Goal: Task Accomplishment & Management: Manage account settings

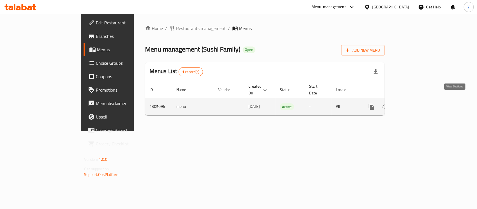
click at [415, 103] on icon "enhanced table" at bounding box center [412, 106] width 7 height 7
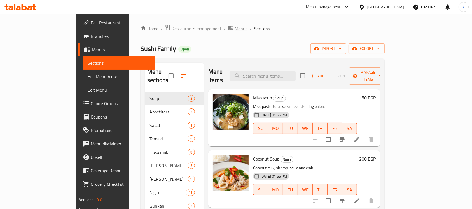
click at [234, 30] on span "Menus" at bounding box center [240, 28] width 13 height 7
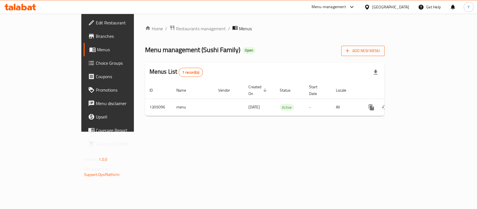
click at [385, 54] on button "Add New Menu" at bounding box center [362, 51] width 43 height 10
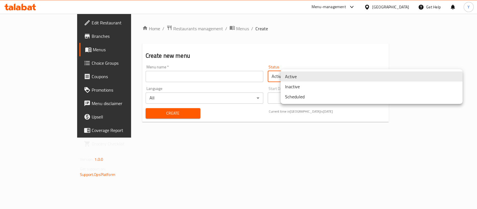
click at [335, 77] on body "​ Menu-management Egypt Get Help Y Edit Restaurant Branches Menus Choice Groups…" at bounding box center [238, 111] width 477 height 195
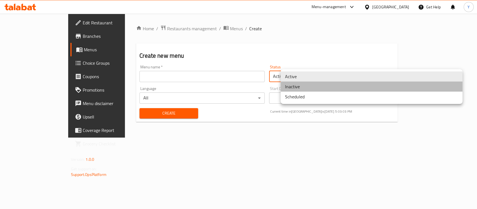
click at [331, 88] on li "Inactive" at bounding box center [372, 86] width 182 height 10
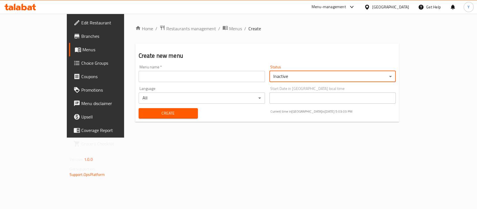
click at [284, 137] on div "Home / Restaurants management / Menus / Create Create new menu Menu name   * Me…" at bounding box center [267, 76] width 287 height 124
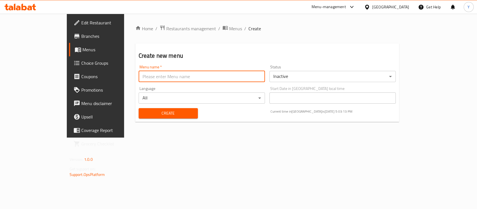
paste input "Case Number 340878169"
type input "Case Number 340878169"
click at [143, 115] on span "Create" at bounding box center [168, 113] width 50 height 7
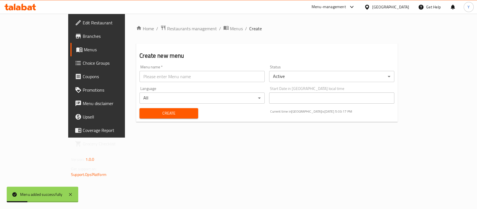
click at [189, 23] on div "Home / Restaurants management / Menus / Create Create new menu Menu name   * Me…" at bounding box center [267, 76] width 284 height 124
click at [230, 28] on span "Menus" at bounding box center [236, 28] width 13 height 7
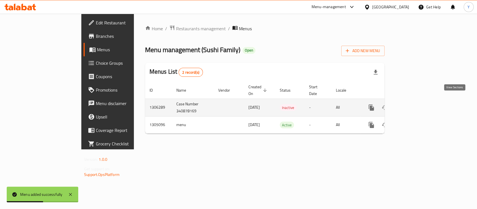
click at [419, 102] on link "enhanced table" at bounding box center [411, 107] width 13 height 13
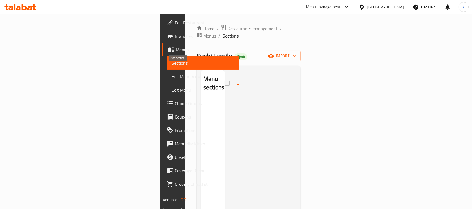
click at [249, 80] on icon "button" at bounding box center [252, 83] width 7 height 7
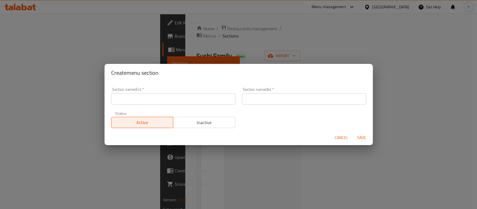
click at [163, 101] on input "text" at bounding box center [173, 98] width 124 height 11
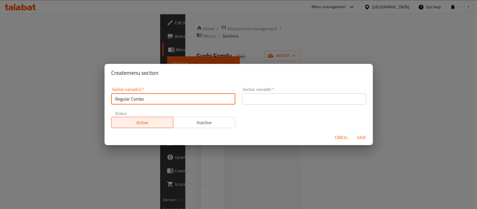
type input "Regular Combo"
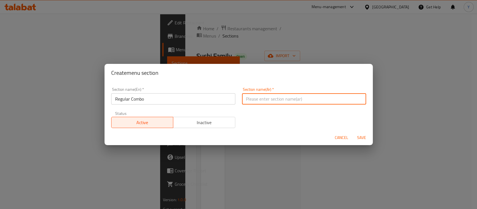
click at [357, 93] on input "text" at bounding box center [304, 98] width 124 height 11
type input "كومبو عادي"
click at [353, 132] on button "Save" at bounding box center [362, 137] width 18 height 10
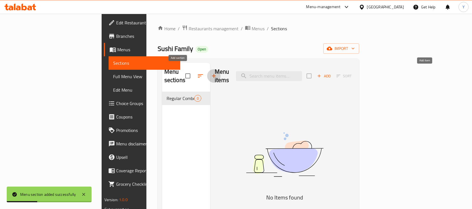
click at [331, 73] on span "Add" at bounding box center [323, 76] width 15 height 6
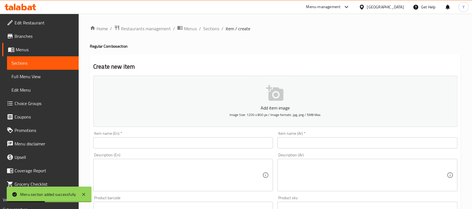
click at [166, 149] on div "Item name (En)   * Item name (En) *" at bounding box center [183, 140] width 184 height 22
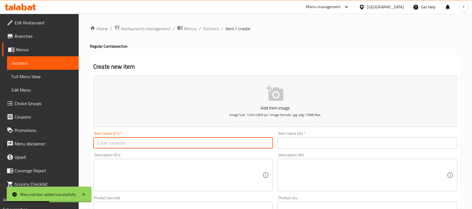
click at [164, 142] on input "text" at bounding box center [183, 142] width 180 height 11
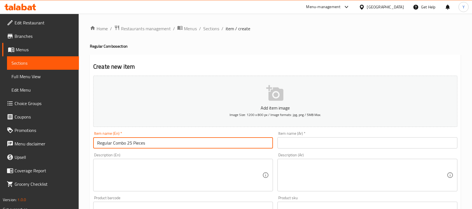
type input "Regular Combo 25 Pieces"
click at [328, 147] on input "text" at bounding box center [367, 142] width 180 height 11
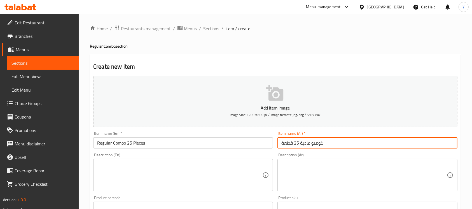
type input "كومبو عادية 25 قطعة"
drag, startPoint x: 136, startPoint y: 167, endPoint x: 316, endPoint y: 168, distance: 180.4
click at [136, 168] on textarea at bounding box center [179, 175] width 165 height 27
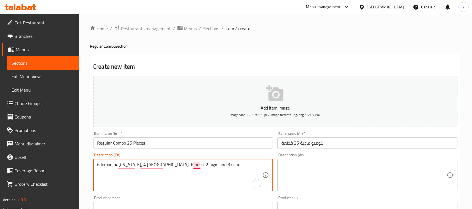
click at [195, 165] on textarea "6 lemon, 4 california, 4 philadelphia, 6 hoso, 2 nigiri and 3 osho" at bounding box center [179, 175] width 165 height 27
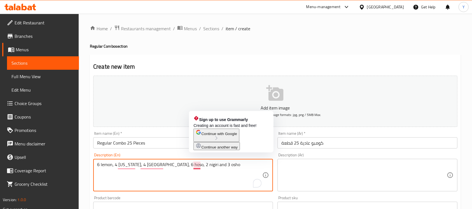
click at [195, 165] on textarea "6 lemon, 4 california, 4 philadelphia, 6 hoso, 2 nigiri and 3 osho" at bounding box center [179, 175] width 165 height 27
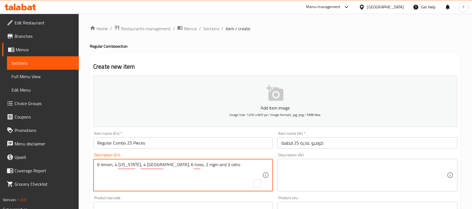
type textarea "6 lemon, 4 california, 4 philadelphia, 6 hoso, 2 nigiri and 3 osho"
click at [313, 176] on textarea at bounding box center [363, 175] width 165 height 27
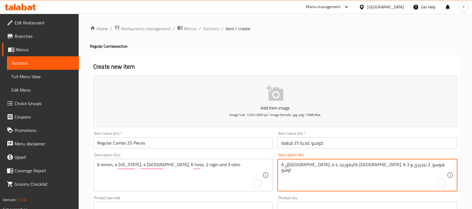
type textarea "6 ليمون، 4 كاليفورنيا، 4 فيلادلفيا، 6 هوسو، 2 نيجيري و 3 اوشو"
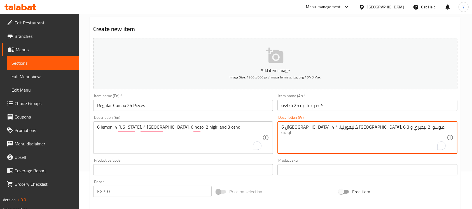
scroll to position [41, 0]
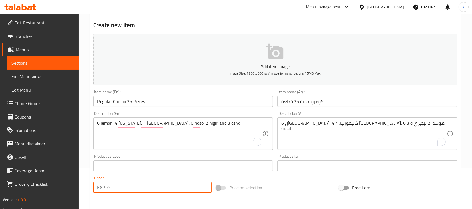
drag, startPoint x: 128, startPoint y: 182, endPoint x: 66, endPoint y: 182, distance: 61.8
click at [66, 182] on div "Edit Restaurant Branches Menus Sections Full Menu View Edit Menu Choice Groups …" at bounding box center [236, 162] width 472 height 381
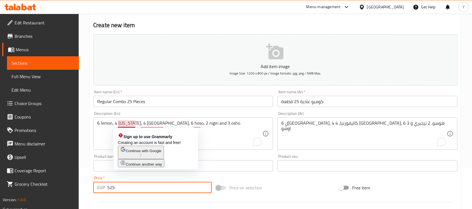
type input "525"
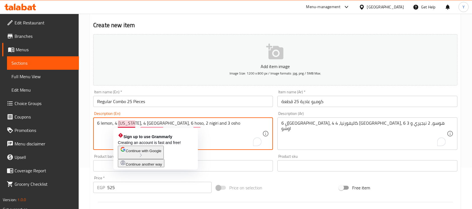
click at [126, 122] on textarea "6 lemon, 4 california, 4 philadelphia, 6 hoso, 2 nigiri and 3 osho" at bounding box center [179, 133] width 165 height 27
click at [149, 126] on textarea "6 lemon, 4 california, 4 philadelphia, 6 hoso, 2 nigiri and 3 osho" at bounding box center [179, 133] width 165 height 27
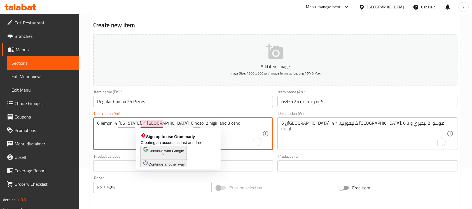
click at [153, 102] on input "Regular Combo 25 Pieces" at bounding box center [183, 101] width 180 height 11
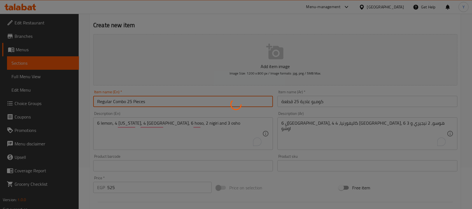
type input "0"
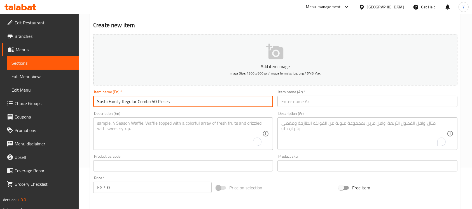
type input "Sushi Family Regular Combo 50 Pieces"
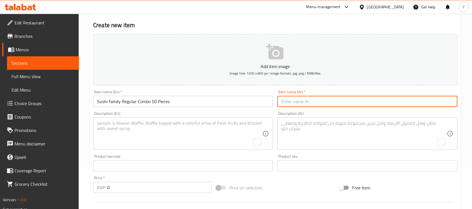
click at [343, 96] on input "text" at bounding box center [367, 101] width 180 height 11
type input "سوشي عائلي كومبو عادية 50 قطعة"
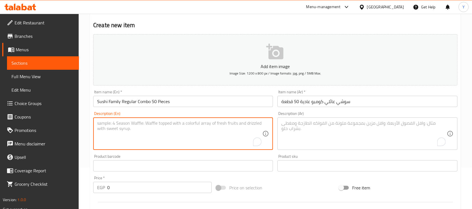
click at [166, 141] on textarea "To enrich screen reader interactions, please activate Accessibility in Grammarl…" at bounding box center [179, 133] width 165 height 27
click at [136, 133] on textarea "6 lemon, 6 fried philadelphia, 4 cranchy, 4 philadelphia, 4 crispy, 5 bremuda, …" at bounding box center [179, 133] width 165 height 27
type textarea "6 lemon, 6 fried philadelphia, 4 cranchy, 4 philadelphia, 4 crispy, 5 bremuda, …"
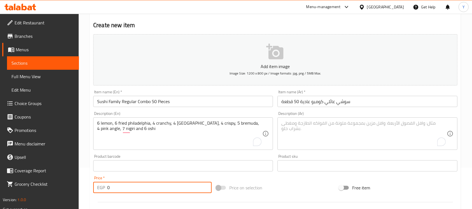
drag, startPoint x: 151, startPoint y: 185, endPoint x: 78, endPoint y: 185, distance: 72.7
click at [78, 185] on div "Edit Restaurant Branches Menus Sections Full Menu View Edit Menu Choice Groups …" at bounding box center [236, 162] width 472 height 381
type input "1050"
click at [160, 153] on div "Product barcode Product barcode" at bounding box center [183, 163] width 184 height 22
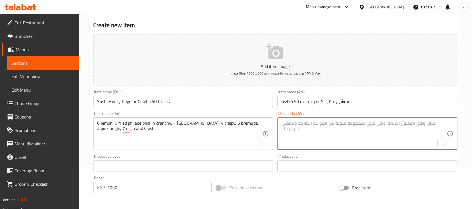
drag, startPoint x: 293, startPoint y: 138, endPoint x: 287, endPoint y: 149, distance: 12.0
drag, startPoint x: 287, startPoint y: 149, endPoint x: 282, endPoint y: 140, distance: 9.8
click at [282, 140] on textarea "To enrich screen reader interactions, please activate Accessibility in Grammarl…" at bounding box center [363, 133] width 165 height 27
paste textarea "6 ليمون، 6 فيلادلفيا مقلية، 4 كرانشي، 4 فيلادلفيا، 4 مقرمشة، 5 بريمودا، 4 بينك …"
click at [220, 105] on input "Sushi Family Regular Combo 50 Pieces" at bounding box center [183, 101] width 180 height 11
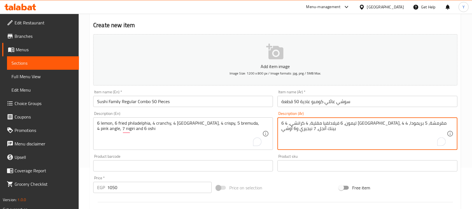
type textarea "6 ليمون، 6 فيلادلفيا مقلية، 4 كرانشي، 4 فيلادلفيا، 4 مقرمشة، 5 بريمودا، 4 بينك …"
click at [207, 100] on input "Sushi Family Regular Combo 50 Pieces" at bounding box center [183, 101] width 180 height 11
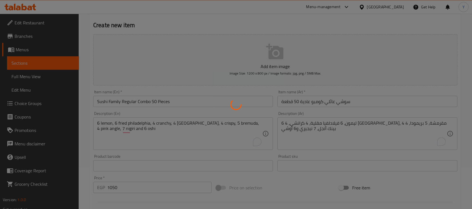
type input "0"
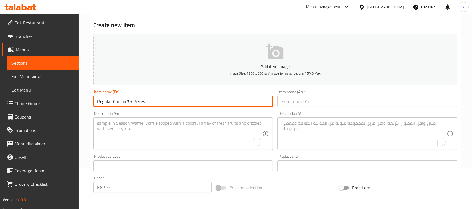
type input "Regular Combo 75 Pieces"
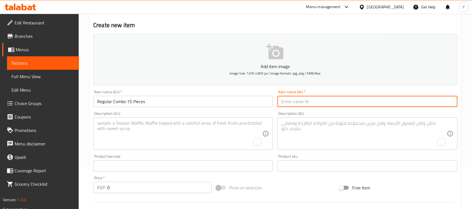
click at [376, 105] on input "text" at bounding box center [367, 101] width 180 height 11
type input "كومبو عادية 75 قطعة"
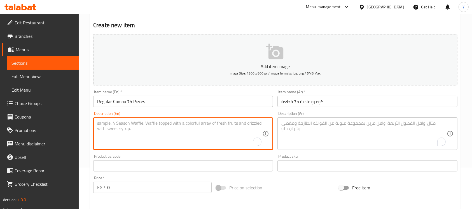
click at [172, 135] on textarea "To enrich screen reader interactions, please activate Accessibility in Grammarl…" at bounding box center [179, 133] width 165 height 27
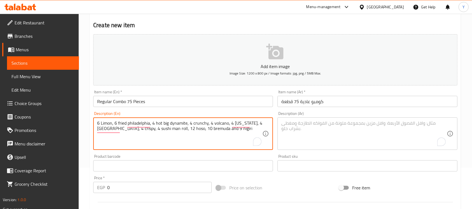
click at [226, 131] on textarea "6 [PERSON_NAME], 6 fried philadelphia, 4 hot big dynamite, 4 crunchy, 4 volcano…" at bounding box center [179, 133] width 165 height 27
type textarea "6 [PERSON_NAME], 6 fried philadelphia, 4 hot big dynamite, 4 crunchy, 4 volcano…"
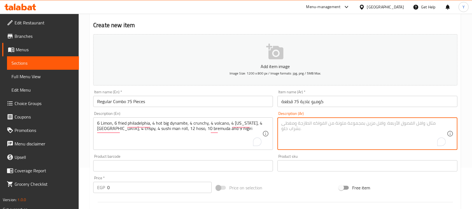
paste textarea "6 ليمون، 6 فيلادلفيا مقلية، 4 ديناميت كبير حار، 4 كرانشي، 4 بركان، 4 كاليفورنيا…"
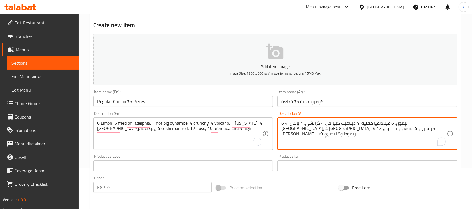
type textarea "6 ليمون، 6 فيلادلفيا مقلية، 4 ديناميت كبير حار، 4 كرانشي، 4 بركان، 4 كاليفورنيا…"
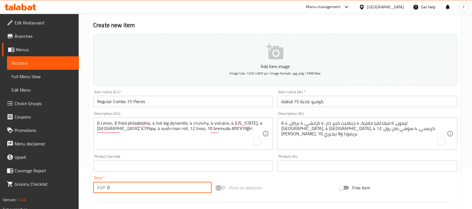
drag, startPoint x: 125, startPoint y: 186, endPoint x: 51, endPoint y: 182, distance: 74.2
click at [51, 182] on div "Edit Restaurant Branches Menus Sections Full Menu View Edit Menu Choice Groups …" at bounding box center [236, 162] width 472 height 381
type input "1700"
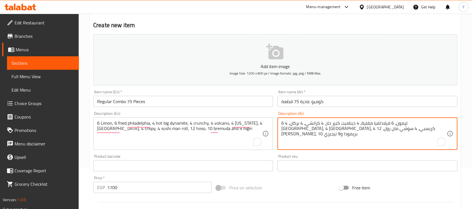
click at [333, 121] on textarea "6 ليمون، 6 فيلادلفيا مقلية، 4 ديناميت كبير حار، 4 كرانشي، 4 بركان، 4 كاليفورنيا…" at bounding box center [363, 133] width 165 height 27
type textarea "6 ليمون، 6 فيلادلفيا مقلية، 4 ديناميت كبير حار، 4 كرانشي، 4 فولكانو، 4 كاليفورن…"
click at [206, 104] on input "Regular Combo 75 Pieces" at bounding box center [183, 101] width 180 height 11
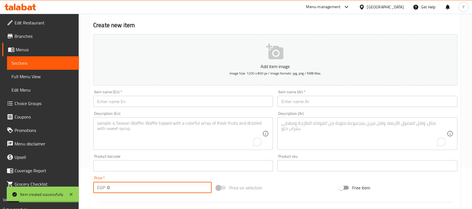
drag, startPoint x: 102, startPoint y: 183, endPoint x: 121, endPoint y: 178, distance: 18.7
click at [85, 178] on div "Home / Restaurants management / Menus / Sections / item / create Regular Combo …" at bounding box center [275, 162] width 393 height 381
type input "2600"
click at [118, 126] on div "Add item image Image Size: 1200 x 800 px / Image formats: jpg, png / 5MB Max. I…" at bounding box center [275, 152] width 368 height 241
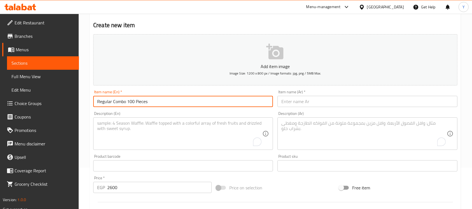
type input "Regular Combo 100 Pieces"
drag, startPoint x: 350, startPoint y: 99, endPoint x: 439, endPoint y: 104, distance: 89.1
click at [350, 99] on input "text" at bounding box center [367, 101] width 180 height 11
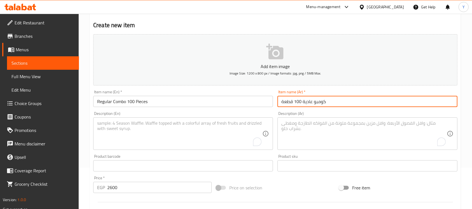
type input "كومبو عادية 100 قطعة"
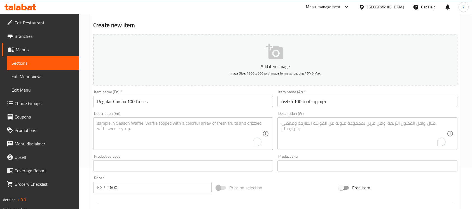
drag, startPoint x: 173, startPoint y: 149, endPoint x: 172, endPoint y: 144, distance: 5.0
click at [173, 149] on div "Description (En)" at bounding box center [183, 133] width 180 height 32
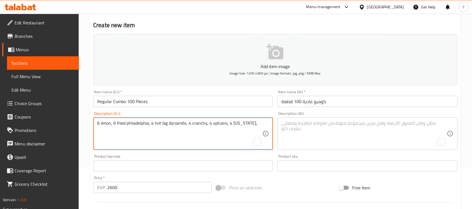
click at [229, 126] on textarea "6 limon, 6 fried philadelphia, 4 hot big dynamite, 4 cranchy, 4 vplcano, 4 cali…" at bounding box center [179, 133] width 165 height 27
click at [257, 125] on textarea "6 limon, 6 fried philadelphia, 4 hot big dynamite, 4 cranchy, 4 vplcano, 8 cali…" at bounding box center [179, 133] width 165 height 27
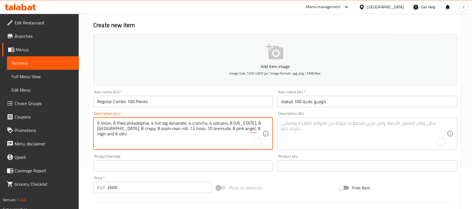
click at [225, 138] on textarea "6 limon, 6 fried philadelphia, 4 hot big dynamite, 4 cranchy, 4 vplcano, 8 cali…" at bounding box center [179, 133] width 165 height 27
type textarea "6 limon, 6 fried philadelphia, 4 hot big dynamite, 4 cranchy, 4 vplcano, 8 cali…"
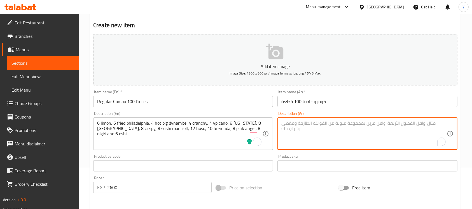
paste textarea "6 ليمون، 6 فيلادلفيا مقلية، 4 ديناميت كبير حار، 4 كرانشي، 4 بركان، 8 كاليفورنيا…"
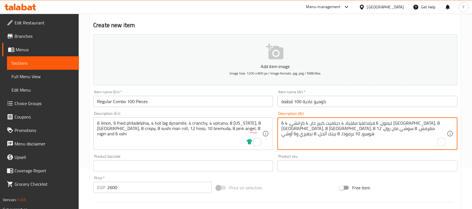
click at [336, 124] on textarea "6 ليمون، 6 فيلادلفيا مقلية، 4 ديناميت كبير حار، 4 كرانشي، 4 بركان، 8 كاليفورنيا…" at bounding box center [363, 133] width 165 height 27
click at [412, 128] on textarea "6 ليمون، 6 فيلادلفيا مقلية، 4 ديناميت كبير حار، 4 كرانشي، 4 فولكانو، 8 كاليفورن…" at bounding box center [363, 133] width 165 height 27
click at [406, 130] on textarea "6 ليمون، 6 فيلادلفيا مقلية، 4 ديناميت كبير حار، 4 كرانشي، 4 فولكانو، 8 كاليفورن…" at bounding box center [363, 133] width 165 height 27
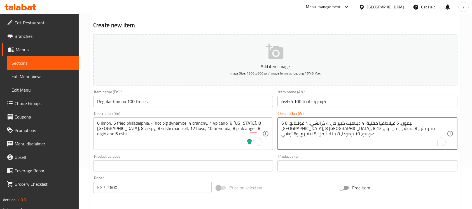
click at [406, 130] on textarea "6 ليمون، 6 فيلادلفيا مقلية، 4 ديناميت كبير حار، 4 كرانشي، 4 فولكانو، 8 كاليفورن…" at bounding box center [363, 133] width 165 height 27
click at [414, 127] on textarea "6 ليمون، 6 فيلادلفيا مقلية، 4 ديناميت كبير حار، 4 كرانشي، 4 فولكانو، 8 كاليفورن…" at bounding box center [363, 133] width 165 height 27
type textarea "6 ليمون، 6 فيلادلفيا مقلية، 4 ديناميت كبير حار، 4 كرانشي، 4 فولكانو، 8 كاليفورن…"
click at [215, 102] on input "Regular Combo 100 Pieces" at bounding box center [183, 101] width 180 height 11
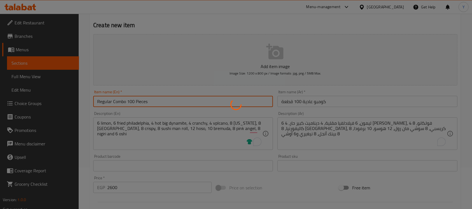
type input "0"
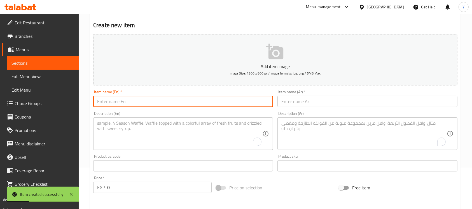
scroll to position [0, 0]
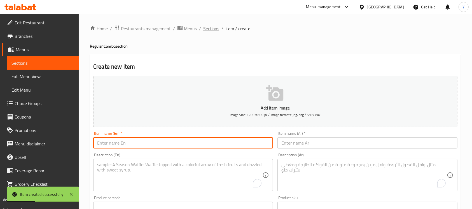
click at [215, 27] on span "Sections" at bounding box center [211, 28] width 16 height 7
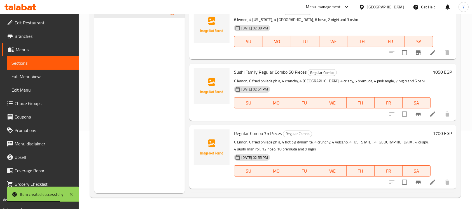
scroll to position [63, 0]
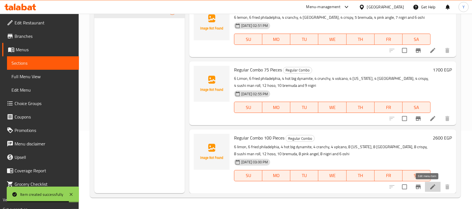
click at [429, 189] on icon at bounding box center [432, 186] width 7 height 7
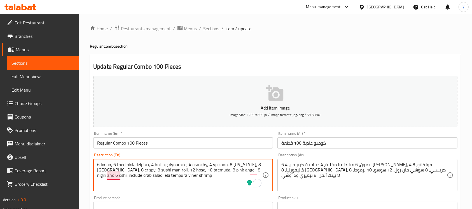
click at [120, 177] on textarea "6 limon, 6 fried philadelphia, 4 hot big dynamite, 4 cranchy, 4 vplcano, 8 cali…" at bounding box center [179, 175] width 165 height 27
click at [152, 175] on textarea "6 limon, 6 fried philadelphia, 4 hot big dynamite, 4 cranchy, 4 vplcano, 8 cali…" at bounding box center [179, 175] width 165 height 27
drag, startPoint x: 106, startPoint y: 176, endPoint x: 203, endPoint y: 180, distance: 96.9
click at [203, 180] on textarea "6 limon, 6 fried philadelphia, 4 hot big dynamite, 4 cranchy, 4 vplcano, 8 cali…" at bounding box center [179, 175] width 165 height 27
type textarea "6 limon, 6 fried philadelphia, 4 hot big dynamite, 4 cranchy, 4 vplcano, 8 cali…"
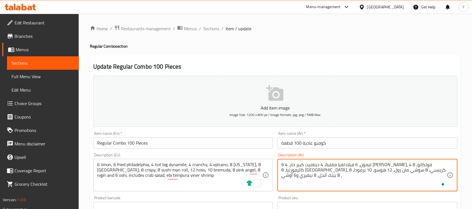
paste textarea "تشمل سلطة السلطعون، روبيان إيبي تمبورا فينر"
type textarea "6 ليمون، 6 فيلادلفيا مقلية، 4 ديناميت كبير حار، 4 كرانشي، 4 فولكانو، 8 كاليفورن…"
click at [202, 146] on input "Regular Combo 100 Pieces" at bounding box center [183, 142] width 180 height 11
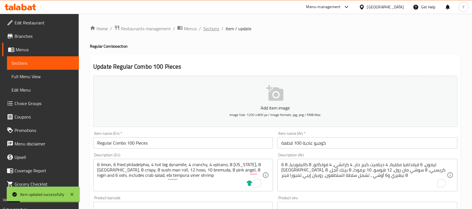
click at [212, 26] on span "Sections" at bounding box center [211, 28] width 16 height 7
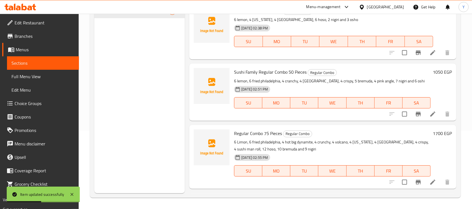
scroll to position [63, 0]
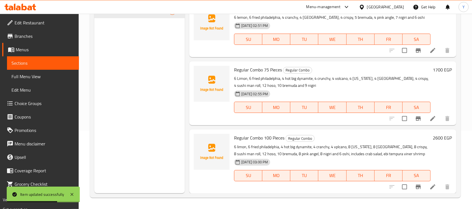
click at [425, 117] on li at bounding box center [433, 118] width 16 height 10
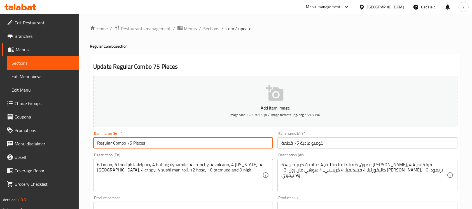
click at [182, 140] on input "Regular Combo 75 Pieces" at bounding box center [183, 142] width 180 height 11
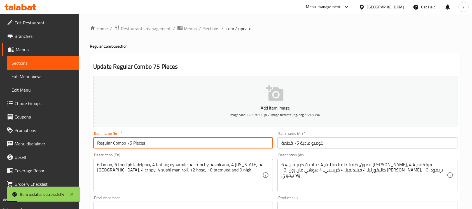
click at [208, 24] on div "Home / Restaurants management / Menus / Sections / item / update Regular Combo …" at bounding box center [275, 204] width 393 height 381
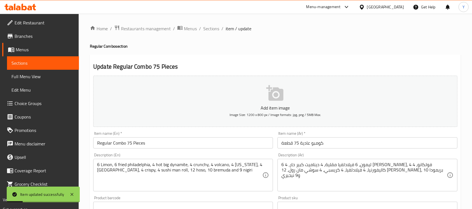
drag, startPoint x: 212, startPoint y: 30, endPoint x: 213, endPoint y: 38, distance: 8.2
click at [211, 30] on span "Sections" at bounding box center [211, 28] width 16 height 7
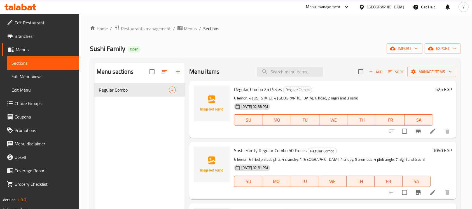
click at [178, 70] on icon "button" at bounding box center [178, 71] width 7 height 7
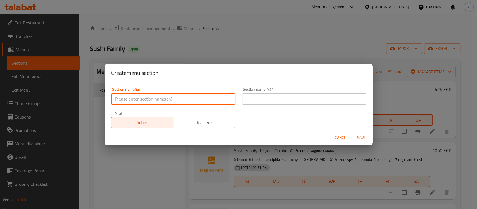
click at [156, 103] on input "text" at bounding box center [173, 98] width 124 height 11
type input "Fried Combo"
drag, startPoint x: 336, startPoint y: 94, endPoint x: 477, endPoint y: 85, distance: 141.5
click at [335, 94] on input "text" at bounding box center [304, 98] width 124 height 11
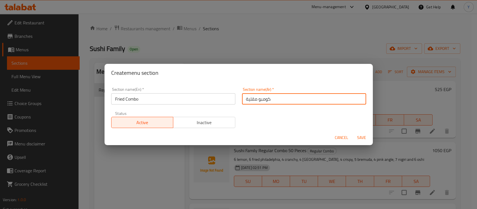
type input "كومبو مقلية"
click at [353, 132] on button "Save" at bounding box center [362, 137] width 18 height 10
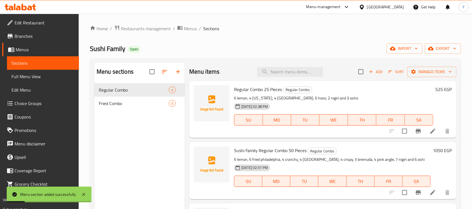
click at [127, 111] on nav "Regular Combo 4 Fried Combo 0" at bounding box center [139, 96] width 90 height 31
click at [127, 105] on span "Fried Combo" at bounding box center [126, 103] width 54 height 7
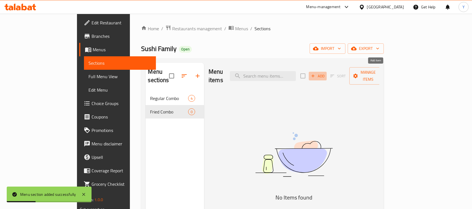
click at [315, 73] on icon "button" at bounding box center [312, 75] width 5 height 5
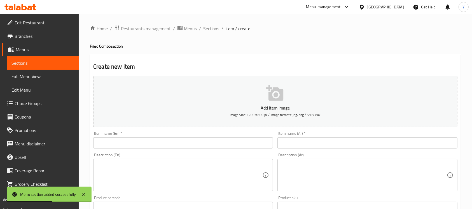
click at [151, 138] on input "text" at bounding box center [183, 142] width 180 height 11
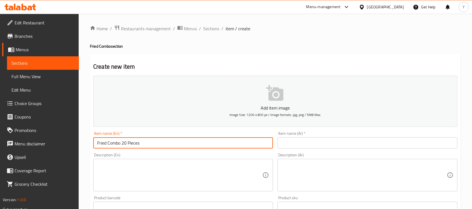
type input "Fried Combo 20 Pieces"
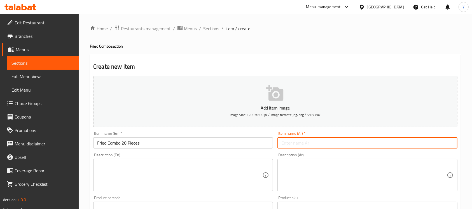
drag, startPoint x: 298, startPoint y: 142, endPoint x: 411, endPoint y: 119, distance: 114.7
click at [299, 141] on input "text" at bounding box center [367, 142] width 180 height 11
click at [288, 144] on input "كومبو مقلية 20 قعة" at bounding box center [367, 142] width 180 height 11
click at [286, 145] on input "كومبو مقلية 20 قعة" at bounding box center [367, 142] width 180 height 11
type input "كومبو مقلية 20 قطعة"
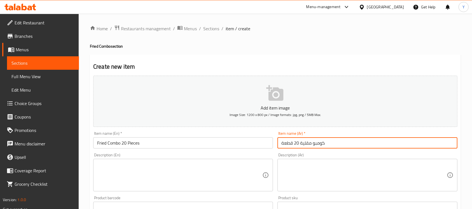
scroll to position [79, 0]
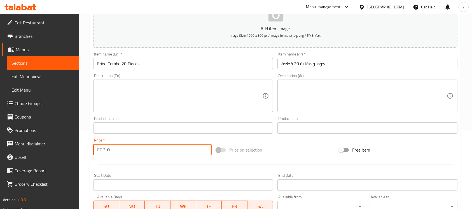
drag, startPoint x: 136, startPoint y: 147, endPoint x: 29, endPoint y: 149, distance: 106.6
click at [29, 149] on div "Edit Restaurant Branches Menus Sections Full Menu View Edit Menu Choice Groups …" at bounding box center [236, 125] width 472 height 381
type input "560"
click at [127, 97] on textarea at bounding box center [179, 96] width 165 height 27
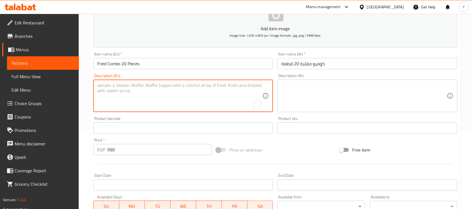
click at [154, 100] on textarea "To enrich screen reader interactions, please activate Accessibility in Grammarl…" at bounding box center [179, 96] width 165 height 27
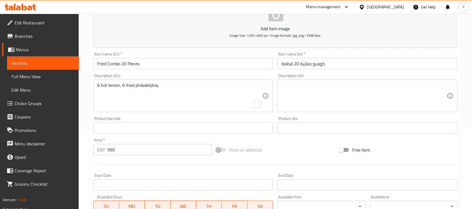
click at [183, 120] on div "Add item image Image Size: 1200 x 800 px / Image formats: jpg, png / 5MB Max. I…" at bounding box center [275, 114] width 368 height 241
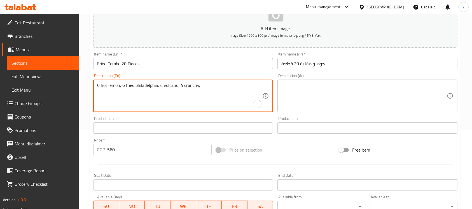
click at [175, 90] on textarea "6 hot lemon, 6 fried philadelphia, 4 volcano, 4 cranchy," at bounding box center [179, 96] width 165 height 27
drag, startPoint x: 175, startPoint y: 90, endPoint x: 162, endPoint y: 94, distance: 13.7
click at [162, 94] on textarea "6 hot lemon, 6 fried philadelphia, 4 volcano, 4 cranchy," at bounding box center [179, 96] width 165 height 27
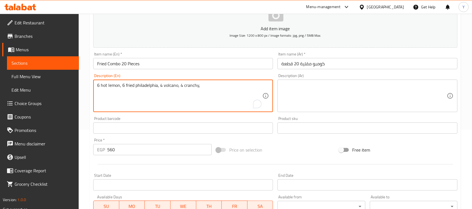
click at [221, 83] on textarea "6 hot lemon, 6 fried philadelphia, 4 volcano, 4 cranchy," at bounding box center [179, 96] width 165 height 27
click at [178, 88] on textarea "6 hot lemon, 6 fried philadelphia, 4 volcano, 4 cranchy" at bounding box center [179, 96] width 165 height 27
click at [234, 86] on textarea "6 hot lemon, 6 fried philadelphia, 4 volcano and 4 cranchy" at bounding box center [179, 96] width 165 height 27
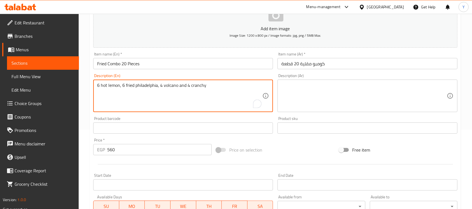
type textarea "6 hot lemon, 6 fried philadelphia, 4 volcano and 4 cranchy"
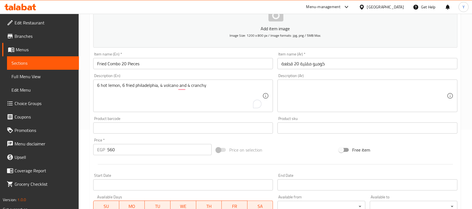
drag, startPoint x: 341, startPoint y: 82, endPoint x: 308, endPoint y: 101, distance: 37.5
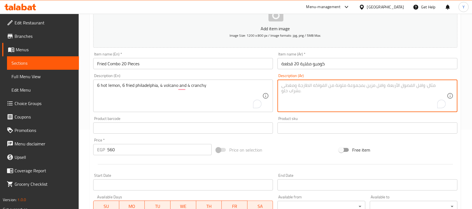
paste textarea "6 ليمون حار، 6 فيلادلفيا مقلية، 4 بركان و 4 كرانشي"
type textarea "6 ليمون حار، 6 فيلادلفيا مقلية، 4 بركان و 4 كرانشي"
click at [179, 62] on input "Fried Combo 20 Pieces" at bounding box center [183, 63] width 180 height 11
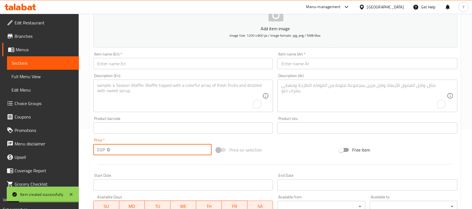
drag, startPoint x: 110, startPoint y: 151, endPoint x: 97, endPoint y: 151, distance: 13.4
click at [97, 151] on div "EGP 0 Price *" at bounding box center [152, 149] width 118 height 11
type input "1275"
drag, startPoint x: 150, startPoint y: 66, endPoint x: 153, endPoint y: 65, distance: 3.0
click at [150, 66] on input "text" at bounding box center [183, 63] width 180 height 11
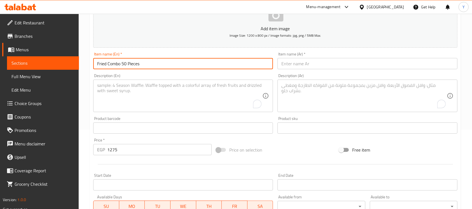
type input "Fried Combo 50 Pieces"
drag, startPoint x: 329, startPoint y: 68, endPoint x: 334, endPoint y: 66, distance: 5.4
click at [331, 68] on input "text" at bounding box center [367, 63] width 180 height 11
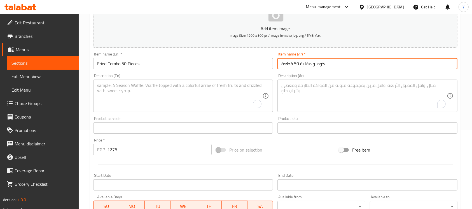
type input "كومبو مقلية 50 قطعة"
click at [135, 88] on textarea "To enrich screen reader interactions, please activate Accessibility in Grammarl…" at bounding box center [179, 96] width 165 height 27
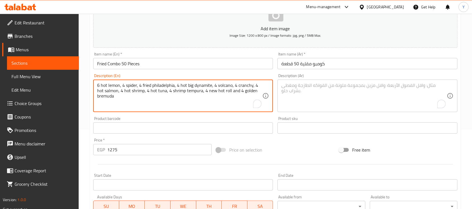
type textarea "6 hot lemon, 4 spider, 4 fried philadelphia, 4 hot big dynamite, 4 volcano, 4 c…"
click at [171, 100] on textarea "6 hot lemon, 4 spider, 4 fried philadelphia, 4 hot big dynamite, 4 volcano, 4 c…" at bounding box center [179, 96] width 165 height 27
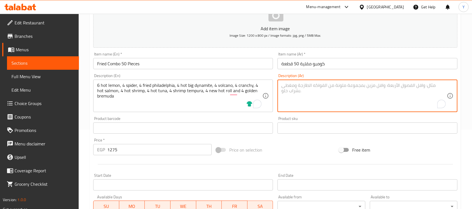
paste textarea "6 ليمون حار، 4 سبايدر، 4 فيلادلفيا مقلية، 4 ديناميت كبير حار، 4 بركان، 4 كرانشي…"
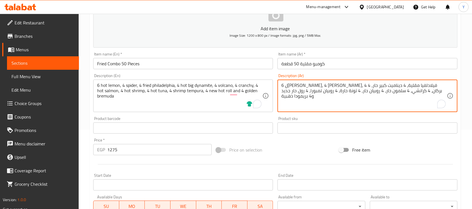
click at [331, 87] on textarea "6 ليمون حار، 4 سبايدر، 4 فيلادلفيا مقلية، 4 ديناميت كبير حار، 4 بركان، 4 كرانشي…" at bounding box center [363, 96] width 165 height 27
type textarea "6 ليمون حار، 4 سبايدر، 4 فيلادلفيا مقلية، 4 ديناميت كبير حار، 4 فولكانو، 4 كران…"
click at [193, 67] on input "Fried Combo 50 Pieces" at bounding box center [183, 63] width 180 height 11
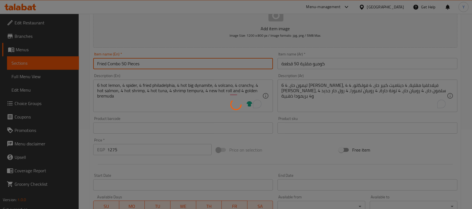
type input "0"
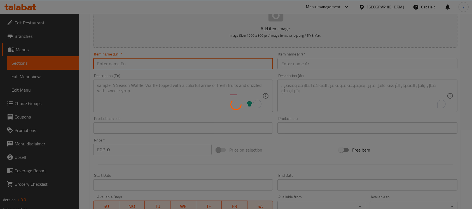
scroll to position [0, 0]
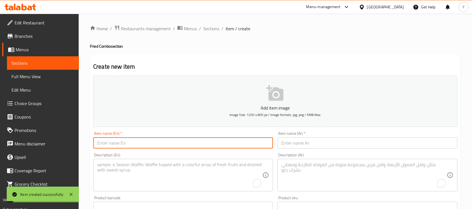
click at [201, 28] on ol "Home / Restaurants management / Menus / Sections / item / create" at bounding box center [275, 28] width 371 height 7
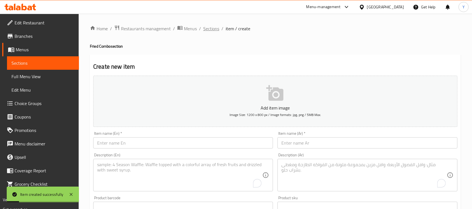
click at [207, 30] on span "Sections" at bounding box center [211, 28] width 16 height 7
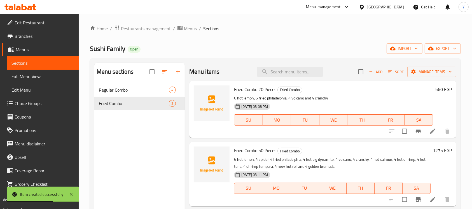
click at [426, 133] on li at bounding box center [433, 131] width 16 height 10
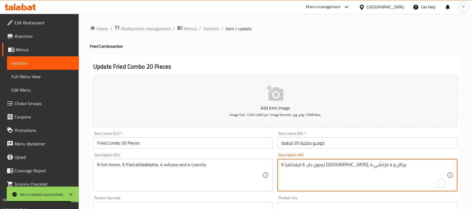
click at [311, 167] on textarea "6 ليمون حار، 6 فيلادلفيا مقلية، 4 بركان و 4 كرانشي" at bounding box center [363, 175] width 165 height 27
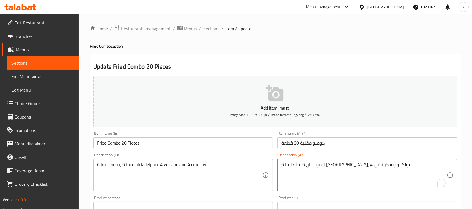
type textarea "6 ليمون حار، 6 فيلادلفيا مقلية، 4 فولكانو و 4 كرانشي"
click at [141, 144] on input "Fried Combo 20 Pieces" at bounding box center [183, 142] width 180 height 11
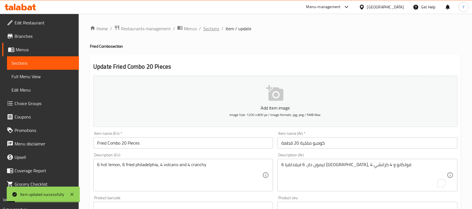
click at [209, 30] on span "Sections" at bounding box center [211, 28] width 16 height 7
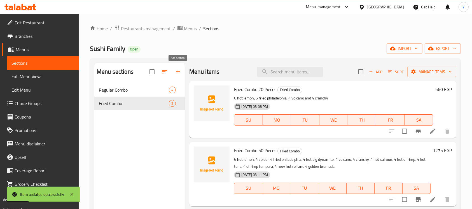
click at [181, 70] on icon "button" at bounding box center [178, 71] width 7 height 7
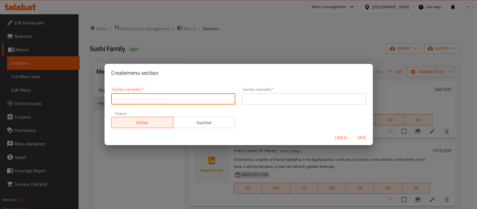
drag, startPoint x: 184, startPoint y: 104, endPoint x: 282, endPoint y: 127, distance: 101.4
click at [183, 103] on input "text" at bounding box center [173, 98] width 124 height 11
type input "Make Your Own Combos"
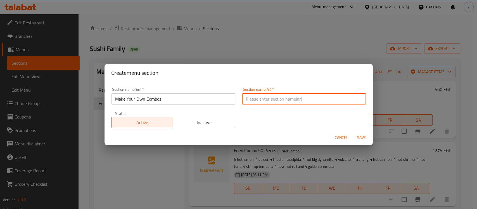
click at [272, 98] on input "text" at bounding box center [304, 98] width 124 height 11
type input "اصنع الكومبو الخاص بك"
click at [353, 132] on button "Save" at bounding box center [362, 137] width 18 height 10
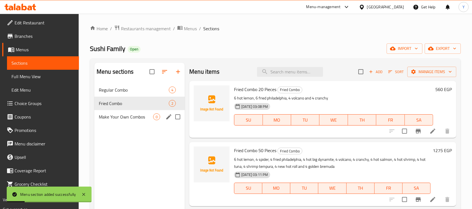
click at [144, 116] on span "Make Your Own Combos" at bounding box center [126, 116] width 54 height 7
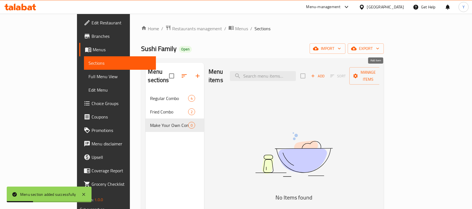
click at [325, 73] on span "Add" at bounding box center [317, 76] width 15 height 6
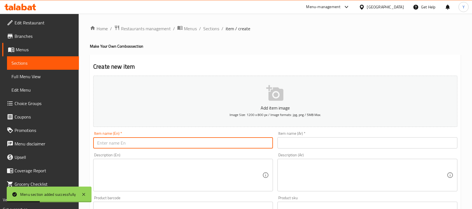
click at [199, 147] on input "text" at bounding box center [183, 142] width 180 height 11
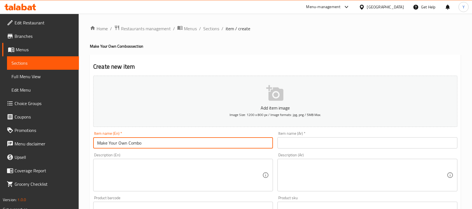
type input "Make Your Own Combo"
click at [317, 142] on input "text" at bounding box center [367, 142] width 180 height 11
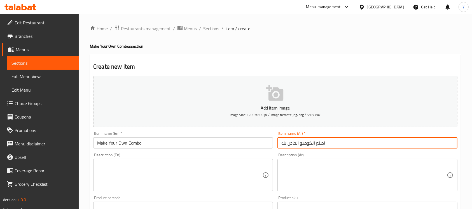
type input "اصنع الكومبو الخاص بك"
click at [169, 178] on textarea at bounding box center [179, 175] width 165 height 27
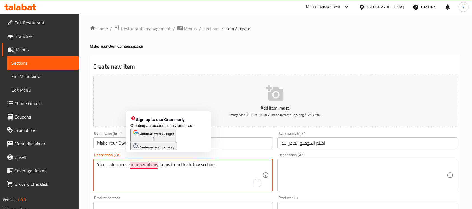
click at [131, 166] on textarea "You could choose number of any items from the below sections" at bounding box center [179, 175] width 165 height 27
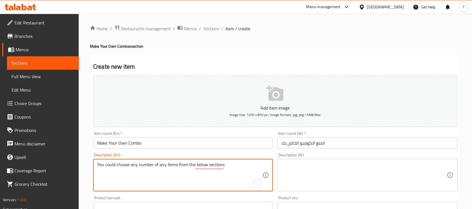
click at [218, 173] on textarea "You could choose any number of any items from the below sections" at bounding box center [179, 175] width 165 height 27
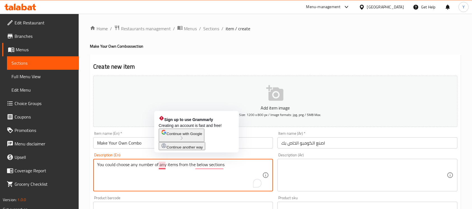
click at [162, 163] on textarea "You could choose any number of any items from the below sections" at bounding box center [179, 175] width 165 height 27
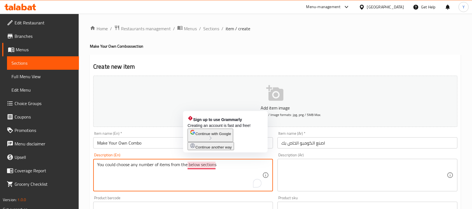
click at [194, 163] on textarea "You could choose any number of items from the below sections" at bounding box center [179, 175] width 165 height 27
click at [191, 164] on textarea "You could choose any number of items from the below sections" at bounding box center [179, 175] width 165 height 27
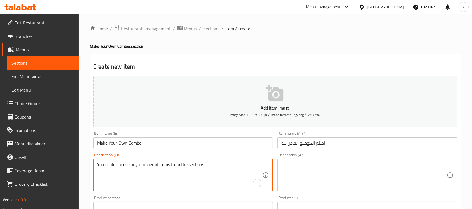
click at [206, 165] on textarea "You could choose any number of items from the sections" at bounding box center [179, 175] width 165 height 27
paste textarea "below"
click at [176, 171] on textarea "You could choose any number of items from the sections below" at bounding box center [179, 175] width 165 height 27
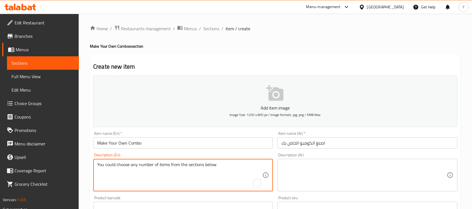
type textarea "You could choose any number of items from the sections below"
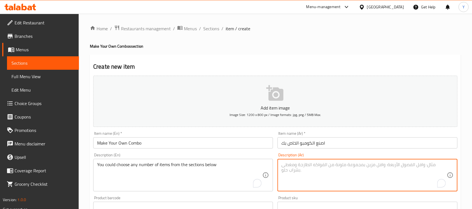
paste textarea "يمكنك اختيار أي عدد من العناصر من الأقسام أدناه"
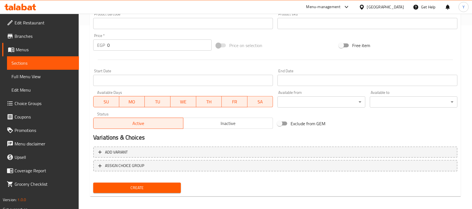
scroll to position [186, 0]
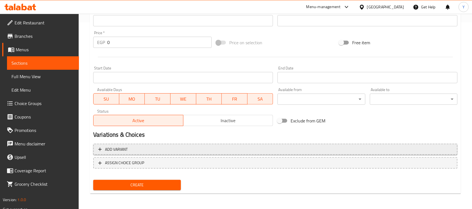
type textarea "يمكنك اختيار أي عدد من العناصر من الأقسام أدناه"
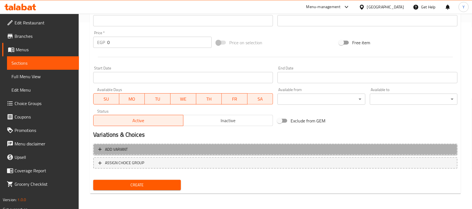
click at [158, 150] on span "Add variant" at bounding box center [275, 149] width 354 height 7
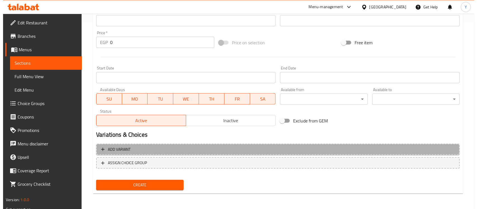
scroll to position [183, 0]
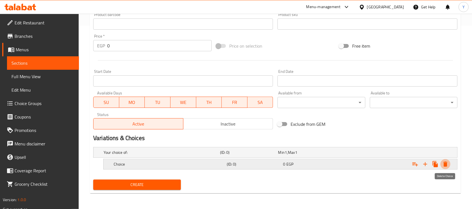
click at [445, 162] on icon "Expand" at bounding box center [445, 164] width 7 height 7
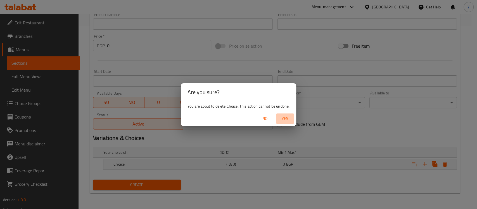
click at [289, 118] on span "Yes" at bounding box center [285, 118] width 13 height 7
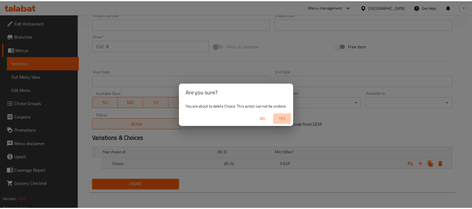
scroll to position [181, 0]
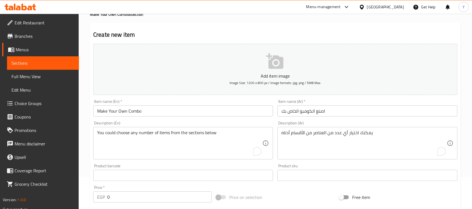
scroll to position [14, 0]
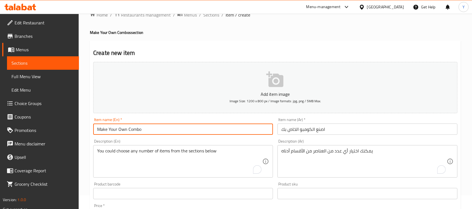
click at [209, 132] on input "Make Your Own Combo" at bounding box center [183, 128] width 180 height 11
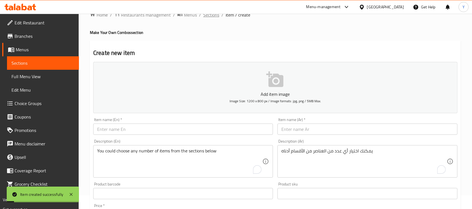
click at [209, 15] on span "Sections" at bounding box center [211, 14] width 16 height 7
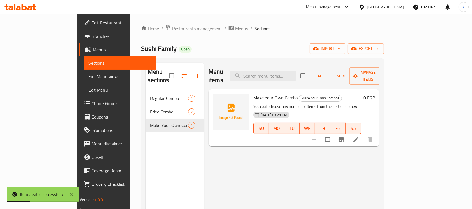
click at [363, 134] on li at bounding box center [356, 139] width 16 height 10
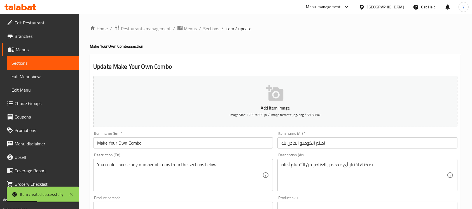
scroll to position [187, 0]
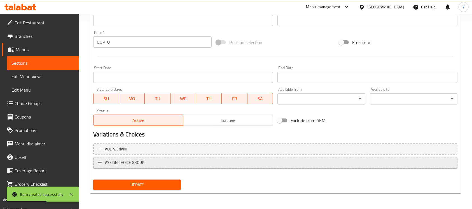
click at [168, 164] on span "ASSIGN CHOICE GROUP" at bounding box center [275, 162] width 354 height 7
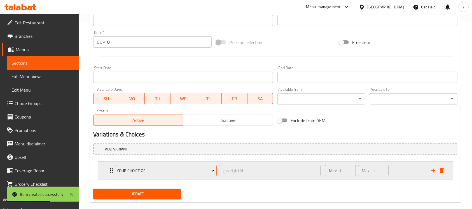
click at [164, 168] on span "Your Choice Of" at bounding box center [166, 170] width 98 height 7
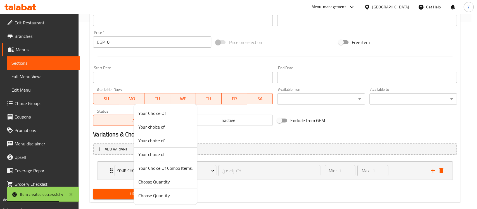
click at [181, 169] on span "Your Choice Of Combo Items:" at bounding box center [165, 167] width 54 height 7
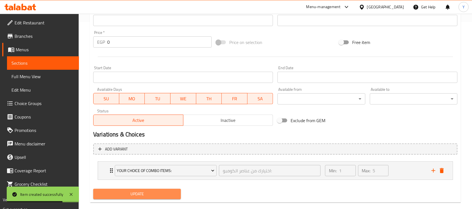
drag, startPoint x: 147, startPoint y: 194, endPoint x: 298, endPoint y: 190, distance: 150.8
click at [147, 194] on span "Update" at bounding box center [137, 193] width 79 height 7
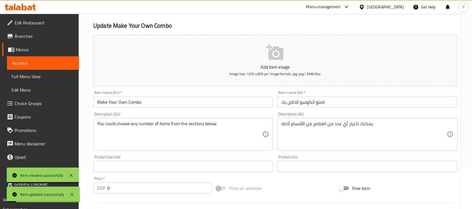
scroll to position [0, 0]
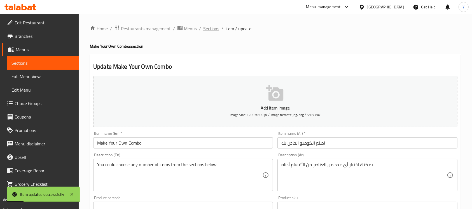
click at [212, 31] on span "Sections" at bounding box center [211, 28] width 16 height 7
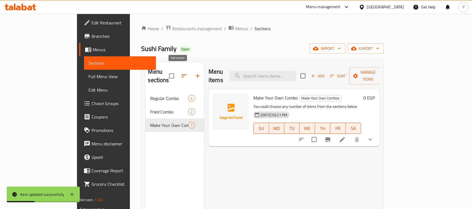
click at [191, 75] on button "button" at bounding box center [197, 75] width 13 height 13
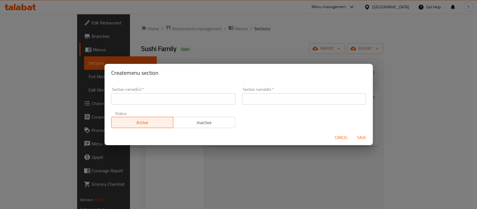
click at [152, 93] on div "Section name(En)   * Section name(En) *" at bounding box center [173, 95] width 124 height 17
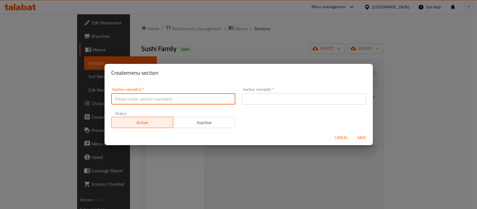
click at [150, 93] on input "text" at bounding box center [173, 98] width 124 height 11
type input "Special Ura"
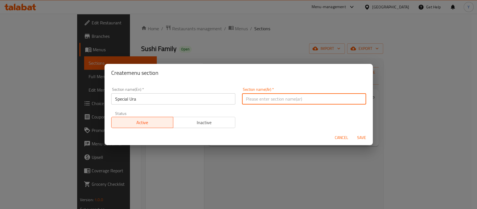
click at [292, 97] on input "text" at bounding box center [304, 98] width 124 height 11
type input "أورا خاص"
click at [353, 132] on button "Save" at bounding box center [362, 137] width 18 height 10
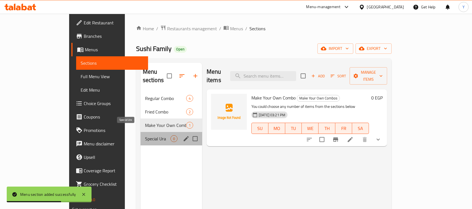
click at [145, 135] on span "Special Ura" at bounding box center [157, 138] width 25 height 7
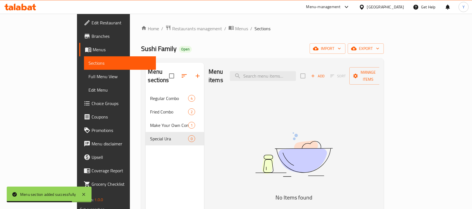
click at [325, 73] on span "Add" at bounding box center [317, 76] width 15 height 6
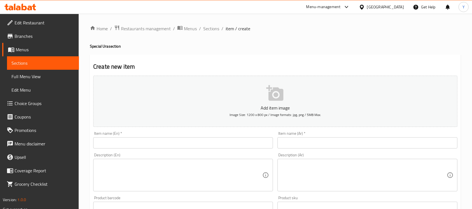
click at [118, 144] on input "text" at bounding box center [183, 142] width 180 height 11
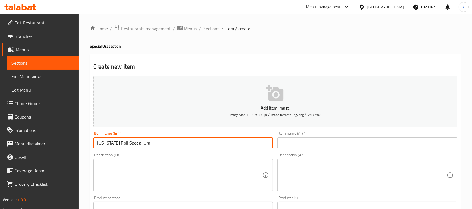
type input "California Roll Special Ura"
click at [297, 135] on div "Item name (Ar)   * Item name (Ar) *" at bounding box center [367, 139] width 180 height 17
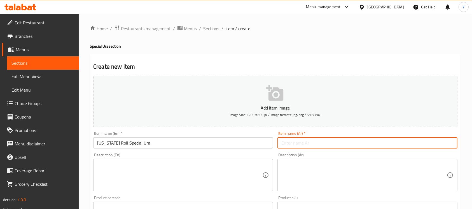
drag, startPoint x: 296, startPoint y: 142, endPoint x: 416, endPoint y: 156, distance: 121.6
click at [296, 142] on input "text" at bounding box center [367, 142] width 180 height 11
type input "رول كاليفورنيا أورا خاص"
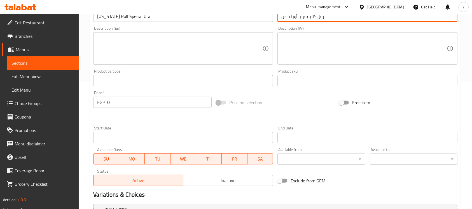
scroll to position [187, 0]
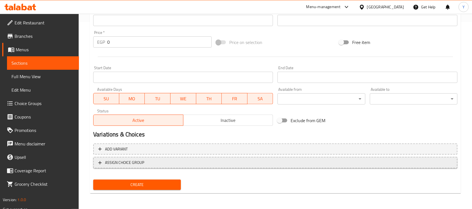
click at [145, 162] on span "ASSIGN CHOICE GROUP" at bounding box center [275, 162] width 354 height 7
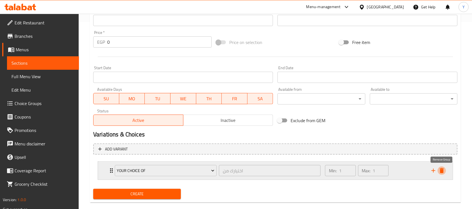
click at [442, 169] on icon "delete" at bounding box center [441, 170] width 4 height 5
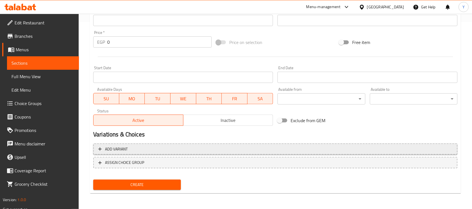
click at [155, 146] on span "Add variant" at bounding box center [275, 148] width 354 height 7
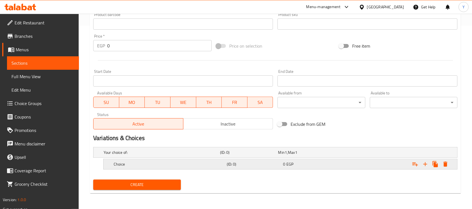
scroll to position [183, 0]
click at [425, 163] on icon "Expand" at bounding box center [424, 164] width 7 height 7
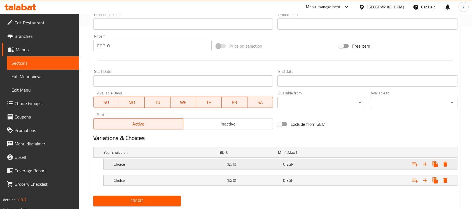
click at [203, 155] on h5 "Choice" at bounding box center [160, 152] width 114 height 6
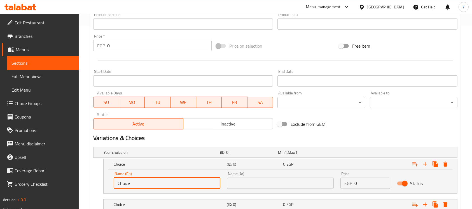
click at [176, 187] on input "Choice" at bounding box center [167, 182] width 107 height 11
click at [176, 188] on input "Choice" at bounding box center [167, 182] width 107 height 11
type input "4 Pieces"
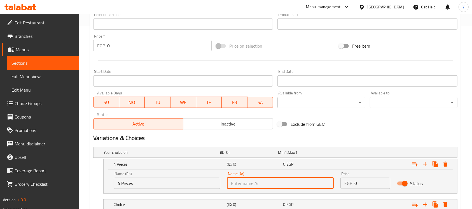
click at [255, 181] on input "text" at bounding box center [280, 182] width 107 height 11
type input "4 قطع"
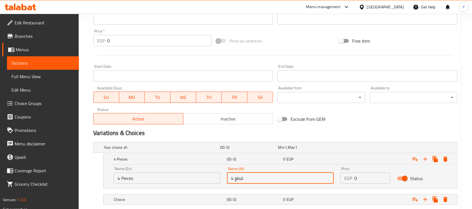
scroll to position [223, 0]
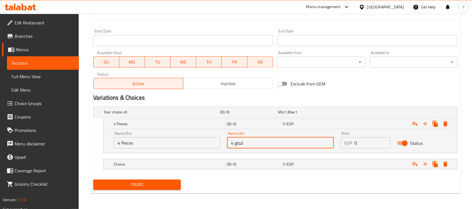
drag, startPoint x: 145, startPoint y: 164, endPoint x: 161, endPoint y: 188, distance: 28.2
click at [146, 115] on h5 "Choice" at bounding box center [160, 112] width 114 height 6
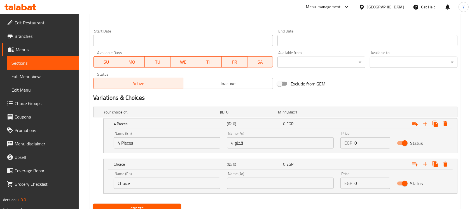
click at [159, 182] on input "Choice" at bounding box center [167, 182] width 107 height 11
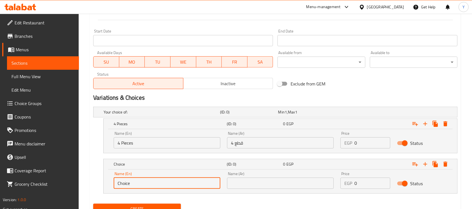
click at [159, 182] on input "Choice" at bounding box center [167, 182] width 107 height 11
type input "8 Pieces"
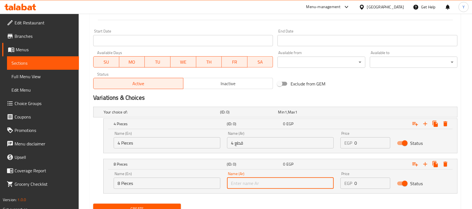
click at [248, 186] on input "text" at bounding box center [280, 182] width 107 height 11
type input "8 قطع"
click at [272, 201] on div "Create" at bounding box center [275, 208] width 368 height 15
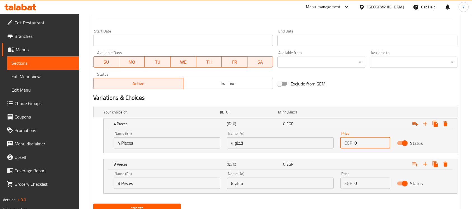
drag, startPoint x: 366, startPoint y: 139, endPoint x: 298, endPoint y: 140, distance: 68.3
click at [298, 140] on div "Name (En) 4 Pieces Name (En) Name (Ar) 4 قطع Name (Ar) Price EGP 0 Price Status" at bounding box center [280, 140] width 340 height 24
type input "170"
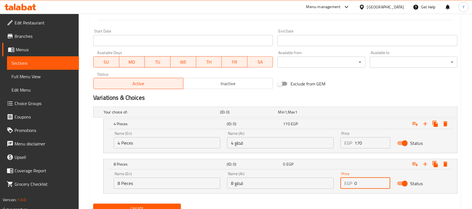
drag, startPoint x: 366, startPoint y: 179, endPoint x: 310, endPoint y: 180, distance: 55.4
click at [310, 180] on div "Name (En) 8 Pieces Name (En) Name (Ar) 8 قطع Name (Ar) Price EGP 0 Price Status" at bounding box center [280, 180] width 340 height 24
type input "330"
drag, startPoint x: 356, startPoint y: 89, endPoint x: 477, endPoint y: 124, distance: 125.5
click at [357, 89] on div "Exclude from GEM" at bounding box center [336, 83] width 123 height 15
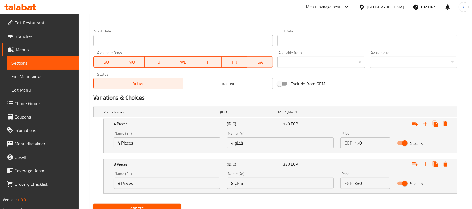
scroll to position [247, 0]
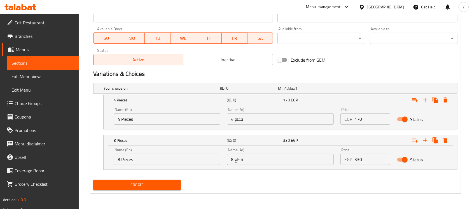
click at [123, 187] on span "Create" at bounding box center [137, 184] width 79 height 7
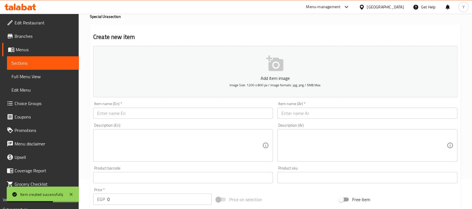
scroll to position [29, 0]
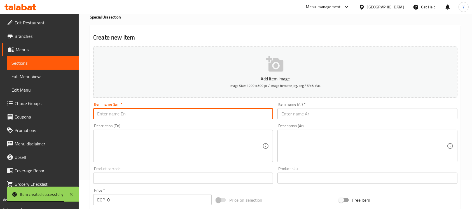
click at [147, 114] on input "text" at bounding box center [183, 113] width 180 height 11
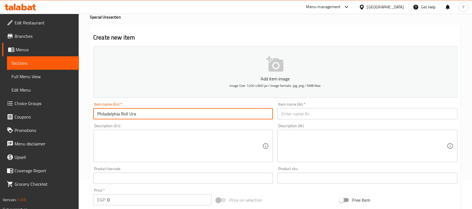
click at [130, 112] on input "Philadelphia Roll Ura" at bounding box center [183, 113] width 180 height 11
type input "Philadelphia Roll Special Ura"
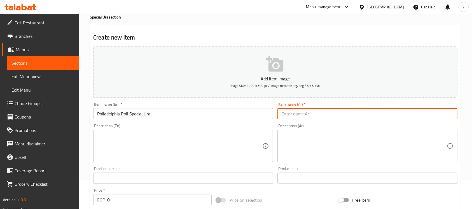
click at [318, 119] on input "text" at bounding box center [367, 113] width 180 height 11
type input "رول فيلادلفيا أورا خاص"
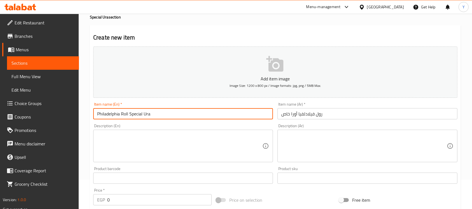
click at [185, 115] on input "Philadelphia Roll Special Ura" at bounding box center [183, 113] width 180 height 11
type input "Dynamite Roll Special Ura"
drag, startPoint x: 299, startPoint y: 117, endPoint x: 461, endPoint y: 117, distance: 162.8
click at [301, 116] on input "text" at bounding box center [367, 113] width 180 height 11
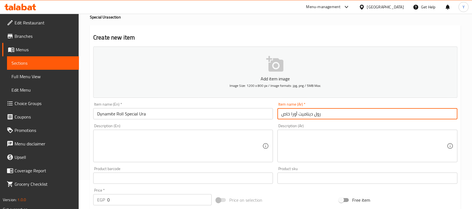
type input "رول ديناميت أورا خاص"
click at [172, 111] on input "Dynamite Roll Special Ura" at bounding box center [183, 113] width 180 height 11
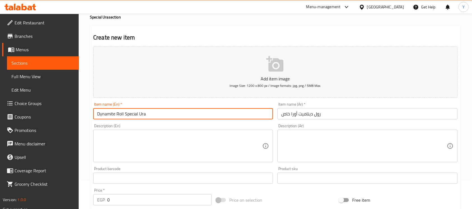
click at [190, 117] on input "Futo Maki Roll Special Ura" at bounding box center [183, 113] width 180 height 11
type input "Futo Maki Roll Special Ura"
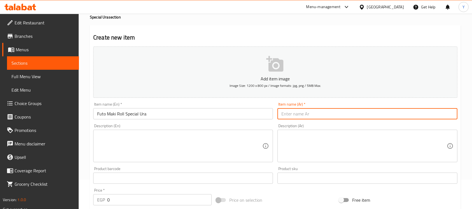
paste input "رول فوتوماكي"
type input "رول فوتوماكي أورا خاص"
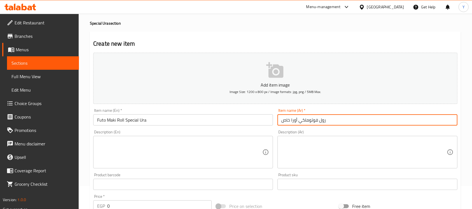
scroll to position [20, 0]
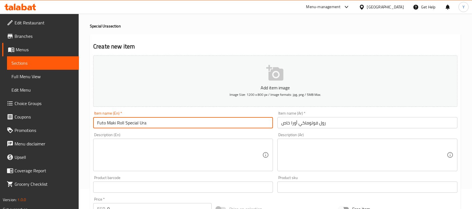
click at [162, 123] on input "Futo Maki Roll Special Ura" at bounding box center [183, 122] width 180 height 11
type input "Philadelphia New Style Special Ura"
click at [400, 129] on div "Item name (Ar)   * Item name (Ar) *" at bounding box center [367, 120] width 184 height 22
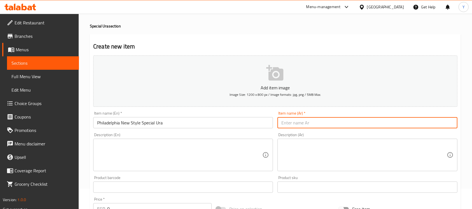
drag, startPoint x: 400, startPoint y: 125, endPoint x: 459, endPoint y: 141, distance: 61.6
click at [400, 125] on input "text" at bounding box center [367, 122] width 180 height 11
type input "فيلادلفيا نيو ستايل أورا خاص"
drag, startPoint x: 170, startPoint y: 123, endPoint x: 175, endPoint y: 121, distance: 4.8
click at [170, 123] on input "Philadelphia New Style Special Ura" at bounding box center [183, 122] width 180 height 11
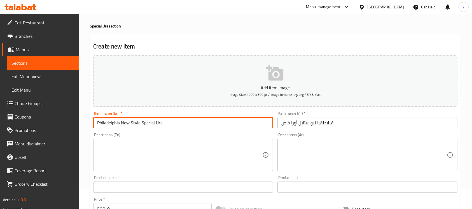
click at [199, 120] on input "Samurai Roll Special Ura" at bounding box center [183, 122] width 180 height 11
type input "Samurai Roll Special Ura"
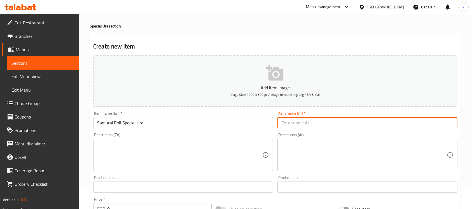
paste input "ساموراي رول خاص أورا"
click at [291, 123] on input "ساموراي رول خاص أورا" at bounding box center [367, 122] width 180 height 11
click at [337, 123] on input "ساموراي رول أورا" at bounding box center [367, 122] width 180 height 11
paste input "خاص"
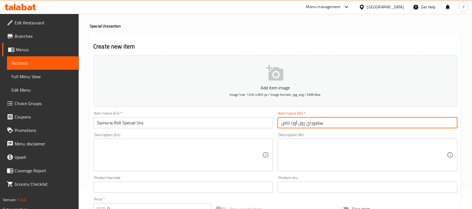
type input "ساموراي رول أورا خاص"
click at [178, 122] on input "Samurai Roll Special Ura" at bounding box center [183, 122] width 180 height 11
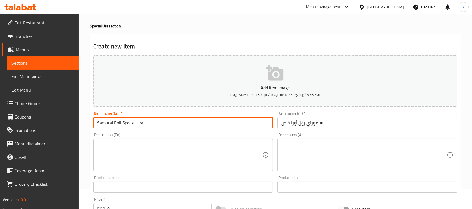
type input "Spicy Salmon Special Ura"
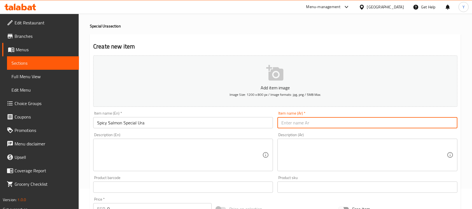
drag, startPoint x: 354, startPoint y: 126, endPoint x: 388, endPoint y: 118, distance: 35.5
click at [354, 126] on input "text" at bounding box center [367, 122] width 180 height 11
type input "سلمون حار أورا خاص"
drag, startPoint x: 154, startPoint y: 119, endPoint x: 157, endPoint y: 101, distance: 18.4
click at [154, 117] on input "Spicy Salmon Special Ura" at bounding box center [183, 122] width 180 height 11
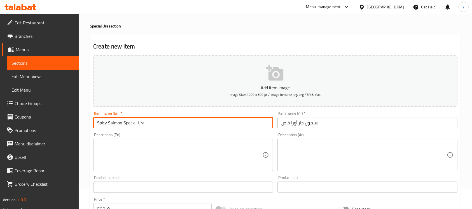
type input "Pink Angel Roll Special Ura"
click at [297, 124] on input "text" at bounding box center [367, 122] width 180 height 11
click at [126, 122] on input "Pink Angel Roll Special Ura" at bounding box center [183, 122] width 180 height 11
click at [371, 125] on input "text" at bounding box center [367, 122] width 180 height 11
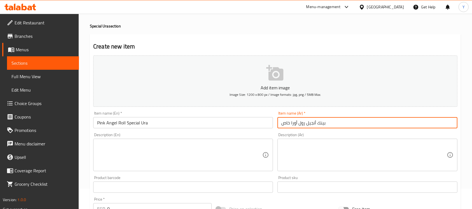
type input "بينك أنجيل رول أورا خاص"
click at [154, 120] on input "Pink Angel Roll Special Ura" at bounding box center [183, 122] width 180 height 11
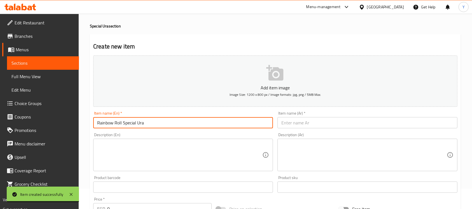
type input "Rainbow Roll Special Ura"
click at [329, 124] on input "text" at bounding box center [367, 122] width 180 height 11
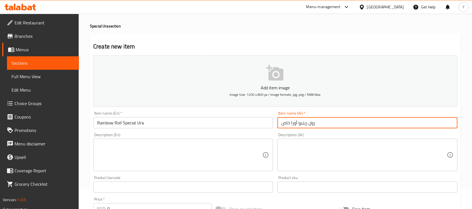
type input "رول رينبو أورا خاص"
click at [172, 121] on input "Rainbow Roll Special Ura" at bounding box center [183, 122] width 180 height 11
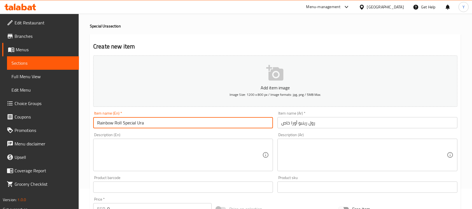
drag, startPoint x: 115, startPoint y: 123, endPoint x: 73, endPoint y: 123, distance: 42.0
type input "Kane Roll Special Ura"
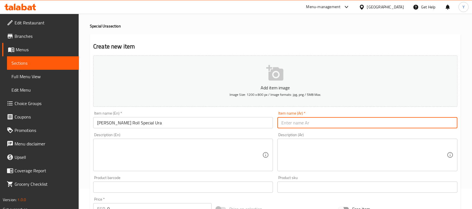
drag, startPoint x: 298, startPoint y: 121, endPoint x: 296, endPoint y: 124, distance: 4.0
paste input "كين رول"
click at [302, 124] on input "كين رول أورا خاص" at bounding box center [367, 122] width 180 height 11
click at [279, 125] on input "كين أورا خاص" at bounding box center [367, 122] width 180 height 11
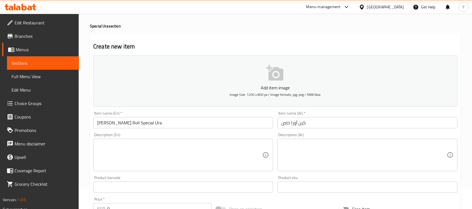
drag, startPoint x: 275, startPoint y: 138, endPoint x: 273, endPoint y: 126, distance: 11.7
click at [273, 126] on div "Item name (En)   * Kane Roll Special Ura Item name (En) *" at bounding box center [183, 120] width 184 height 22
click at [281, 124] on input "كين أورا خاص" at bounding box center [367, 122] width 180 height 11
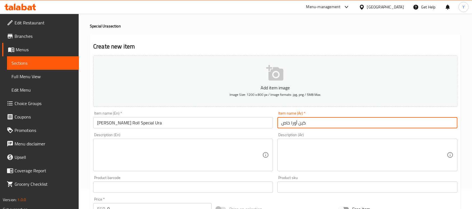
paste input "رول"
type input "رول كين أورا خاص"
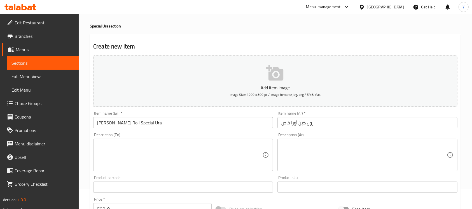
click at [154, 117] on div "Item name (En)   * Kane Roll Special Ura Item name (En) *" at bounding box center [183, 119] width 180 height 17
click at [148, 119] on input "Kane Roll Special Ura" at bounding box center [183, 122] width 180 height 11
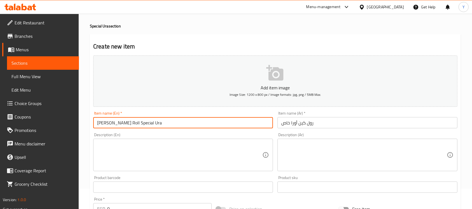
type input "Spicy Tuna Roll Special Ura"
click at [387, 131] on div "Description (Ar) Description (Ar)" at bounding box center [367, 151] width 184 height 43
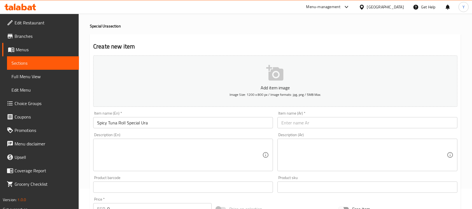
click at [381, 120] on input "text" at bounding box center [367, 122] width 180 height 11
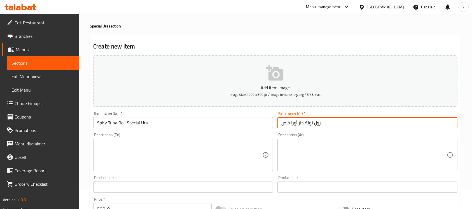
type input "رول تونة حار أورا خاص"
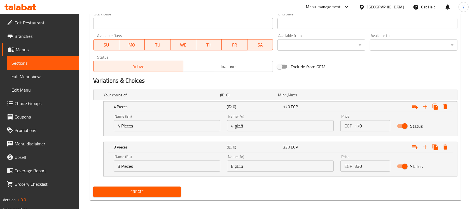
scroll to position [247, 0]
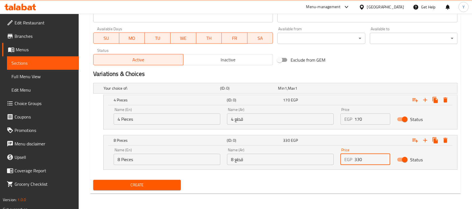
drag, startPoint x: 362, startPoint y: 162, endPoint x: 340, endPoint y: 165, distance: 22.3
click at [340, 165] on div "Price EGP 330 Price" at bounding box center [365, 156] width 56 height 24
type input "300"
click at [345, 179] on div "Create" at bounding box center [275, 184] width 368 height 15
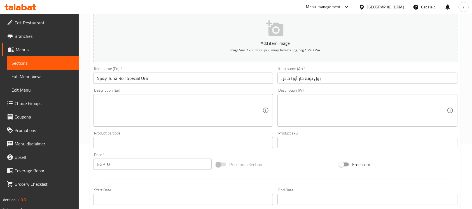
click at [157, 83] on input "Spicy Tuna Roll Special Ura" at bounding box center [183, 77] width 180 height 11
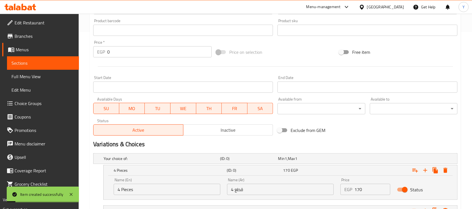
scroll to position [247, 0]
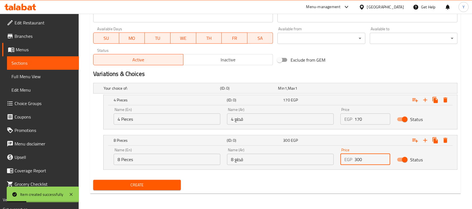
drag, startPoint x: 365, startPoint y: 156, endPoint x: 293, endPoint y: 153, distance: 72.2
click at [293, 153] on div "Name (En) 8 Pieces Name (En) Name (Ar) 8 قطع Name (Ar) Price EGP 300 Price Stat…" at bounding box center [280, 156] width 340 height 24
type input "330"
drag, startPoint x: 309, startPoint y: 178, endPoint x: 477, endPoint y: 106, distance: 182.9
click at [309, 178] on div "Create" at bounding box center [275, 184] width 368 height 15
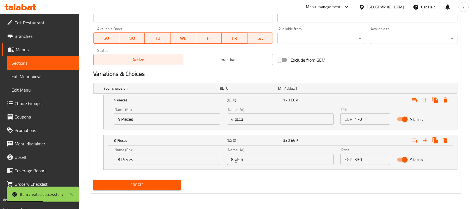
scroll to position [65, 0]
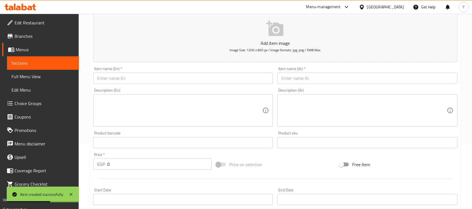
click at [104, 71] on div "Item name (En)   * Item name (En) *" at bounding box center [183, 75] width 180 height 17
drag, startPoint x: 104, startPoint y: 74, endPoint x: 130, endPoint y: 79, distance: 26.5
click at [104, 74] on input "text" at bounding box center [183, 77] width 180 height 11
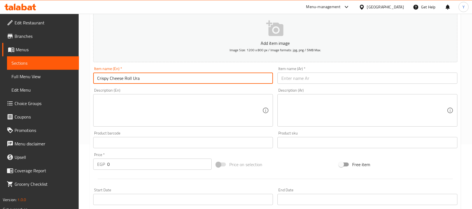
click at [134, 78] on input "Crispy Cheese Roll Ura" at bounding box center [183, 77] width 180 height 11
click at [133, 78] on input "Crispy Cheese Roll Ura" at bounding box center [183, 77] width 180 height 11
type input "Crispy Cheese Roll Special Ura"
click at [312, 83] on input "text" at bounding box center [367, 77] width 180 height 11
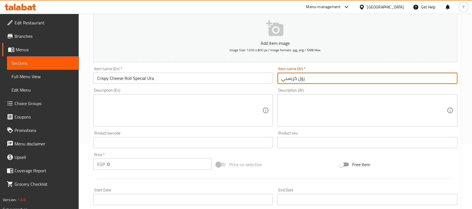
click at [295, 77] on input "رول كريسبي" at bounding box center [367, 77] width 180 height 11
click at [361, 79] on input "رول جبنة كريسبي" at bounding box center [367, 77] width 180 height 11
type input "رول جبنة كريسبي أورا خاص"
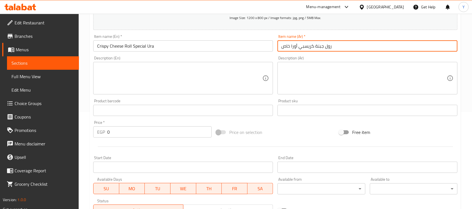
scroll to position [0, 0]
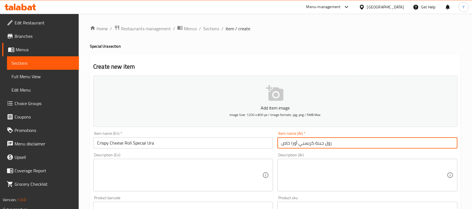
drag, startPoint x: 196, startPoint y: 153, endPoint x: 194, endPoint y: 148, distance: 5.6
click at [195, 152] on div "Description (En) Description (En)" at bounding box center [183, 171] width 184 height 43
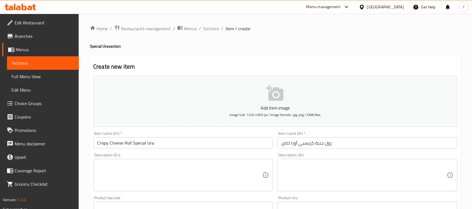
click at [193, 146] on input "Crispy Cheese Roll Special Ura" at bounding box center [183, 142] width 180 height 11
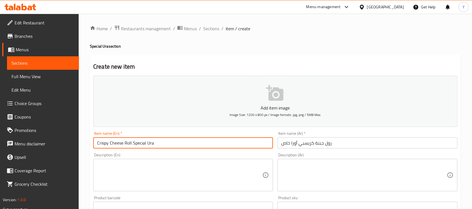
drag, startPoint x: 116, startPoint y: 144, endPoint x: 83, endPoint y: 147, distance: 33.1
click at [103, 144] on input "Lave Roll Special Ura" at bounding box center [183, 142] width 180 height 11
drag, startPoint x: 116, startPoint y: 145, endPoint x: 96, endPoint y: 144, distance: 19.6
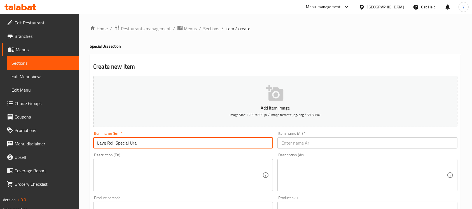
click at [96, 144] on input "Lave Roll Special Ura" at bounding box center [183, 142] width 180 height 11
type input "Lave Roll Special Ura"
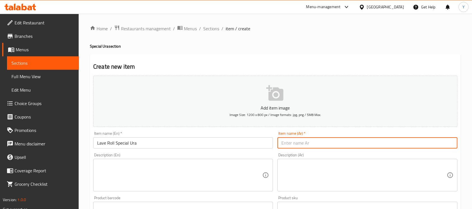
paste input "لاف رول"
click at [288, 144] on input "لاف رول" at bounding box center [367, 142] width 180 height 11
click at [279, 148] on input "لاف" at bounding box center [367, 142] width 180 height 11
paste input "رول"
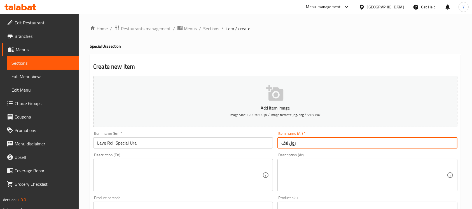
click at [320, 145] on input "رول لاف" at bounding box center [367, 142] width 180 height 11
type input "رول لاف أورا خاص"
click at [169, 142] on input "Lave Roll Special Ura" at bounding box center [183, 142] width 180 height 11
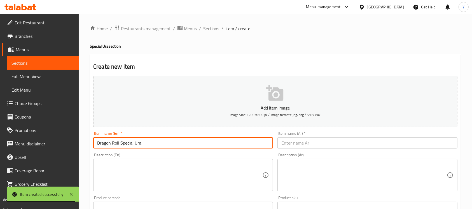
type input "Dragon Roll Special Ura"
click at [360, 144] on input "text" at bounding box center [367, 142] width 180 height 11
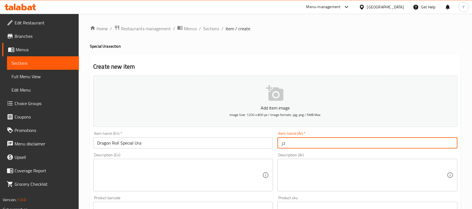
type input "د"
type input "رول دراجون أورا خاص"
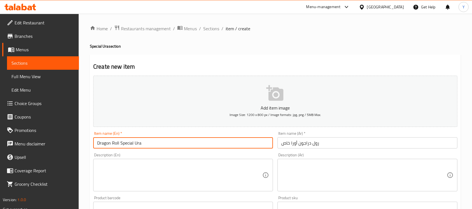
click at [155, 144] on input "Dragon Roll Special Ura" at bounding box center [183, 142] width 180 height 11
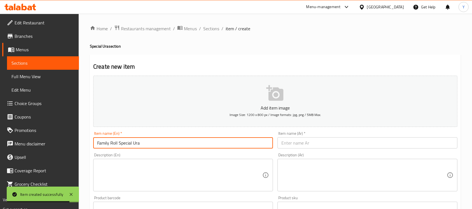
type input "Family Roll Special Ura"
drag, startPoint x: 336, startPoint y: 139, endPoint x: 340, endPoint y: 138, distance: 4.5
click at [336, 139] on input "text" at bounding box center [367, 142] width 180 height 11
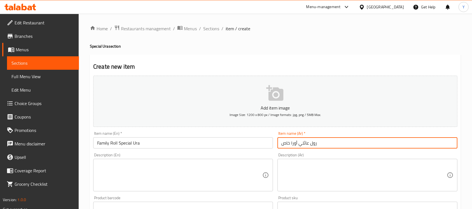
type input "رول عائلي أورا خاص"
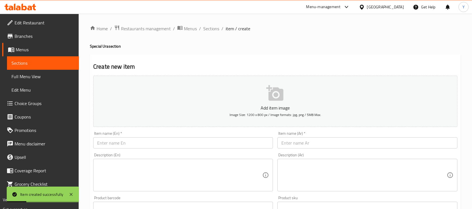
click at [183, 131] on div "Item name (En)   * Item name (En) *" at bounding box center [183, 139] width 180 height 17
click at [179, 138] on input "text" at bounding box center [183, 142] width 180 height 11
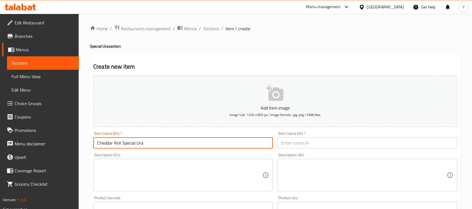
type input "Cheddar Roll Special Ura"
click at [321, 144] on input "text" at bounding box center [367, 142] width 180 height 11
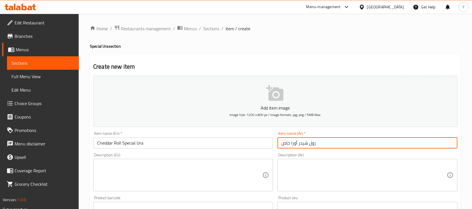
type input "رول شيدر أورا خاص"
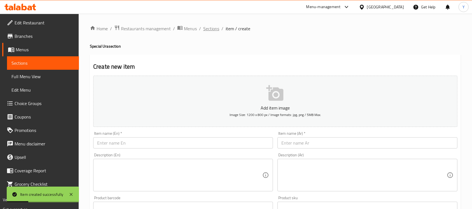
click at [215, 27] on span "Sections" at bounding box center [211, 28] width 16 height 7
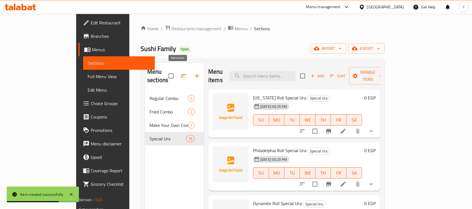
click at [194, 73] on icon "button" at bounding box center [197, 75] width 7 height 7
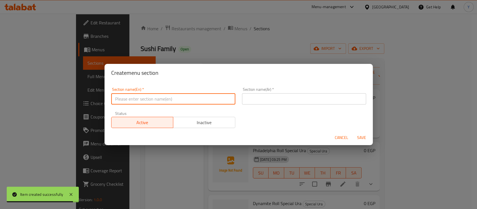
click at [188, 93] on input "text" at bounding box center [173, 98] width 124 height 11
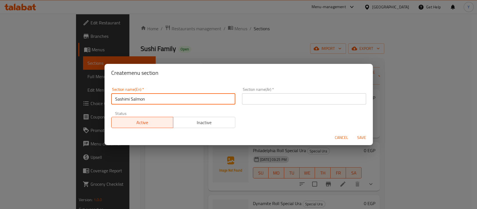
click at [168, 102] on input "Sashimi Salmon" at bounding box center [173, 98] width 124 height 11
type input "Sashimi Salmon"
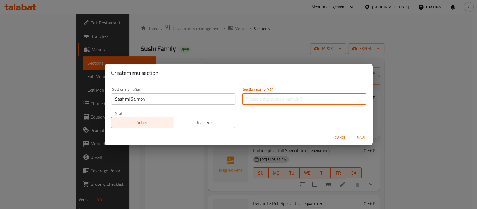
paste input "سمك السلمون الساشيمي"
click at [288, 100] on input "سمك السلمون الساشيمي" at bounding box center [304, 98] width 124 height 11
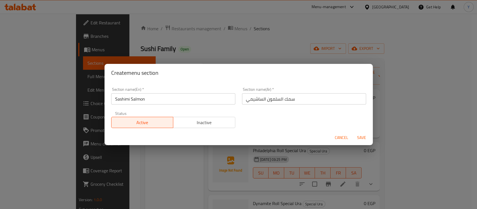
click at [295, 91] on div "Section name(Ar)   * سمك السلمون الساشيمي Section name(Ar) *" at bounding box center [304, 95] width 124 height 17
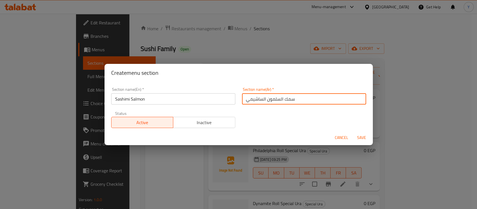
drag, startPoint x: 281, startPoint y: 100, endPoint x: 293, endPoint y: 92, distance: 15.0
click at [293, 99] on input "سمك السلمون الساشيمي" at bounding box center [304, 98] width 124 height 11
type input "السلمون الساشيمي"
click at [353, 132] on button "Save" at bounding box center [362, 137] width 18 height 10
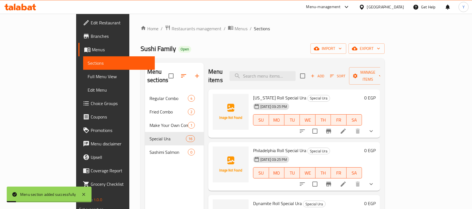
click at [149, 149] on span "Sashimi Salmon" at bounding box center [168, 152] width 38 height 7
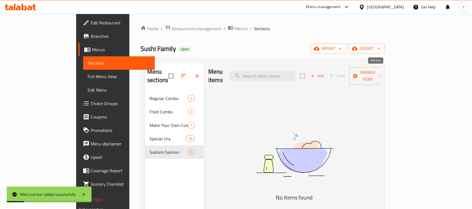
click at [315, 73] on icon "button" at bounding box center [312, 75] width 5 height 5
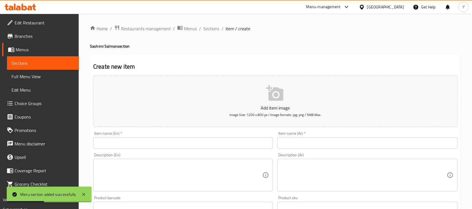
click at [156, 133] on div "Item name (En)   * Item name (En) *" at bounding box center [183, 139] width 180 height 17
click at [149, 141] on input "text" at bounding box center [183, 142] width 180 height 11
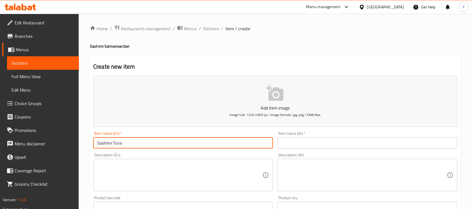
click at [148, 142] on input "Sashimi Tuna" at bounding box center [183, 142] width 180 height 11
type input "Sashimi Tuna"
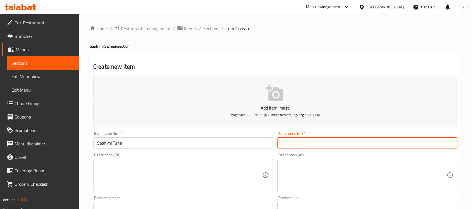
paste input "ساشيمي تونة"
type input "ساشيمي تونة"
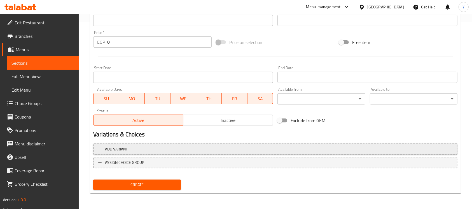
click at [208, 150] on span "Add variant" at bounding box center [275, 148] width 354 height 7
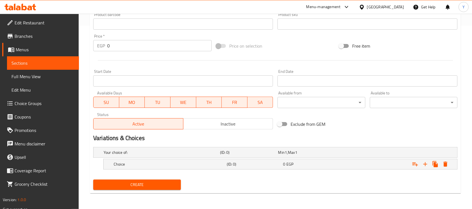
scroll to position [183, 0]
drag, startPoint x: 423, startPoint y: 163, endPoint x: 477, endPoint y: 161, distance: 54.0
click at [423, 162] on icon "Expand" at bounding box center [424, 164] width 7 height 7
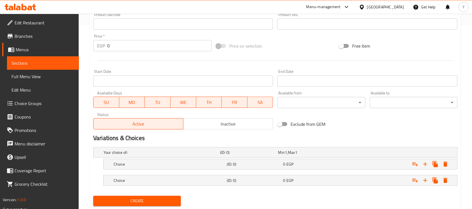
scroll to position [199, 0]
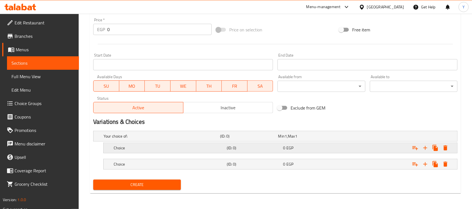
click at [135, 139] on h5 "Choice" at bounding box center [160, 136] width 114 height 6
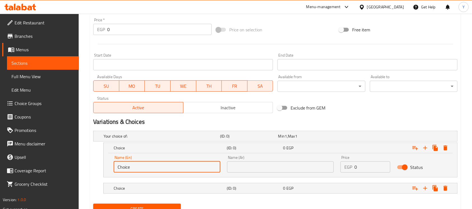
click at [140, 164] on input "Choice" at bounding box center [167, 166] width 107 height 11
type input "5 Pieces"
click at [176, 139] on h5 "Choice" at bounding box center [160, 136] width 114 height 6
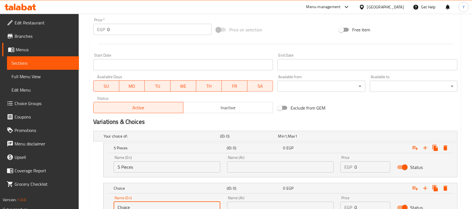
click at [169, 204] on input "Choice" at bounding box center [167, 206] width 107 height 11
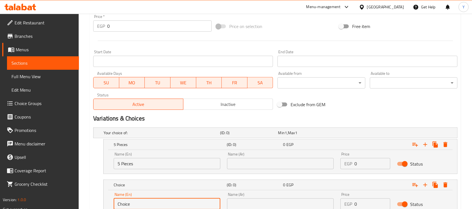
click at [169, 204] on input "Choice" at bounding box center [167, 203] width 107 height 11
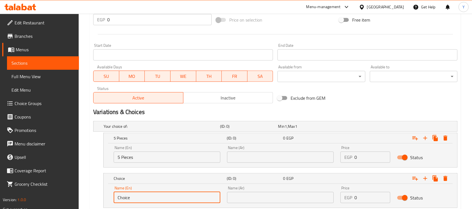
click at [169, 204] on div "Name (En) Choice Name (En)" at bounding box center [166, 194] width 113 height 24
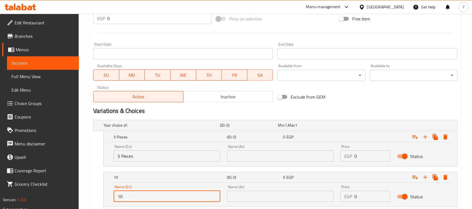
type input "10 Pieces"
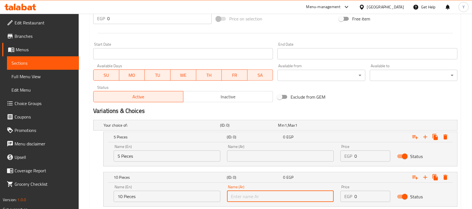
click at [293, 194] on input "text" at bounding box center [280, 195] width 107 height 11
type input "10 قطع"
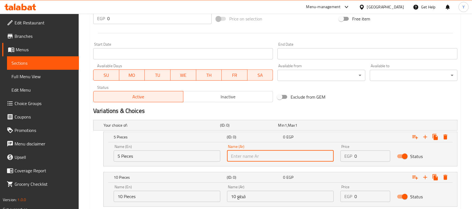
click at [290, 159] on input "text" at bounding box center [280, 155] width 107 height 11
type input "5 قطع"
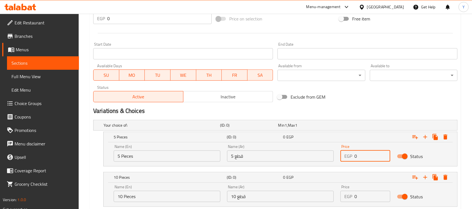
drag, startPoint x: 359, startPoint y: 152, endPoint x: 324, endPoint y: 157, distance: 34.6
click at [324, 157] on div "Name (En) 5 Pieces Name (En) Name (Ar) 5 قطع Name (Ar) Price EGP 0 Price Status" at bounding box center [280, 153] width 340 height 24
type input "220"
drag, startPoint x: 325, startPoint y: 197, endPoint x: 302, endPoint y: 187, distance: 25.2
click at [309, 194] on div "Name (En) 10 Pieces Name (En) Name (Ar) 10 قطع Name (Ar) Price EGP 0 Price Stat…" at bounding box center [280, 193] width 340 height 24
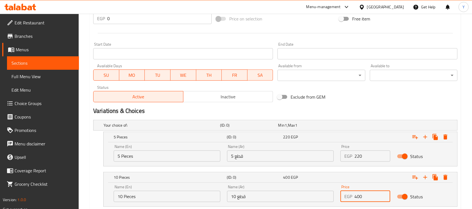
type input "400"
click at [381, 102] on div "Exclude from GEM" at bounding box center [336, 96] width 123 height 15
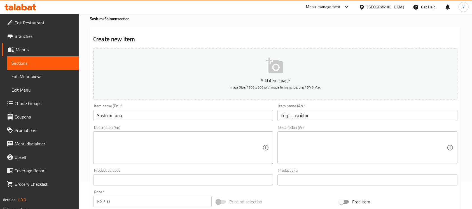
click at [183, 113] on input "Sashimi Tuna" at bounding box center [183, 115] width 180 height 11
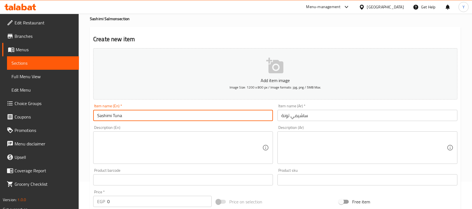
type input "s"
type input "Sashimi Tuna"
click at [294, 120] on input "text" at bounding box center [367, 115] width 180 height 11
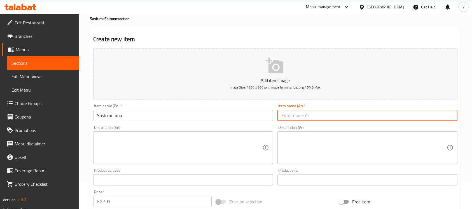
paste input "ساشيمي تونة"
type input "ساشيمي تونة"
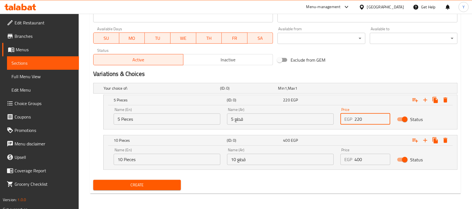
drag, startPoint x: 375, startPoint y: 121, endPoint x: 313, endPoint y: 121, distance: 61.8
click at [313, 121] on div "Name (En) 5 Pieces Name (En) Name (Ar) 5 قطع Name (Ar) Price EGP 220 Price Stat…" at bounding box center [280, 116] width 340 height 24
type input "240"
click at [365, 164] on div "Price EGP 400 Price" at bounding box center [365, 156] width 56 height 24
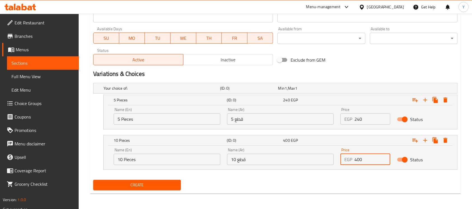
drag, startPoint x: 365, startPoint y: 163, endPoint x: 314, endPoint y: 160, distance: 51.3
click at [314, 160] on div "Name (En) 10 Pieces Name (En) Name (Ar) 10 قطع Name (Ar) Price EGP 400 Price St…" at bounding box center [280, 156] width 340 height 24
type input "420"
click at [386, 70] on h2 "Variations & Choices" at bounding box center [275, 74] width 364 height 8
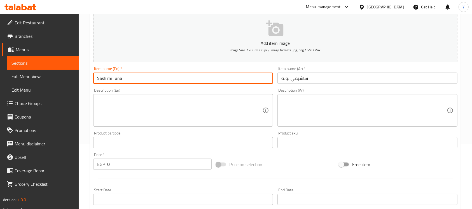
click at [206, 79] on input "Sashimi Tuna" at bounding box center [183, 77] width 180 height 11
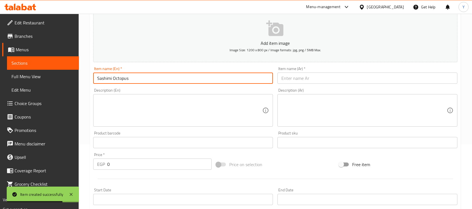
click at [147, 83] on input "Sashimi Octopus" at bounding box center [183, 77] width 180 height 11
type input "Sashimi Octopus"
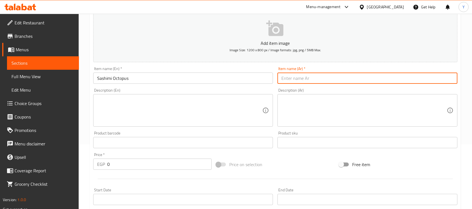
paste input "أخطبوط الساشيمي"
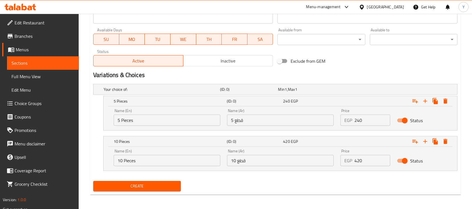
scroll to position [247, 0]
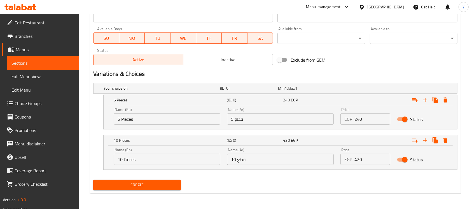
type input "أخطبوط الساشيمي"
drag, startPoint x: 359, startPoint y: 116, endPoint x: 339, endPoint y: 121, distance: 20.8
click at [339, 121] on div "Price EGP 240 Price" at bounding box center [365, 116] width 56 height 24
type input "200"
drag, startPoint x: 361, startPoint y: 164, endPoint x: 343, endPoint y: 166, distance: 18.5
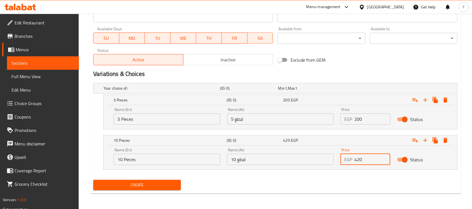
click at [343, 166] on div "Price EGP 420 Price" at bounding box center [365, 156] width 56 height 24
type input "380"
click at [333, 178] on div "Create" at bounding box center [275, 184] width 368 height 15
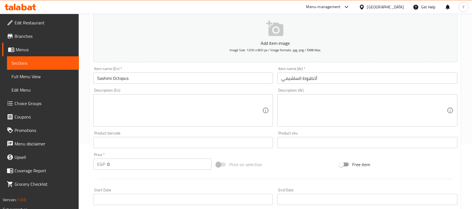
click at [171, 77] on input "Sashimi Octopus" at bounding box center [183, 77] width 180 height 11
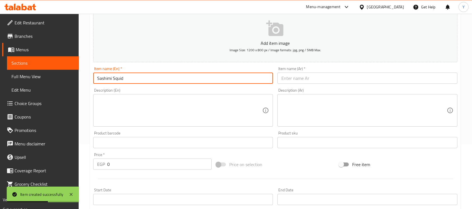
click at [144, 75] on input "Sashimi Squid" at bounding box center [183, 77] width 180 height 11
type input "Sashimi Squid"
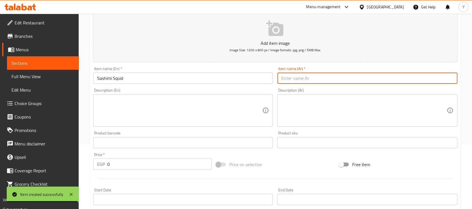
paste input "حبار الساشيمي"
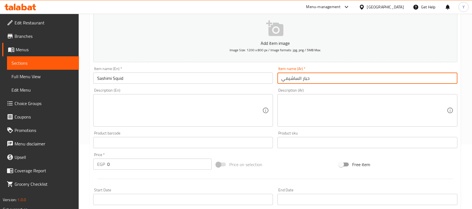
type input "حبار الساشيمي"
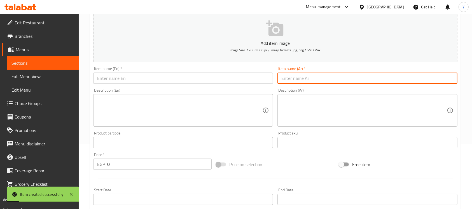
click at [182, 82] on input "text" at bounding box center [183, 77] width 180 height 11
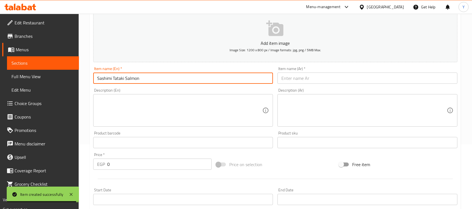
type input "Sashimi Tataki Salmon"
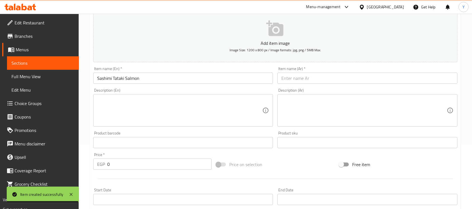
click at [171, 84] on div "Item name (En)   * Sashimi Tataki Salmon Item name (En) *" at bounding box center [183, 75] width 184 height 22
click at [174, 79] on input "Sashimi Tataki Salmon" at bounding box center [183, 77] width 180 height 11
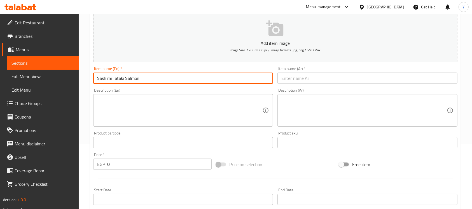
click at [174, 79] on input "Sashimi Tataki Salmon" at bounding box center [183, 77] width 180 height 11
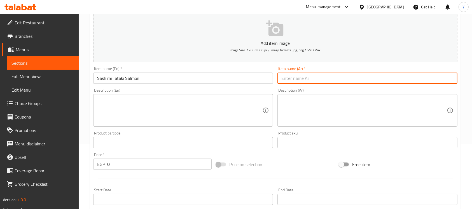
paste input "ساشيمي تاتاكي سمك السلمون"
click at [301, 75] on input "ساشيمي تاتاكي سمك السلمون" at bounding box center [367, 77] width 180 height 11
type input "ساشيمي تاتاكي السلمون"
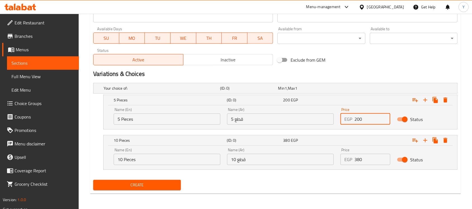
drag, startPoint x: 355, startPoint y: 120, endPoint x: 328, endPoint y: 120, distance: 26.3
click at [328, 120] on div "Name (En) 5 Pieces Name (En) Name (Ar) 5 قطع Name (Ar) Price EGP 200 Price Stat…" at bounding box center [280, 116] width 340 height 24
type input "250"
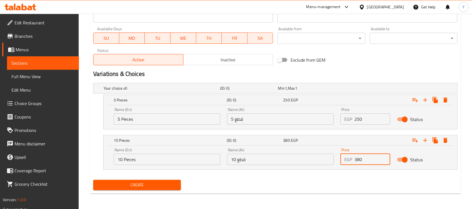
drag, startPoint x: 357, startPoint y: 160, endPoint x: 348, endPoint y: 160, distance: 8.7
click at [348, 160] on div "EGP 380 Price" at bounding box center [365, 159] width 50 height 11
type input "420"
click at [390, 72] on h2 "Variations & Choices" at bounding box center [275, 74] width 364 height 8
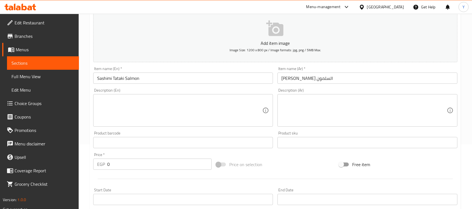
click at [152, 76] on input "Sashimi Tataki Salmon" at bounding box center [183, 77] width 180 height 11
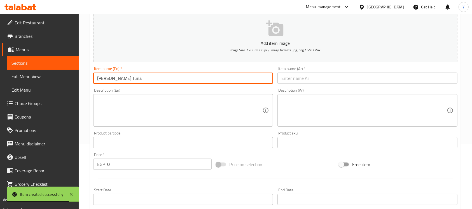
click at [166, 79] on input "[PERSON_NAME] Tuna" at bounding box center [183, 77] width 180 height 11
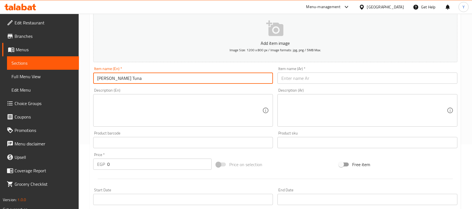
type input "[PERSON_NAME] Tuna"
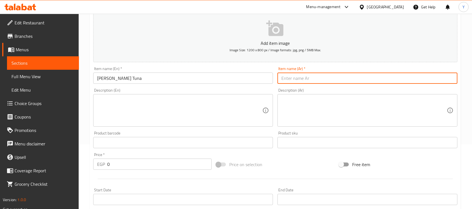
paste input "ساشيمي تاتاكي تونة"
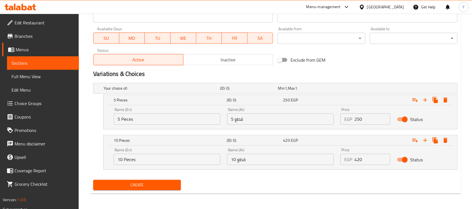
type input "ساشيمي تاتاكي تونة"
drag, startPoint x: 348, startPoint y: 118, endPoint x: 319, endPoint y: 118, distance: 28.8
click at [319, 118] on div "Name (En) 5 Pieces Name (En) Name (Ar) 5 قطع Name (Ar) Price EGP 250 Price Stat…" at bounding box center [280, 116] width 340 height 24
type input "260"
drag, startPoint x: 361, startPoint y: 160, endPoint x: 320, endPoint y: 165, distance: 41.1
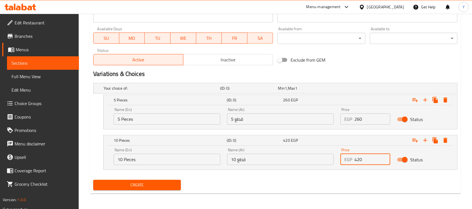
click at [320, 165] on div "Name (En) 10 Pieces Name (En) Name (Ar) 10 قطع Name (Ar) Price EGP 420 Price St…" at bounding box center [280, 156] width 340 height 24
type input "440"
click at [258, 191] on div "Create" at bounding box center [275, 184] width 368 height 15
click at [358, 62] on div "Exclude from GEM" at bounding box center [336, 59] width 123 height 15
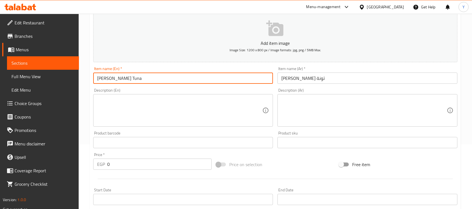
click at [185, 78] on input "[PERSON_NAME] Tuna" at bounding box center [183, 77] width 180 height 11
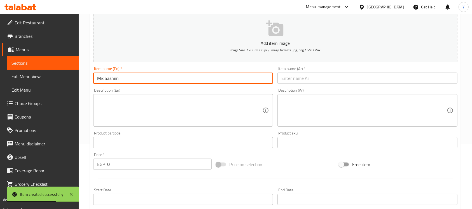
type input "Mix Sashimi"
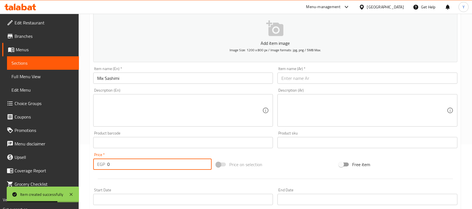
drag, startPoint x: 193, startPoint y: 164, endPoint x: 24, endPoint y: 160, distance: 169.0
click at [24, 160] on div "Edit Restaurant Branches Menus Sections Full Menu View Edit Menu Choice Groups …" at bounding box center [236, 170] width 472 height 442
type input "500"
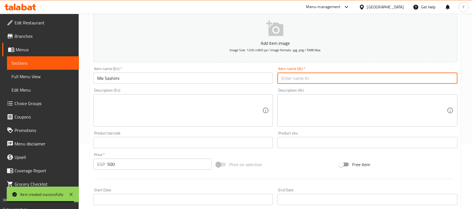
drag, startPoint x: 350, startPoint y: 75, endPoint x: 461, endPoint y: 99, distance: 113.4
click at [350, 75] on input "text" at bounding box center [367, 77] width 180 height 11
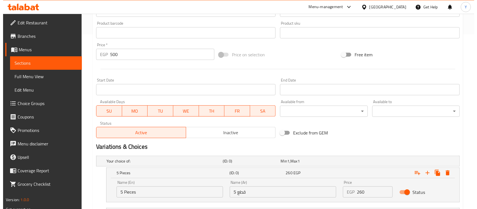
scroll to position [247, 0]
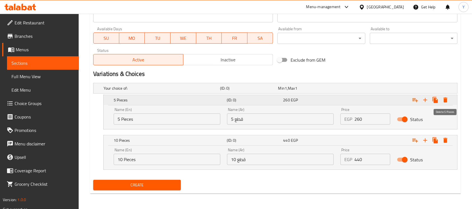
type input "ساشيمي ميكس"
click at [446, 99] on icon "Expand" at bounding box center [445, 99] width 4 height 5
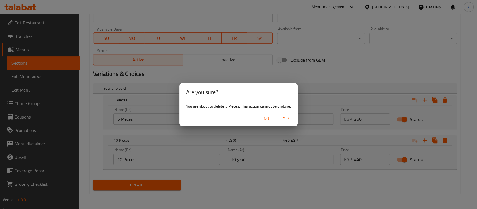
click at [291, 117] on span "Yes" at bounding box center [286, 118] width 13 height 7
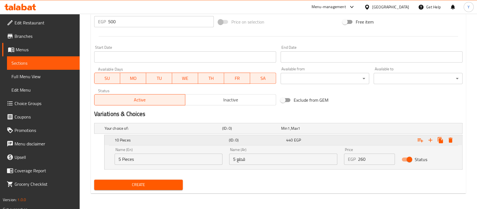
scroll to position [207, 0]
click at [447, 139] on icon "Expand" at bounding box center [445, 139] width 7 height 7
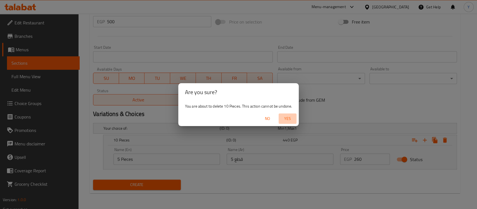
click at [283, 117] on span "Yes" at bounding box center [287, 118] width 13 height 7
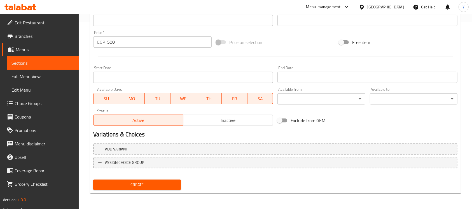
scroll to position [4, 0]
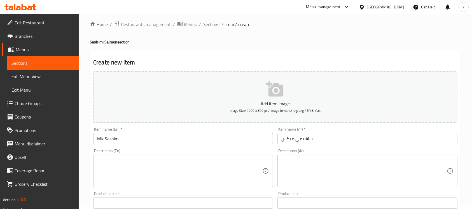
click at [179, 155] on div "Description (En)" at bounding box center [183, 170] width 180 height 32
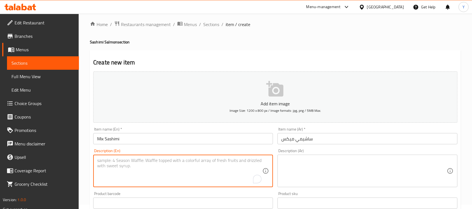
click at [170, 162] on textarea "To enrich screen reader interactions, please activate Accessibility in Grammarl…" at bounding box center [179, 170] width 165 height 27
click at [265, 160] on div "3 salmon, 3 tuna, 3 octopus, 3 squid, 1 shrimp, 1 crab, 1 caviar and served wit…" at bounding box center [183, 170] width 180 height 32
click at [260, 161] on textarea "3 salmon, 3 tuna, 3 octopus, 3 squid, 1 shrimp, 1 crab, 1 caviar and served wit…" at bounding box center [179, 170] width 165 height 27
click at [121, 170] on textarea "3 salmon, 3 tuna, 3 octopus, 3 squid, 1 shrimp, 1 crab, 1 caviar and served wit…" at bounding box center [179, 170] width 165 height 27
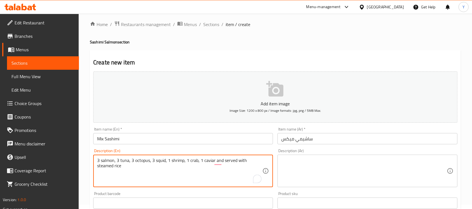
click at [121, 169] on textarea "3 salmon, 3 tuna, 3 octopus, 3 squid, 1 shrimp, 1 crab, 1 caviar and served wit…" at bounding box center [179, 170] width 165 height 27
type textarea "3 salmon, 3 tuna, 3 octopus, 3 squid, 1 shrimp, 1 crab, 1 caviar and served wit…"
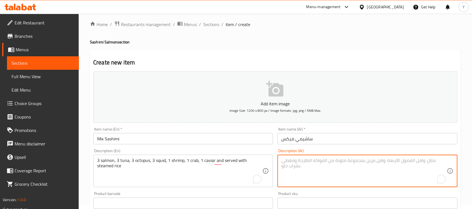
paste textarea "3 سمك سلمون، 3 سمك تونة، 3 أخطبوط، 3 حبار، 1 جمبري، 1 سلطعون، 1 كافيار ويقدم مع…"
click at [440, 162] on textarea "3 سمك سلمون، 3 سمك تونة، 3 أخطبوط، 3 حبار، 1 جمبري، 1 سلطعون، 1 كافيار ويقدم مع…" at bounding box center [363, 170] width 165 height 27
click at [412, 161] on textarea "3 سلمون، 3 سمك تونة، 3 أخطبوط، 3 حبار، 1 جمبري، 1 سلطعون، 1 كافيار ويقدم مع أرز…" at bounding box center [363, 170] width 165 height 27
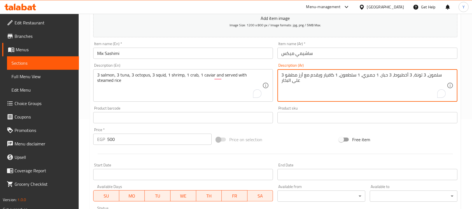
scroll to position [68, 0]
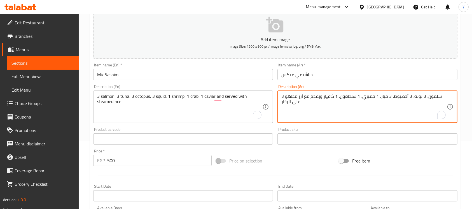
type textarea "3 سلمون، 3 تونة، 3 أخطبوط، 3 حبار، 1 جمبري، 1 سلطعون، 1 كافيار ويقدم مع أرز مطه…"
click at [129, 78] on input "Mix Sashimi" at bounding box center [183, 74] width 180 height 11
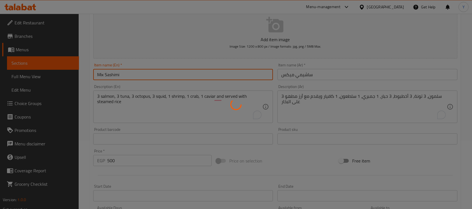
type input "0"
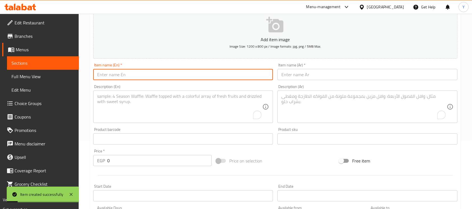
scroll to position [0, 0]
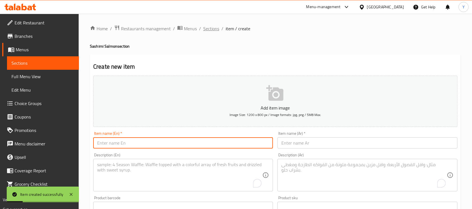
click at [202, 29] on ol "Home / Restaurants management / Menus / Sections / item / create" at bounding box center [275, 28] width 371 height 7
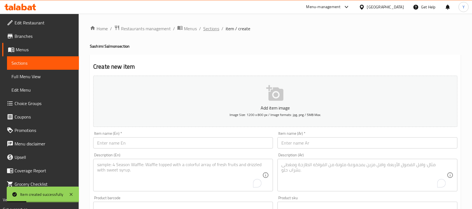
click at [204, 29] on span "Sections" at bounding box center [211, 28] width 16 height 7
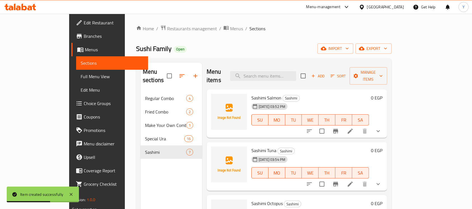
click at [192, 72] on icon "button" at bounding box center [195, 75] width 7 height 7
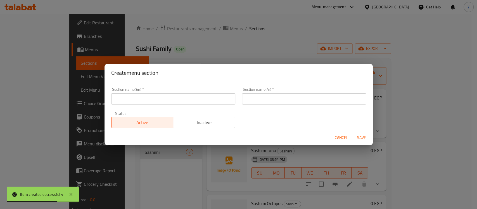
click at [162, 93] on div "Section name(En)   * Section name(En) *" at bounding box center [173, 95] width 124 height 17
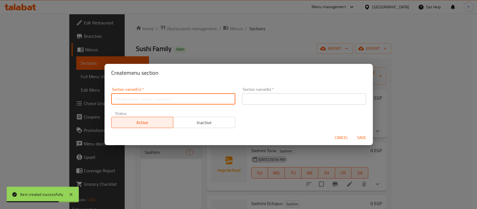
click at [168, 103] on input "text" at bounding box center [173, 98] width 124 height 11
type input "D"
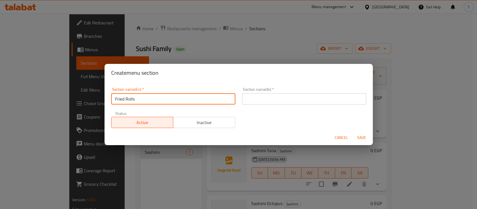
type input "Fried Rolls"
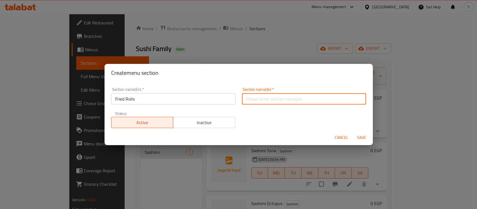
click at [270, 99] on input "text" at bounding box center [304, 98] width 124 height 11
type input "رول مقلي"
click at [353, 132] on button "Save" at bounding box center [362, 137] width 18 height 10
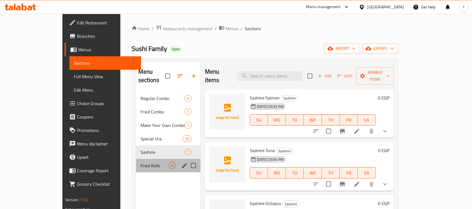
click at [138, 161] on div "Fried Rolls 0" at bounding box center [168, 165] width 64 height 13
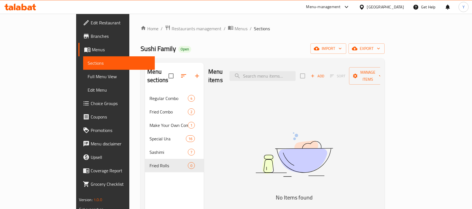
drag, startPoint x: 263, startPoint y: 105, endPoint x: 275, endPoint y: 100, distance: 12.9
click at [263, 105] on div "Menu items Add Sort Manage items No Items found" at bounding box center [292, 167] width 176 height 209
click at [325, 74] on span "Add" at bounding box center [317, 76] width 15 height 6
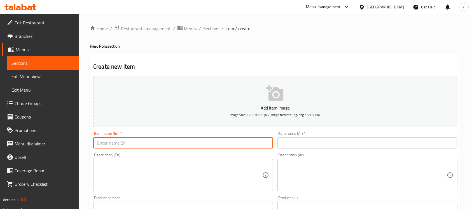
click at [160, 141] on input "text" at bounding box center [183, 142] width 180 height 11
type input "Hot Lemon Fried Roll"
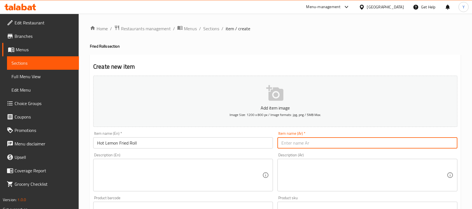
click at [385, 141] on input "text" at bounding box center [367, 142] width 180 height 11
type input "ليمون حار رول مقلي"
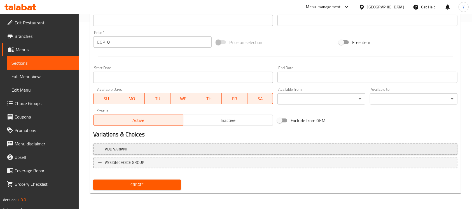
click at [183, 150] on span "Add variant" at bounding box center [275, 148] width 354 height 7
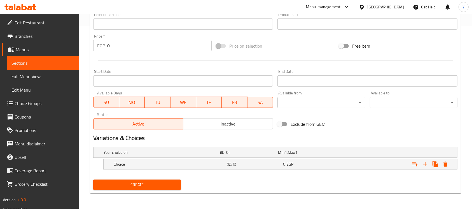
scroll to position [183, 0]
click at [423, 167] on button "Expand" at bounding box center [425, 164] width 10 height 10
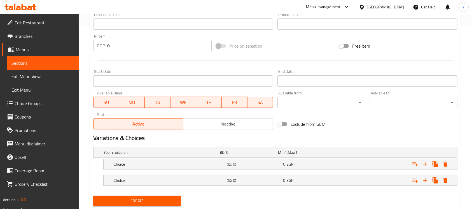
scroll to position [199, 0]
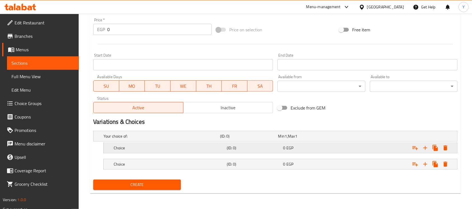
click at [166, 139] on h5 "Choice" at bounding box center [160, 136] width 114 height 6
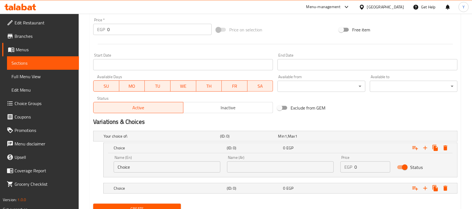
click at [159, 174] on div "Name (En) Choice Name (En)" at bounding box center [166, 164] width 113 height 24
click at [159, 171] on input "Choice" at bounding box center [167, 166] width 107 height 11
click at [160, 164] on input "text" at bounding box center [167, 166] width 107 height 11
type input "5 Pieces"
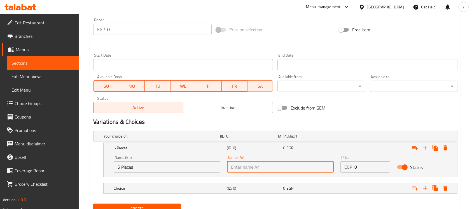
click at [266, 169] on input "text" at bounding box center [280, 166] width 107 height 11
type input "5 قطع"
click at [245, 139] on h5 "(ID: 0)" at bounding box center [248, 136] width 56 height 6
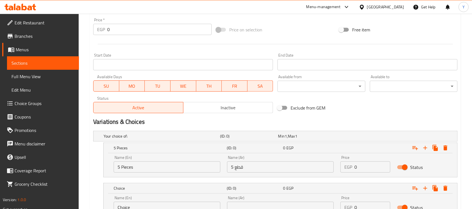
scroll to position [247, 0]
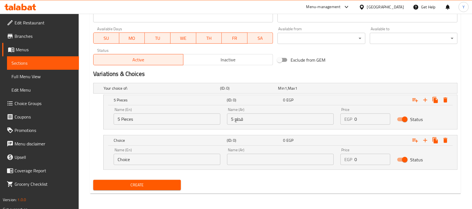
click at [157, 157] on input "Choice" at bounding box center [167, 159] width 107 height 11
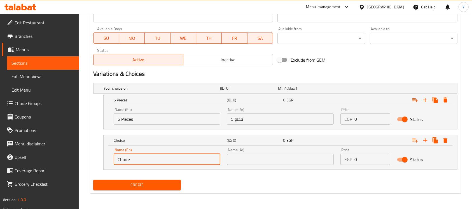
click at [157, 157] on input "Choice" at bounding box center [167, 159] width 107 height 11
type input "10 Pieces"
click at [265, 157] on input "text" at bounding box center [280, 159] width 107 height 11
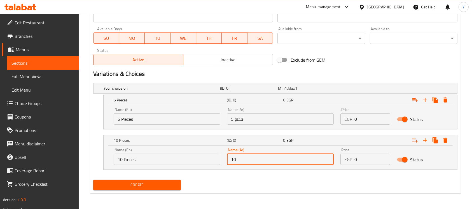
type input "10 قطع"
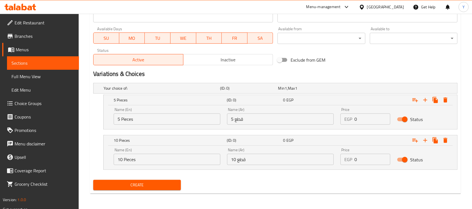
click at [337, 188] on div "Create" at bounding box center [275, 184] width 368 height 15
drag, startPoint x: 367, startPoint y: 118, endPoint x: 326, endPoint y: 119, distance: 41.1
click at [326, 119] on div "Name (En) 5 Pieces Name (En) Name (Ar) 5 قطع Name (Ar) Price EGP 0 Price Status" at bounding box center [280, 116] width 340 height 24
type input "150"
drag, startPoint x: 362, startPoint y: 160, endPoint x: 305, endPoint y: 161, distance: 57.6
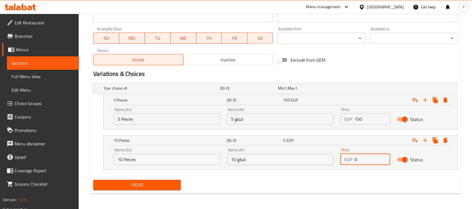
click at [307, 162] on div "Name (En) 10 Pieces Name (En) Name (Ar) 10 قطع Name (Ar) Price EGP 0 Price Stat…" at bounding box center [280, 156] width 340 height 24
type input "280"
click at [367, 77] on h2 "Variations & Choices" at bounding box center [275, 74] width 364 height 8
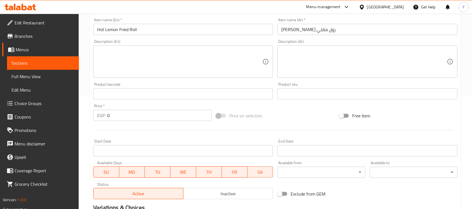
scroll to position [57, 0]
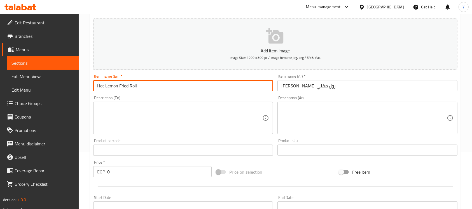
click at [199, 90] on input "Hot Lemon Fried Roll" at bounding box center [183, 85] width 180 height 11
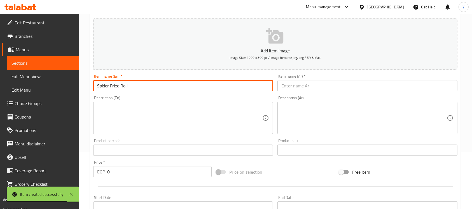
type input "Spider Fried Roll"
click at [314, 90] on input "text" at bounding box center [367, 85] width 180 height 11
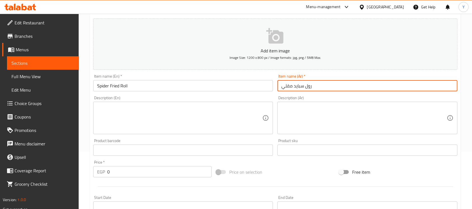
type input "رول سبايد مقلي"
click at [190, 89] on input "Spider Fried Roll" at bounding box center [183, 85] width 180 height 11
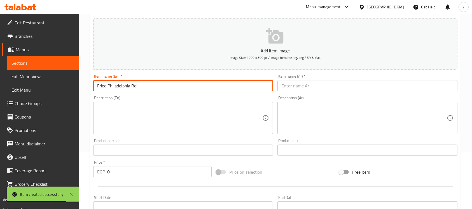
type input "Fried Philadelphia Roll"
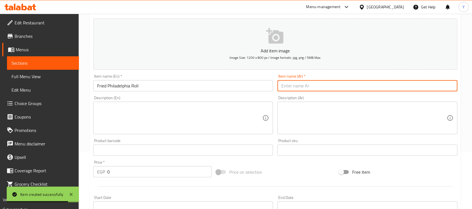
click at [333, 89] on input "text" at bounding box center [367, 85] width 180 height 11
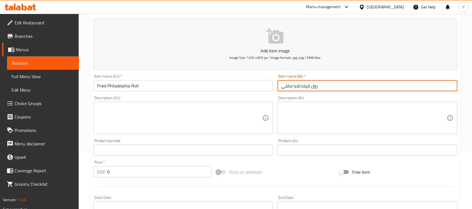
type input "رول فيلادلفيا مقلي"
click at [168, 83] on input "Fried Philadelphia Roll" at bounding box center [183, 85] width 180 height 11
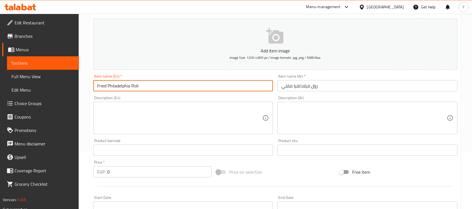
click at [132, 86] on input "Hot Big Dynamite Roll" at bounding box center [183, 85] width 180 height 11
type input "Hot Big Dynamite Fried Roll"
click at [290, 86] on input "text" at bounding box center [367, 85] width 180 height 11
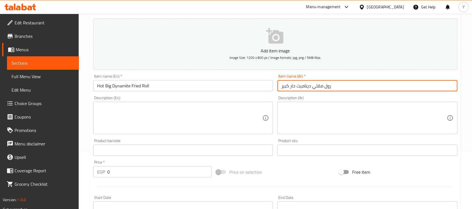
type input "رول مقلي ديناميت حار كبير"
click at [183, 82] on input "Hot Big Dynamite Fried Roll" at bounding box center [183, 85] width 180 height 11
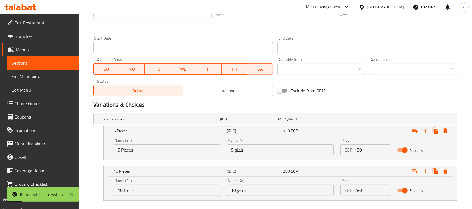
scroll to position [247, 0]
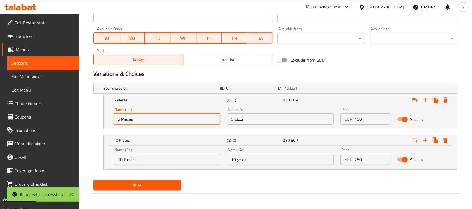
drag, startPoint x: 135, startPoint y: 118, endPoint x: 104, endPoint y: 120, distance: 30.8
click at [104, 120] on div "Name (En) 5 Pieces Name (En) Name (Ar) 5 قطع Name (Ar) Price EGP 150 Price Stat…" at bounding box center [279, 117] width 353 height 24
type input "4 Pieces"
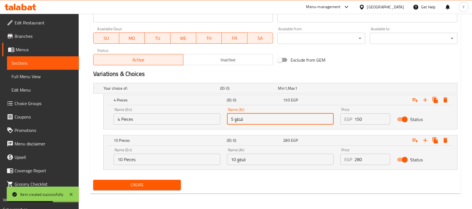
click at [248, 118] on input "5 قطع" at bounding box center [280, 118] width 107 height 11
type input "4 قطع"
click at [187, 157] on input "10 Pieces" at bounding box center [167, 159] width 107 height 11
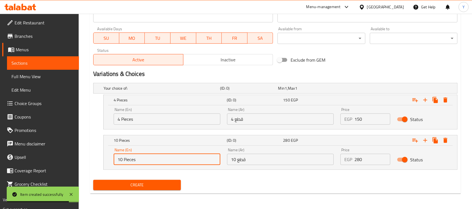
click at [187, 157] on input "10 Pieces" at bounding box center [167, 159] width 107 height 11
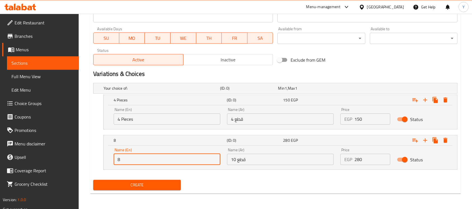
type input "8 Pieces"
click at [244, 161] on input "10 قطع" at bounding box center [280, 159] width 107 height 11
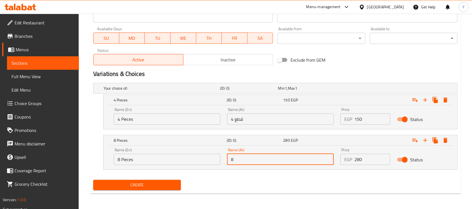
type input "8 قطع"
click at [232, 180] on div "Create" at bounding box center [275, 184] width 368 height 15
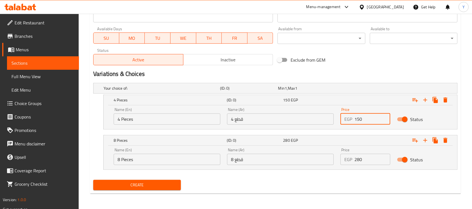
drag, startPoint x: 359, startPoint y: 115, endPoint x: 351, endPoint y: 119, distance: 9.3
click at [351, 119] on div "EGP 150 Price" at bounding box center [365, 118] width 50 height 11
type input "140"
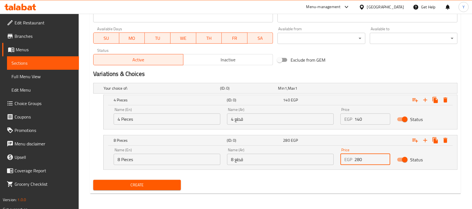
drag, startPoint x: 374, startPoint y: 160, endPoint x: 347, endPoint y: 158, distance: 26.9
click at [347, 158] on div "EGP 280 Price" at bounding box center [365, 159] width 50 height 11
type input "270"
click at [340, 190] on div "Create" at bounding box center [275, 184] width 368 height 15
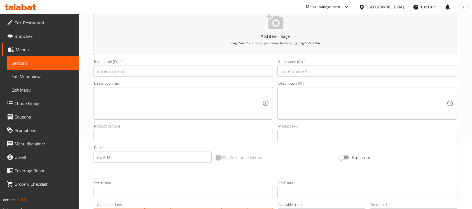
scroll to position [64, 0]
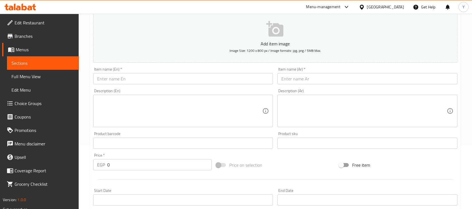
click at [172, 84] on div "Item name (En)   * Item name (En) *" at bounding box center [183, 76] width 184 height 22
click at [172, 78] on input "text" at bounding box center [183, 78] width 180 height 11
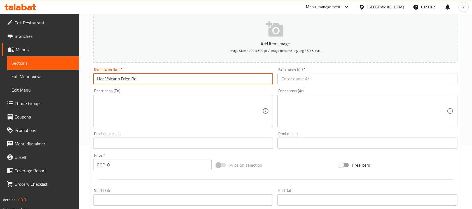
type input "Hot Volcano Fried Roll"
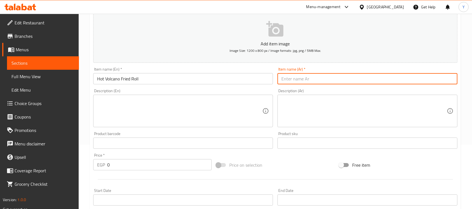
click at [362, 83] on input "text" at bounding box center [367, 78] width 180 height 11
type input "رول مقلي فولكانو حار"
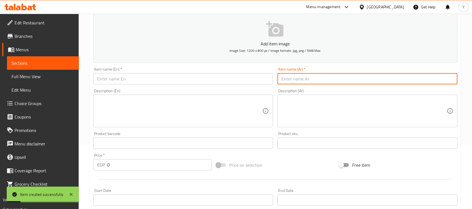
click at [157, 73] on input "text" at bounding box center [183, 78] width 180 height 11
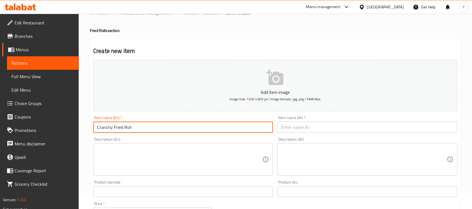
scroll to position [11, 0]
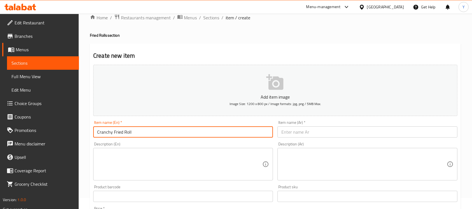
type input "Cranchy Fried Roll"
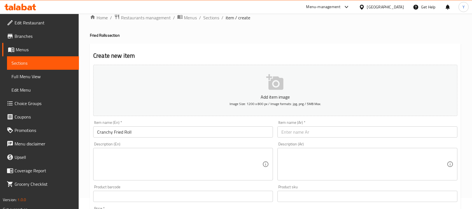
click at [326, 138] on div "Item name (Ar)   * Item name (Ar) *" at bounding box center [367, 129] width 184 height 22
click at [326, 135] on input "text" at bounding box center [367, 131] width 180 height 11
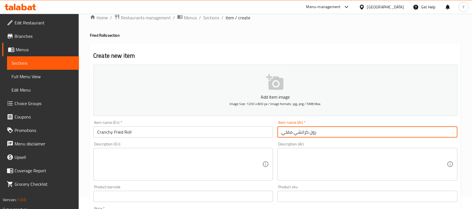
type input "رول كرانشي مقلي"
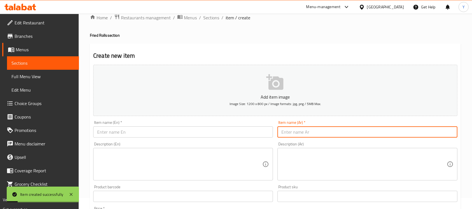
click at [193, 132] on input "text" at bounding box center [183, 131] width 180 height 11
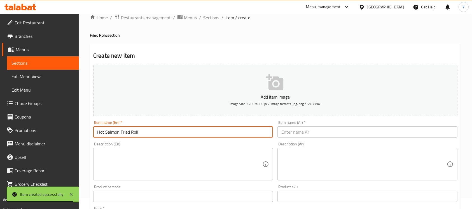
type input "Hot Salmon Fried Roll"
click at [300, 133] on input "text" at bounding box center [367, 131] width 180 height 11
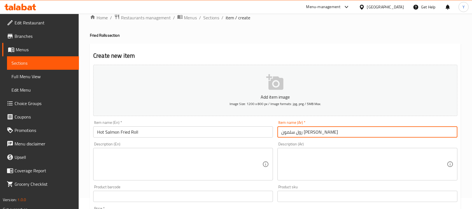
type input "رول سلمون حار مقلي"
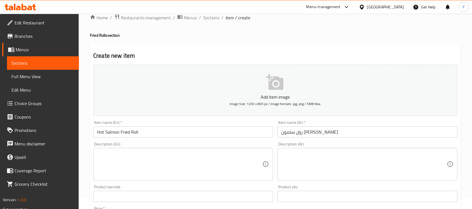
click at [181, 141] on div "Description (En) Description (En)" at bounding box center [183, 161] width 184 height 43
click at [185, 138] on div "Item name (En)   * Hot Salmon Fried Roll Item name (En) *" at bounding box center [183, 129] width 184 height 22
drag, startPoint x: 185, startPoint y: 133, endPoint x: 185, endPoint y: 138, distance: 4.2
click at [186, 135] on input "Hot Salmon Fried Roll" at bounding box center [183, 131] width 180 height 11
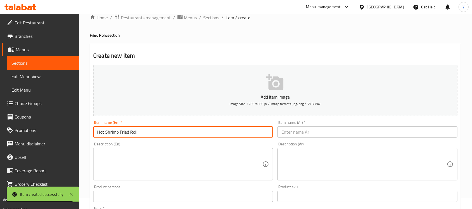
type input "Hot Shrimp Fried Roll"
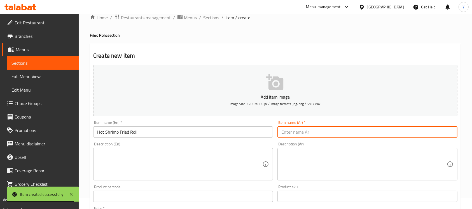
click at [409, 128] on input "text" at bounding box center [367, 131] width 180 height 11
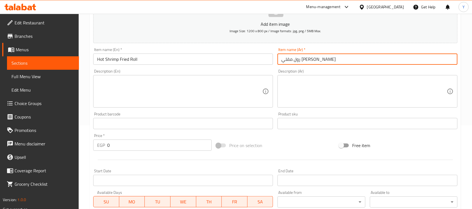
scroll to position [0, 0]
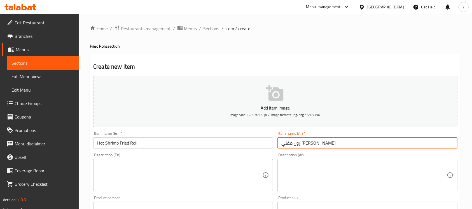
type input "رول مقلي جمبري حار"
click at [162, 144] on input "Hot Shrimp Fried Roll" at bounding box center [183, 142] width 180 height 11
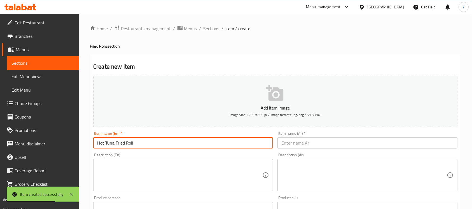
type input "Hot Tuna Fried Roll"
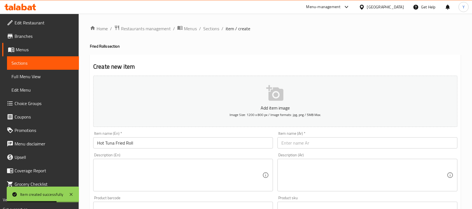
click at [399, 151] on div "Description (Ar) Description (Ar)" at bounding box center [367, 171] width 184 height 43
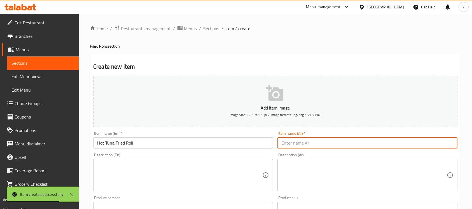
click at [399, 143] on input "text" at bounding box center [367, 142] width 180 height 11
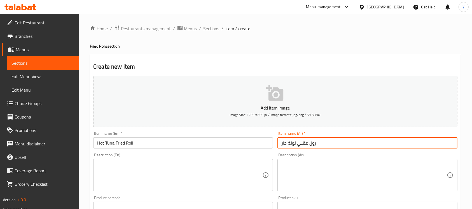
type input "رول مقلي تونة حار"
drag, startPoint x: 149, startPoint y: 141, endPoint x: 150, endPoint y: 135, distance: 6.0
click at [148, 141] on input "Hot Tuna Fried Roll" at bounding box center [183, 142] width 180 height 11
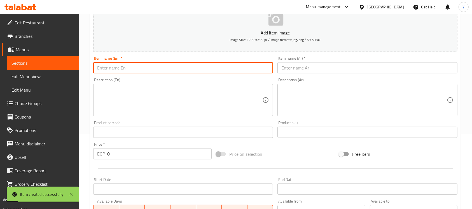
scroll to position [47, 0]
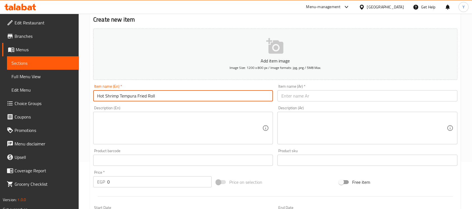
type input "Hot Shrimp Tempura Fried Roll"
click at [334, 97] on input "text" at bounding box center [367, 95] width 180 height 11
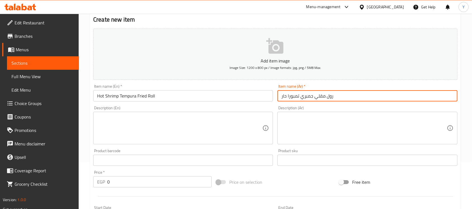
type input "رول مقلي جمبري تمبورا حار"
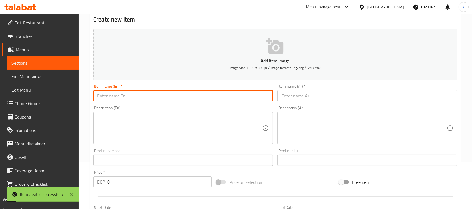
click at [165, 96] on input "text" at bounding box center [183, 95] width 180 height 11
type input "New Hot Fried Roll"
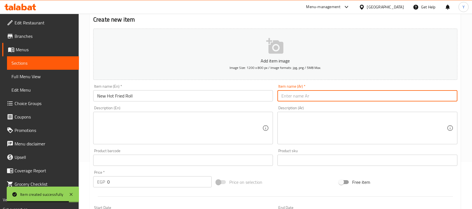
click at [305, 96] on input "text" at bounding box center [367, 95] width 180 height 11
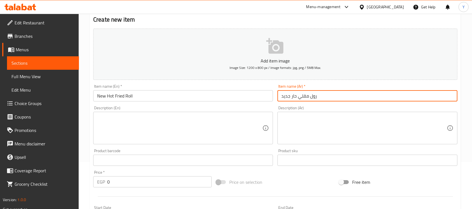
type input "رول مقلي حار جديد"
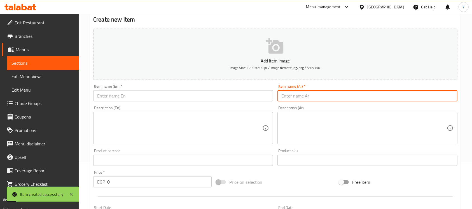
click at [165, 94] on input "text" at bounding box center [183, 95] width 180 height 11
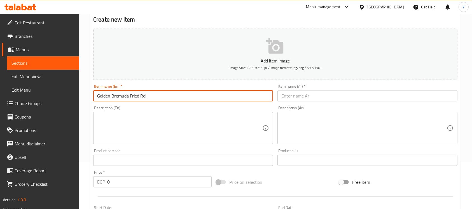
type input "Golden Bremuda Fried Roll"
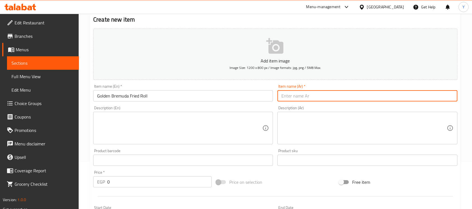
click at [341, 94] on input "text" at bounding box center [367, 95] width 180 height 11
type input "رول مقلي بريمودا ذهبية"
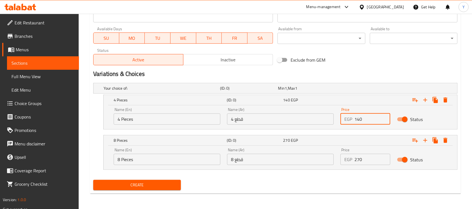
drag, startPoint x: 366, startPoint y: 118, endPoint x: 310, endPoint y: 118, distance: 55.7
click at [310, 118] on div "Name (En) 4 Pieces Name (En) Name (Ar) 4 قطع Name (Ar) Price EGP 140 Price Stat…" at bounding box center [280, 116] width 340 height 24
type input "150"
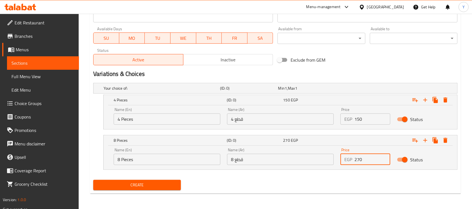
drag, startPoint x: 363, startPoint y: 161, endPoint x: 320, endPoint y: 162, distance: 43.6
click at [320, 162] on div "Name (En) 8 Pieces Name (En) Name (Ar) 8 قطع Name (Ar) Price EGP 270 Price Stat…" at bounding box center [280, 156] width 340 height 24
type input "280"
drag, startPoint x: 360, startPoint y: 73, endPoint x: 477, endPoint y: 66, distance: 117.4
click at [360, 72] on h2 "Variations & Choices" at bounding box center [275, 74] width 364 height 8
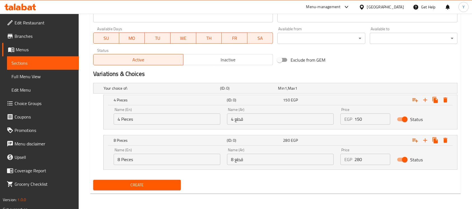
scroll to position [65, 0]
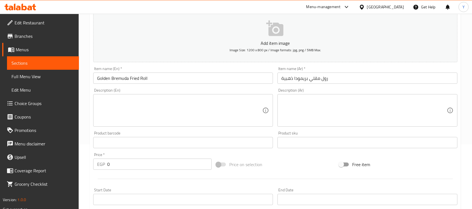
click at [171, 81] on input "Golden Bremuda Fried Roll" at bounding box center [183, 77] width 180 height 11
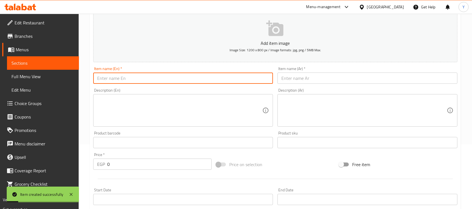
scroll to position [0, 0]
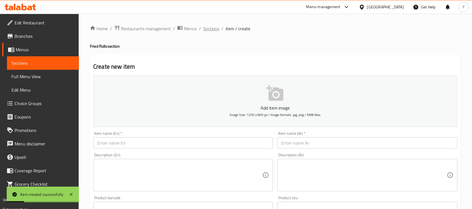
click at [207, 26] on span "Sections" at bounding box center [211, 28] width 16 height 7
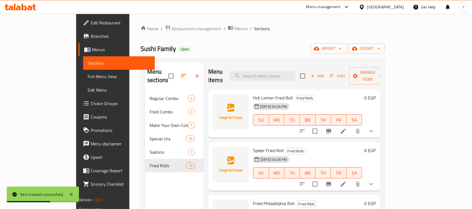
click at [194, 72] on icon "button" at bounding box center [197, 75] width 7 height 7
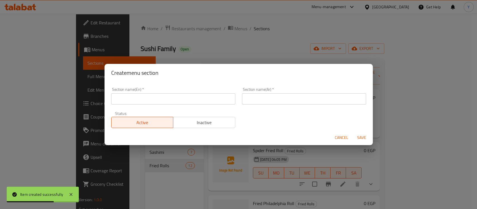
click at [169, 97] on input "text" at bounding box center [173, 98] width 124 height 11
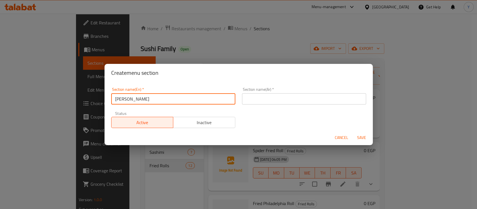
type input "[PERSON_NAME]"
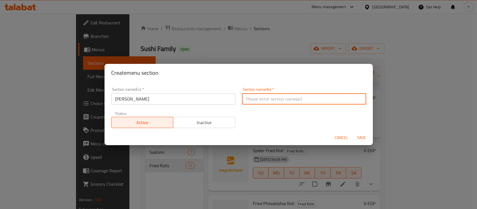
click at [321, 102] on input "text" at bounding box center [304, 98] width 124 height 11
type input "أوشي سوشي"
click at [353, 132] on button "Save" at bounding box center [362, 137] width 18 height 10
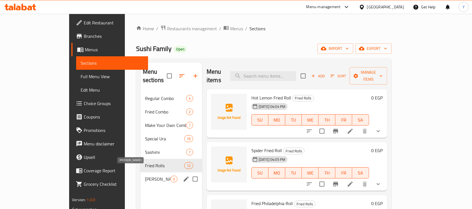
click at [148, 175] on span "[PERSON_NAME]" at bounding box center [157, 178] width 25 height 7
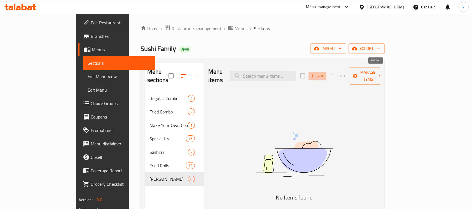
click at [325, 73] on span "Add" at bounding box center [317, 76] width 15 height 6
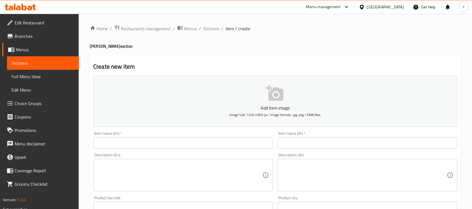
click at [154, 139] on input "text" at bounding box center [183, 142] width 180 height 11
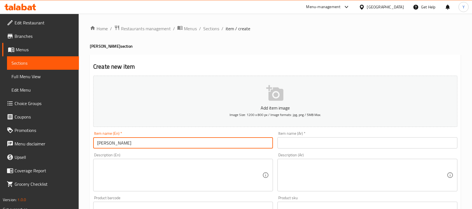
type input "[PERSON_NAME]"
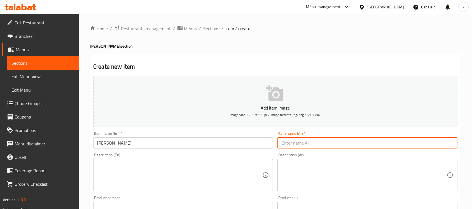
click at [289, 142] on input "text" at bounding box center [367, 142] width 180 height 11
type input "سلمون سوشي اوشي"
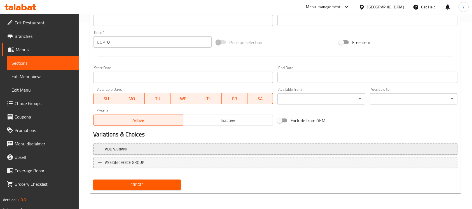
drag, startPoint x: 213, startPoint y: 150, endPoint x: 282, endPoint y: 145, distance: 69.3
click at [213, 150] on span "Add variant" at bounding box center [275, 148] width 354 height 7
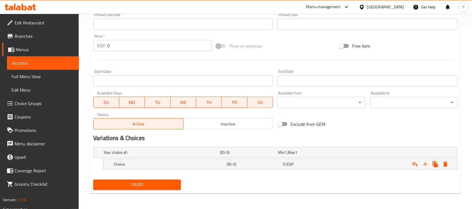
scroll to position [183, 0]
click at [426, 165] on icon "Expand" at bounding box center [424, 164] width 7 height 7
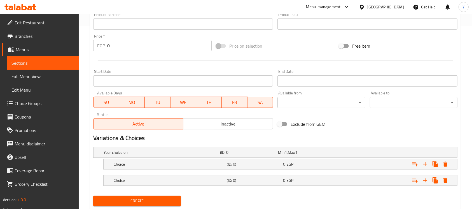
scroll to position [199, 0]
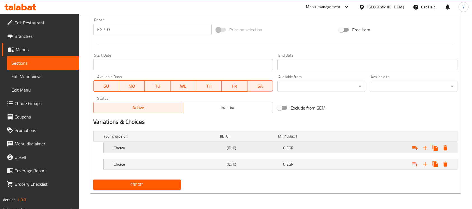
click at [169, 140] on div "Choice" at bounding box center [160, 136] width 116 height 8
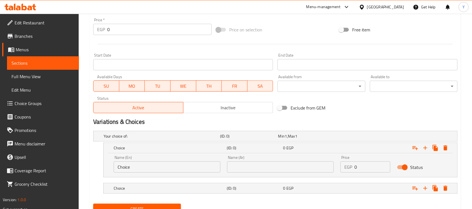
click at [173, 166] on input "Choice" at bounding box center [167, 166] width 107 height 11
type input "3 Pieces"
click at [265, 162] on input "text" at bounding box center [280, 166] width 107 height 11
type input "3 قطع"
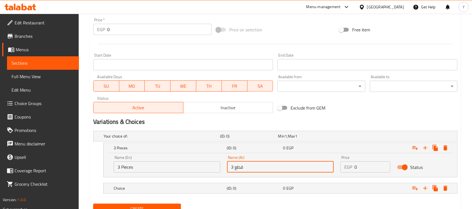
click at [249, 194] on nav at bounding box center [275, 196] width 364 height 4
click at [249, 139] on h5 "(ID: 0)" at bounding box center [248, 136] width 56 height 6
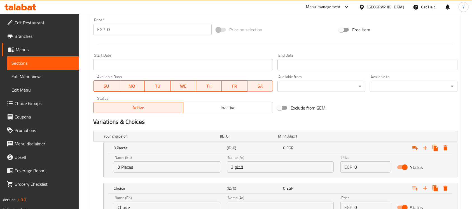
scroll to position [247, 0]
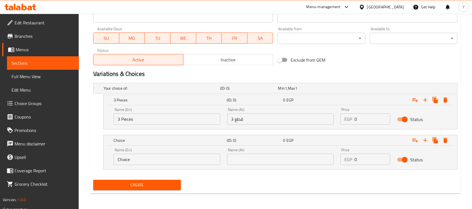
click at [136, 164] on input "Choice" at bounding box center [167, 159] width 107 height 11
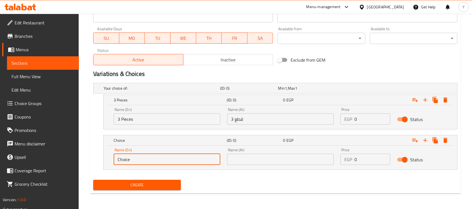
click at [136, 164] on input "Choice" at bounding box center [167, 159] width 107 height 11
type input "6 Pieces"
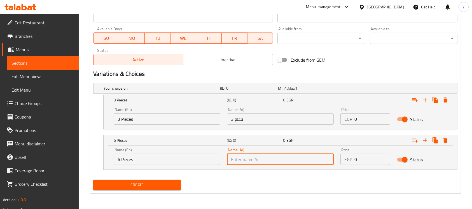
click at [235, 160] on input "text" at bounding box center [280, 159] width 107 height 11
click at [236, 186] on div "Create" at bounding box center [275, 184] width 368 height 15
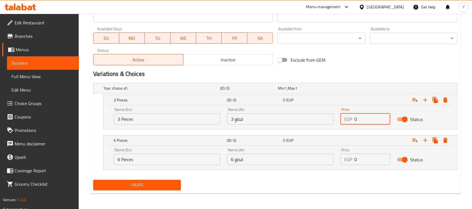
drag, startPoint x: 371, startPoint y: 117, endPoint x: 285, endPoint y: 113, distance: 85.6
click at [285, 113] on div "Name (En) 3 Pieces Name (En) Name (Ar) 3 قطع Name (Ar) Price EGP 0 Price Status" at bounding box center [280, 116] width 340 height 24
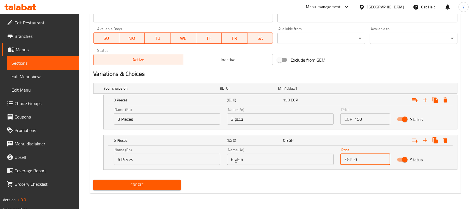
drag, startPoint x: 371, startPoint y: 160, endPoint x: 260, endPoint y: 164, distance: 111.7
click at [260, 164] on div "Name (En) 6 Pieces Name (En) Name (Ar) 6 قطع Name (Ar) Price EGP 0 Price Status" at bounding box center [280, 156] width 340 height 24
click at [362, 67] on div "Exclude from GEM" at bounding box center [336, 59] width 123 height 15
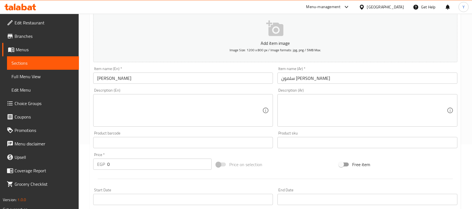
click at [171, 76] on input "[PERSON_NAME]" at bounding box center [183, 77] width 180 height 11
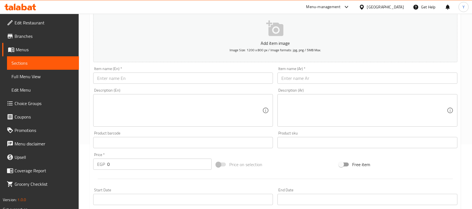
click at [88, 143] on div "Home / Restaurants management / Menus / Sections / item / create Oshi Sushi sec…" at bounding box center [275, 170] width 393 height 442
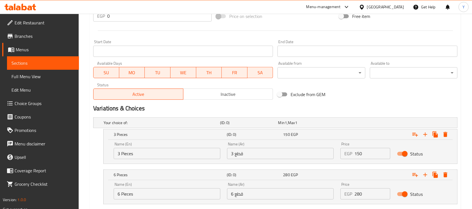
scroll to position [30, 0]
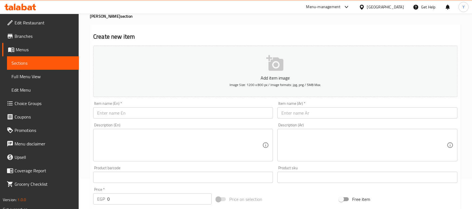
click at [137, 115] on input "text" at bounding box center [183, 112] width 180 height 11
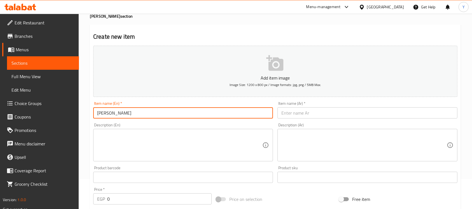
click at [318, 107] on div "Item name (Ar)   * Item name (Ar) *" at bounding box center [367, 109] width 180 height 17
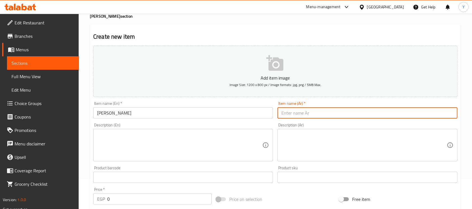
drag, startPoint x: 319, startPoint y: 111, endPoint x: 477, endPoint y: 146, distance: 162.1
click at [319, 111] on input "text" at bounding box center [367, 112] width 180 height 11
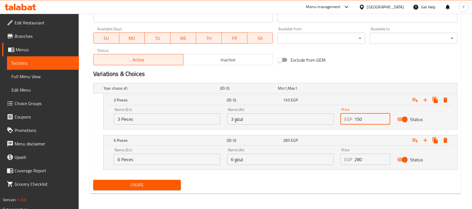
drag, startPoint x: 304, startPoint y: 118, endPoint x: 284, endPoint y: 118, distance: 20.7
click at [284, 118] on div "Name (En) 3 Pieces Name (En) Name (Ar) 3 قطع Name (Ar) Price EGP 150 Price Stat…" at bounding box center [280, 116] width 340 height 24
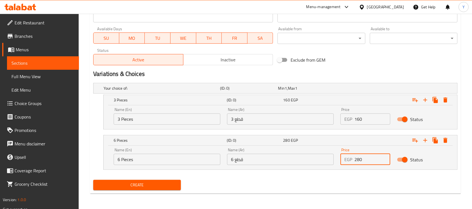
drag, startPoint x: 360, startPoint y: 158, endPoint x: 310, endPoint y: 158, distance: 50.6
click at [317, 162] on div "Name (En) 6 Pieces Name (En) Name (Ar) 6 قطع Name (Ar) Price EGP 280 Price Stat…" at bounding box center [280, 156] width 340 height 24
click at [293, 178] on div "Create" at bounding box center [275, 184] width 368 height 15
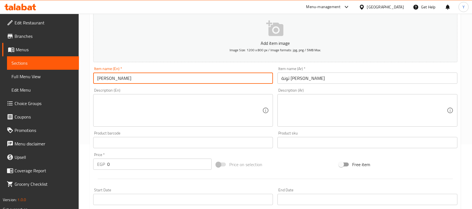
click at [166, 80] on input "[PERSON_NAME]" at bounding box center [183, 77] width 180 height 11
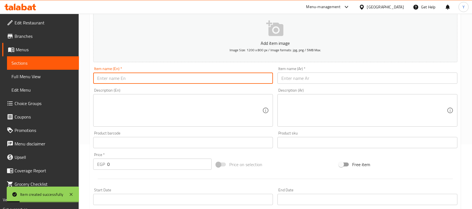
click at [165, 79] on input "text" at bounding box center [183, 77] width 180 height 11
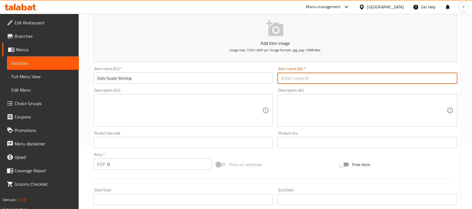
click at [356, 83] on input "text" at bounding box center [367, 77] width 180 height 11
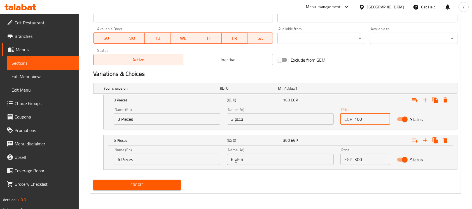
drag, startPoint x: 379, startPoint y: 123, endPoint x: 310, endPoint y: 123, distance: 68.5
click at [310, 123] on div "Name (En) 3 Pieces Name (En) Name (Ar) 3 قطع Name (Ar) Price EGP 160 Price Stat…" at bounding box center [280, 116] width 340 height 24
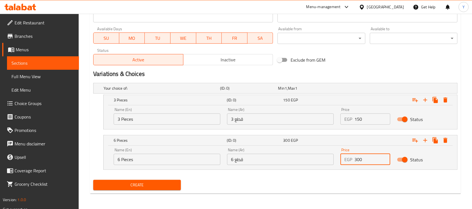
drag, startPoint x: 358, startPoint y: 156, endPoint x: 336, endPoint y: 162, distance: 22.4
click at [337, 162] on div "Price EGP 300 Price" at bounding box center [365, 156] width 56 height 24
drag, startPoint x: 327, startPoint y: 183, endPoint x: 340, endPoint y: 168, distance: 19.6
click at [327, 183] on div "Create" at bounding box center [275, 184] width 368 height 15
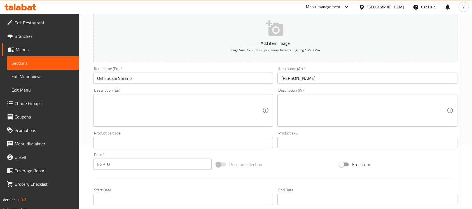
click at [159, 74] on input "Oshi Sushi Shrimp" at bounding box center [183, 77] width 180 height 11
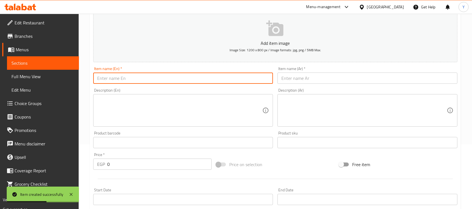
scroll to position [0, 0]
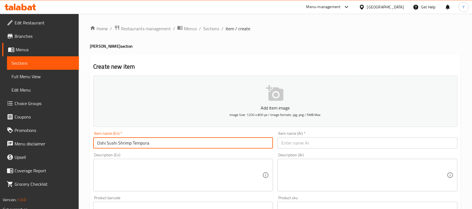
click at [386, 144] on input "text" at bounding box center [367, 142] width 180 height 11
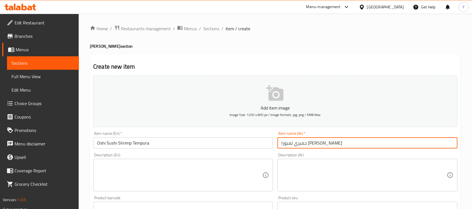
click at [218, 143] on input "Oshi Sushi Shrimp Tempura" at bounding box center [183, 142] width 180 height 11
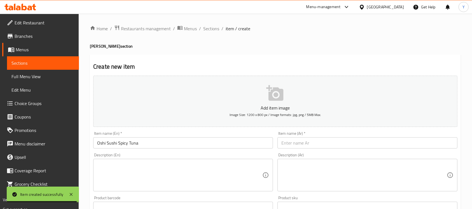
click at [332, 152] on div "Description (Ar) Description (Ar)" at bounding box center [367, 171] width 184 height 43
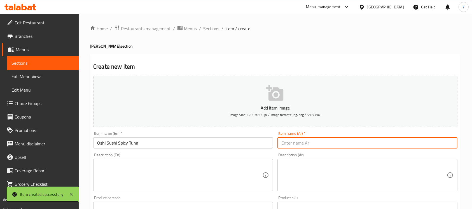
drag, startPoint x: 333, startPoint y: 147, endPoint x: 476, endPoint y: 151, distance: 143.0
click at [333, 147] on input "text" at bounding box center [367, 142] width 180 height 11
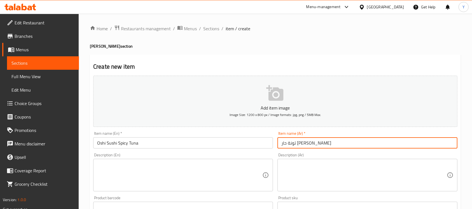
scroll to position [247, 0]
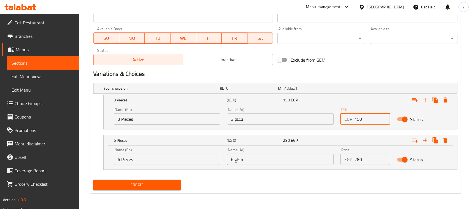
drag, startPoint x: 367, startPoint y: 118, endPoint x: 334, endPoint y: 118, distance: 32.7
click at [334, 118] on div "Name (En) 3 Pieces Name (En) Name (Ar) 3 قطع Name (Ar) Price EGP 150 Price Stat…" at bounding box center [280, 116] width 340 height 24
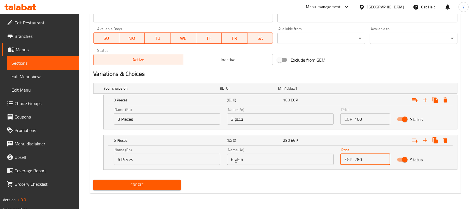
drag, startPoint x: 367, startPoint y: 161, endPoint x: 303, endPoint y: 164, distance: 64.1
click at [303, 164] on div "Name (En) 6 Pieces Name (En) Name (Ar) 6 قطع Name (Ar) Price EGP 280 Price Stat…" at bounding box center [280, 156] width 340 height 24
drag, startPoint x: 243, startPoint y: 174, endPoint x: 266, endPoint y: 167, distance: 23.9
click at [243, 174] on nav at bounding box center [275, 173] width 364 height 4
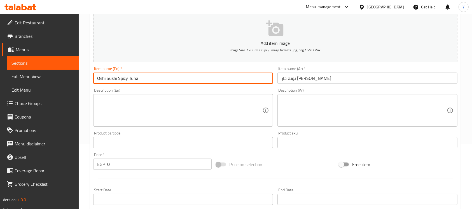
click at [184, 83] on input "Oshi Sushi Spicy Tuna" at bounding box center [183, 77] width 180 height 11
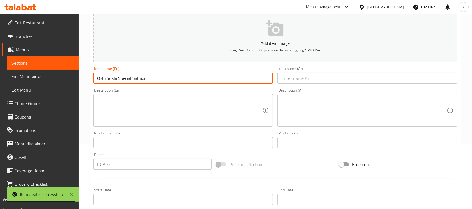
click at [303, 76] on input "text" at bounding box center [367, 77] width 180 height 11
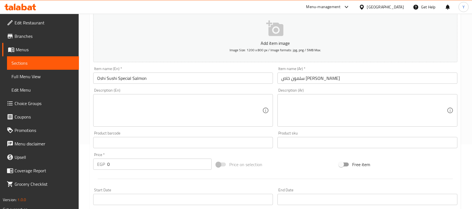
drag, startPoint x: 469, startPoint y: 55, endPoint x: 473, endPoint y: 58, distance: 5.0
click at [469, 56] on div "Home / Restaurants management / Menus / Sections / item / create Oshi Sushi sec…" at bounding box center [275, 170] width 393 height 442
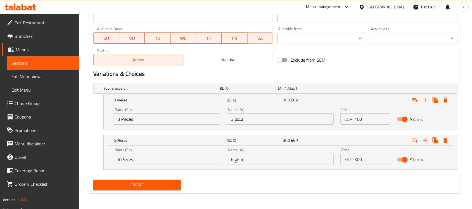
drag, startPoint x: 368, startPoint y: 120, endPoint x: 308, endPoint y: 120, distance: 59.6
click at [308, 120] on div "Name (En) 3 Pieces Name (En) Name (Ar) 3 قطع Name (Ar) Price EGP 160 Price Stat…" at bounding box center [280, 116] width 340 height 24
drag, startPoint x: 362, startPoint y: 163, endPoint x: 333, endPoint y: 166, distance: 28.7
click at [333, 166] on div "Name (En) 6 Pieces Name (En) Name (Ar) 6 قطع Name (Ar) Price EGP 300 Price Stat…" at bounding box center [280, 156] width 340 height 24
click at [290, 181] on div "Create" at bounding box center [275, 184] width 368 height 15
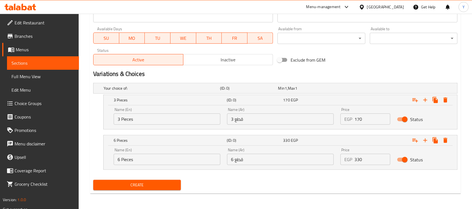
scroll to position [65, 0]
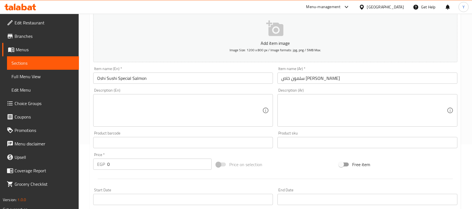
click at [178, 85] on div "Item name (En)   * Oshi Sushi Special Salmon Item name (En) *" at bounding box center [183, 75] width 184 height 22
click at [178, 82] on input "Oshi Sushi Special Salmon" at bounding box center [183, 77] width 180 height 11
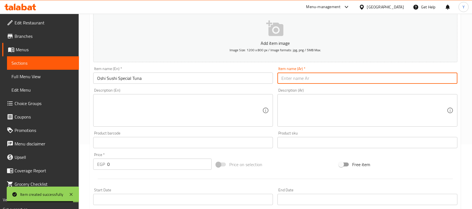
click at [375, 82] on input "text" at bounding box center [367, 77] width 180 height 11
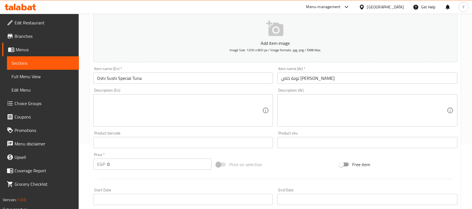
click at [195, 70] on div "Item name (En)   * Oshi Sushi Special Tuna Item name (En) *" at bounding box center [183, 75] width 180 height 17
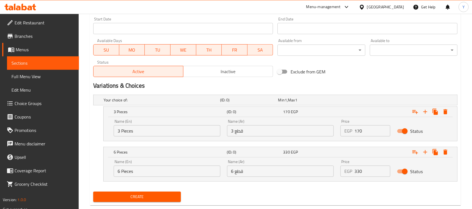
scroll to position [13, 0]
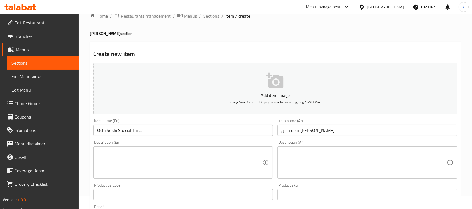
click at [203, 136] on div "Item name (En)   * Oshi Sushi Special Tuna Item name (En) *" at bounding box center [183, 127] width 184 height 22
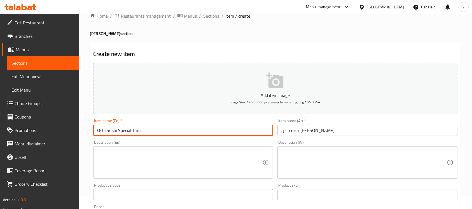
click at [200, 131] on input "Oshi Sushi Special Tuna" at bounding box center [183, 129] width 180 height 11
drag, startPoint x: 348, startPoint y: 126, endPoint x: 370, endPoint y: 124, distance: 21.9
click at [348, 126] on input "text" at bounding box center [367, 129] width 180 height 11
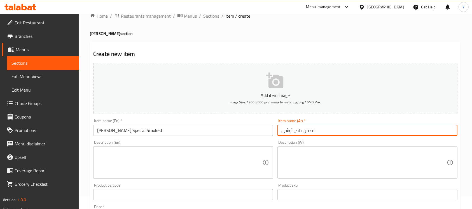
click at [293, 130] on input "مدخن خاص أوشي" at bounding box center [367, 129] width 180 height 11
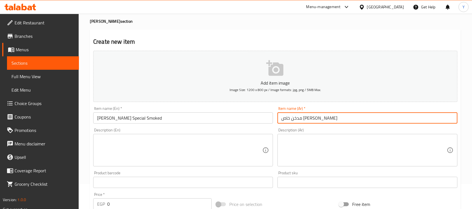
scroll to position [0, 0]
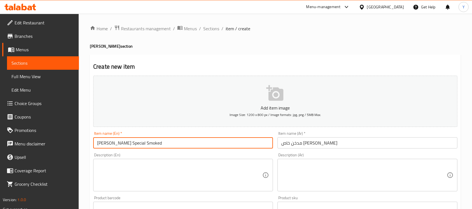
click at [192, 144] on input "Oshi Sushi Special Smoked" at bounding box center [183, 142] width 180 height 11
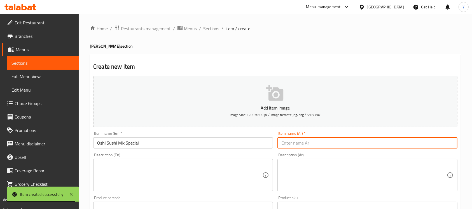
click at [330, 145] on input "text" at bounding box center [367, 142] width 180 height 11
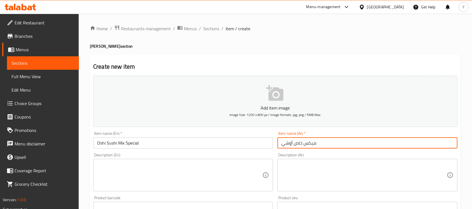
click at [293, 147] on input "ميكس خاص أوشي" at bounding box center [367, 142] width 180 height 11
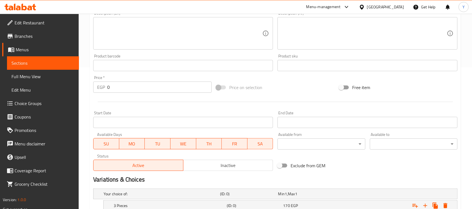
scroll to position [223, 0]
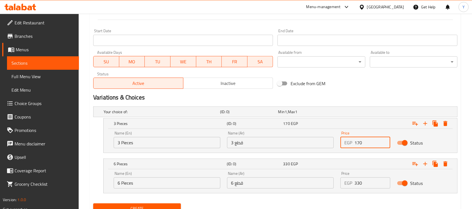
drag, startPoint x: 273, startPoint y: 145, endPoint x: 262, endPoint y: 145, distance: 10.9
click at [262, 145] on div "Name (En) 3 Pieces Name (En) Name (Ar) 3 قطع Name (Ar) Price EGP 170 Price Stat…" at bounding box center [280, 140] width 340 height 24
drag, startPoint x: 370, startPoint y: 183, endPoint x: 299, endPoint y: 183, distance: 70.8
click at [299, 183] on div "Name (En) 6 Pieces Name (En) Name (Ar) 6 قطع Name (Ar) Price EGP 330 Price Stat…" at bounding box center [280, 180] width 340 height 24
click at [343, 95] on h2 "Variations & Choices" at bounding box center [275, 97] width 364 height 8
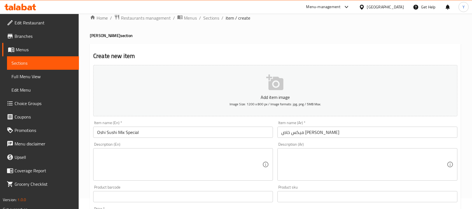
scroll to position [10, 0]
click at [197, 135] on input "Oshi Sushi Mix Special" at bounding box center [183, 132] width 180 height 11
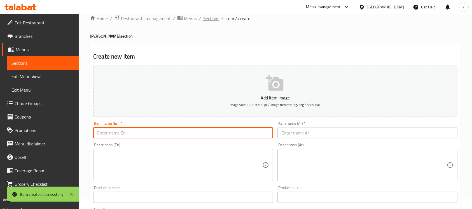
click at [206, 20] on span "Sections" at bounding box center [211, 18] width 16 height 7
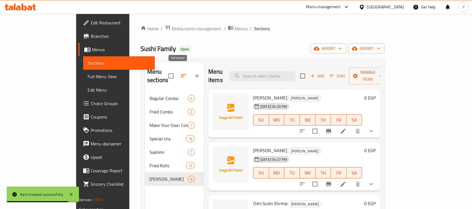
click at [190, 74] on button "button" at bounding box center [196, 75] width 13 height 13
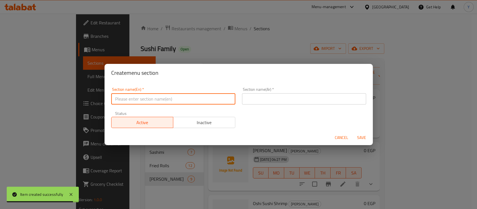
click at [168, 104] on input "text" at bounding box center [173, 98] width 124 height 11
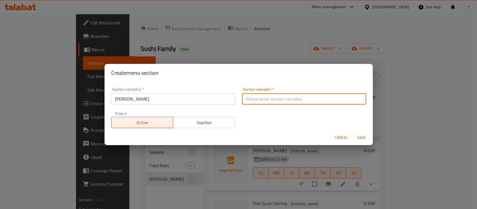
click at [268, 103] on input "text" at bounding box center [304, 98] width 124 height 11
click at [353, 132] on button "Save" at bounding box center [362, 137] width 18 height 10
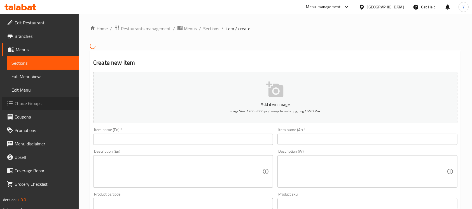
click at [53, 105] on span "Choice Groups" at bounding box center [45, 103] width 60 height 7
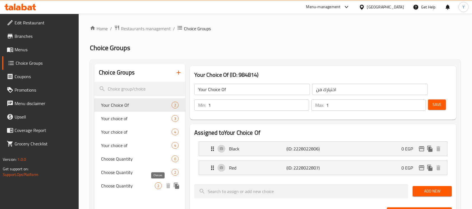
click at [156, 184] on span "2" at bounding box center [158, 185] width 6 height 5
type input "Choose Quantity"
type input "اختر الكمية"
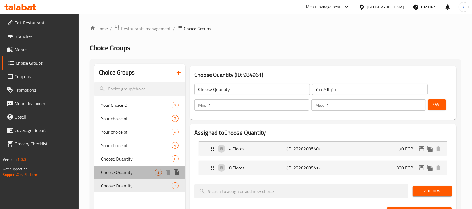
click at [143, 175] on span "Choose Quantity" at bounding box center [128, 172] width 54 height 7
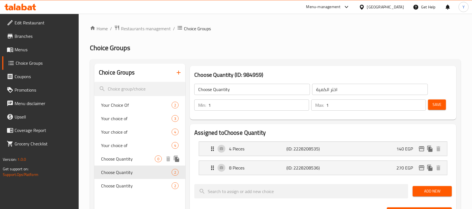
drag, startPoint x: 141, startPoint y: 159, endPoint x: 141, endPoint y: 155, distance: 4.2
click at [141, 159] on span "Choose Quantity" at bounding box center [128, 158] width 54 height 7
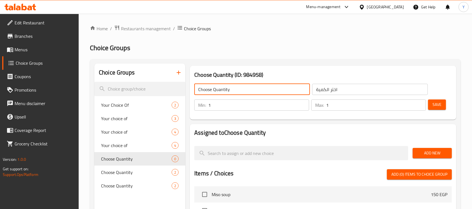
drag, startPoint x: 241, startPoint y: 89, endPoint x: 248, endPoint y: 90, distance: 7.3
click at [173, 89] on div "Choice Groups Your Choice Of 2 Your choice of 3 Your choice of 4 Your choice of…" at bounding box center [276, 208] width 364 height 291
type input "Your Choice Of Combo Items:"
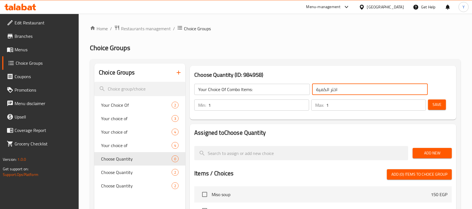
click at [407, 86] on input "اختر الكمية" at bounding box center [370, 89] width 116 height 11
type input "اختيارك من عناصر الكومبو:"
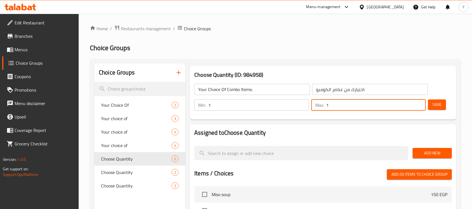
drag, startPoint x: 347, startPoint y: 106, endPoint x: 286, endPoint y: 108, distance: 61.0
click at [286, 108] on div "Min: 1 ​ Max: 1 ​" at bounding box center [310, 105] width 236 height 16
type input "5"
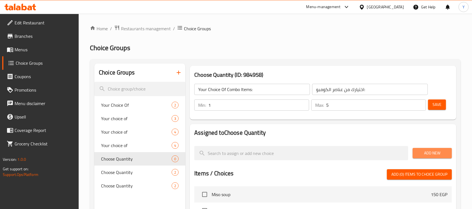
click at [425, 149] on button "Add New" at bounding box center [431, 153] width 39 height 10
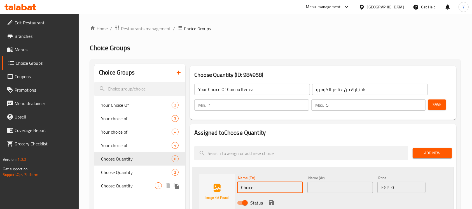
type input "12 Special Ura Maki"
drag, startPoint x: 307, startPoint y: 186, endPoint x: 331, endPoint y: 189, distance: 25.0
click at [307, 186] on div "Name (Ar) Name (Ar)" at bounding box center [340, 184] width 70 height 22
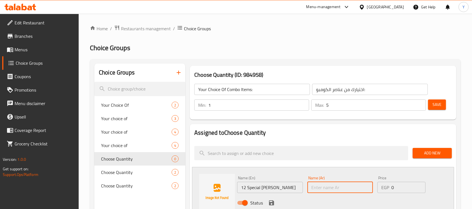
drag, startPoint x: 331, startPoint y: 189, endPoint x: 446, endPoint y: 206, distance: 116.0
click at [331, 189] on input "text" at bounding box center [339, 187] width 65 height 11
type input "!2 أورا ماكي خاص"
drag, startPoint x: 396, startPoint y: 187, endPoint x: 313, endPoint y: 189, distance: 83.1
click at [313, 189] on div "Name (En) 12 Special Ura Maki Name (En) Name (Ar) !2 أورا ماكي خاص Name (Ar) Pr…" at bounding box center [340, 191] width 210 height 37
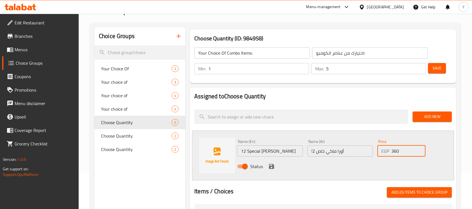
scroll to position [44, 0]
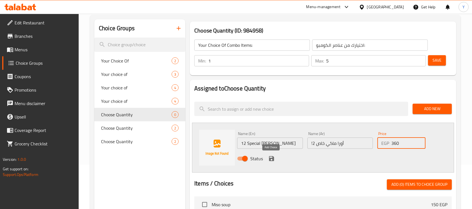
type input "360"
click at [272, 158] on icon "save" at bounding box center [271, 158] width 5 height 5
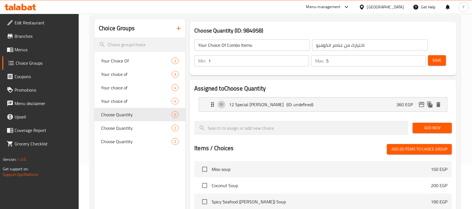
click at [427, 128] on span "Add New" at bounding box center [432, 127] width 30 height 7
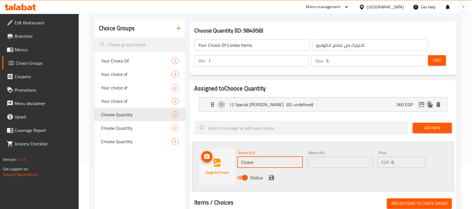
drag, startPoint x: 258, startPoint y: 158, endPoint x: 222, endPoint y: 162, distance: 36.3
click at [222, 162] on div "Name (En) Choice Name (En) Name (Ar) Name (Ar) Price EGP 0 Price Status" at bounding box center [323, 167] width 262 height 50
type input "24 Hot Roll"
drag, startPoint x: 361, startPoint y: 157, endPoint x: 368, endPoint y: 158, distance: 7.6
click at [361, 157] on input "text" at bounding box center [339, 161] width 65 height 11
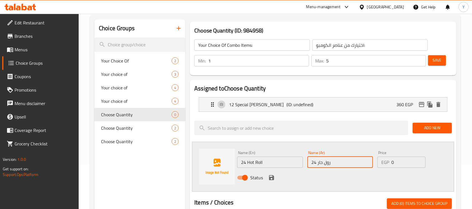
type input "24 رول حار"
drag, startPoint x: 408, startPoint y: 159, endPoint x: 338, endPoint y: 164, distance: 70.4
click at [270, 165] on div "Name (En) 24 Hot Roll Name (En) Name (Ar) 24 رول حار Name (Ar) Price EGP 0 Pric…" at bounding box center [340, 166] width 210 height 37
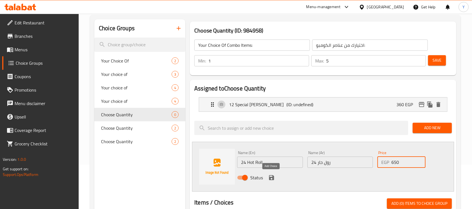
type input "650"
drag, startPoint x: 270, startPoint y: 176, endPoint x: 418, endPoint y: 150, distance: 151.0
click at [270, 176] on icon "save" at bounding box center [271, 177] width 7 height 7
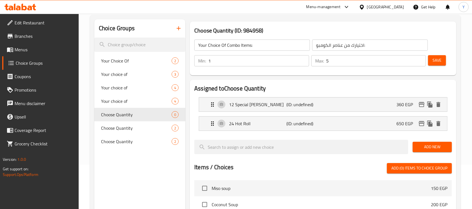
click at [429, 144] on span "Add New" at bounding box center [432, 146] width 30 height 7
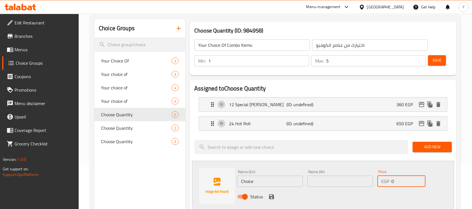
drag, startPoint x: 400, startPoint y: 186, endPoint x: 361, endPoint y: 182, distance: 39.3
click at [361, 182] on div "Name (En) Choice Name (En) Name (Ar) Name (Ar) Price EGP 0 Price Status" at bounding box center [340, 185] width 210 height 37
type input "1250"
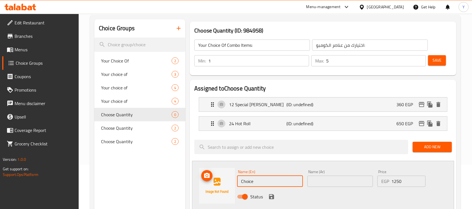
drag, startPoint x: 213, startPoint y: 182, endPoint x: 248, endPoint y: 187, distance: 34.5
type input "48 Hosos"
click at [332, 176] on input "text" at bounding box center [339, 180] width 65 height 11
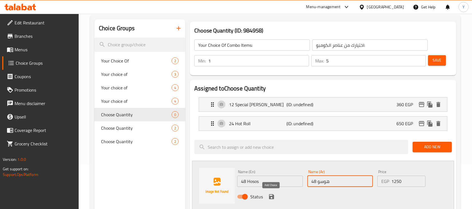
type input "48 هوسو"
click at [272, 195] on icon "save" at bounding box center [271, 196] width 5 height 5
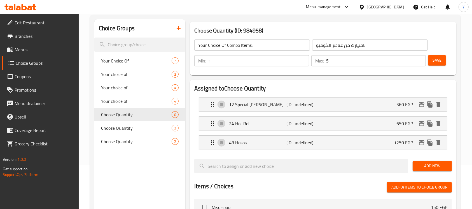
click at [426, 167] on span "Add New" at bounding box center [432, 165] width 30 height 7
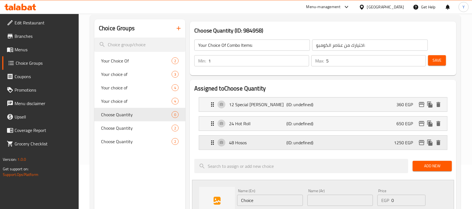
click at [299, 144] on p "(ID: undefined)" at bounding box center [305, 142] width 38 height 7
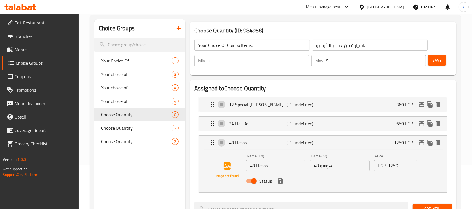
click at [280, 167] on input "48 Hosos" at bounding box center [275, 165] width 59 height 11
click at [281, 181] on icon "save" at bounding box center [280, 180] width 5 height 5
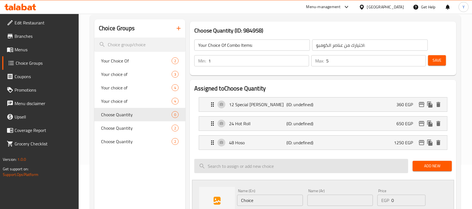
type input "48 Hoso"
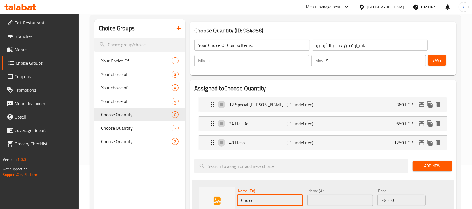
drag, startPoint x: 265, startPoint y: 200, endPoint x: 189, endPoint y: 195, distance: 75.6
type input "75 Nigiri"
click at [347, 207] on div "Name (Ar) Name (Ar)" at bounding box center [340, 197] width 70 height 22
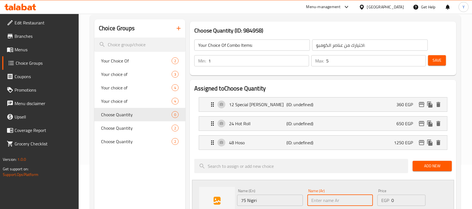
click at [347, 201] on input "text" at bounding box center [339, 199] width 65 height 11
type input "75 نيجيري"
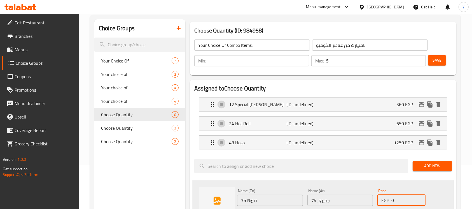
drag, startPoint x: 407, startPoint y: 197, endPoint x: 376, endPoint y: 194, distance: 31.5
click at [343, 195] on div "Name (En) 75 Nigiri Name (En) Name (Ar) 75 نيجيري Name (Ar) Price EGP 0 Price S…" at bounding box center [340, 204] width 210 height 37
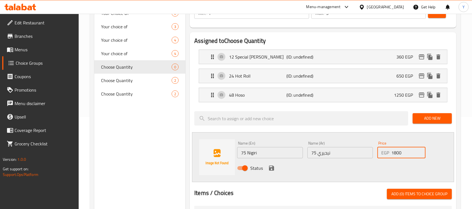
scroll to position [100, 0]
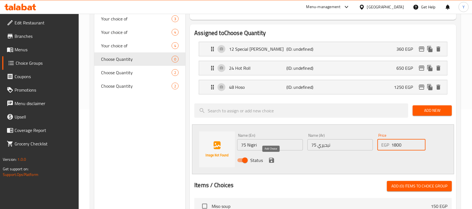
type input "1800"
click at [273, 158] on icon "save" at bounding box center [271, 159] width 5 height 5
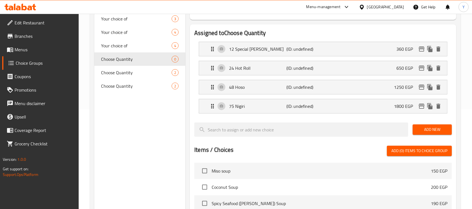
click at [421, 126] on span "Add New" at bounding box center [432, 129] width 30 height 7
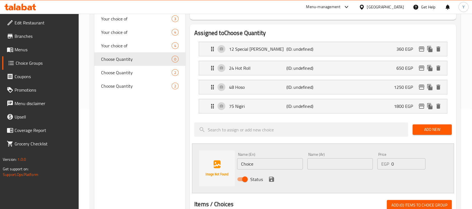
drag, startPoint x: 399, startPoint y: 162, endPoint x: 340, endPoint y: 167, distance: 58.9
click at [324, 167] on div "Name (En) Choice Name (En) Name (Ar) Name (Ar) Price EGP 0 Price Status" at bounding box center [340, 168] width 210 height 37
type input "2600"
drag, startPoint x: 279, startPoint y: 159, endPoint x: 170, endPoint y: 176, distance: 109.8
click at [75, 159] on div "Edit Restaurant Branches Menus Choice Groups Coupons Promotions Menu disclaimer…" at bounding box center [236, 157] width 472 height 487
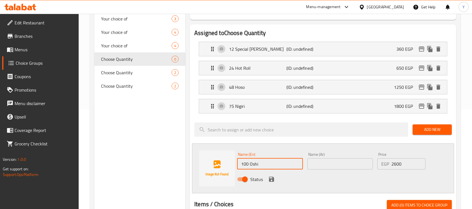
type input "100 Oshi"
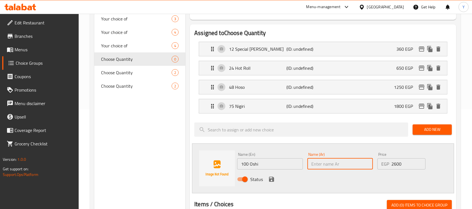
click at [349, 166] on input "text" at bounding box center [339, 163] width 65 height 11
type input "100 أوشي"
click at [271, 174] on div "Status" at bounding box center [340, 178] width 210 height 15
click at [273, 178] on icon "save" at bounding box center [271, 178] width 5 height 5
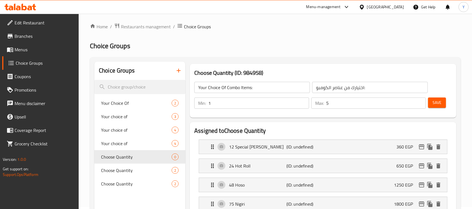
scroll to position [0, 0]
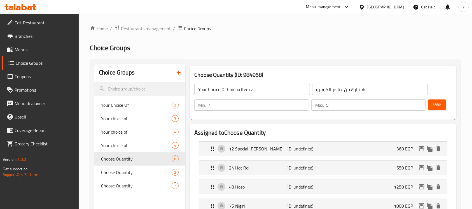
click at [434, 99] on div "Save" at bounding box center [438, 104] width 22 height 13
click at [434, 105] on span "Save" at bounding box center [436, 104] width 9 height 7
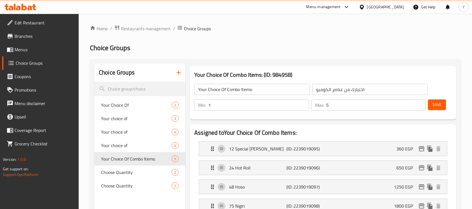
click at [27, 49] on span "Menus" at bounding box center [45, 49] width 60 height 7
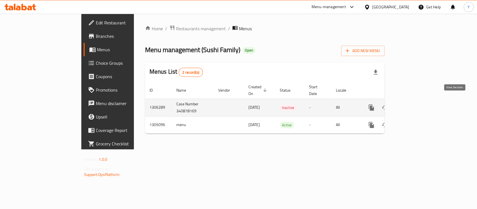
click at [419, 101] on link "enhanced table" at bounding box center [411, 107] width 13 height 13
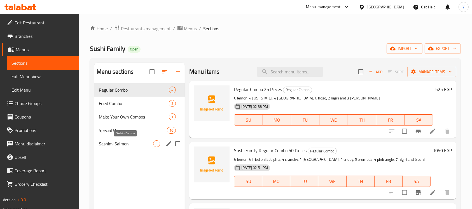
click at [151, 145] on span "Sashimi Salmon" at bounding box center [126, 143] width 54 height 7
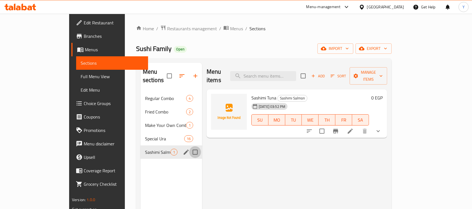
click at [189, 146] on input "Menu sections" at bounding box center [195, 152] width 12 height 12
checkbox input "true"
click at [182, 148] on button "edit" at bounding box center [186, 152] width 8 height 8
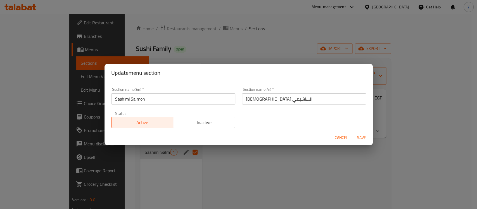
click at [137, 103] on input "Sashimi Salmon" at bounding box center [173, 98] width 124 height 11
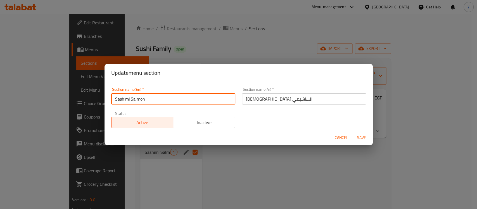
click at [137, 103] on input "Sashimi Salmon" at bounding box center [173, 98] width 124 height 11
type input "Sashimi"
click at [269, 99] on input "السلمون الساشيمي" at bounding box center [304, 98] width 124 height 11
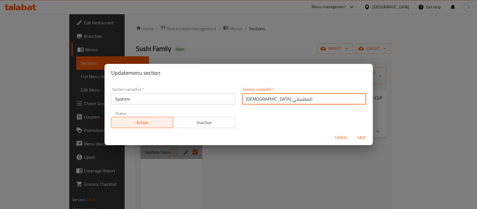
click at [269, 99] on input "السلمون الساشيمي" at bounding box center [304, 98] width 124 height 11
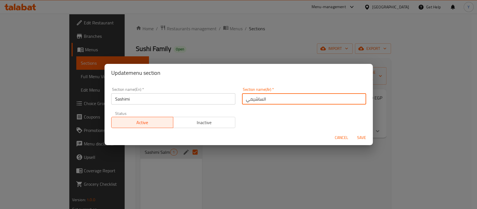
type input "الساشيمي"
click at [353, 132] on button "Save" at bounding box center [362, 137] width 18 height 10
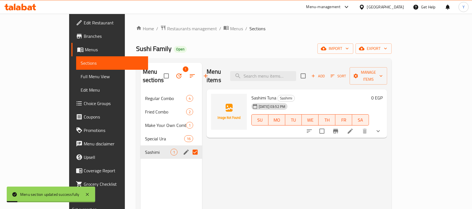
click at [189, 146] on input "Menu sections" at bounding box center [195, 152] width 12 height 12
checkbox input "false"
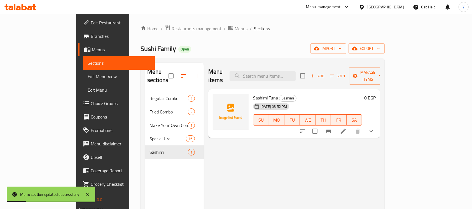
click at [378, 128] on div at bounding box center [336, 130] width 82 height 13
click at [345, 128] on icon at bounding box center [342, 130] width 5 height 5
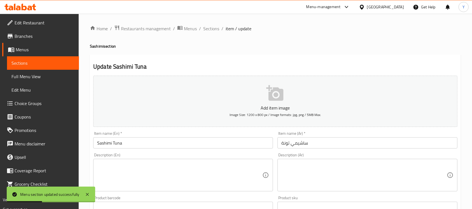
click at [121, 142] on input "Sashimi Tuna" at bounding box center [183, 142] width 180 height 11
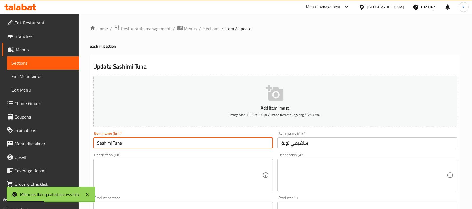
click at [121, 142] on input "Sashimi Tuna" at bounding box center [183, 142] width 180 height 11
type input "Sashimi Salmon"
click at [285, 147] on input "ساشيمي تونة" at bounding box center [367, 142] width 180 height 11
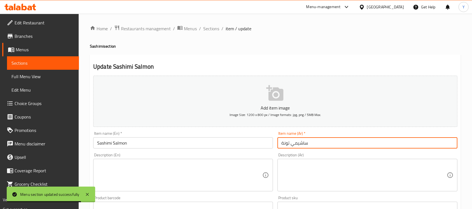
click at [285, 147] on input "ساشيمي تونة" at bounding box center [367, 142] width 180 height 11
click at [362, 144] on input "ساشيمي تونة" at bounding box center [367, 142] width 180 height 11
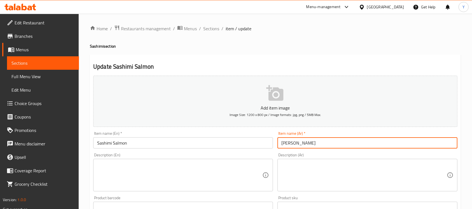
type input "ساشيمي سلمون"
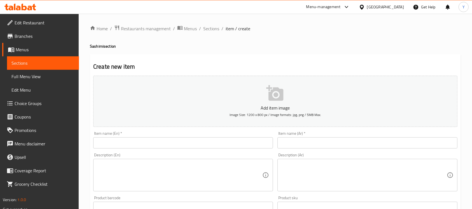
click at [210, 34] on div "Home / Restaurants management / Menus / Sections / item / create Sashimi sectio…" at bounding box center [275, 204] width 371 height 359
click at [210, 32] on span "Sections" at bounding box center [211, 28] width 16 height 7
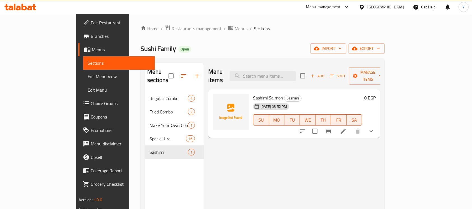
click at [91, 106] on span "Choice Groups" at bounding box center [121, 103] width 60 height 7
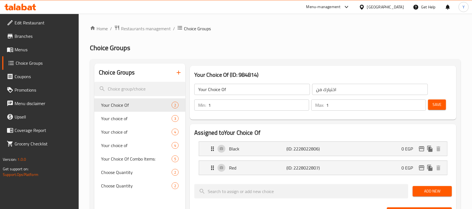
click at [36, 47] on span "Menus" at bounding box center [45, 49] width 60 height 7
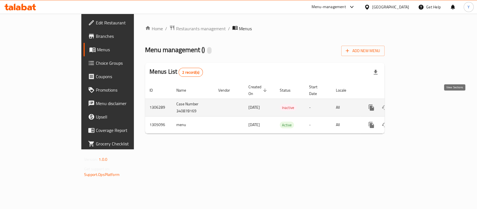
click at [419, 101] on link "enhanced table" at bounding box center [411, 107] width 13 height 13
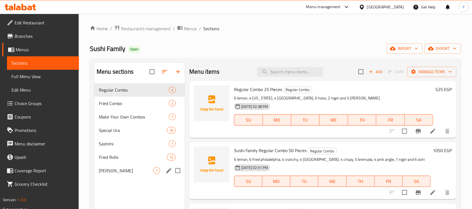
click at [131, 164] on div "Oshi Sushi 1" at bounding box center [139, 170] width 90 height 13
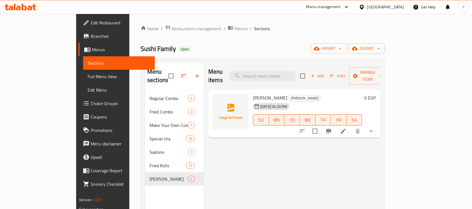
click at [91, 106] on span "Choice Groups" at bounding box center [121, 103] width 60 height 7
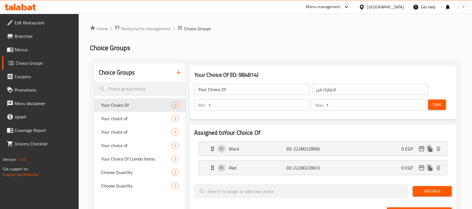
click at [47, 54] on link "Menus" at bounding box center [40, 49] width 77 height 13
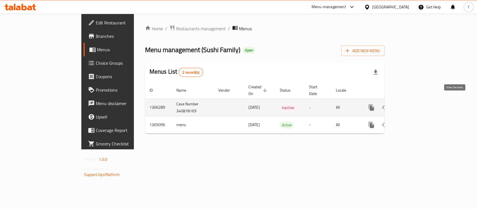
click at [415, 104] on icon "enhanced table" at bounding box center [412, 107] width 7 height 7
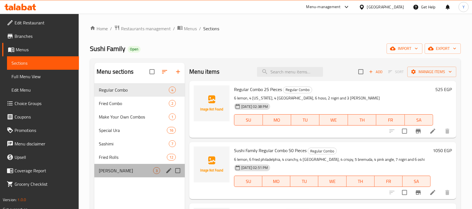
click at [132, 177] on div "Oshi Sushi 3" at bounding box center [139, 170] width 90 height 13
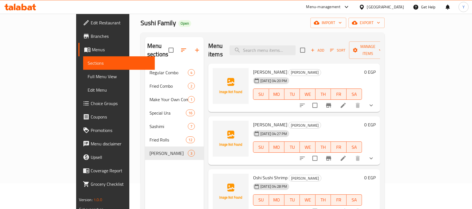
scroll to position [41, 0]
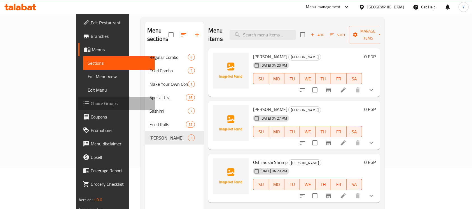
click at [91, 100] on span "Choice Groups" at bounding box center [121, 103] width 60 height 7
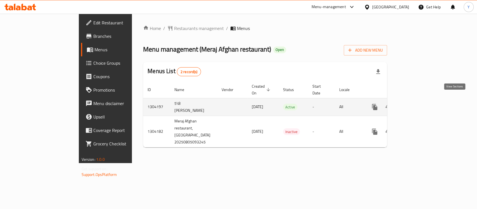
click at [422, 102] on link "enhanced table" at bounding box center [415, 106] width 13 height 13
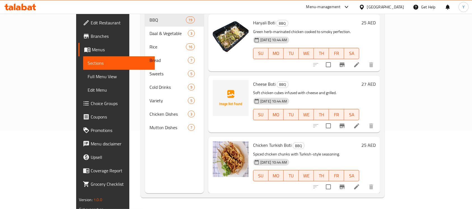
scroll to position [966, 0]
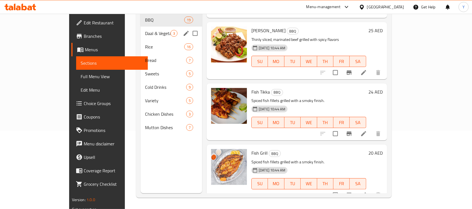
click at [145, 30] on span "Daal & Vegetable" at bounding box center [157, 33] width 25 height 7
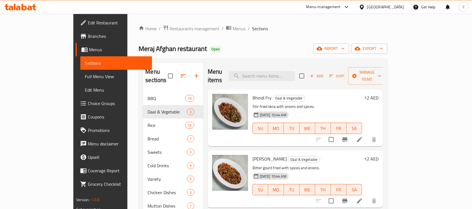
scroll to position [78, 0]
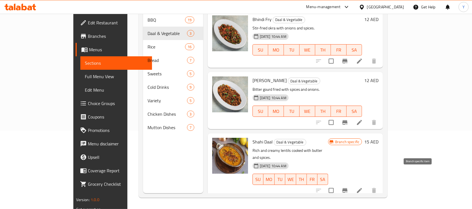
click at [351, 183] on button "Branch-specific-item" at bounding box center [344, 189] width 13 height 13
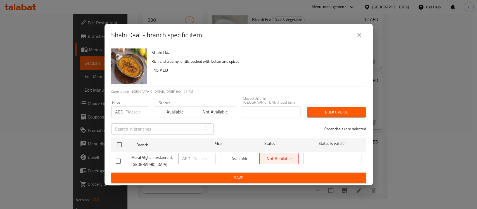
click at [353, 35] on button "close" at bounding box center [359, 34] width 13 height 13
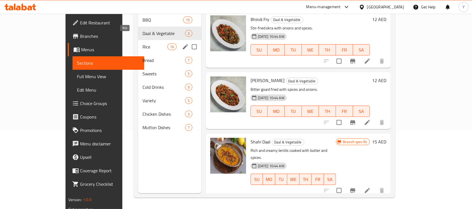
click at [142, 43] on span "Rice" at bounding box center [154, 46] width 25 height 7
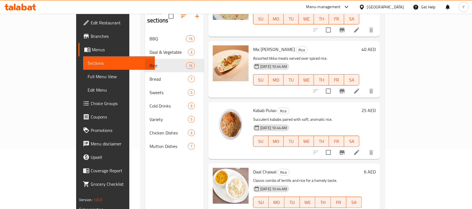
scroll to position [78, 0]
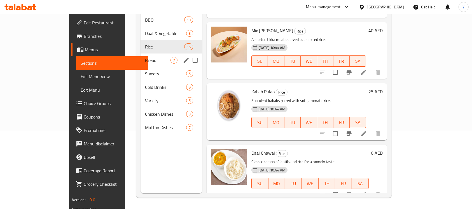
drag, startPoint x: 112, startPoint y: 55, endPoint x: 353, endPoint y: 133, distance: 253.2
click at [140, 55] on div "Bread 7" at bounding box center [171, 59] width 62 height 13
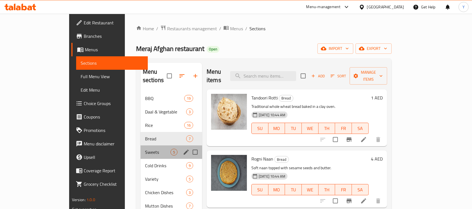
click at [140, 145] on div "Sweets 5" at bounding box center [171, 151] width 62 height 13
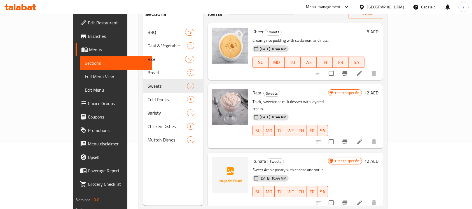
scroll to position [67, 0]
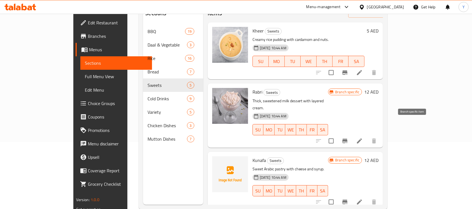
click at [348, 137] on icon "Branch-specific-item" at bounding box center [344, 140] width 7 height 7
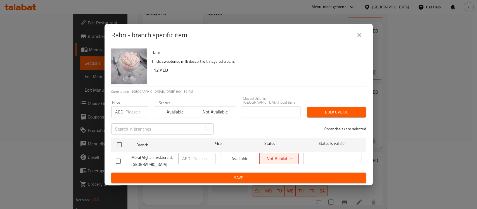
click at [359, 28] on div "Rabri - branch specific item" at bounding box center [239, 35] width 268 height 22
click at [362, 40] on button "close" at bounding box center [359, 34] width 13 height 13
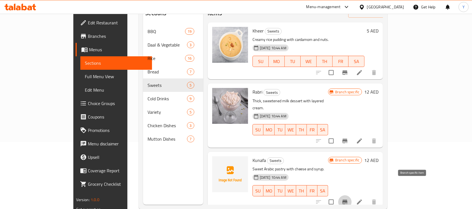
click at [348, 198] on icon "Branch-specific-item" at bounding box center [344, 201] width 7 height 7
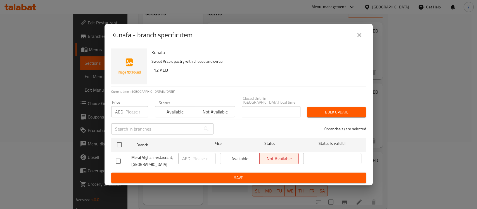
drag, startPoint x: 360, startPoint y: 37, endPoint x: 396, endPoint y: 53, distance: 39.4
click at [360, 37] on icon "close" at bounding box center [359, 35] width 7 height 7
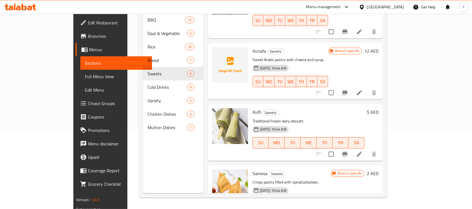
scroll to position [111, 0]
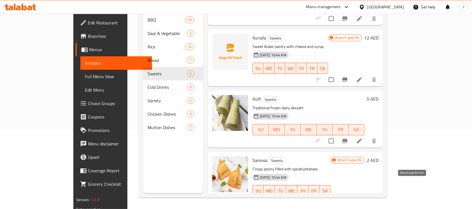
click at [348, 198] on icon "Branch-specific-item" at bounding box center [344, 201] width 7 height 7
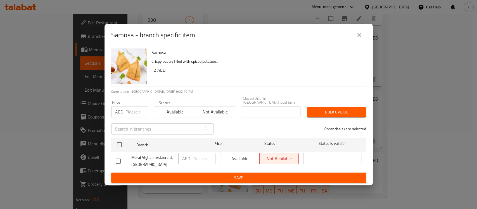
click at [362, 38] on button "close" at bounding box center [359, 34] width 13 height 13
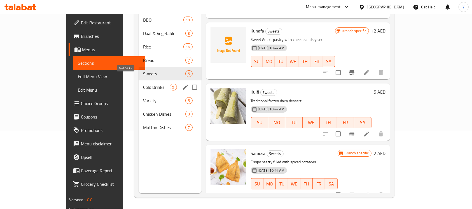
click at [143, 84] on span "Cold Drinks" at bounding box center [156, 87] width 27 height 7
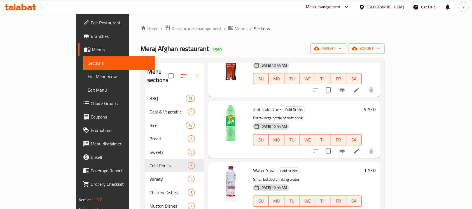
drag, startPoint x: 449, startPoint y: 167, endPoint x: 452, endPoint y: 166, distance: 2.9
click at [380, 166] on div "Menu items Add Sort Manage items Fresh Lassi Cold Drinks Refreshing yogurt-base…" at bounding box center [292, 167] width 176 height 209
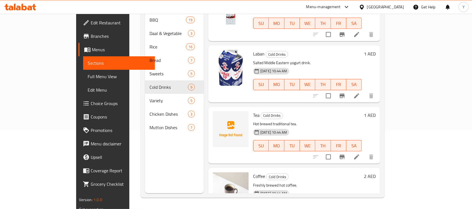
scroll to position [355, 0]
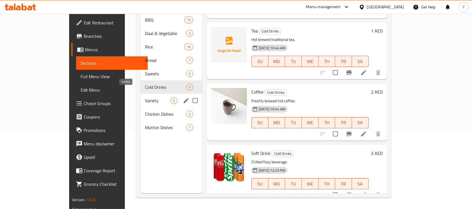
click at [145, 97] on span "Variety" at bounding box center [157, 100] width 25 height 7
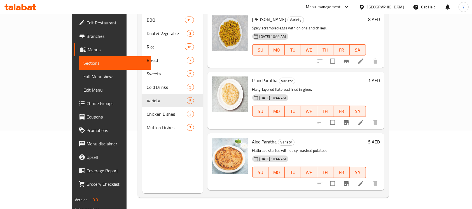
scroll to position [111, 0]
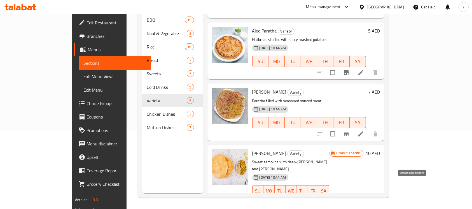
click at [349, 198] on icon "Branch-specific-item" at bounding box center [346, 201] width 7 height 7
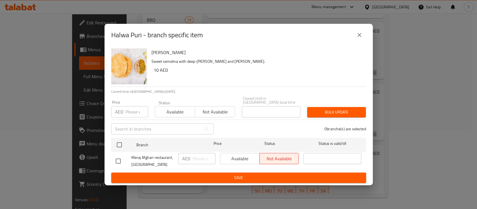
click at [359, 39] on button "close" at bounding box center [359, 34] width 13 height 13
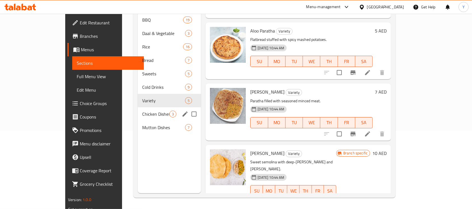
click at [138, 110] on div "Chicken Dishes 3" at bounding box center [169, 113] width 63 height 13
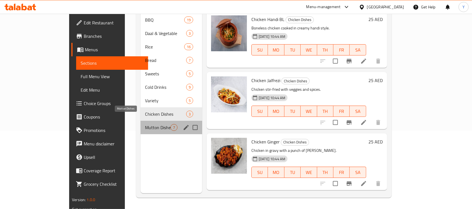
click at [145, 124] on span "Mutton Dishes" at bounding box center [157, 127] width 25 height 7
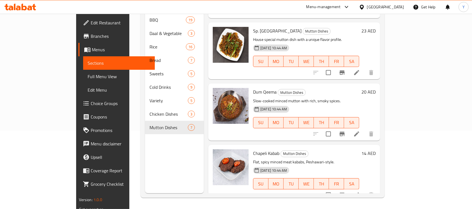
click at [83, 70] on link "Full Menu View" at bounding box center [119, 76] width 72 height 13
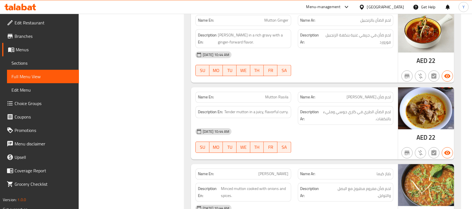
scroll to position [5715, 0]
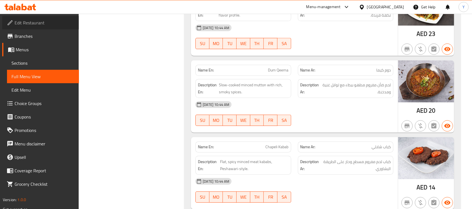
click at [48, 26] on span "Edit Restaurant" at bounding box center [45, 22] width 60 height 7
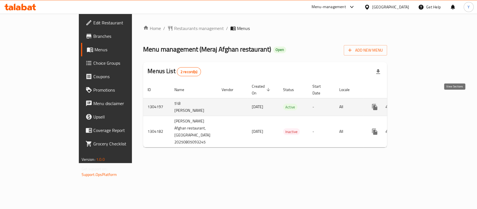
click at [419, 103] on icon "enhanced table" at bounding box center [415, 106] width 7 height 7
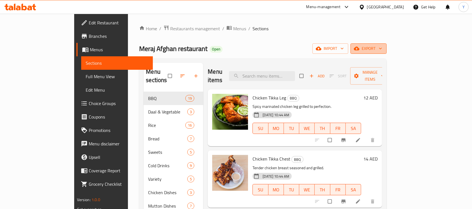
click at [386, 47] on button "export" at bounding box center [368, 48] width 36 height 10
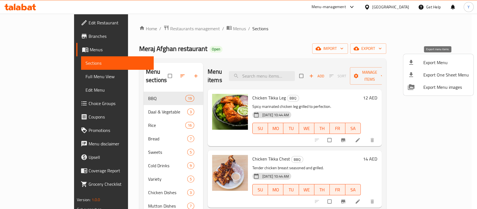
click at [425, 60] on span "Export Menu" at bounding box center [447, 62] width 46 height 7
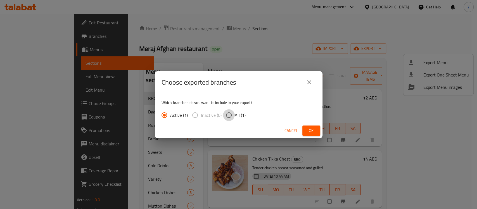
drag, startPoint x: 234, startPoint y: 115, endPoint x: 317, endPoint y: 135, distance: 86.2
click at [234, 115] on input "All (1)" at bounding box center [229, 115] width 12 height 12
radio input "true"
click at [320, 131] on div "Cancel Ok" at bounding box center [239, 130] width 168 height 15
click at [317, 129] on button "Ok" at bounding box center [312, 130] width 18 height 10
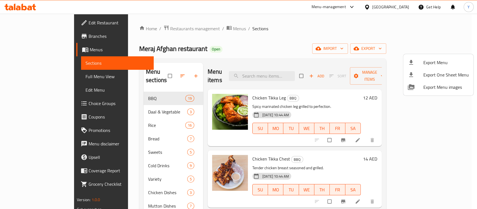
click at [283, 37] on div at bounding box center [238, 104] width 477 height 209
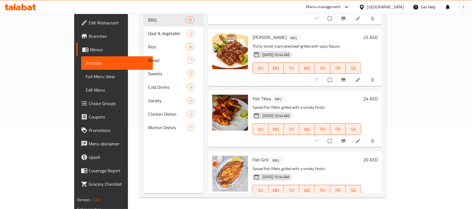
scroll to position [966, 0]
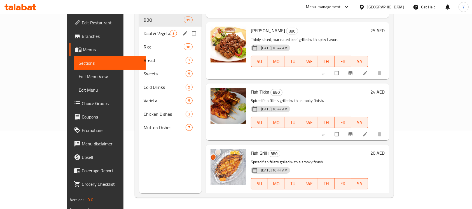
click at [143, 30] on span "Daal & Vegetable" at bounding box center [156, 33] width 26 height 7
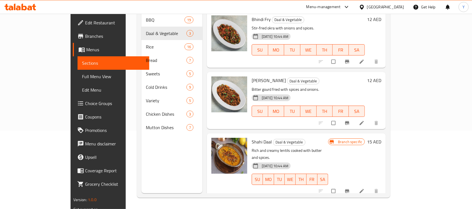
click at [251, 137] on span "Shahi Daal" at bounding box center [261, 141] width 20 height 8
copy h6 "Shahi Daal"
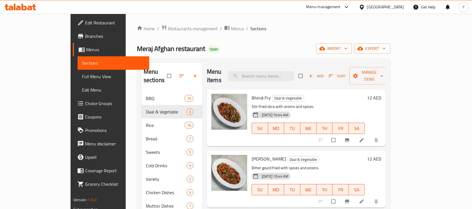
scroll to position [6, 0]
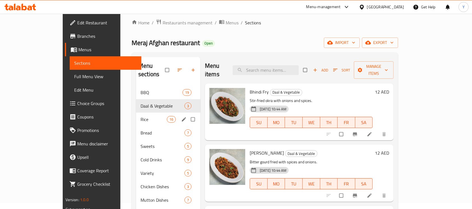
click at [140, 116] on span "Rice" at bounding box center [153, 119] width 26 height 7
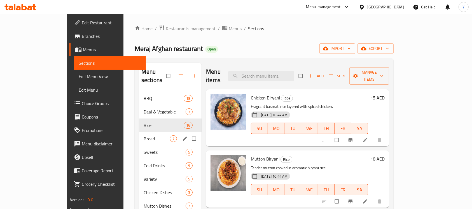
click at [143, 135] on span "Bread" at bounding box center [156, 138] width 26 height 7
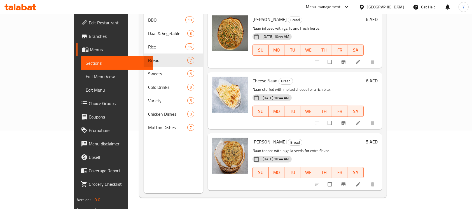
scroll to position [233, 0]
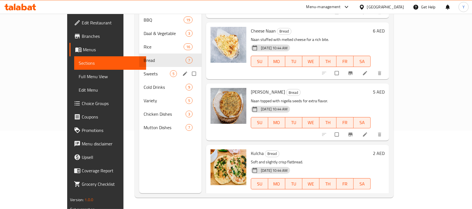
click at [139, 69] on div "Sweets 5" at bounding box center [170, 73] width 62 height 13
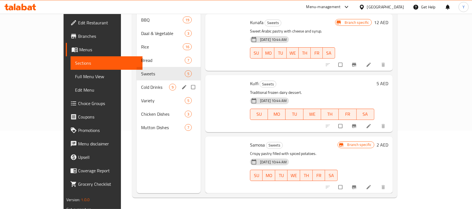
scroll to position [111, 0]
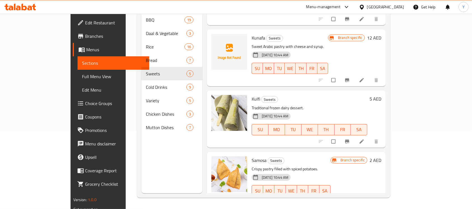
click at [251, 34] on span "Kunafa" at bounding box center [257, 38] width 13 height 8
copy h6 "Kunafa"
click at [251, 156] on span "Samosa" at bounding box center [258, 160] width 15 height 8
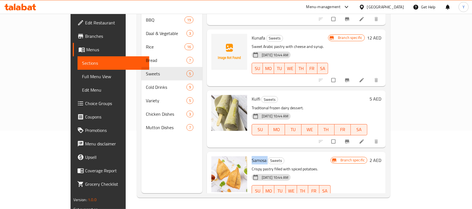
copy h6 "Samosa"
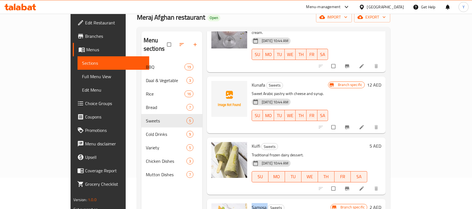
scroll to position [25, 0]
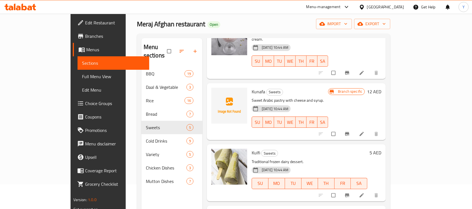
drag, startPoint x: 456, startPoint y: 70, endPoint x: 452, endPoint y: 65, distance: 6.7
click at [390, 69] on div "Menu sections BBQ 19 Daal & Vegetable 3 Rice 16 Bread 7 Sweets 5 Cold Drinks 9 …" at bounding box center [263, 143] width 253 height 218
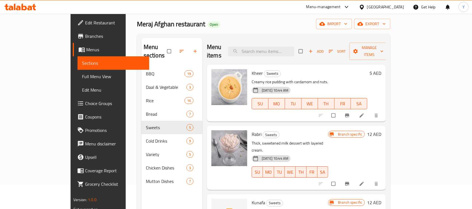
scroll to position [78, 0]
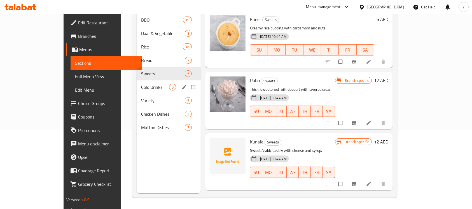
click at [152, 80] on div "Cold Drinks 9" at bounding box center [168, 86] width 64 height 13
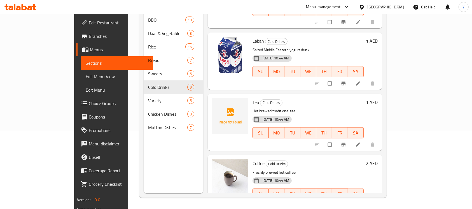
scroll to position [355, 0]
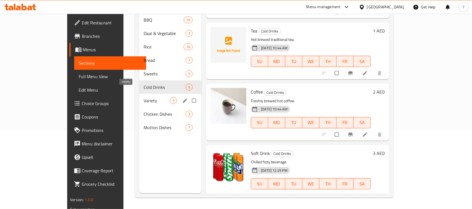
click at [143, 97] on span "Variety" at bounding box center [156, 100] width 26 height 7
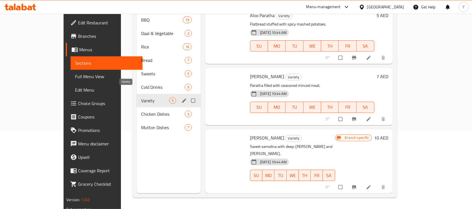
scroll to position [111, 0]
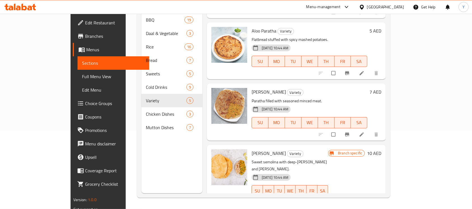
click at [251, 149] on span "[PERSON_NAME]" at bounding box center [268, 153] width 34 height 8
copy h6 "[PERSON_NAME]"
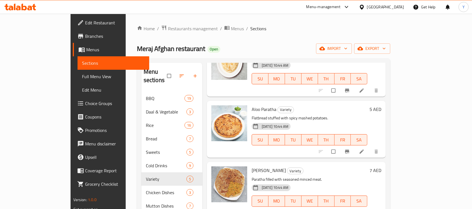
scroll to position [0, 0]
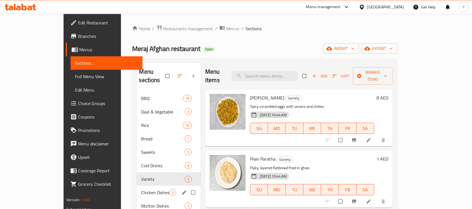
click at [142, 188] on div "Chicken Dishes 3" at bounding box center [168, 191] width 64 height 13
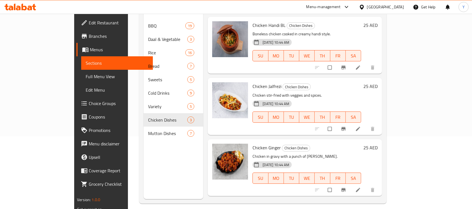
scroll to position [78, 0]
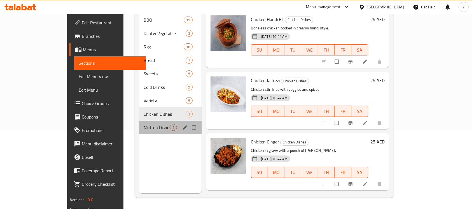
click at [139, 125] on div "Mutton Dishes 7" at bounding box center [170, 127] width 62 height 13
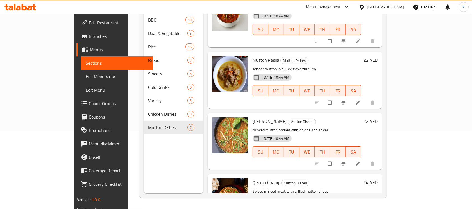
scroll to position [17, 0]
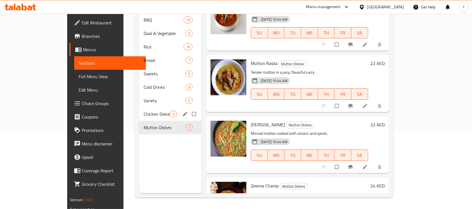
click at [144, 110] on span "Chicken Dishes" at bounding box center [156, 113] width 26 height 7
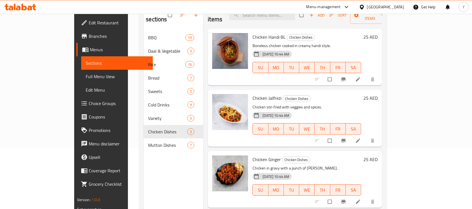
scroll to position [63, 0]
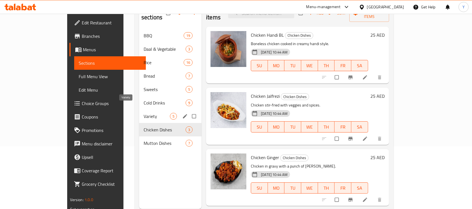
click at [143, 113] on span "Variety" at bounding box center [156, 116] width 26 height 7
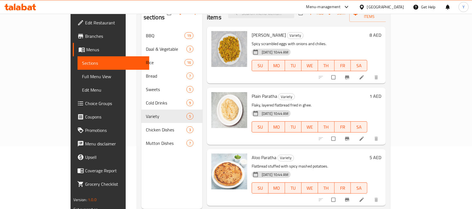
scroll to position [15, 0]
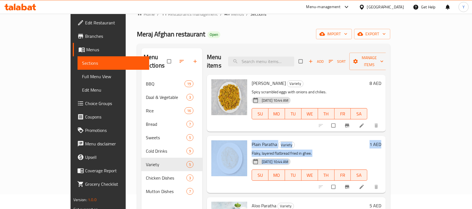
drag, startPoint x: 471, startPoint y: 86, endPoint x: 475, endPoint y: 163, distance: 77.0
click at [472, 164] on html "​ Menu-management [GEOGRAPHIC_DATA] Get Help Y Edit Restaurant Branches Menus S…" at bounding box center [236, 89] width 472 height 209
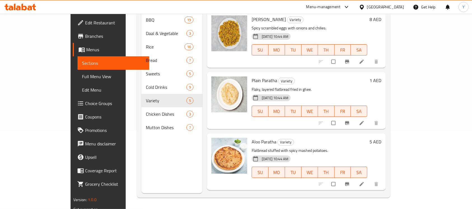
drag, startPoint x: 466, startPoint y: 181, endPoint x: 453, endPoint y: 129, distance: 54.1
click at [401, 180] on div "Home / Restaurants management / Menus / Sections [PERSON_NAME] Afghan restauran…" at bounding box center [264, 71] width 276 height 273
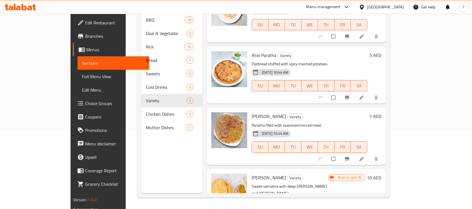
scroll to position [111, 0]
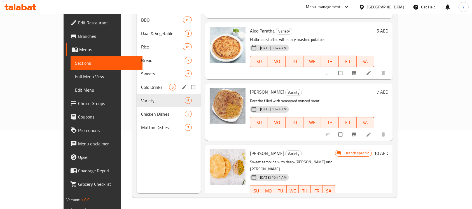
click at [136, 80] on div "Cold Drinks 9" at bounding box center [168, 86] width 64 height 13
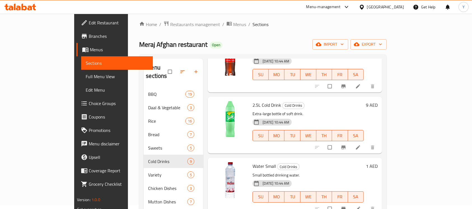
scroll to position [78, 0]
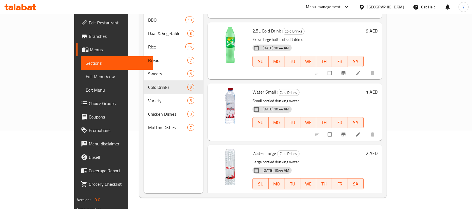
click at [386, 87] on div "Menu sections BBQ 19 Daal & Vegetable 3 Rice 16 Bread 7 Sweets 5 Cold Drinks 9 …" at bounding box center [262, 89] width 247 height 218
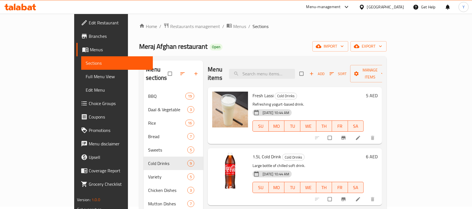
scroll to position [0, 0]
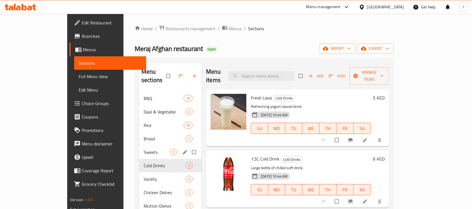
click at [143, 149] on span "Sweets" at bounding box center [156, 152] width 26 height 7
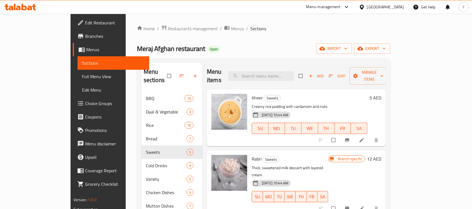
click at [251, 154] on span "Rabri" at bounding box center [256, 158] width 10 height 8
copy h6 "Rabri"
click at [401, 8] on div "[GEOGRAPHIC_DATA]" at bounding box center [385, 7] width 37 height 6
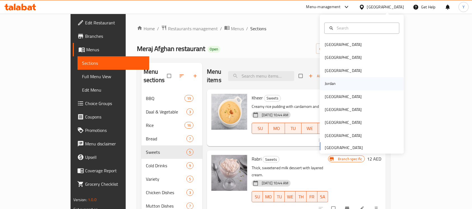
click at [338, 86] on div "Jordan" at bounding box center [361, 83] width 84 height 13
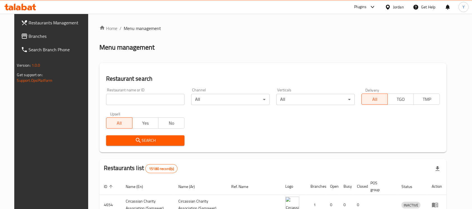
click at [29, 39] on span "Branches" at bounding box center [59, 36] width 60 height 7
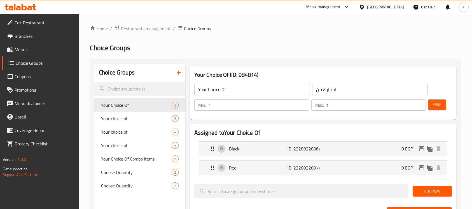
scroll to position [41, 0]
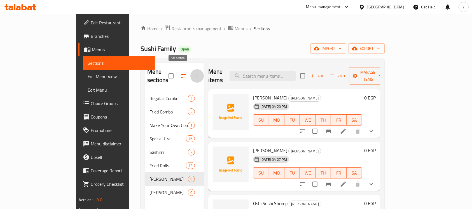
click at [246, 37] on div "Home / Restaurants management / Menus / Sections Sushi Family Open import expor…" at bounding box center [262, 150] width 244 height 251
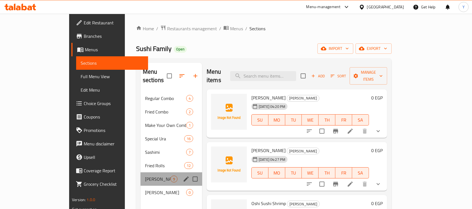
click at [154, 176] on div "Oshi Sushi 9" at bounding box center [171, 178] width 62 height 13
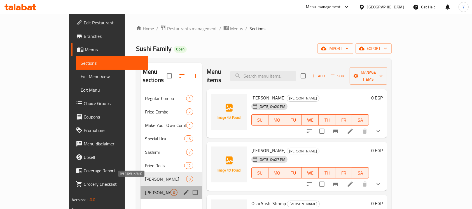
click at [149, 189] on span "[PERSON_NAME]" at bounding box center [157, 192] width 25 height 7
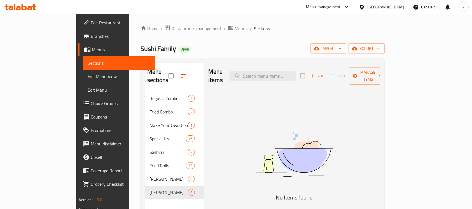
click at [326, 76] on button "Add" at bounding box center [317, 76] width 18 height 9
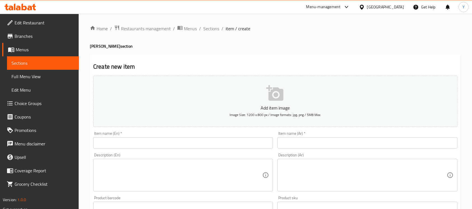
click at [166, 138] on input "text" at bounding box center [183, 142] width 180 height 11
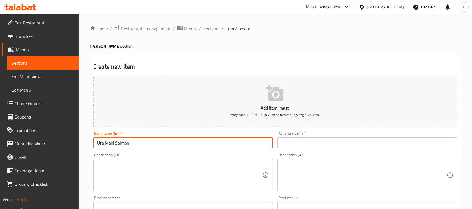
type input "Ura Maki Salmon"
drag, startPoint x: 322, startPoint y: 145, endPoint x: 383, endPoint y: 149, distance: 61.1
click at [322, 145] on input "text" at bounding box center [367, 142] width 180 height 11
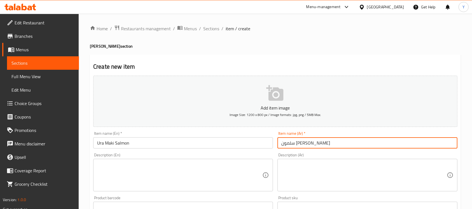
type input "سلمون [PERSON_NAME]"
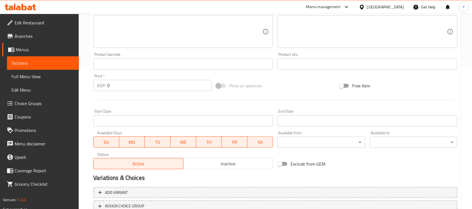
scroll to position [187, 0]
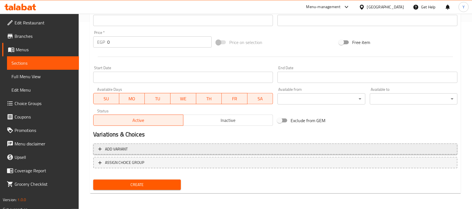
click at [194, 152] on span "Add variant" at bounding box center [275, 148] width 354 height 7
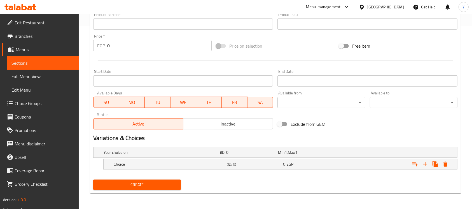
scroll to position [183, 0]
click at [425, 164] on icon "Expand" at bounding box center [424, 164] width 7 height 7
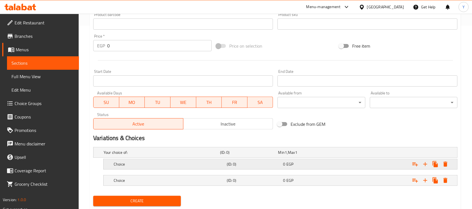
click at [370, 153] on div "Expand" at bounding box center [393, 152] width 116 height 2
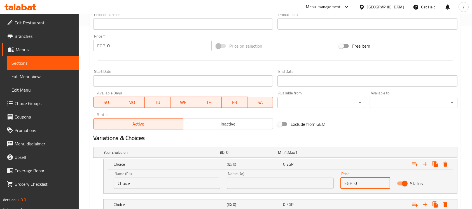
drag, startPoint x: 370, startPoint y: 178, endPoint x: 335, endPoint y: 185, distance: 35.8
click at [335, 185] on div "Name (En) Choice Name (En) Name (Ar) Name (Ar) Price EGP 0 Price Status" at bounding box center [280, 180] width 340 height 24
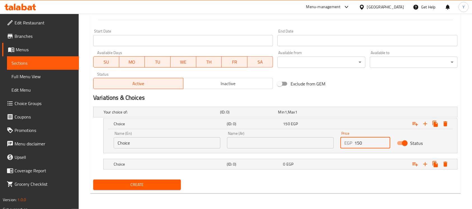
type input "150"
click at [357, 172] on nav at bounding box center [275, 172] width 364 height 4
click at [357, 113] on div "Expand" at bounding box center [393, 112] width 116 height 2
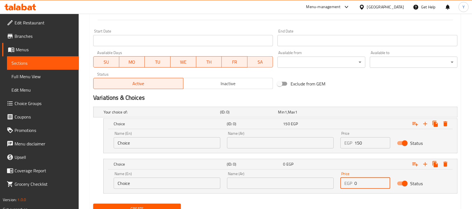
drag, startPoint x: 357, startPoint y: 180, endPoint x: 322, endPoint y: 182, distance: 34.2
click at [322, 182] on div "Name (En) Choice Name (En) Name (Ar) Name (Ar) Price EGP 0 Price Status" at bounding box center [280, 180] width 340 height 24
type input "280"
click at [159, 136] on div "Name (En) Choice Name (En)" at bounding box center [167, 139] width 107 height 17
click at [166, 141] on input "Choice" at bounding box center [167, 142] width 107 height 11
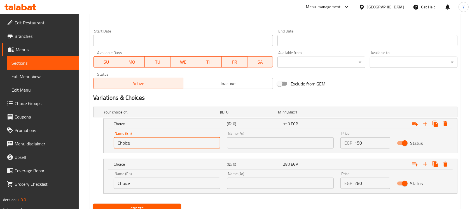
click at [166, 141] on input "Choice" at bounding box center [167, 142] width 107 height 11
type input "4 Pieces"
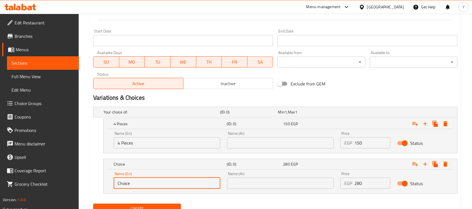
click at [144, 187] on input "Choice" at bounding box center [167, 182] width 107 height 11
click at [144, 189] on div "Name (En) Choice Name (En)" at bounding box center [166, 180] width 113 height 24
click at [143, 182] on input "Choice" at bounding box center [167, 182] width 107 height 11
type input "8 Pieces"
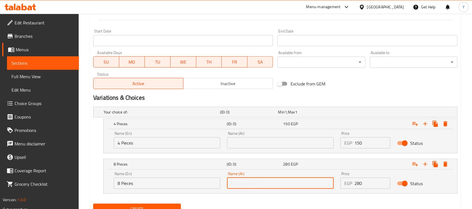
click at [231, 178] on input "text" at bounding box center [280, 182] width 107 height 11
type input "8 قطع"
click at [248, 144] on input "text" at bounding box center [280, 142] width 107 height 11
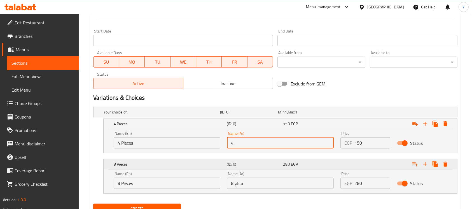
type input "4 قطع"
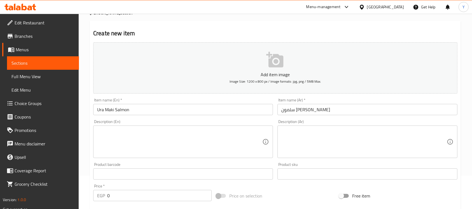
scroll to position [11, 0]
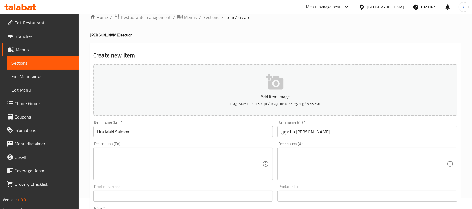
click at [189, 135] on input "Ura Maki Salmon" at bounding box center [183, 131] width 180 height 11
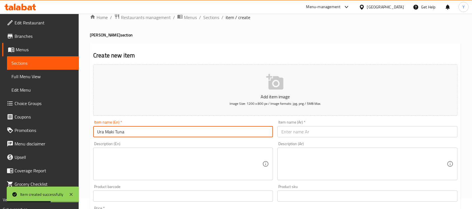
type input "Ura Maki Tuna"
drag, startPoint x: 402, startPoint y: 133, endPoint x: 477, endPoint y: 138, distance: 74.8
click at [402, 133] on input "text" at bounding box center [367, 131] width 180 height 11
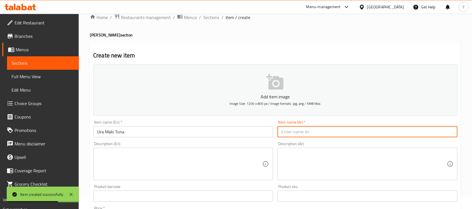
type input "ن"
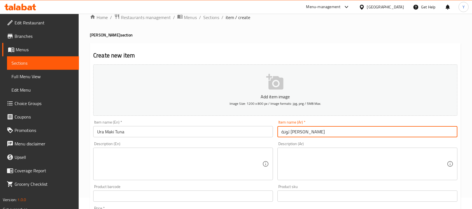
type input "تونة [PERSON_NAME]"
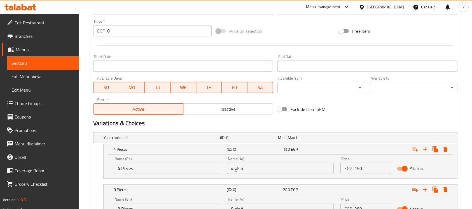
scroll to position [247, 0]
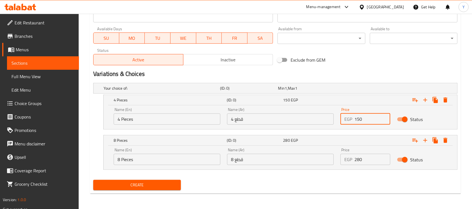
drag, startPoint x: 364, startPoint y: 120, endPoint x: 334, endPoint y: 121, distance: 30.5
click at [334, 121] on div "Name (En) 4 Pieces Name (En) Name (Ar) 4 قطع Name (Ar) Price EGP 150 Price Stat…" at bounding box center [280, 116] width 340 height 24
type input "160"
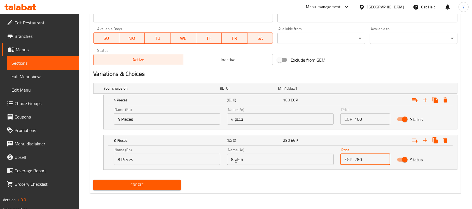
drag, startPoint x: 358, startPoint y: 162, endPoint x: 354, endPoint y: 162, distance: 3.4
click at [354, 162] on input "280" at bounding box center [372, 159] width 36 height 11
type input "300"
click at [350, 184] on div "Create" at bounding box center [275, 184] width 368 height 15
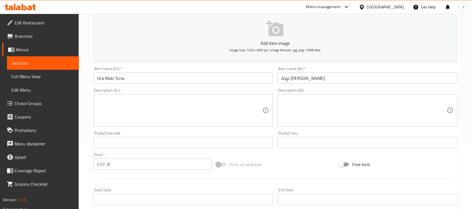
click at [162, 79] on input "Ura Maki Tuna" at bounding box center [183, 77] width 180 height 11
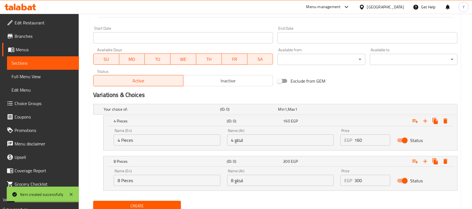
scroll to position [247, 0]
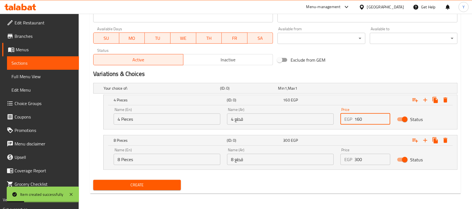
drag, startPoint x: 379, startPoint y: 124, endPoint x: 352, endPoint y: 126, distance: 27.2
click at [352, 126] on div "Price EGP 160 Price" at bounding box center [365, 116] width 56 height 24
type input "150"
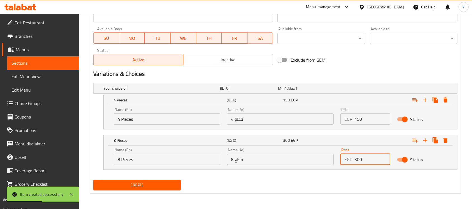
drag, startPoint x: 363, startPoint y: 162, endPoint x: 338, endPoint y: 162, distance: 24.6
click at [339, 164] on div "Price EGP 300 Price" at bounding box center [365, 156] width 56 height 24
type input "280"
click at [335, 171] on nav at bounding box center [275, 173] width 364 height 4
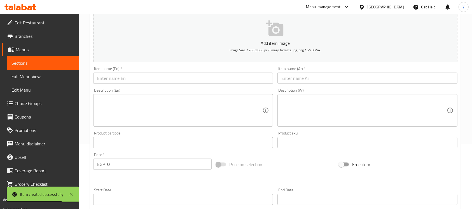
click at [161, 81] on input "text" at bounding box center [183, 77] width 180 height 11
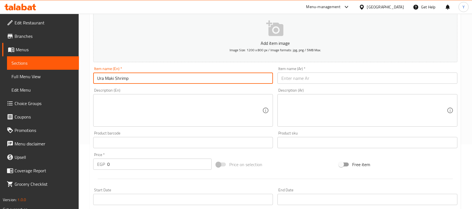
type input "Ura Maki Shrimp"
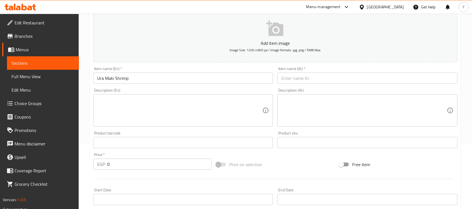
drag, startPoint x: 312, startPoint y: 86, endPoint x: 312, endPoint y: 79, distance: 7.3
click at [312, 84] on div "Add item image Image Size: 1200 x 800 px / Image formats: jpg, png / 5MB Max. I…" at bounding box center [275, 129] width 368 height 241
drag, startPoint x: 312, startPoint y: 79, endPoint x: 398, endPoint y: 74, distance: 86.0
click at [312, 79] on input "text" at bounding box center [367, 77] width 180 height 11
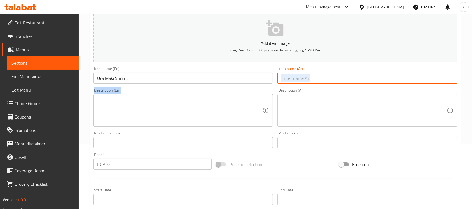
click at [395, 77] on input "text" at bounding box center [367, 77] width 180 height 11
type input "[PERSON_NAME]"
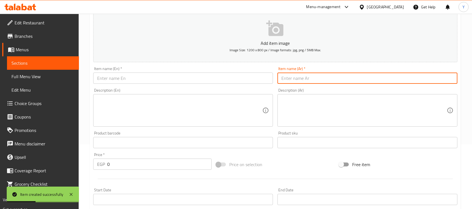
click at [149, 84] on input "text" at bounding box center [183, 77] width 180 height 11
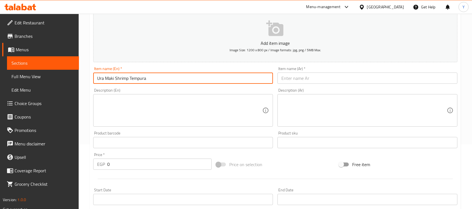
type input "Ura Maki Shrimp Tempura"
drag, startPoint x: 291, startPoint y: 76, endPoint x: 323, endPoint y: 74, distance: 31.9
click at [291, 76] on input "text" at bounding box center [367, 77] width 180 height 11
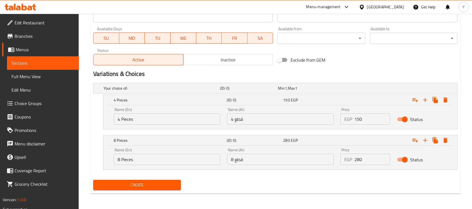
scroll to position [103, 0]
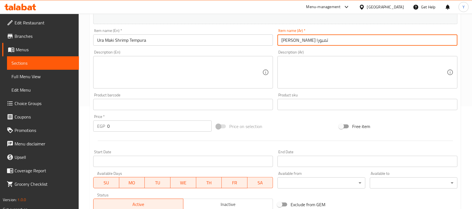
type input "[PERSON_NAME] تمبورا"
click at [185, 42] on input "Ura Maki Shrimp Tempura" at bounding box center [183, 39] width 180 height 11
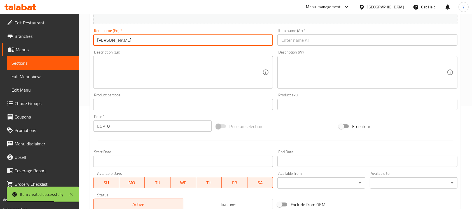
type input "[PERSON_NAME]"
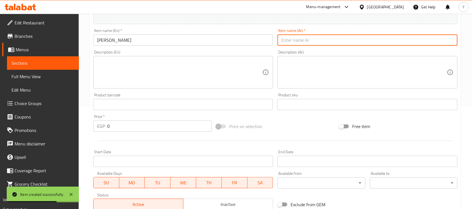
click at [319, 44] on input "text" at bounding box center [367, 39] width 180 height 11
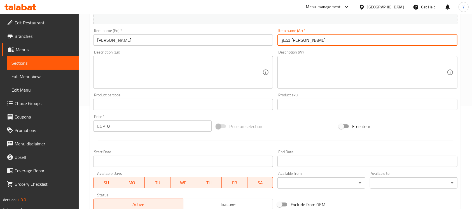
type input "خضار [PERSON_NAME]"
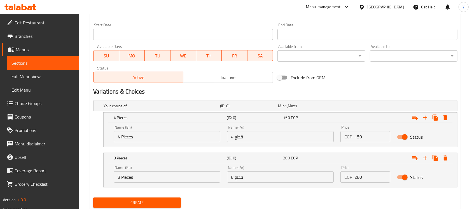
scroll to position [247, 0]
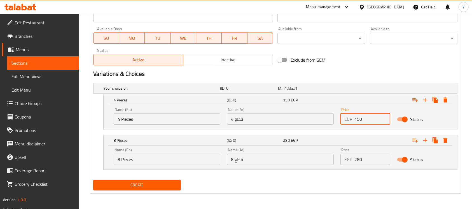
drag, startPoint x: 368, startPoint y: 113, endPoint x: 346, endPoint y: 117, distance: 23.0
click at [346, 117] on div "EGP 150 Price" at bounding box center [365, 118] width 50 height 11
type input "120"
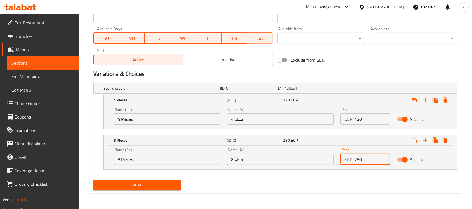
drag, startPoint x: 375, startPoint y: 164, endPoint x: 338, endPoint y: 163, distance: 37.5
click at [338, 163] on div "Price EGP 280 Price" at bounding box center [365, 156] width 56 height 24
type input "220"
drag, startPoint x: 351, startPoint y: 175, endPoint x: 439, endPoint y: 150, distance: 90.7
click at [351, 175] on div "Your choice of: (ID: 0) Min 1 , Max 1 Name (En) Your choice of: Name (En) Name …" at bounding box center [275, 129] width 368 height 97
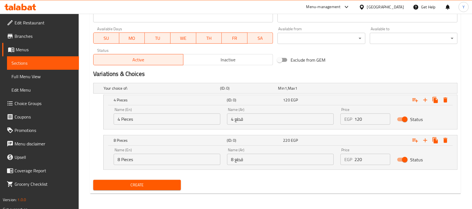
scroll to position [65, 0]
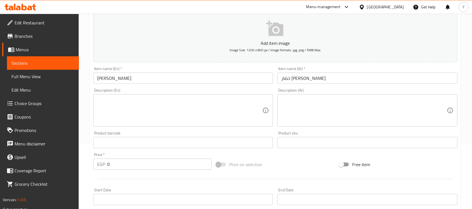
click at [186, 80] on input "[PERSON_NAME]" at bounding box center [183, 77] width 180 height 11
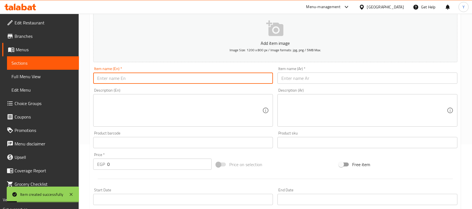
scroll to position [0, 0]
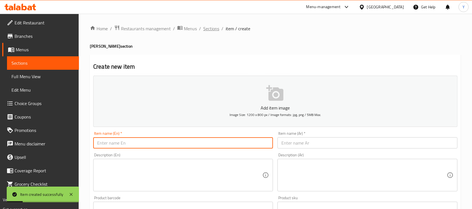
click at [211, 27] on span "Sections" at bounding box center [211, 28] width 16 height 7
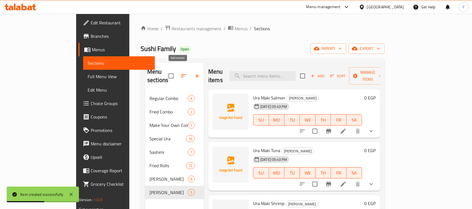
click at [194, 72] on icon "button" at bounding box center [197, 75] width 7 height 7
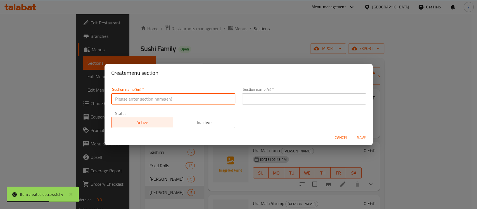
click at [182, 102] on input "text" at bounding box center [173, 98] width 124 height 11
type input "Nigiri"
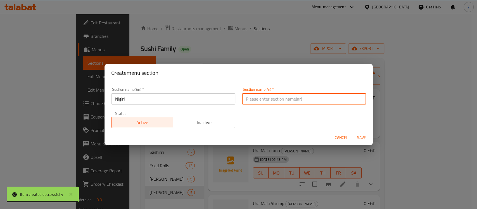
click at [327, 102] on input "text" at bounding box center [304, 98] width 124 height 11
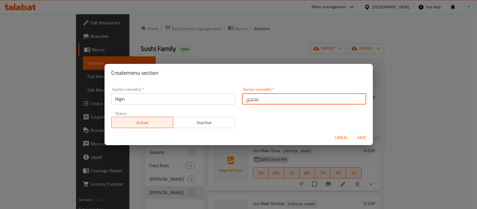
type input "نيجيري"
click at [353, 132] on button "Save" at bounding box center [362, 137] width 18 height 10
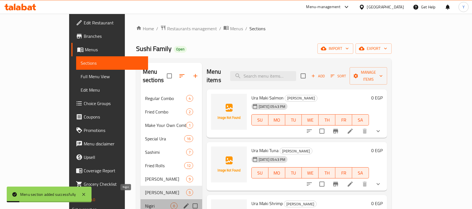
click at [145, 202] on span "Nigiri" at bounding box center [157, 205] width 25 height 7
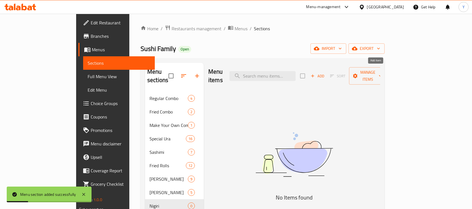
click at [315, 73] on icon "button" at bounding box center [312, 75] width 5 height 5
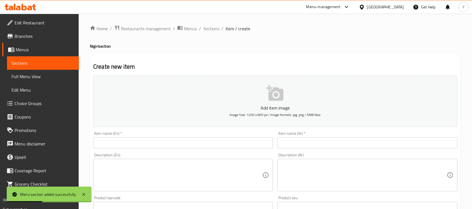
click at [143, 139] on input "text" at bounding box center [183, 142] width 180 height 11
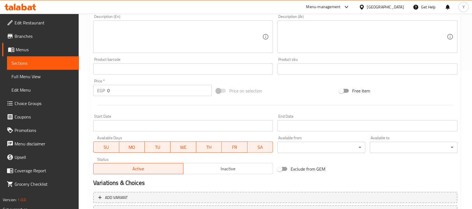
scroll to position [139, 0]
type input "Nigir Salmon 1 Piece"
drag, startPoint x: 133, startPoint y: 91, endPoint x: 59, endPoint y: 91, distance: 74.4
click at [59, 91] on div "Edit Restaurant Branches Menus Sections Full Menu View Edit Menu Choice Groups …" at bounding box center [236, 65] width 472 height 381
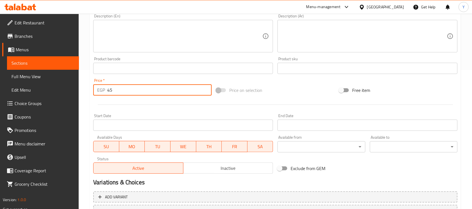
type input "45"
drag, startPoint x: 192, startPoint y: 109, endPoint x: 207, endPoint y: 105, distance: 15.7
click at [194, 109] on div at bounding box center [275, 105] width 368 height 14
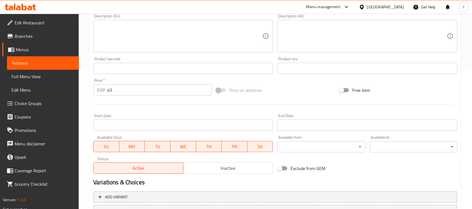
scroll to position [0, 0]
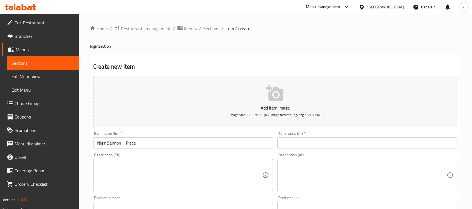
click at [107, 145] on input "Nigir Salmon 1 Piece" at bounding box center [183, 142] width 180 height 11
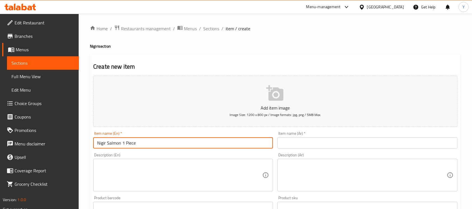
click at [105, 146] on input "Nigir Salmon 1 Piece" at bounding box center [183, 142] width 180 height 11
type input "Nigiri Salmon 1 Piece"
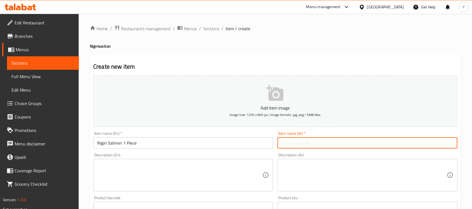
click at [315, 145] on input "text" at bounding box center [367, 142] width 180 height 11
type input "سلمون نيجيري 1 قطعة"
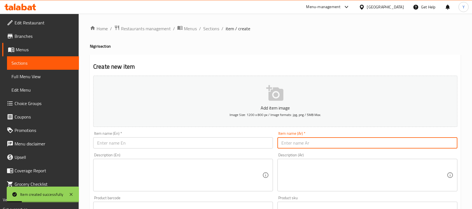
scroll to position [105, 0]
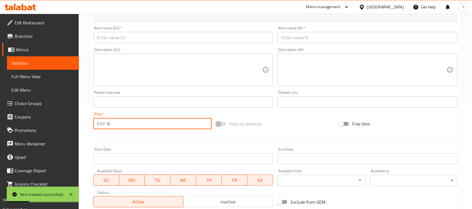
drag, startPoint x: 125, startPoint y: 121, endPoint x: 67, endPoint y: 120, distance: 57.6
click at [67, 120] on div "Edit Restaurant Branches Menus Sections Full Menu View Edit Menu Choice Groups …" at bounding box center [236, 99] width 472 height 381
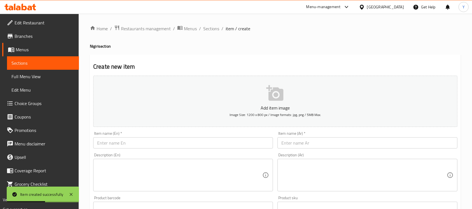
scroll to position [0, 0]
type input "50"
click at [194, 133] on div "Item name (En)   * Item name (En) *" at bounding box center [183, 139] width 180 height 17
click at [190, 145] on input "text" at bounding box center [183, 142] width 180 height 11
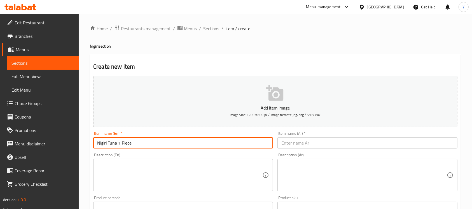
type input "Nigiri Tuna 1 Piece"
click at [323, 144] on input "text" at bounding box center [367, 142] width 180 height 11
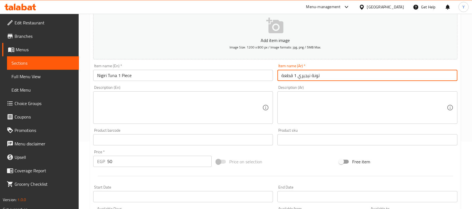
scroll to position [82, 0]
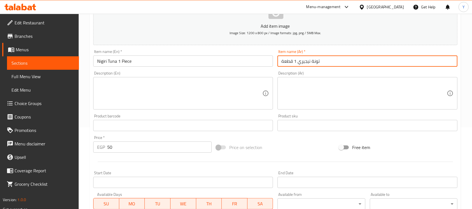
type input "تونة نيجيري 1 قطعة"
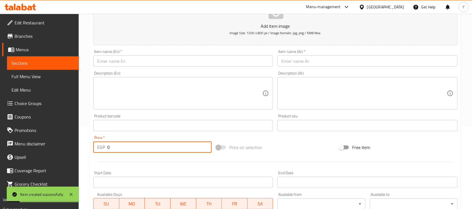
drag, startPoint x: 126, startPoint y: 151, endPoint x: 55, endPoint y: 157, distance: 72.1
click at [55, 158] on div "Edit Restaurant Branches Menus Sections Full Menu View Edit Menu Choice Groups …" at bounding box center [236, 122] width 472 height 381
type input "45"
drag, startPoint x: 120, startPoint y: 59, endPoint x: 228, endPoint y: 100, distance: 115.3
click at [120, 59] on input "text" at bounding box center [183, 60] width 180 height 11
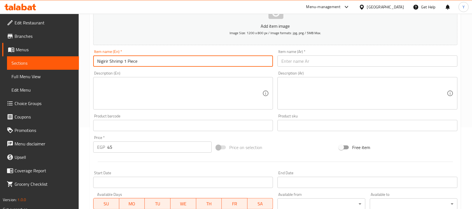
click at [107, 64] on input "Nigirir Shrimp 1 Piece" at bounding box center [183, 60] width 180 height 11
type input "Nigiri Shrimp 1 Piece"
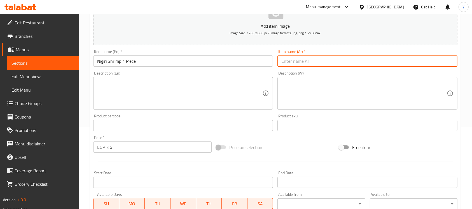
click at [320, 66] on input "text" at bounding box center [367, 60] width 180 height 11
type input "نيجيري جمبري 1 قطعة"
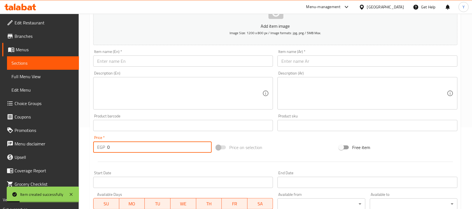
drag, startPoint x: 138, startPoint y: 153, endPoint x: 105, endPoint y: 151, distance: 33.1
click at [105, 151] on div "EGP 0 Price *" at bounding box center [152, 146] width 118 height 11
type input "45"
drag, startPoint x: 145, startPoint y: 59, endPoint x: 167, endPoint y: 65, distance: 22.4
click at [146, 59] on input "text" at bounding box center [183, 60] width 180 height 11
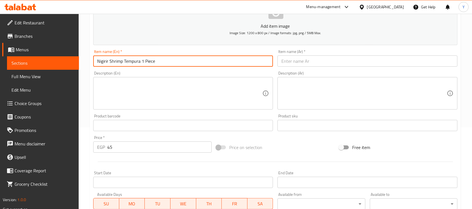
click at [107, 62] on input "Nigirir Shrimp Tempura 1 Piece" at bounding box center [183, 60] width 180 height 11
type input "Nigiri Shrimp Tempura 1 Piece"
click at [357, 67] on div "Item name (Ar)   * Item name (Ar) *" at bounding box center [367, 58] width 184 height 22
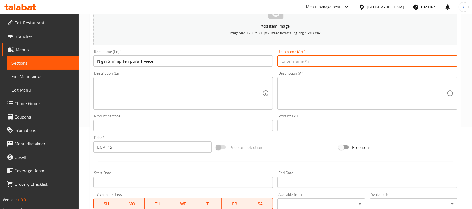
drag, startPoint x: 357, startPoint y: 62, endPoint x: 362, endPoint y: 60, distance: 5.9
click at [357, 62] on input "text" at bounding box center [367, 60] width 180 height 11
type input "ن"
type input "جمبري تمبورا نيجيري 1 قطعة"
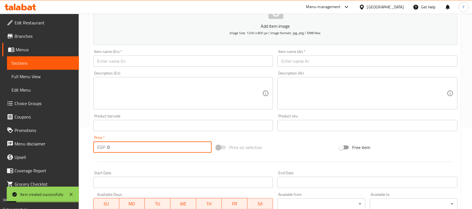
drag, startPoint x: 123, startPoint y: 149, endPoint x: 72, endPoint y: 147, distance: 51.5
click at [72, 147] on div "Edit Restaurant Branches Menus Sections Full Menu View Edit Menu Choice Groups …" at bounding box center [236, 122] width 472 height 381
type input "45"
click at [138, 64] on input "text" at bounding box center [183, 60] width 180 height 11
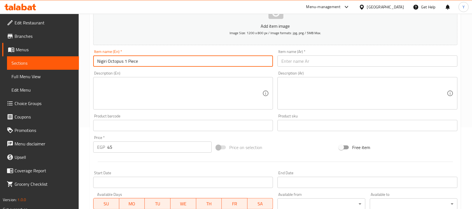
type input "Nigiri Octopus 1 Piece"
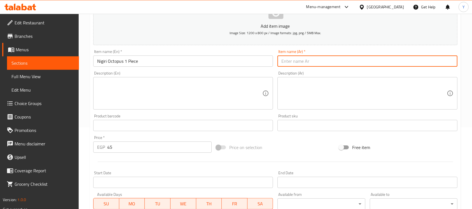
click at [308, 57] on input "text" at bounding box center [367, 60] width 180 height 11
type input "أخطبوط نيجيري 1 قطعة"
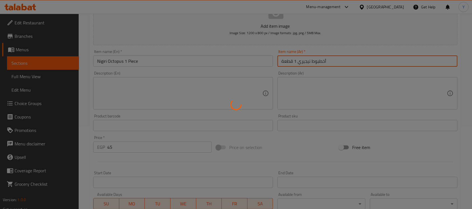
type input "0"
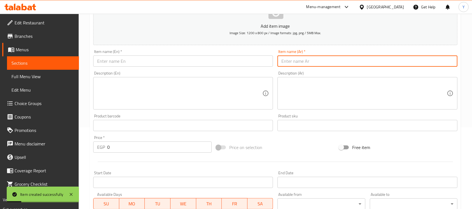
click at [119, 61] on input "text" at bounding box center [183, 60] width 180 height 11
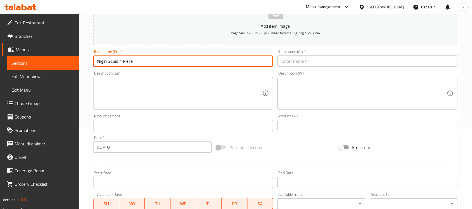
type input "Nigiri Squid 1 Piece"
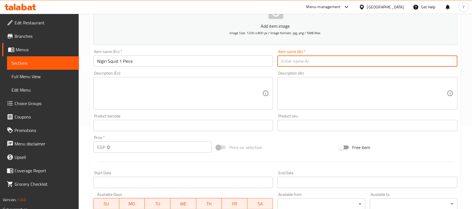
click at [335, 57] on input "text" at bounding box center [367, 60] width 180 height 11
type input "نيجيري حبار 1 قطعة"
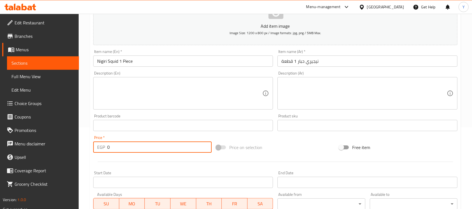
drag, startPoint x: 115, startPoint y: 152, endPoint x: 86, endPoint y: 155, distance: 28.3
click at [86, 155] on div "Home / Restaurants management / Menus / Sections / item / create Nigiri section…" at bounding box center [275, 122] width 393 height 381
type input "45"
click at [140, 63] on input "Nigiri Squid 1 Piece" at bounding box center [183, 60] width 180 height 11
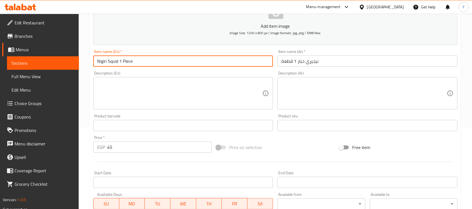
click at [140, 63] on input "Nigiri Squid 1 Piece" at bounding box center [183, 60] width 180 height 11
drag, startPoint x: 136, startPoint y: 68, endPoint x: 114, endPoint y: 63, distance: 22.7
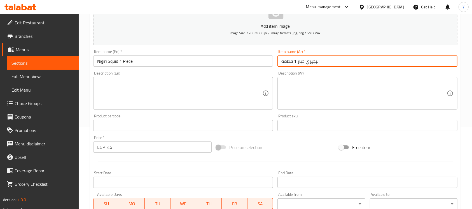
click at [301, 58] on input "نيجيري حبار 1 قطعة" at bounding box center [367, 60] width 180 height 11
click at [280, 63] on input "نيجيري 1 قطعة" at bounding box center [367, 60] width 180 height 11
paste input "حبار"
type input "حبار نيجيري 1 قطعة"
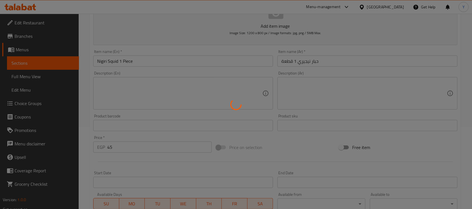
type input "0"
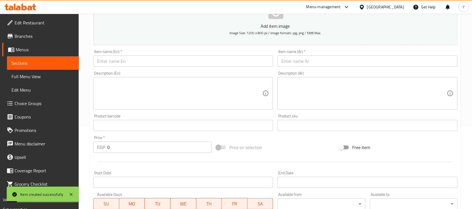
click at [151, 68] on div "Item name (En)   * Item name (En) *" at bounding box center [183, 58] width 184 height 22
drag, startPoint x: 151, startPoint y: 59, endPoint x: 156, endPoint y: 60, distance: 5.1
click at [152, 59] on input "text" at bounding box center [183, 60] width 180 height 11
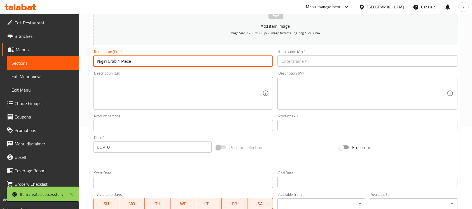
type input "Nigiri Crab 1 Piece"
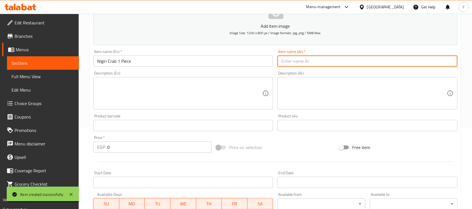
click at [291, 64] on input "text" at bounding box center [367, 60] width 180 height 11
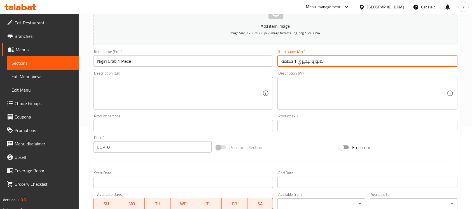
type input "كابوريا نيجيري 1 قطعة"
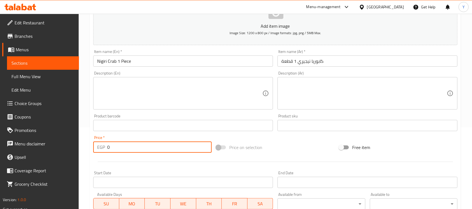
drag, startPoint x: 126, startPoint y: 150, endPoint x: 65, endPoint y: 154, distance: 60.5
click at [65, 154] on div "Edit Restaurant Branches Menus Sections Full Menu View Edit Menu Choice Groups …" at bounding box center [236, 122] width 472 height 381
type input "45"
click at [175, 63] on input "Nigiri Crab 1 Piece" at bounding box center [183, 60] width 180 height 11
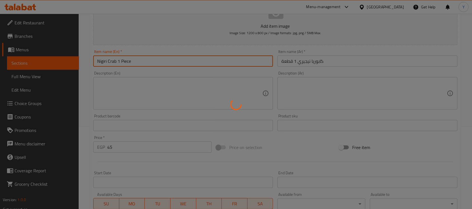
type input "0"
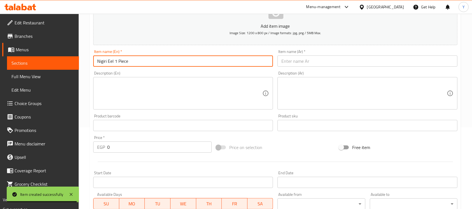
type input "Nigiri Eel 1 Piece"
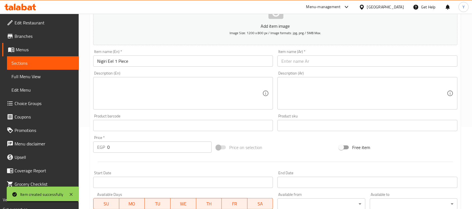
click at [294, 55] on div "Item name (Ar)   * Item name (Ar) *" at bounding box center [367, 58] width 180 height 17
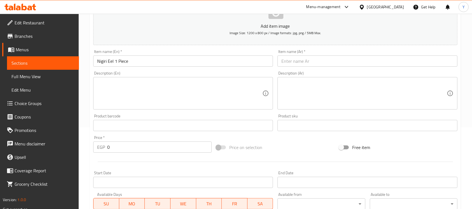
drag, startPoint x: 294, startPoint y: 58, endPoint x: 398, endPoint y: 70, distance: 104.4
click at [294, 59] on input "text" at bounding box center [367, 60] width 180 height 11
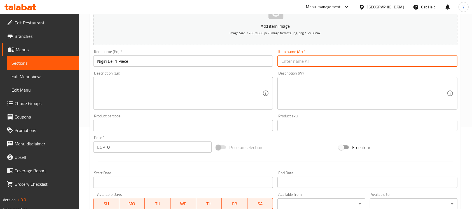
type input "ن"
type input "تعبان نيجيري 1 قطعة"
drag, startPoint x: 133, startPoint y: 146, endPoint x: 49, endPoint y: 142, distance: 83.7
click at [49, 142] on div "Edit Restaurant Branches Menus Sections Full Menu View Edit Menu Choice Groups …" at bounding box center [236, 122] width 472 height 381
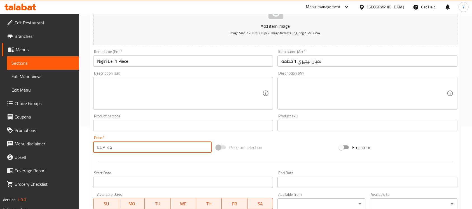
type input "45"
click at [165, 58] on input "Nigiri Eel 1 Piece" at bounding box center [183, 60] width 180 height 11
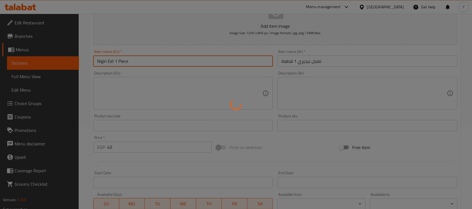
type input "0"
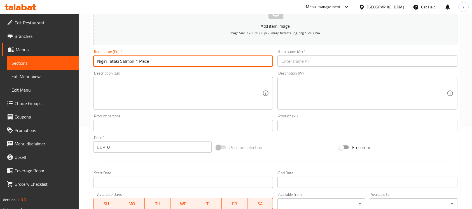
type input "Nigiri Tataki Salmon 1 Piece"
click at [310, 55] on div "Item name (Ar)   * Item name (Ar) *" at bounding box center [367, 58] width 180 height 17
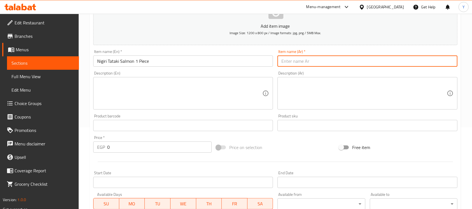
drag, startPoint x: 307, startPoint y: 64, endPoint x: 311, endPoint y: 67, distance: 5.7
click at [307, 64] on input "text" at bounding box center [367, 60] width 180 height 11
type input "تاتاكي سلمون نيجيري 1 قطعة"
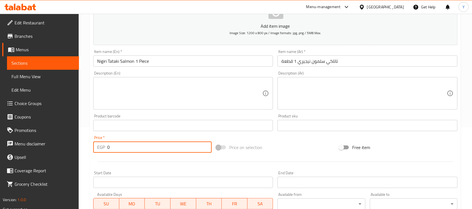
drag, startPoint x: 137, startPoint y: 149, endPoint x: 55, endPoint y: 147, distance: 82.0
click at [55, 147] on div "Edit Restaurant Branches Menus Sections Full Menu View Edit Menu Choice Groups …" at bounding box center [236, 122] width 472 height 381
type input "50"
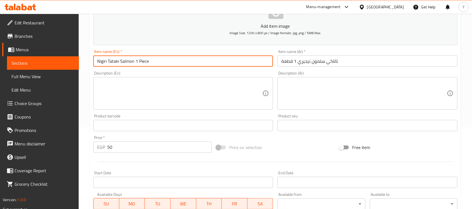
drag, startPoint x: 166, startPoint y: 63, endPoint x: 165, endPoint y: 61, distance: 2.9
click at [165, 62] on input "Nigiri Tataki Salmon 1 Piece" at bounding box center [183, 60] width 180 height 11
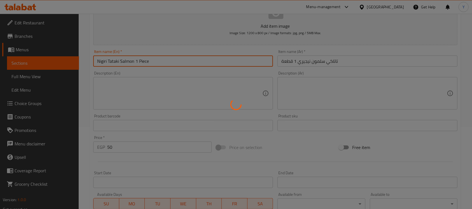
type input "0"
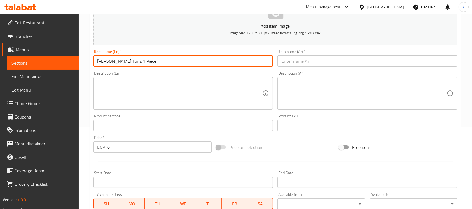
type input "[PERSON_NAME] Tuna 1 Piece"
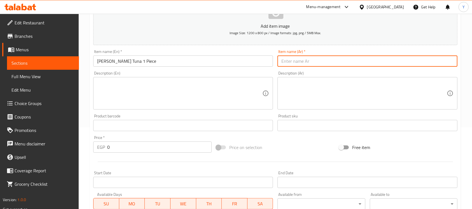
click at [369, 63] on input "text" at bounding box center [367, 60] width 180 height 11
type input "تاتاكي تونة نيجيري 1 قطعة"
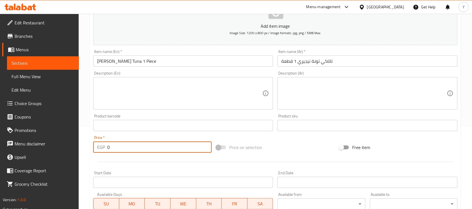
drag, startPoint x: 140, startPoint y: 149, endPoint x: 79, endPoint y: 149, distance: 61.0
click at [79, 149] on div "Home / Restaurants management / Menus / Sections / item / create Nigiri section…" at bounding box center [275, 122] width 393 height 381
type input "50"
click at [163, 63] on input "[PERSON_NAME] Tuna 1 Piece" at bounding box center [183, 60] width 180 height 11
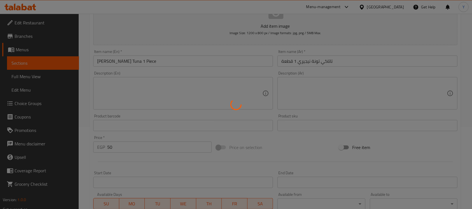
type input "0"
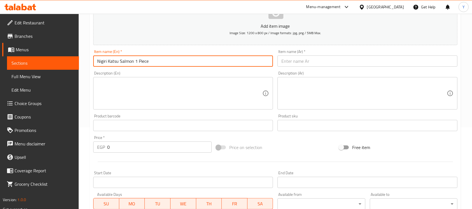
type input "Nigiri Katsu Salmon 1 Piece"
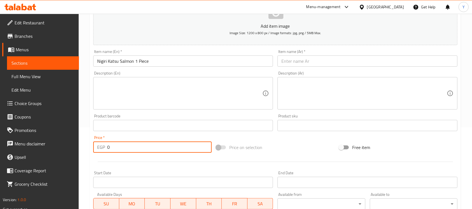
drag, startPoint x: 136, startPoint y: 144, endPoint x: 60, endPoint y: 148, distance: 76.2
click at [60, 148] on div "Edit Restaurant Branches Menus Sections Full Menu View Edit Menu Choice Groups …" at bounding box center [236, 122] width 472 height 381
type input "45"
click at [296, 53] on div "Item name (Ar)   * Item name (Ar) *" at bounding box center [367, 58] width 180 height 17
click at [287, 61] on input "text" at bounding box center [367, 60] width 180 height 11
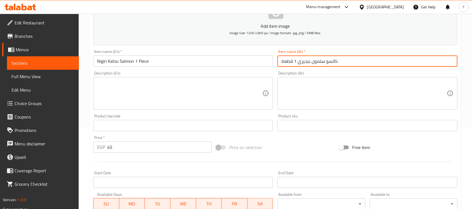
type input "كاتسو سلمون نيجيري 1 قطعة"
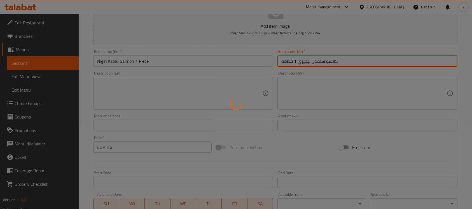
type input "0"
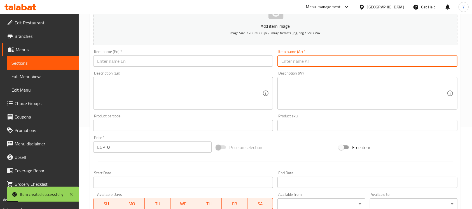
scroll to position [0, 0]
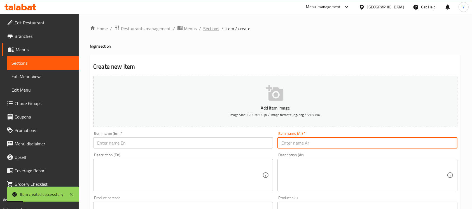
click at [213, 30] on span "Sections" at bounding box center [211, 28] width 16 height 7
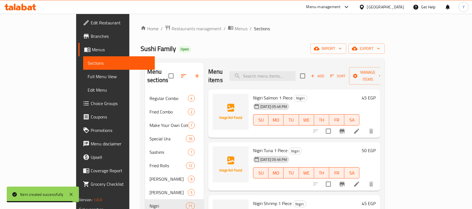
click at [194, 73] on icon "button" at bounding box center [197, 75] width 7 height 7
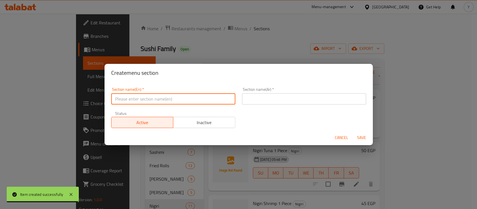
click at [162, 98] on input "text" at bounding box center [173, 98] width 124 height 11
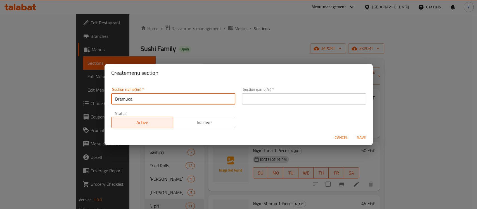
type input "Bremuda"
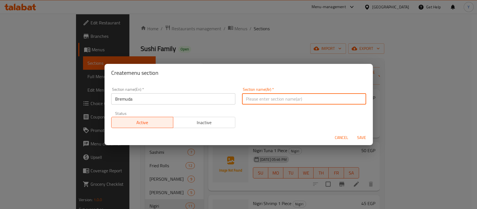
click at [257, 99] on input "text" at bounding box center [304, 98] width 124 height 11
type input "بريمودا"
click at [353, 132] on button "Save" at bounding box center [362, 137] width 18 height 10
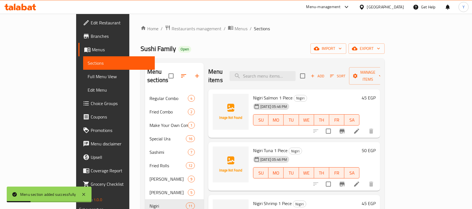
scroll to position [78, 0]
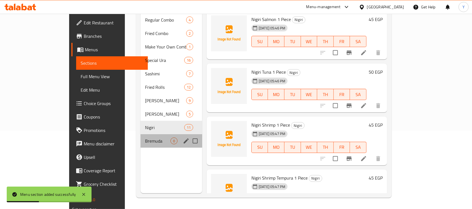
click at [154, 135] on div "Bremuda 0" at bounding box center [171, 140] width 62 height 13
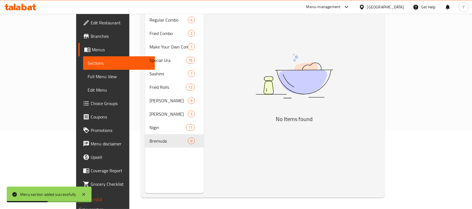
click at [395, 37] on div "Home / Restaurants management / Menus / Sections Sushi Family Open import expor…" at bounding box center [262, 71] width 266 height 273
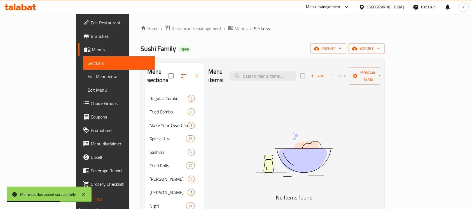
click at [325, 73] on span "Add" at bounding box center [317, 76] width 15 height 6
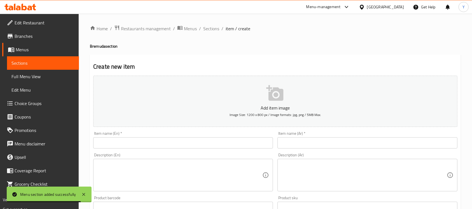
scroll to position [49, 0]
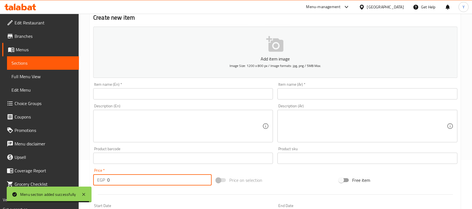
drag, startPoint x: 170, startPoint y: 180, endPoint x: 96, endPoint y: 180, distance: 74.4
click at [96, 180] on div "EGP 0 Price *" at bounding box center [152, 179] width 118 height 11
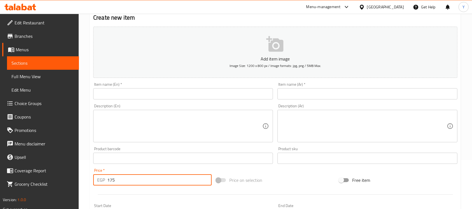
type input "175"
click at [149, 84] on div "Item name (En)   * Item name (En) *" at bounding box center [183, 90] width 180 height 17
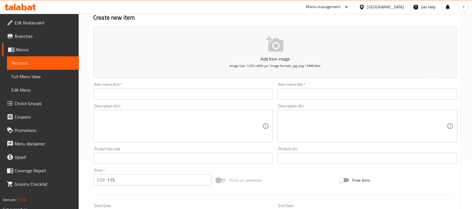
click at [181, 102] on div "Item name (En)   * Item name (En) *" at bounding box center [183, 91] width 184 height 22
click at [179, 99] on input "text" at bounding box center [183, 93] width 180 height 11
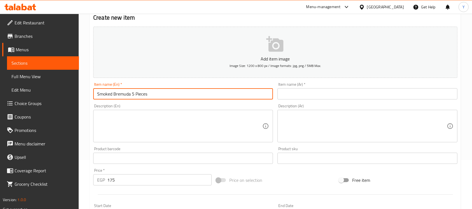
type input "Smoked Bremuda 5 Pieces"
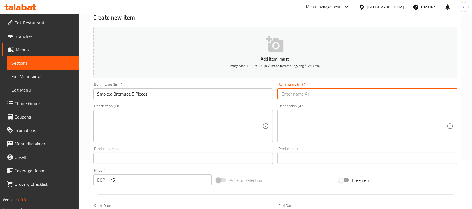
click at [413, 98] on input "text" at bounding box center [367, 93] width 180 height 11
type input "بريمودا مدخن 5 قطع"
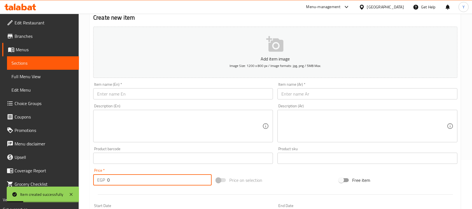
click at [72, 180] on div "Edit Restaurant Branches Menus Sections Full Menu View Edit Menu Choice Groups …" at bounding box center [236, 155] width 472 height 381
type input "175"
drag, startPoint x: 137, startPoint y: 93, endPoint x: 461, endPoint y: 142, distance: 328.1
click at [138, 93] on input "text" at bounding box center [183, 93] width 180 height 11
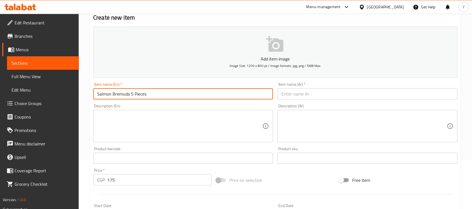
type input "Salmon Bremuda 5 Pieces"
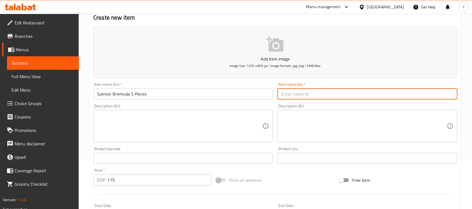
click at [422, 96] on input "text" at bounding box center [367, 93] width 180 height 11
type input "بريمودا سلمون 5 قطع"
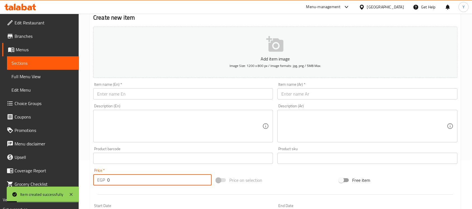
drag, startPoint x: 134, startPoint y: 179, endPoint x: 74, endPoint y: 176, distance: 60.2
click at [74, 176] on div "Edit Restaurant Branches Menus Sections Full Menu View Edit Menu Choice Groups …" at bounding box center [236, 155] width 472 height 381
type input "175"
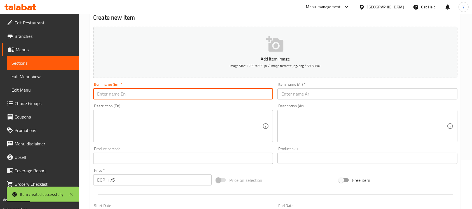
drag, startPoint x: 152, startPoint y: 97, endPoint x: 301, endPoint y: 128, distance: 151.4
click at [153, 97] on input "text" at bounding box center [183, 93] width 180 height 11
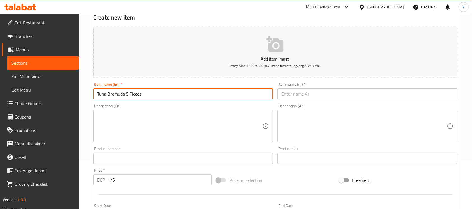
type input "Tuna Bremuda 5 Pieces"
drag, startPoint x: 302, startPoint y: 97, endPoint x: 468, endPoint y: 136, distance: 170.5
click at [302, 96] on input "text" at bounding box center [367, 93] width 180 height 11
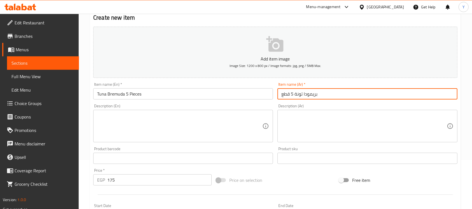
type input "بريمودا تونة 5 قطع"
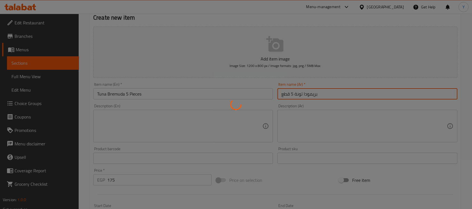
type input "0"
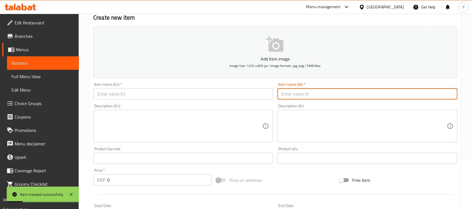
drag, startPoint x: 249, startPoint y: 95, endPoint x: 384, endPoint y: 128, distance: 139.3
click at [249, 95] on input "text" at bounding box center [183, 93] width 180 height 11
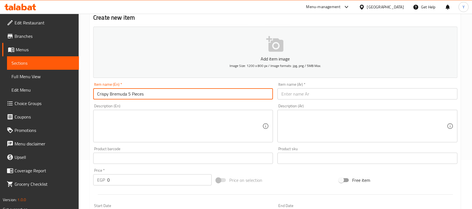
type input "Crispy Bremuda 5 Pieces"
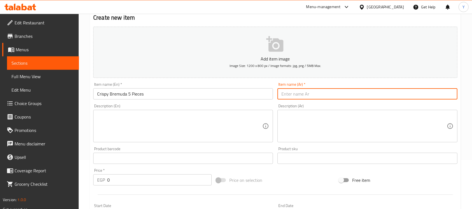
drag, startPoint x: 343, startPoint y: 94, endPoint x: 442, endPoint y: 114, distance: 100.5
click at [343, 94] on input "text" at bounding box center [367, 93] width 180 height 11
type input "[PERSON_NAME] 5 قطع"
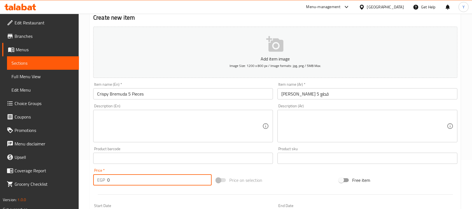
drag, startPoint x: 96, startPoint y: 184, endPoint x: 74, endPoint y: 184, distance: 22.7
click at [74, 184] on div "Edit Restaurant Branches Menus Sections Full Menu View Edit Menu Choice Groups …" at bounding box center [236, 155] width 472 height 381
type input "175"
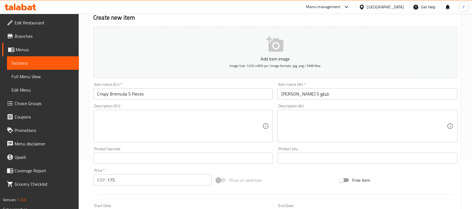
click at [166, 101] on div "Item name (En)   * Crispy Bremuda 5 Pieces Item name (En) *" at bounding box center [183, 91] width 184 height 22
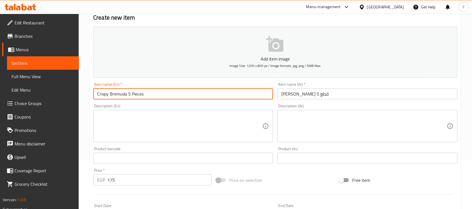
click at [164, 97] on input "Crispy Bremuda 5 Pieces" at bounding box center [183, 93] width 180 height 11
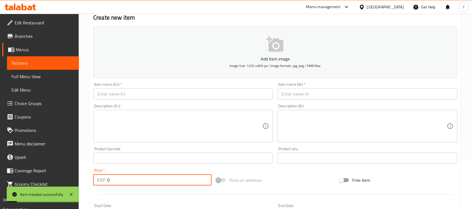
drag, startPoint x: 134, startPoint y: 184, endPoint x: 47, endPoint y: 183, distance: 87.5
click at [47, 183] on div "Edit Restaurant Branches Menus Sections Full Menu View Edit Menu Choice Groups …" at bounding box center [236, 155] width 472 height 381
type input "175"
click at [126, 95] on input "text" at bounding box center [183, 93] width 180 height 11
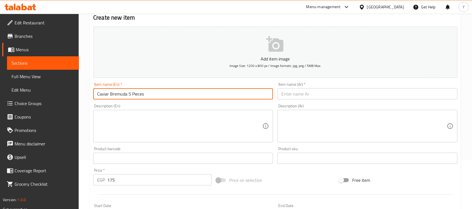
type input "Caviar Bremuda 5 Pieces"
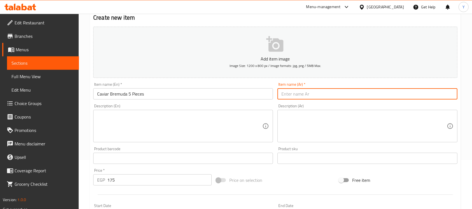
click at [303, 93] on input "text" at bounding box center [367, 93] width 180 height 11
type input "بريمودا كافيار 5 قطع"
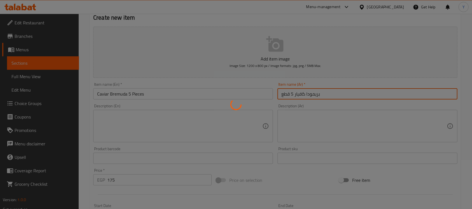
type input "0"
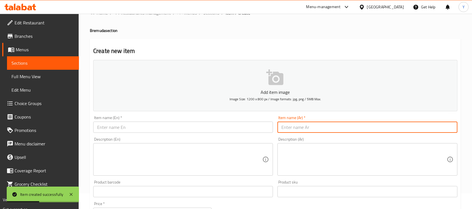
scroll to position [0, 0]
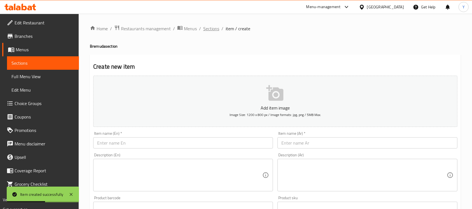
click at [215, 30] on span "Sections" at bounding box center [211, 28] width 16 height 7
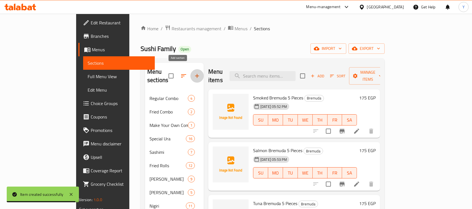
click at [195, 74] on icon "button" at bounding box center [197, 76] width 4 height 4
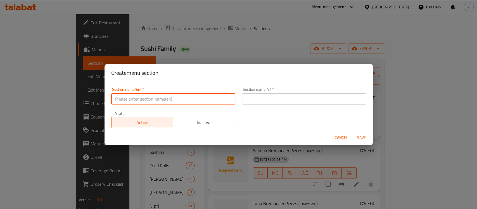
click at [136, 95] on input "text" at bounding box center [173, 98] width 124 height 11
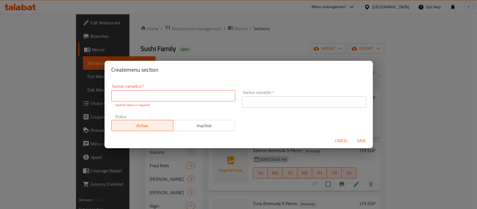
click at [204, 99] on input "text" at bounding box center [173, 95] width 124 height 11
type input "ف"
type input "Temaki"
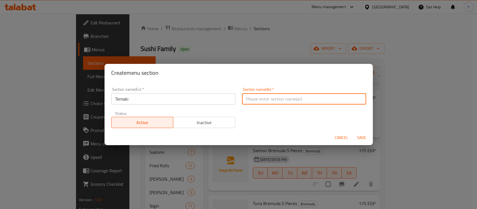
paste input "تيماكي"
type input "تيماكي"
click at [357, 135] on span "Save" at bounding box center [361, 137] width 13 height 7
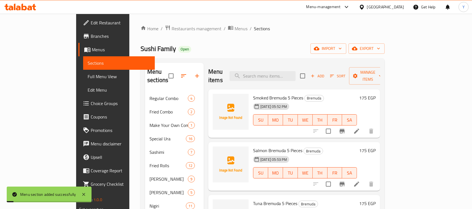
scroll to position [78, 0]
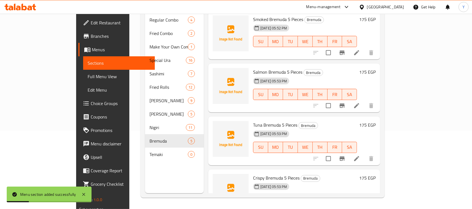
click at [158, 153] on nav "Regular Combo 4 Fried Combo 2 Make Your Own Combos 1 Special Ura 16 Sashimi 7 F…" at bounding box center [174, 87] width 59 height 152
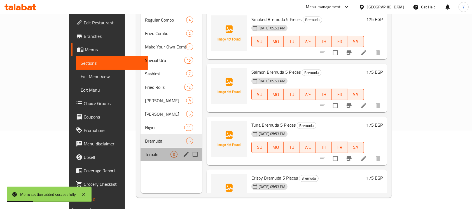
click at [150, 151] on span "Temaki" at bounding box center [157, 154] width 25 height 7
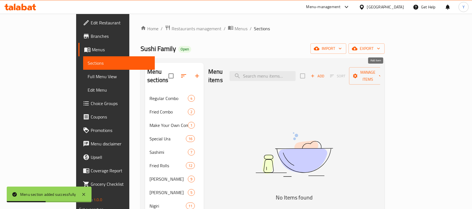
click at [325, 73] on span "Add" at bounding box center [317, 76] width 15 height 6
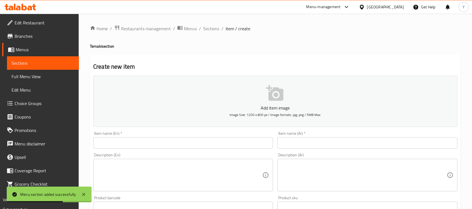
click at [144, 143] on input "text" at bounding box center [183, 142] width 180 height 11
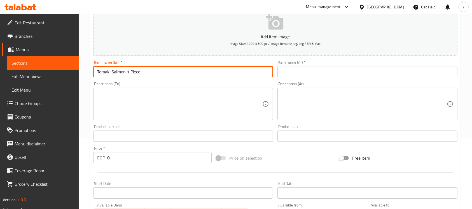
scroll to position [78, 0]
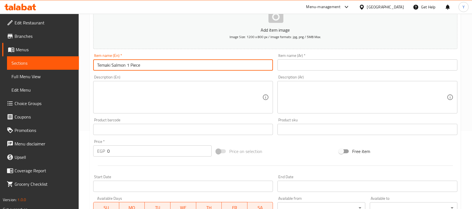
type input "Temaki Salmon 1 Piece"
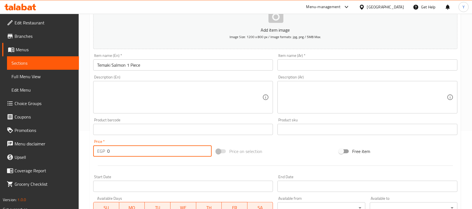
drag, startPoint x: 103, startPoint y: 154, endPoint x: 72, endPoint y: 147, distance: 31.4
click at [72, 147] on div "Edit Restaurant Branches Menus Sections Full Menu View Edit Menu Choice Groups …" at bounding box center [236, 126] width 472 height 381
type input "190"
drag, startPoint x: 282, startPoint y: 67, endPoint x: 477, endPoint y: 116, distance: 200.7
click at [282, 66] on input "text" at bounding box center [367, 64] width 180 height 11
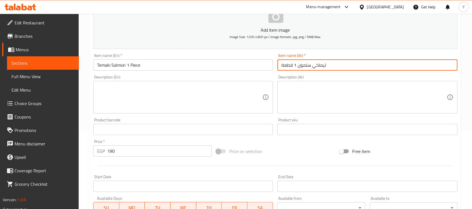
type input "تيماكي سلمون 1 قطعة"
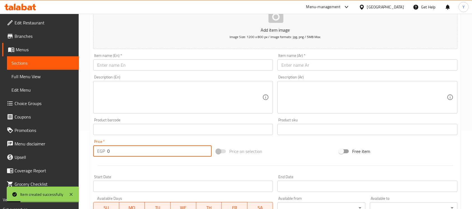
drag, startPoint x: 86, startPoint y: 149, endPoint x: 76, endPoint y: 149, distance: 10.1
click at [76, 149] on div "Edit Restaurant Branches Menus Sections Full Menu View Edit Menu Choice Groups …" at bounding box center [236, 126] width 472 height 381
type input "190"
click at [143, 63] on input "text" at bounding box center [183, 64] width 180 height 11
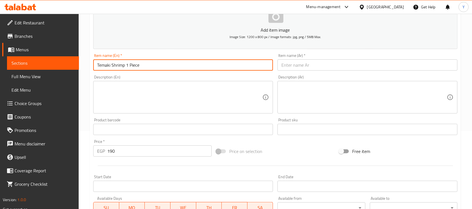
type input "Temaki Shrimp 1 Piece"
click at [305, 66] on input "text" at bounding box center [367, 64] width 180 height 11
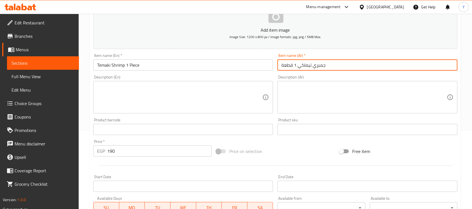
type input "جمبري تيماكي 1 قطعة"
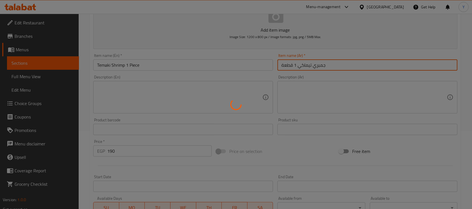
type input "0"
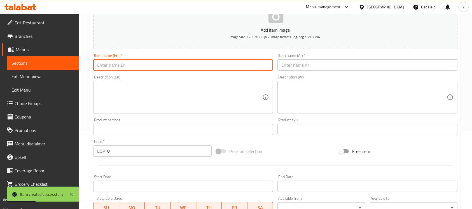
click at [157, 66] on input "text" at bounding box center [183, 64] width 180 height 11
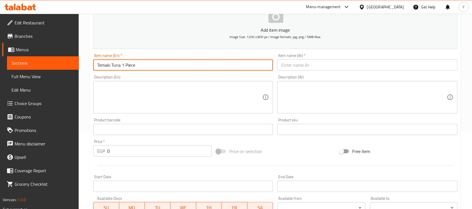
type input "Temaki Tuna 1 Piece"
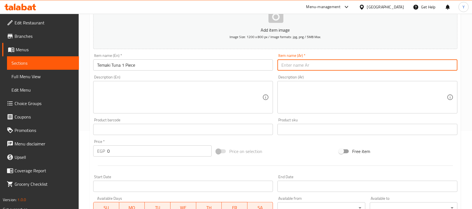
click at [388, 64] on input "text" at bounding box center [367, 64] width 180 height 11
type input "تونة تيماكي 1 قطعة"
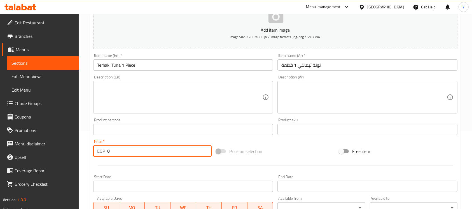
drag, startPoint x: 116, startPoint y: 153, endPoint x: 39, endPoint y: 154, distance: 76.9
click at [39, 155] on div "Edit Restaurant Branches Menus Sections Full Menu View Edit Menu Choice Groups …" at bounding box center [236, 126] width 472 height 381
type input "200"
drag, startPoint x: 170, startPoint y: 58, endPoint x: 166, endPoint y: 68, distance: 11.4
click at [170, 58] on div "Item name (En)   * Temaki Tuna 1 Piece Item name (En) *" at bounding box center [183, 61] width 180 height 17
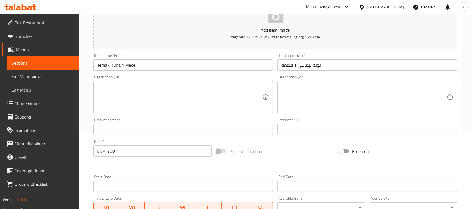
click at [166, 68] on input "Temaki Tuna 1 Piece" at bounding box center [183, 64] width 180 height 11
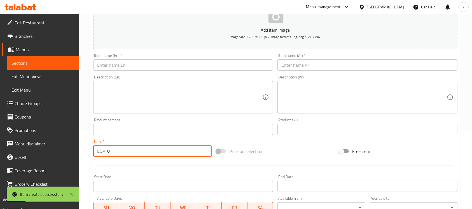
drag, startPoint x: 98, startPoint y: 156, endPoint x: 83, endPoint y: 156, distance: 15.4
click at [86, 156] on div "Home / Restaurants management / Menus / Sections / item / create Temaki section…" at bounding box center [275, 126] width 393 height 381
drag, startPoint x: 128, startPoint y: 151, endPoint x: 72, endPoint y: 158, distance: 55.9
click at [71, 158] on div "Edit Restaurant Branches Menus Sections Full Menu View Edit Menu Choice Groups …" at bounding box center [236, 126] width 472 height 381
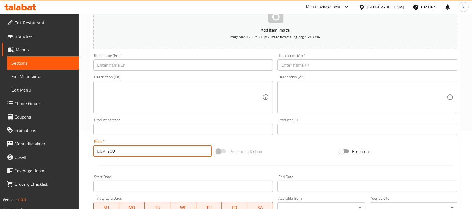
drag, startPoint x: 143, startPoint y: 156, endPoint x: 71, endPoint y: 155, distance: 71.9
click at [73, 156] on div "Edit Restaurant Branches Menus Sections Full Menu View Edit Menu Choice Groups …" at bounding box center [236, 126] width 472 height 381
type input "180"
click at [150, 62] on input "text" at bounding box center [183, 64] width 180 height 11
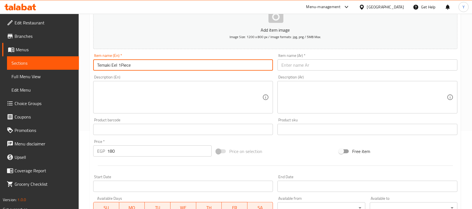
click at [121, 62] on input "Temaki Eel 1Piece" at bounding box center [183, 64] width 180 height 11
type input "Temaki Eel 1 Piece"
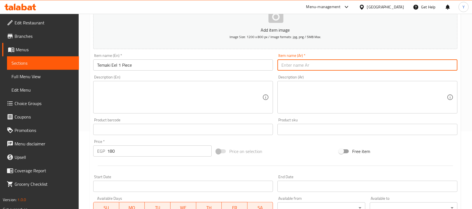
click at [312, 67] on input "text" at bounding box center [367, 64] width 180 height 11
type input "تيماكي تعبان 1 قطعة"
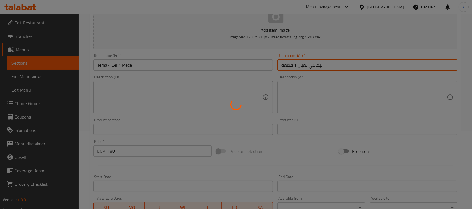
type input "0"
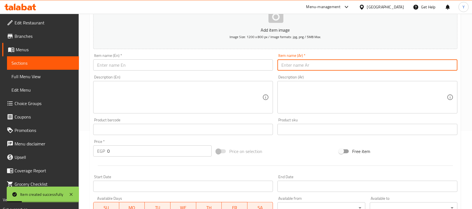
click at [129, 66] on input "text" at bounding box center [183, 64] width 180 height 11
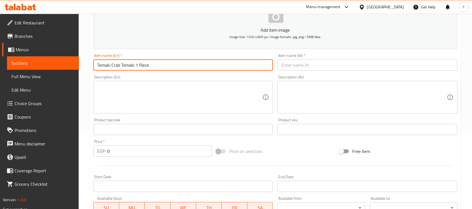
type input "Temaki Crab Temaki 1 Piece"
click at [311, 58] on div "Item name (Ar)   * Item name (Ar) *" at bounding box center [367, 61] width 180 height 17
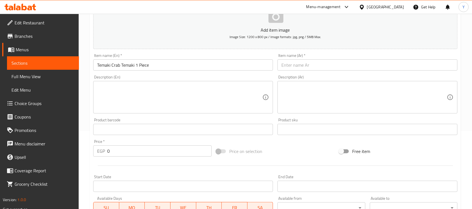
click at [310, 60] on input "text" at bounding box center [367, 64] width 180 height 11
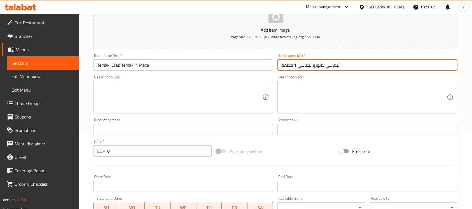
type input "تيماكي كابوريا تيماكي 1 قطعة"
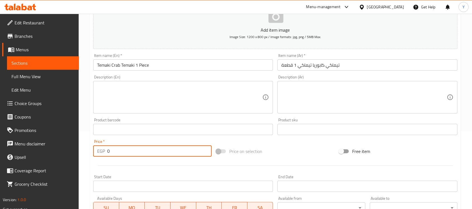
drag, startPoint x: 120, startPoint y: 152, endPoint x: 45, endPoint y: 152, distance: 75.0
click at [45, 152] on div "Edit Restaurant Branches Menus Sections Full Menu View Edit Menu Choice Groups …" at bounding box center [236, 126] width 472 height 381
type input "170"
click at [186, 63] on input "Temaki Crab Temaki 1 Piece" at bounding box center [183, 64] width 180 height 11
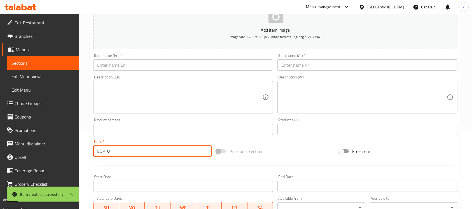
drag, startPoint x: 121, startPoint y: 152, endPoint x: 70, endPoint y: 152, distance: 51.2
click at [70, 152] on div "Edit Restaurant Branches Menus Sections Full Menu View Edit Menu Choice Groups …" at bounding box center [236, 126] width 472 height 381
type input "225"
click at [136, 67] on input "text" at bounding box center [183, 64] width 180 height 11
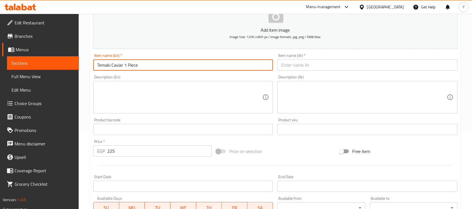
type input "Temaki Caviar 1 Piece"
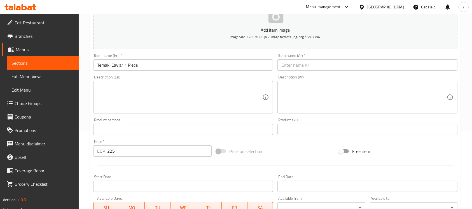
click at [322, 73] on div "Item name (Ar)   * Item name (Ar) *" at bounding box center [367, 62] width 184 height 22
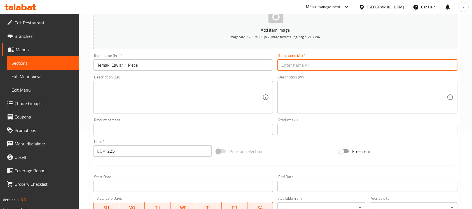
click at [322, 68] on input "text" at bounding box center [367, 64] width 180 height 11
type input "تيماكي كافيار 1 قطعة"
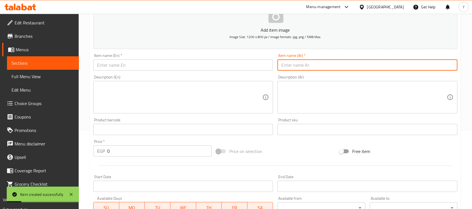
click at [129, 158] on div "Price   * EGP 0 Price *" at bounding box center [152, 148] width 123 height 22
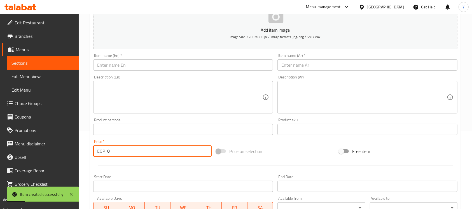
drag, startPoint x: 127, startPoint y: 155, endPoint x: 98, endPoint y: 158, distance: 28.7
click at [100, 158] on div "Price   * EGP 0 Price *" at bounding box center [152, 148] width 123 height 22
type input "180"
click at [126, 60] on input "text" at bounding box center [183, 64] width 180 height 11
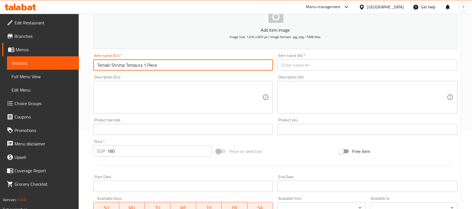
type input "Temaki Shrimp Tempura 1 Piece"
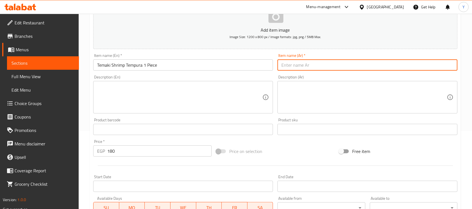
click at [286, 67] on input "text" at bounding box center [367, 64] width 180 height 11
type input "تيماكي جمبري تمبورا 1 قطعة"
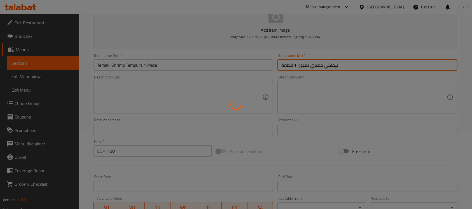
type input "0"
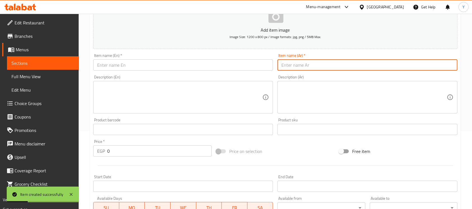
click at [218, 61] on input "text" at bounding box center [183, 64] width 180 height 11
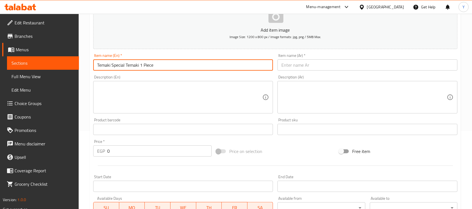
type input "Temaki Special Temaki 1 Piece"
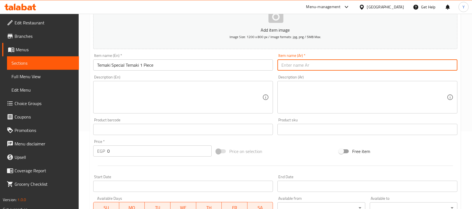
drag, startPoint x: 298, startPoint y: 63, endPoint x: 311, endPoint y: 77, distance: 18.6
click at [298, 63] on input "text" at bounding box center [367, 64] width 180 height 11
type input "تيماكي خاص تيماكي 1 قطعة"
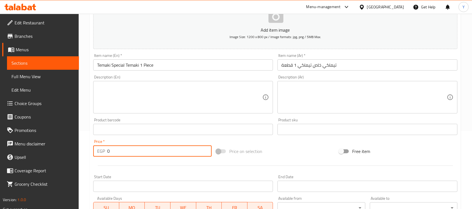
drag, startPoint x: 128, startPoint y: 153, endPoint x: 10, endPoint y: 160, distance: 118.8
click at [10, 160] on div "Edit Restaurant Branches Menus Sections Full Menu View Edit Menu Choice Groups …" at bounding box center [236, 126] width 472 height 381
type input "225"
click at [158, 66] on input "Temaki Special Temaki 1 Piece" at bounding box center [183, 64] width 180 height 11
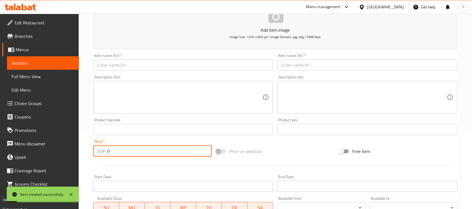
drag, startPoint x: 128, startPoint y: 148, endPoint x: 83, endPoint y: 152, distance: 44.9
click at [83, 152] on div "Home / Restaurants management / Menus / Sections / item / create Temaki section…" at bounding box center [275, 126] width 393 height 381
type input "170"
drag, startPoint x: 133, startPoint y: 67, endPoint x: 237, endPoint y: 93, distance: 107.0
click at [133, 67] on input "text" at bounding box center [183, 64] width 180 height 11
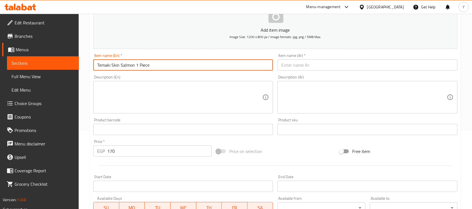
type input "Temaki Skin Salmon 1 Piece"
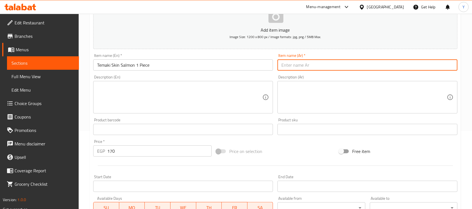
click at [321, 70] on input "text" at bounding box center [367, 64] width 180 height 11
click at [291, 63] on input "تيماكي جلد لمون" at bounding box center [367, 64] width 180 height 11
click at [291, 64] on input "تيماكي جلد لمون" at bounding box center [367, 64] width 180 height 11
click at [333, 67] on input "تيماكي جلد سلمون" at bounding box center [367, 64] width 180 height 11
type input "تيماكي جلد سلمون 1 قطعة"
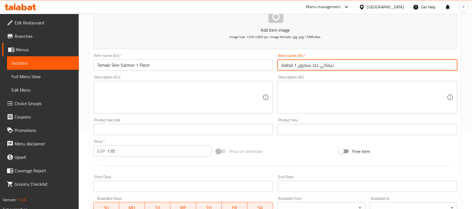
click at [183, 63] on input "Temaki Skin Salmon 1 Piece" at bounding box center [183, 64] width 180 height 11
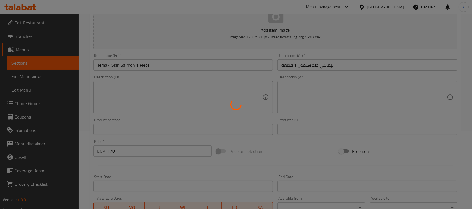
type input "0"
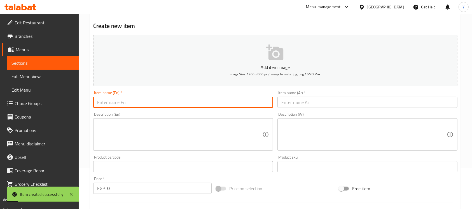
scroll to position [0, 0]
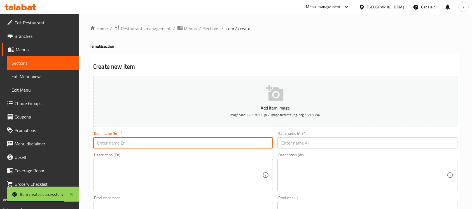
click at [202, 32] on ol "Home / Restaurants management / Menus / Sections / item / create" at bounding box center [275, 28] width 371 height 7
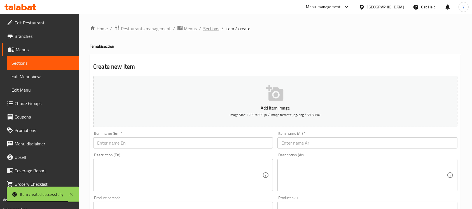
click at [208, 30] on span "Sections" at bounding box center [211, 28] width 16 height 7
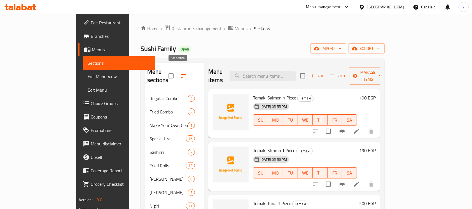
click at [194, 72] on icon "button" at bounding box center [197, 75] width 7 height 7
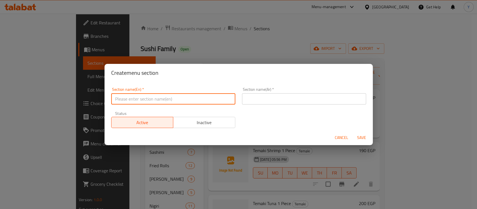
click at [174, 101] on input "text" at bounding box center [173, 98] width 124 height 11
type input "[PERSON_NAME]"
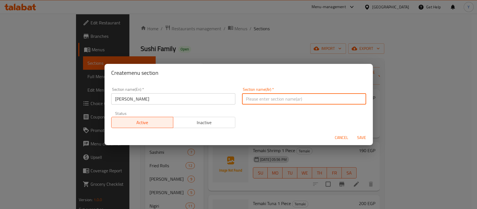
click at [317, 95] on input "text" at bounding box center [304, 98] width 124 height 11
type input "[PERSON_NAME]"
click at [353, 132] on button "Save" at bounding box center [362, 137] width 18 height 10
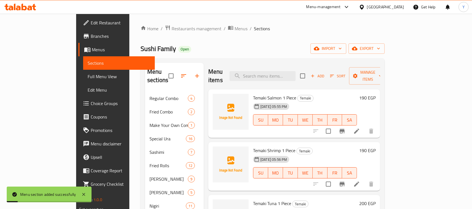
scroll to position [78, 0]
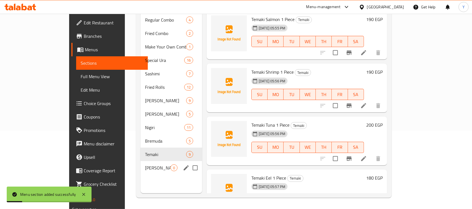
drag, startPoint x: 106, startPoint y: 162, endPoint x: 175, endPoint y: 161, distance: 69.1
click at [145, 164] on span "[PERSON_NAME]" at bounding box center [157, 167] width 25 height 7
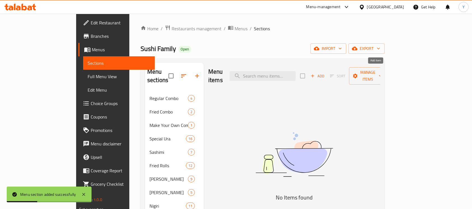
click at [325, 73] on span "Add" at bounding box center [317, 76] width 15 height 6
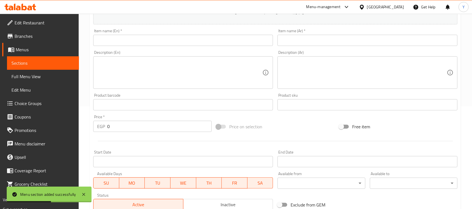
scroll to position [137, 0]
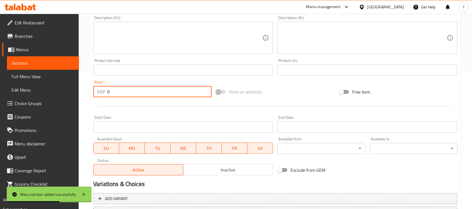
drag, startPoint x: 133, startPoint y: 95, endPoint x: 27, endPoint y: 96, distance: 106.3
click at [27, 96] on div "Edit Restaurant Branches Menus Sections Full Menu View Edit Menu Choice Groups …" at bounding box center [236, 67] width 472 height 381
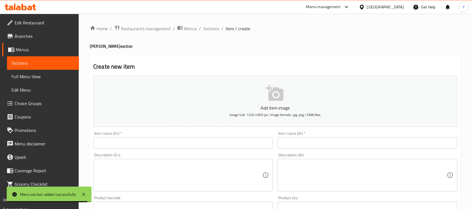
type input "170"
drag, startPoint x: 161, startPoint y: 142, endPoint x: 162, endPoint y: 138, distance: 3.3
click at [162, 138] on input "text" at bounding box center [183, 142] width 180 height 11
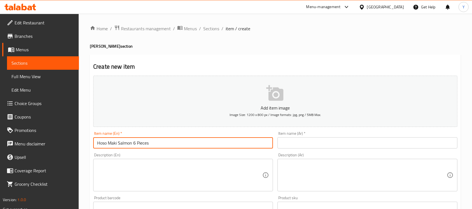
type input "Hoso Maki Salmon 6 Pieces"
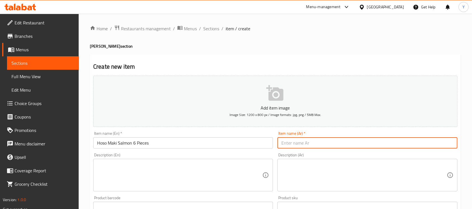
click at [336, 147] on input "text" at bounding box center [367, 142] width 180 height 11
type input "[PERSON_NAME] 6 قطع"
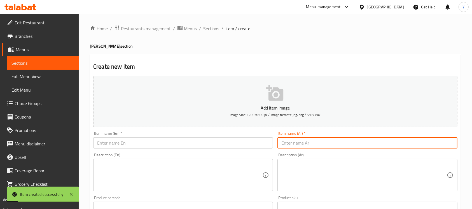
scroll to position [119, 0]
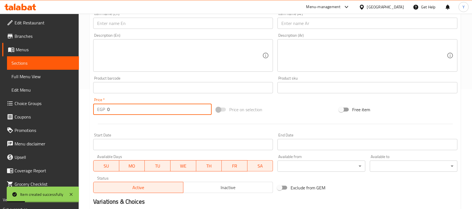
drag, startPoint x: 139, startPoint y: 109, endPoint x: 88, endPoint y: 116, distance: 51.9
click at [88, 115] on div "Home / Restaurants management / Menus / Sections / item / create Hoso [PERSON_N…" at bounding box center [275, 84] width 393 height 381
type input "180"
click at [106, 120] on div at bounding box center [275, 124] width 368 height 14
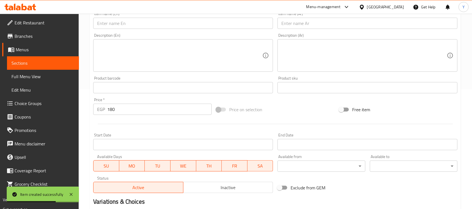
scroll to position [0, 0]
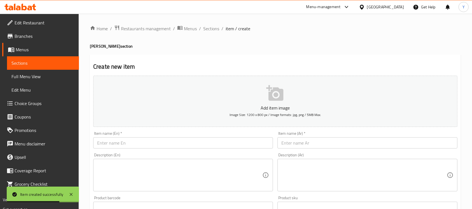
drag, startPoint x: 179, startPoint y: 140, endPoint x: 186, endPoint y: 141, distance: 6.5
click at [179, 140] on input "text" at bounding box center [183, 142] width 180 height 11
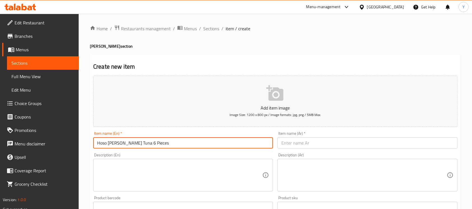
type input "Hoso Maki Tuna 6 Pieces"
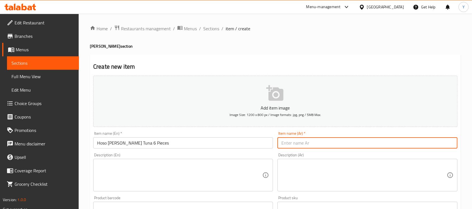
click at [377, 147] on input "text" at bounding box center [367, 142] width 180 height 11
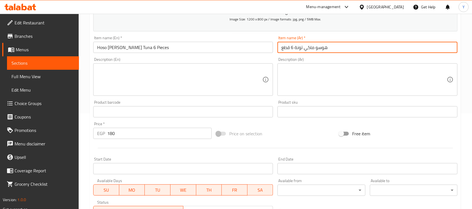
scroll to position [71, 0]
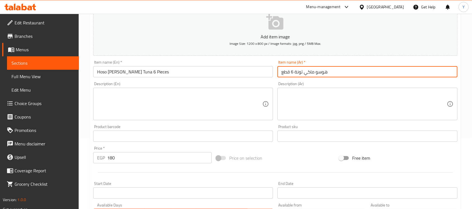
type input "هوسو ماكي تونة 6 قطع"
click at [171, 70] on input "Hoso Maki Tuna 6 Pieces" at bounding box center [183, 71] width 180 height 11
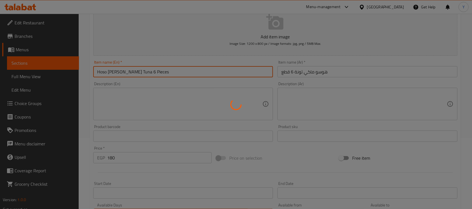
type input "0"
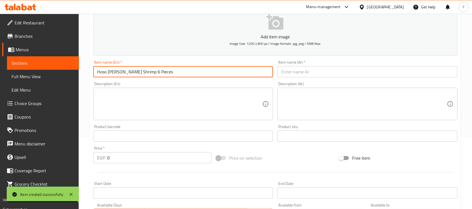
type input "Hoso Maki Shrimp 6 Pieces"
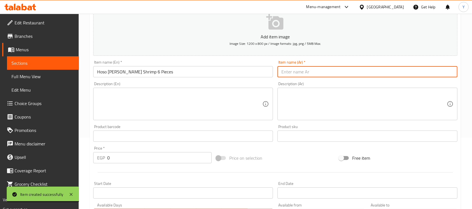
click at [352, 77] on input "text" at bounding box center [367, 71] width 180 height 11
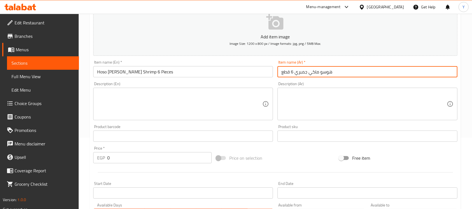
type input "هوسو ماكي جمبري 6 قطع"
drag, startPoint x: 79, startPoint y: 163, endPoint x: 0, endPoint y: 164, distance: 79.4
click at [0, 164] on div "Edit Restaurant Branches Menus Sections Full Menu View Edit Menu Choice Groups …" at bounding box center [236, 133] width 472 height 381
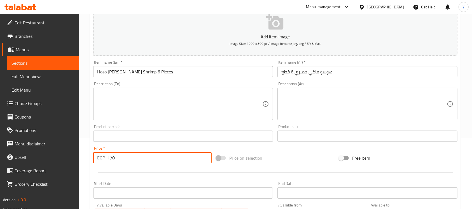
type input "170"
click at [178, 72] on input "Hoso Maki Shrimp 6 Pieces" at bounding box center [183, 71] width 180 height 11
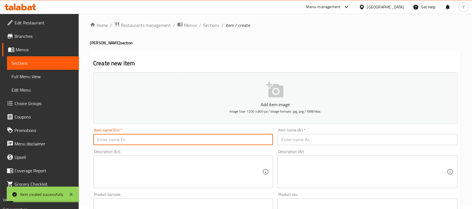
scroll to position [0, 0]
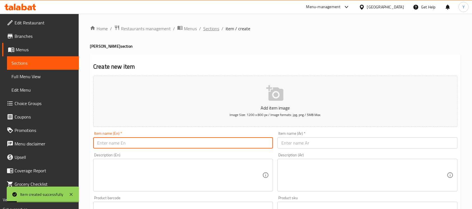
click at [208, 25] on span "Sections" at bounding box center [211, 28] width 16 height 7
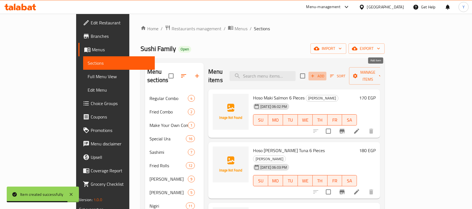
click at [325, 73] on span "Add" at bounding box center [317, 76] width 15 height 6
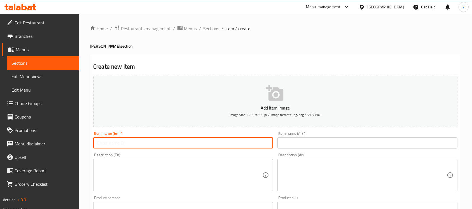
drag, startPoint x: 135, startPoint y: 148, endPoint x: 138, endPoint y: 144, distance: 4.9
click at [135, 148] on input "text" at bounding box center [183, 142] width 180 height 11
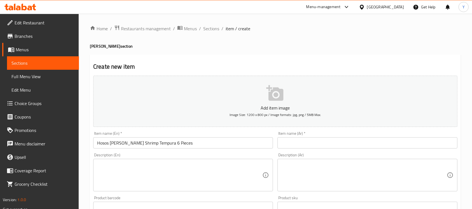
click at [305, 152] on div "Description (Ar) Description (Ar)" at bounding box center [367, 171] width 184 height 43
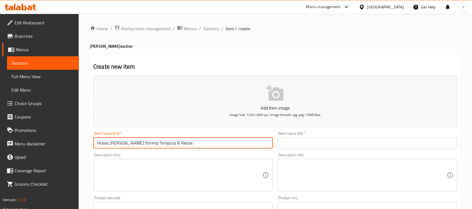
click at [109, 145] on input "Hosos Maki Shrimp Tempura 6 Pieces" at bounding box center [183, 142] width 180 height 11
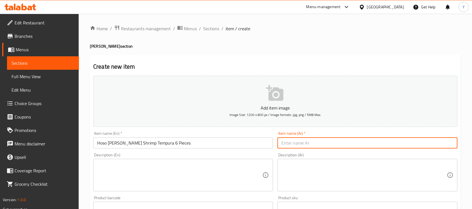
click at [300, 138] on input "text" at bounding box center [367, 142] width 180 height 11
click at [302, 144] on input "جمبري هوسو ماكي تمبروا 6 قطع" at bounding box center [367, 142] width 180 height 11
click at [319, 143] on input "جمبري هوسو ماكي 6 قطع" at bounding box center [367, 142] width 180 height 11
paste input "تمبروا"
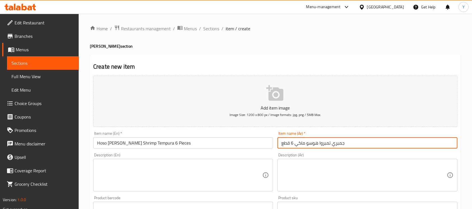
scroll to position [147, 0]
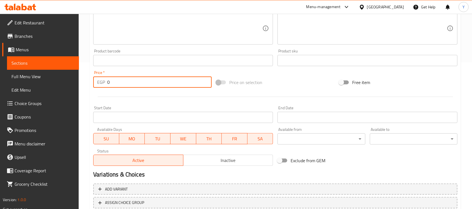
drag, startPoint x: 112, startPoint y: 83, endPoint x: 55, endPoint y: 85, distance: 57.7
click at [55, 85] on div "Edit Restaurant Branches Menus Sections Full Menu View Edit Menu Choice Groups …" at bounding box center [236, 57] width 472 height 381
click at [104, 96] on div at bounding box center [275, 97] width 368 height 14
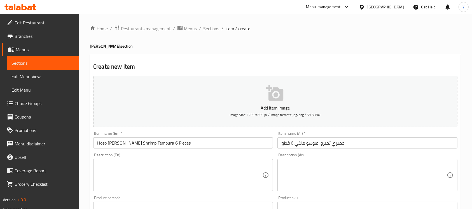
drag, startPoint x: 184, startPoint y: 145, endPoint x: 189, endPoint y: 140, distance: 7.1
click at [184, 144] on input "Hoso Maki Shrimp Tempura 6 Pieces" at bounding box center [183, 142] width 180 height 11
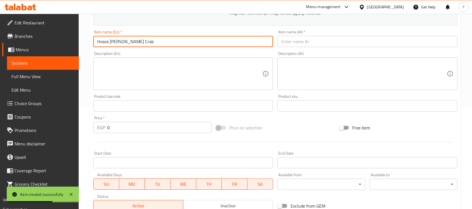
scroll to position [121, 0]
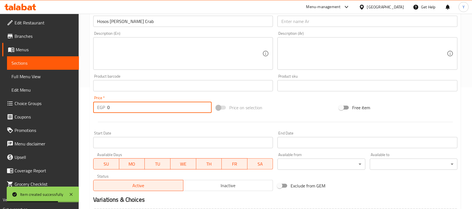
drag, startPoint x: 130, startPoint y: 110, endPoint x: 20, endPoint y: 122, distance: 110.8
click at [20, 122] on div "Edit Restaurant Branches Menus Sections Full Menu View Edit Menu Choice Groups …" at bounding box center [236, 82] width 472 height 381
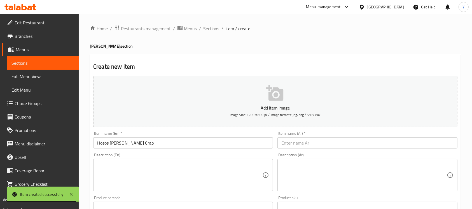
click at [197, 138] on input "Hosos Maki Crab" at bounding box center [183, 142] width 180 height 11
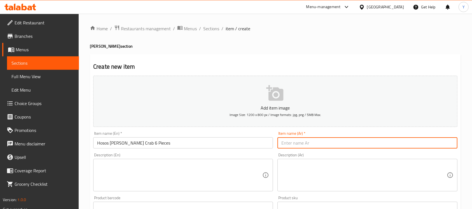
click at [371, 147] on input "text" at bounding box center [367, 142] width 180 height 11
drag, startPoint x: 180, startPoint y: 143, endPoint x: 139, endPoint y: 140, distance: 40.9
click at [103, 143] on div "Add item image Image Size: 1200 x 800 px / Image formats: jpg, png / 5MB Max. I…" at bounding box center [275, 193] width 368 height 241
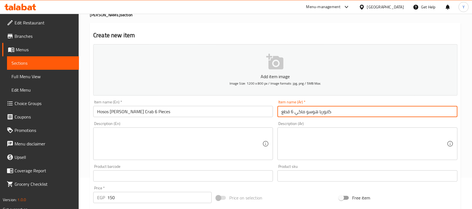
scroll to position [23, 0]
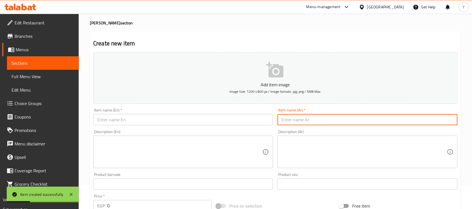
click at [148, 111] on div "Item name (En)   * Item name (En) *" at bounding box center [183, 116] width 180 height 17
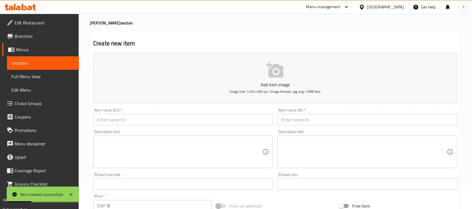
click at [144, 121] on input "text" at bounding box center [183, 119] width 180 height 11
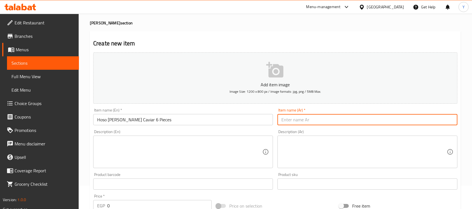
click at [316, 120] on input "text" at bounding box center [367, 119] width 180 height 11
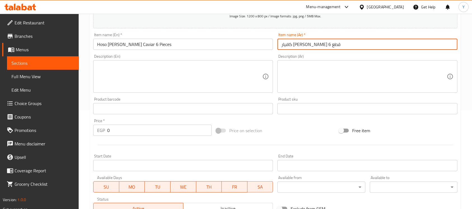
scroll to position [114, 0]
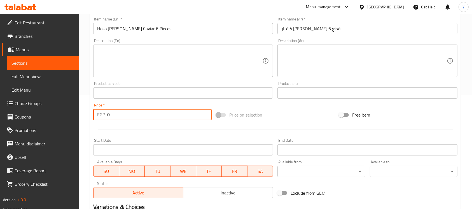
drag, startPoint x: 130, startPoint y: 112, endPoint x: 34, endPoint y: 128, distance: 97.3
click at [34, 128] on div "Edit Restaurant Branches Menus Sections Full Menu View Edit Menu Choice Groups …" at bounding box center [236, 90] width 472 height 381
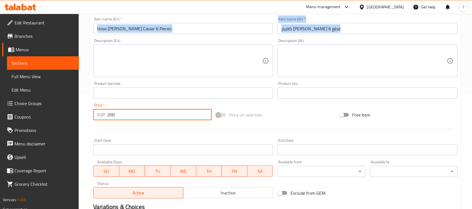
click at [154, 36] on div "Add item image Image Size: 1200 x 800 px / Image formats: jpg, png / 5MB Max. I…" at bounding box center [275, 79] width 368 height 241
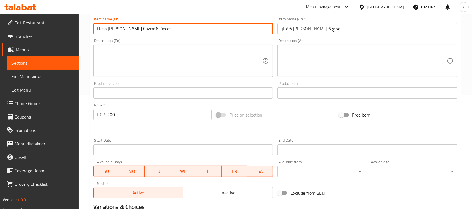
click at [155, 32] on input "Hoso Maki Caviar 6 Pieces" at bounding box center [183, 28] width 180 height 11
click at [394, 27] on input "text" at bounding box center [367, 28] width 180 height 11
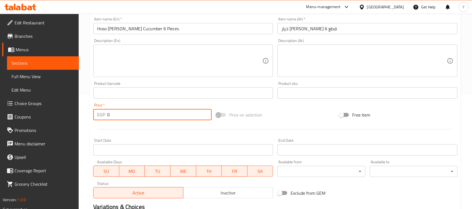
drag, startPoint x: 124, startPoint y: 117, endPoint x: 67, endPoint y: 116, distance: 56.5
click at [67, 116] on div "Edit Restaurant Branches Menus Sections Full Menu View Edit Menu Choice Groups …" at bounding box center [236, 90] width 472 height 381
click at [169, 32] on input "Hoso Maki Cucumber 6 Pieces" at bounding box center [183, 28] width 180 height 11
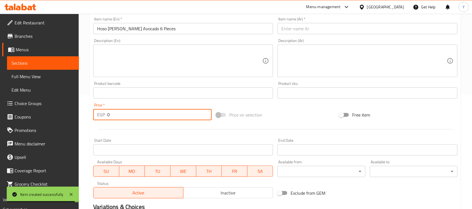
drag, startPoint x: 103, startPoint y: 120, endPoint x: 88, endPoint y: 117, distance: 15.8
click at [88, 117] on div "Home / Restaurants management / Menus / Sections / item / create Hoso Maki sect…" at bounding box center [275, 90] width 393 height 381
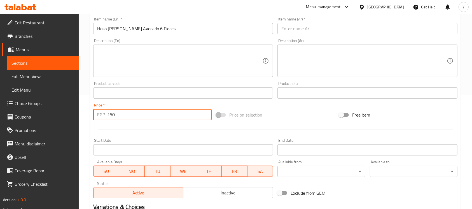
drag, startPoint x: 352, startPoint y: 26, endPoint x: 477, endPoint y: 42, distance: 125.5
click at [352, 26] on input "text" at bounding box center [367, 28] width 180 height 11
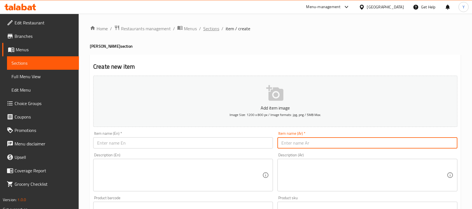
click at [204, 27] on span "Sections" at bounding box center [211, 28] width 16 height 7
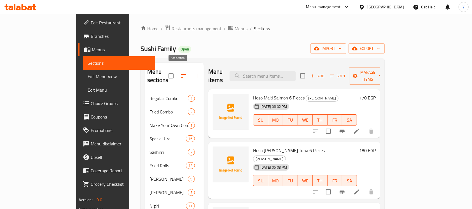
click at [194, 72] on icon "button" at bounding box center [197, 75] width 7 height 7
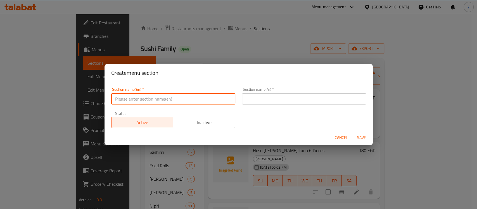
click at [157, 96] on input "text" at bounding box center [173, 98] width 124 height 11
click at [260, 103] on input "text" at bounding box center [304, 98] width 124 height 11
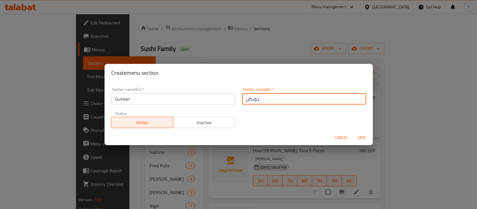
click at [353, 132] on button "Save" at bounding box center [362, 137] width 18 height 10
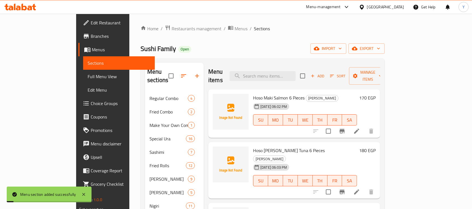
scroll to position [78, 0]
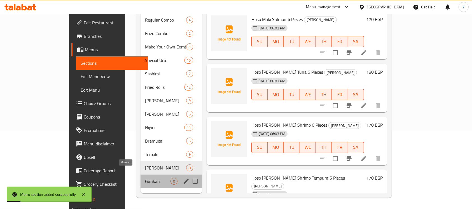
click at [145, 178] on span "Gunkan" at bounding box center [157, 181] width 25 height 7
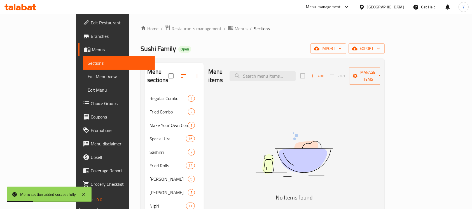
click at [371, 76] on div "Add Sort Manage items" at bounding box center [343, 75] width 86 height 17
click at [326, 72] on button "Add" at bounding box center [317, 76] width 18 height 9
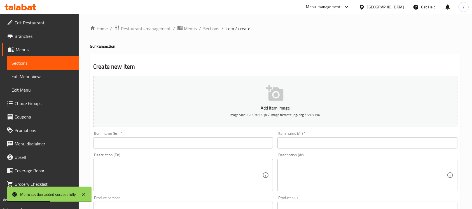
click at [142, 138] on input "text" at bounding box center [183, 142] width 180 height 11
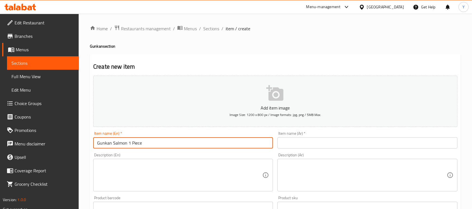
scroll to position [182, 0]
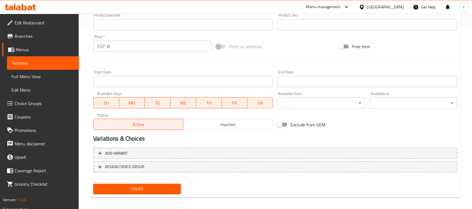
drag, startPoint x: 121, startPoint y: 49, endPoint x: 78, endPoint y: 53, distance: 43.3
click at [78, 53] on div "Edit Restaurant Branches Menus Sections Full Menu View Edit Menu Choice Groups …" at bounding box center [236, 21] width 472 height 381
drag, startPoint x: 104, startPoint y: 65, endPoint x: 141, endPoint y: 49, distance: 39.8
click at [109, 60] on div at bounding box center [275, 61] width 368 height 14
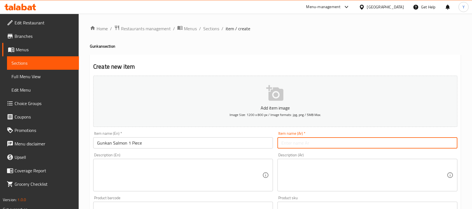
drag, startPoint x: 348, startPoint y: 146, endPoint x: 477, endPoint y: 168, distance: 131.0
click at [347, 146] on input "text" at bounding box center [367, 142] width 180 height 11
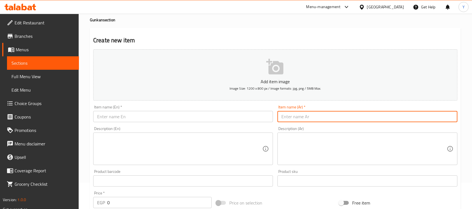
scroll to position [29, 0]
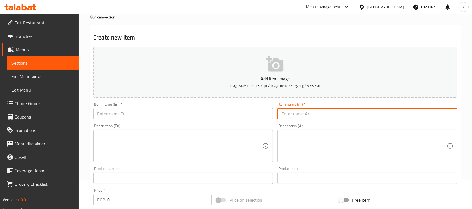
click at [88, 203] on div "Home / Restaurants management / Menus / Sections / item / create Gunkan section…" at bounding box center [275, 175] width 393 height 381
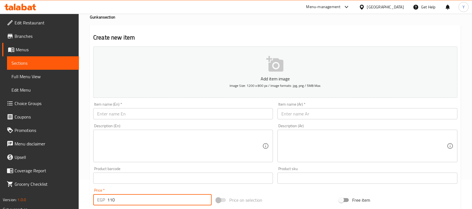
drag, startPoint x: 134, startPoint y: 113, endPoint x: 315, endPoint y: 128, distance: 181.8
click at [135, 113] on input "text" at bounding box center [183, 113] width 180 height 11
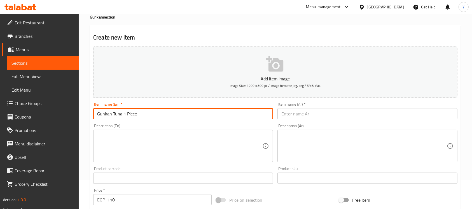
click at [333, 113] on input "text" at bounding box center [367, 113] width 180 height 11
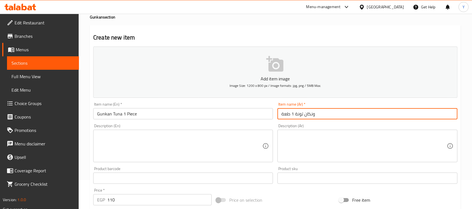
click at [290, 114] on input "ونكان تونة 1 طعة" at bounding box center [367, 113] width 180 height 11
click at [280, 116] on input "ونكان تونة 1 قطعة" at bounding box center [367, 113] width 180 height 11
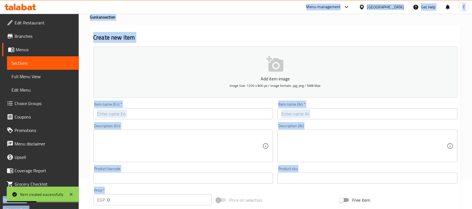
drag, startPoint x: 122, startPoint y: 199, endPoint x: 63, endPoint y: 196, distance: 59.1
click at [63, 180] on body "Item created successfully ​ Menu-management Egypt Get Help Y Edit Restaurant Br…" at bounding box center [236, 82] width 472 height 195
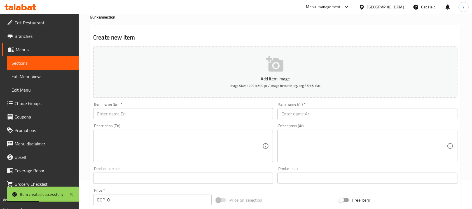
click at [126, 202] on input "0" at bounding box center [159, 199] width 104 height 11
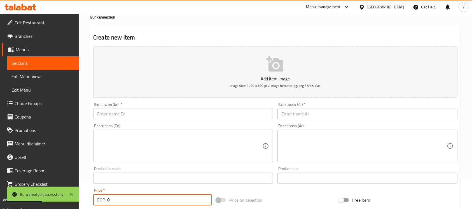
click at [126, 202] on input "0" at bounding box center [159, 199] width 104 height 11
drag, startPoint x: 141, startPoint y: 114, endPoint x: 233, endPoint y: 106, distance: 92.3
click at [141, 114] on input "text" at bounding box center [183, 113] width 180 height 11
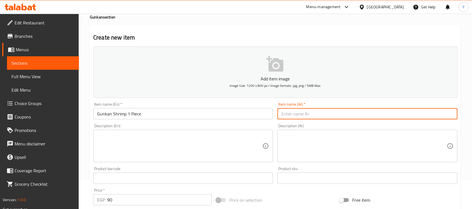
click at [345, 112] on input "text" at bounding box center [367, 113] width 180 height 11
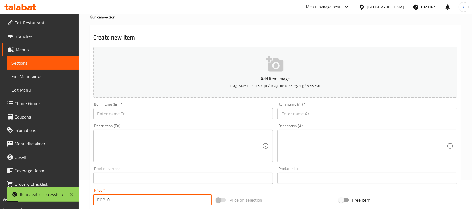
drag, startPoint x: 143, startPoint y: 199, endPoint x: 48, endPoint y: 196, distance: 95.1
click at [48, 180] on body "Item created successfully ​ Menu-management Egypt Get Help Y Edit Restaurant Br…" at bounding box center [236, 82] width 472 height 195
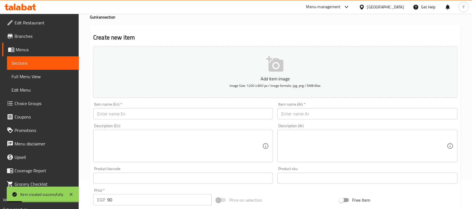
click at [125, 124] on div "Description (En) Description (En)" at bounding box center [183, 143] width 180 height 38
drag, startPoint x: 127, startPoint y: 116, endPoint x: 365, endPoint y: 161, distance: 242.1
click at [128, 115] on input "text" at bounding box center [183, 113] width 180 height 11
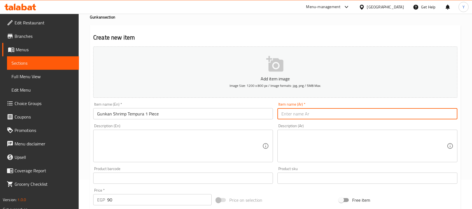
click at [418, 114] on input "text" at bounding box center [367, 113] width 180 height 11
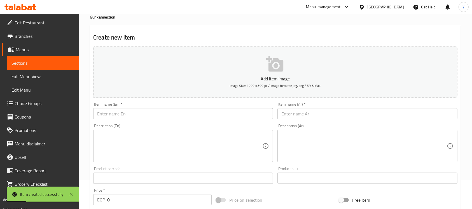
click at [119, 108] on div "Item name (En)   * Item name (En) *" at bounding box center [183, 110] width 180 height 17
click at [119, 114] on input "text" at bounding box center [183, 113] width 180 height 11
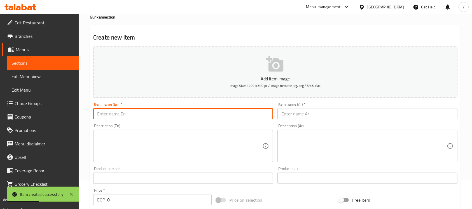
click at [235, 110] on input "text" at bounding box center [183, 113] width 180 height 11
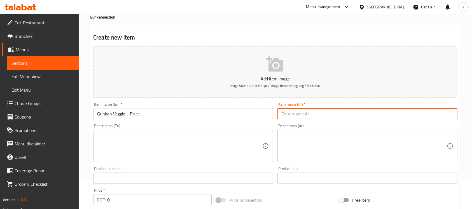
click at [412, 114] on input "text" at bounding box center [367, 113] width 180 height 11
click at [308, 114] on input "جونكان جمبري 1 قطعة" at bounding box center [367, 113] width 180 height 11
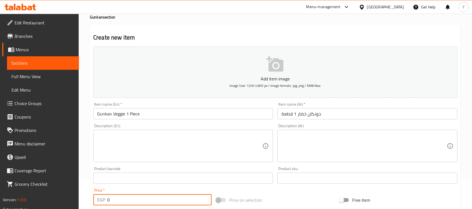
drag, startPoint x: 143, startPoint y: 204, endPoint x: 60, endPoint y: 201, distance: 83.7
click at [60, 201] on div "Edit Restaurant Branches Menus Sections Full Menu View Edit Menu Choice Groups …" at bounding box center [236, 175] width 472 height 381
click at [152, 114] on input "Gunkan Veggie 1 Piece" at bounding box center [183, 113] width 180 height 11
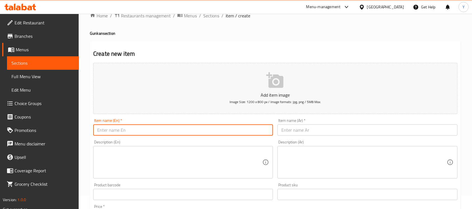
scroll to position [0, 0]
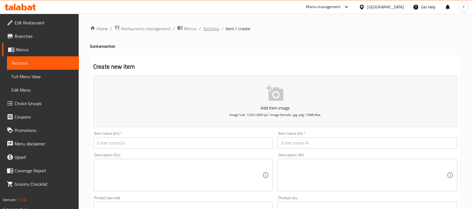
click at [206, 32] on span "Sections" at bounding box center [211, 28] width 16 height 7
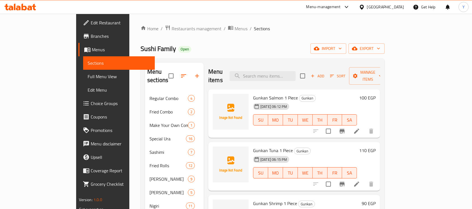
click at [325, 73] on span "Add" at bounding box center [317, 76] width 15 height 6
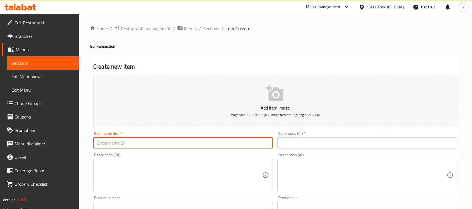
click at [110, 138] on input "text" at bounding box center [183, 142] width 180 height 11
click at [123, 147] on input "Gunkan Cavira 1 Piece" at bounding box center [183, 142] width 180 height 11
drag, startPoint x: 323, startPoint y: 144, endPoint x: 343, endPoint y: 144, distance: 19.9
click at [323, 144] on input "text" at bounding box center [367, 142] width 180 height 11
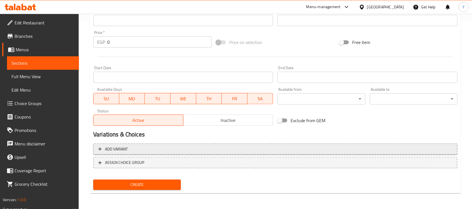
click at [317, 150] on span "Add variant" at bounding box center [275, 148] width 354 height 7
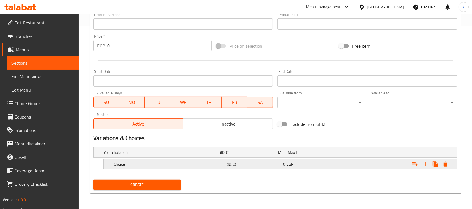
scroll to position [183, 0]
click at [424, 166] on icon "Expand" at bounding box center [424, 164] width 7 height 7
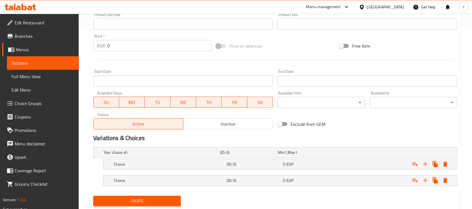
scroll to position [199, 0]
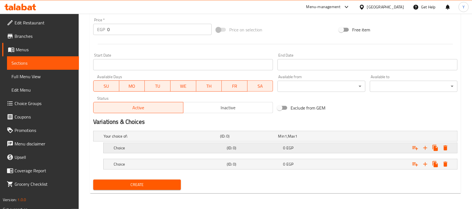
click at [334, 140] on div "0 EGP" at bounding box center [306, 136] width 58 height 8
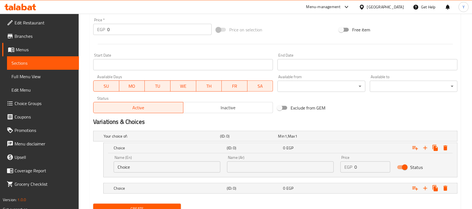
drag, startPoint x: 361, startPoint y: 161, endPoint x: 369, endPoint y: 167, distance: 10.3
click at [361, 162] on div "Price EGP 0 Price" at bounding box center [365, 163] width 50 height 17
drag, startPoint x: 372, startPoint y: 167, endPoint x: 286, endPoint y: 178, distance: 86.0
click at [286, 178] on div "Your choice of: (ID: 0) Min 1 , Max 1 Name (En) Your choice of: Name (En) Name …" at bounding box center [275, 164] width 368 height 73
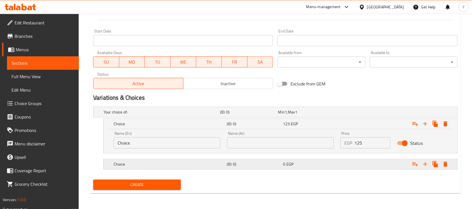
click at [334, 115] on div "0 EGP" at bounding box center [306, 112] width 56 height 6
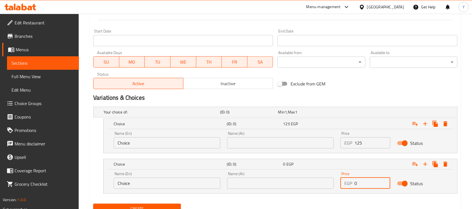
drag, startPoint x: 371, startPoint y: 185, endPoint x: 326, endPoint y: 186, distance: 45.0
click at [326, 186] on div "Name (En) Choice Name (En) Name (Ar) Name (Ar) Price EGP 0 Price Status" at bounding box center [280, 180] width 340 height 24
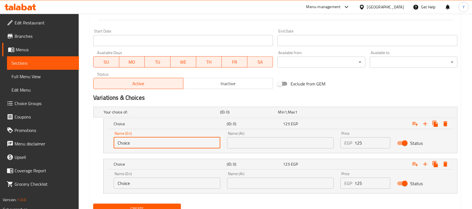
click at [178, 141] on input "Choice" at bounding box center [167, 142] width 107 height 11
click at [143, 185] on input "Choice" at bounding box center [167, 182] width 107 height 11
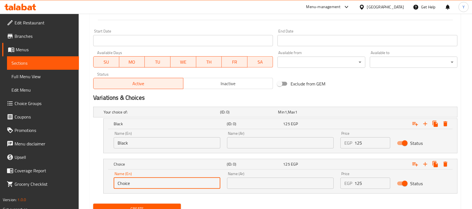
click at [143, 185] on input "Choice" at bounding box center [167, 182] width 107 height 11
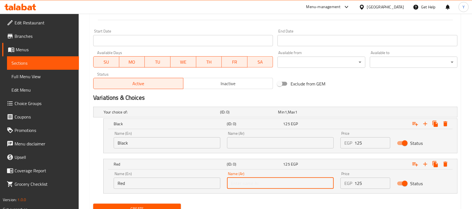
click at [262, 186] on input "text" at bounding box center [280, 182] width 107 height 11
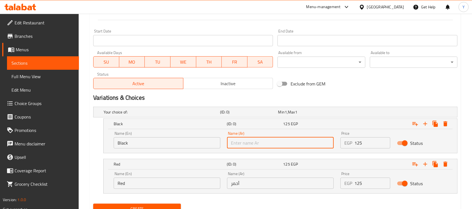
click at [256, 147] on input "text" at bounding box center [280, 142] width 107 height 11
click at [375, 93] on div "Variations & Choices" at bounding box center [275, 97] width 368 height 13
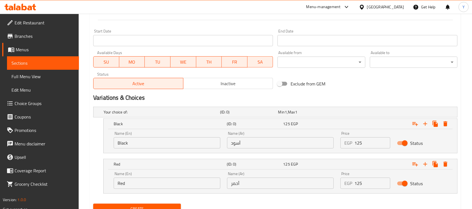
scroll to position [41, 0]
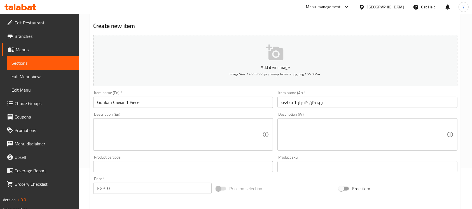
click at [154, 102] on input "Gunkan Caviar 1 Piece" at bounding box center [183, 101] width 180 height 11
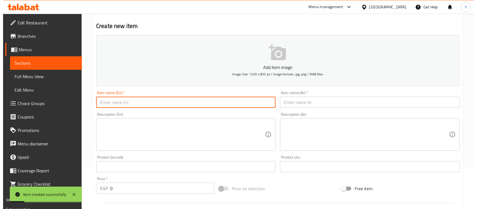
scroll to position [247, 0]
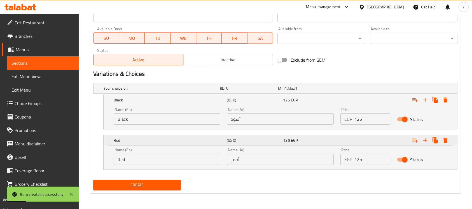
click at [444, 102] on icon "Expand" at bounding box center [445, 99] width 4 height 5
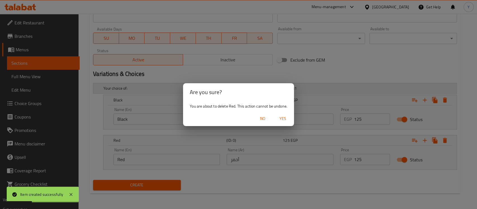
click at [281, 119] on span "Yes" at bounding box center [282, 118] width 13 height 7
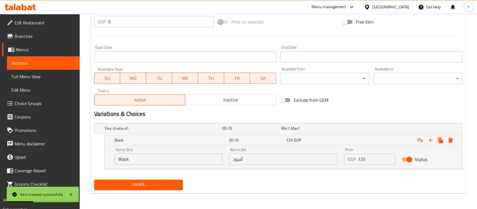
scroll to position [207, 0]
click at [445, 138] on icon "Expand" at bounding box center [445, 139] width 4 height 5
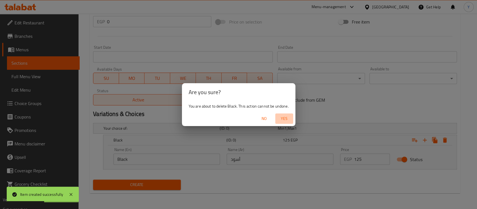
drag, startPoint x: 285, startPoint y: 118, endPoint x: 382, endPoint y: 81, distance: 104.1
click at [285, 117] on span "Yes" at bounding box center [284, 118] width 13 height 7
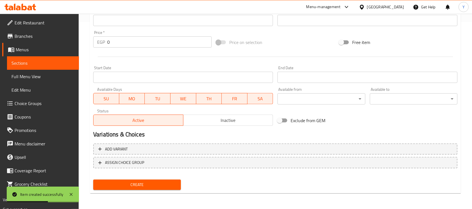
scroll to position [4, 0]
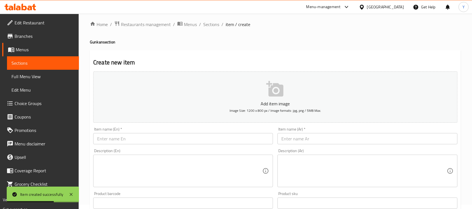
click at [116, 146] on div "Item name (En)   * Item name (En) *" at bounding box center [183, 136] width 184 height 22
click at [125, 145] on div "Item name (En)   * Item name (En) *" at bounding box center [183, 136] width 184 height 22
click at [124, 140] on input "text" at bounding box center [183, 138] width 180 height 11
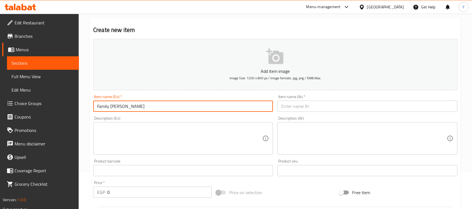
scroll to position [44, 0]
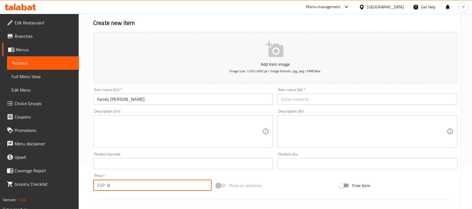
drag, startPoint x: 119, startPoint y: 194, endPoint x: 94, endPoint y: 194, distance: 25.2
click at [94, 194] on div "Add item image Image Size: 1200 x 800 px / Image formats: jpg, png / 5MB Max. I…" at bounding box center [275, 150] width 368 height 241
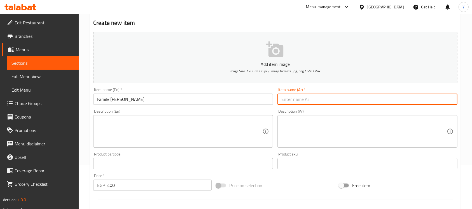
click at [322, 98] on input "text" at bounding box center [367, 98] width 180 height 11
click at [117, 133] on textarea at bounding box center [179, 131] width 165 height 27
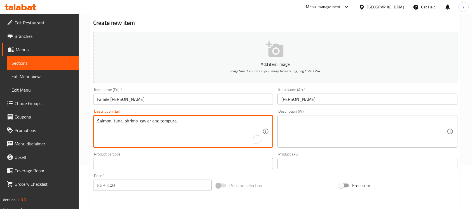
click at [150, 116] on div "Salmon, tuna, shrimp, caviar and tempura Description (En)" at bounding box center [183, 131] width 180 height 32
click at [155, 97] on input "Family [PERSON_NAME]" at bounding box center [183, 98] width 180 height 11
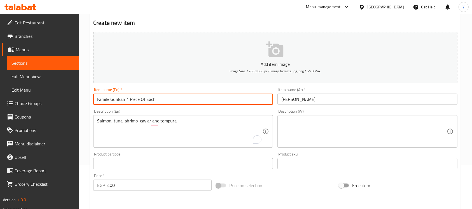
click at [392, 102] on input "جونكان عائلي" at bounding box center [367, 98] width 180 height 11
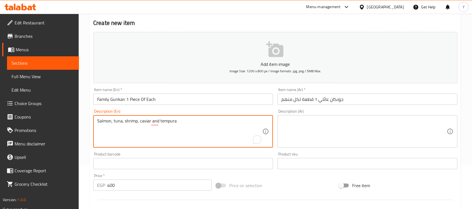
click at [204, 126] on textarea "Salmon, tuna, shrimp, caviar and tempura" at bounding box center [179, 131] width 165 height 27
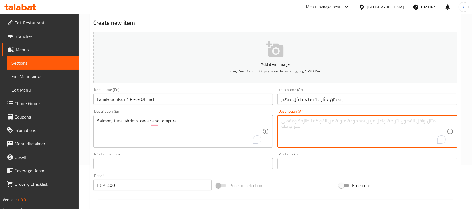
paste textarea "سمك السلمون والتونة والروبيان والكافيار والتمبورا"
click at [365, 121] on textarea "سمك السلمون والتونة والروبيان والكافيار والتمبورا" at bounding box center [363, 131] width 165 height 27
click at [319, 119] on textarea "السلمون والتونة والروبيان والكافيار والتمبورا" at bounding box center [363, 131] width 165 height 27
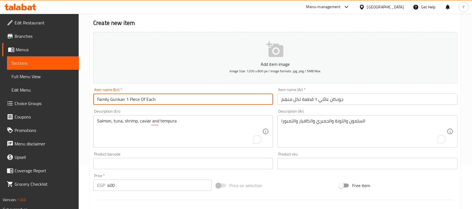
click at [172, 102] on input "Family Gunkan 1 Piece Of Each" at bounding box center [183, 98] width 180 height 11
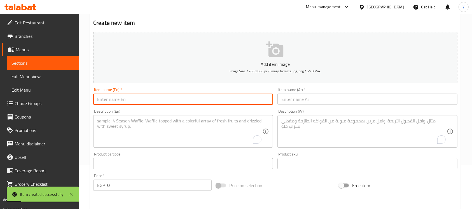
scroll to position [0, 0]
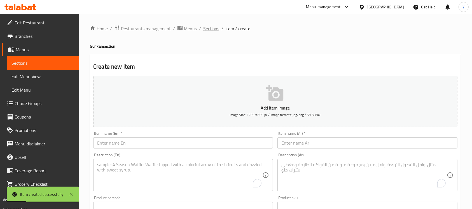
click at [208, 29] on span "Sections" at bounding box center [211, 28] width 16 height 7
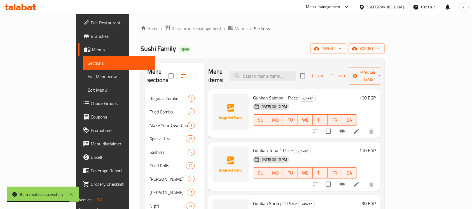
click at [194, 74] on icon "button" at bounding box center [197, 75] width 7 height 7
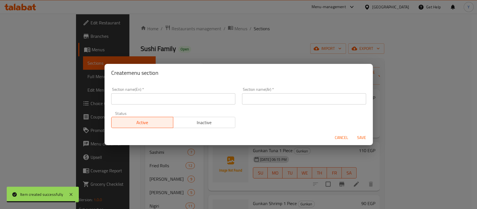
click at [143, 97] on input "text" at bounding box center [173, 98] width 124 height 11
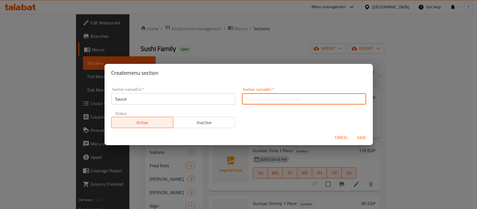
click at [285, 105] on div "Section name(Ar)   * Section name(Ar) *" at bounding box center [304, 96] width 131 height 24
click at [353, 132] on button "Save" at bounding box center [362, 137] width 18 height 10
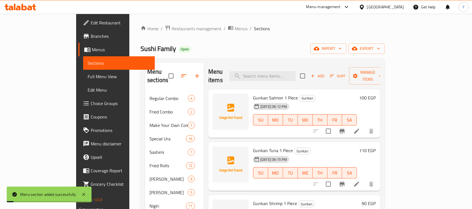
scroll to position [78, 0]
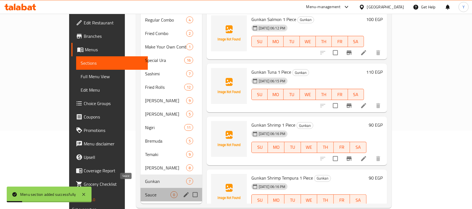
click at [145, 191] on span "Sauce" at bounding box center [157, 194] width 25 height 7
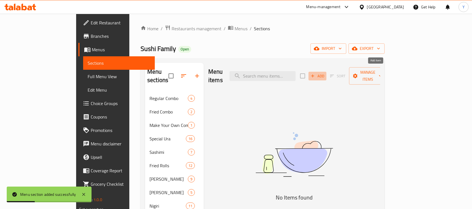
click at [326, 72] on button "Add" at bounding box center [317, 76] width 18 height 9
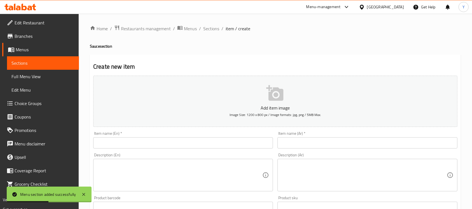
drag, startPoint x: 113, startPoint y: 147, endPoint x: 172, endPoint y: 149, distance: 59.6
click at [112, 147] on input "text" at bounding box center [183, 142] width 180 height 11
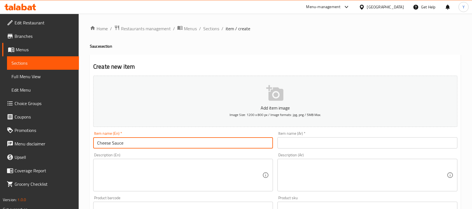
drag, startPoint x: 358, startPoint y: 146, endPoint x: 438, endPoint y: 157, distance: 80.8
click at [358, 146] on input "text" at bounding box center [367, 142] width 180 height 11
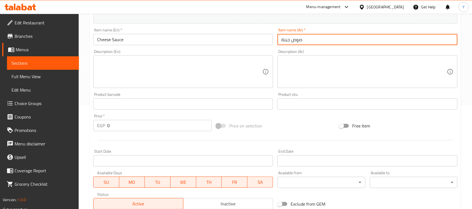
scroll to position [106, 0]
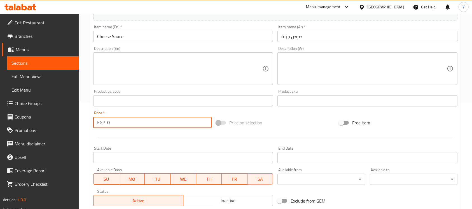
drag, startPoint x: 129, startPoint y: 126, endPoint x: 58, endPoint y: 128, distance: 70.5
click at [58, 128] on div "Edit Restaurant Branches Menus Sections Full Menu View Edit Menu Choice Groups …" at bounding box center [236, 97] width 472 height 381
drag, startPoint x: 145, startPoint y: 28, endPoint x: 141, endPoint y: 44, distance: 16.4
click at [145, 31] on div "Item name (En)   * Cheese Sauce Item name (En) *" at bounding box center [183, 33] width 180 height 17
click at [141, 44] on div "Item name (En)   * Cheese Sauce Item name (En) *" at bounding box center [183, 34] width 184 height 22
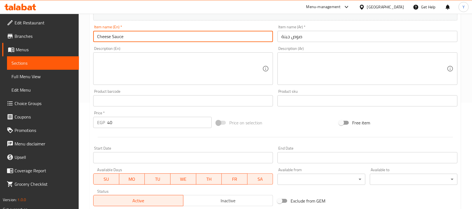
click at [136, 41] on input "Cheese Sauce" at bounding box center [183, 36] width 180 height 11
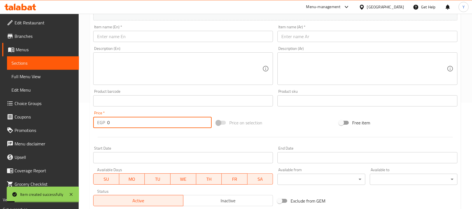
drag, startPoint x: 121, startPoint y: 123, endPoint x: 63, endPoint y: 124, distance: 58.5
click at [63, 124] on div "Edit Restaurant Branches Menus Sections Full Menu View Edit Menu Choice Groups …" at bounding box center [236, 97] width 472 height 381
drag, startPoint x: 133, startPoint y: 41, endPoint x: 172, endPoint y: 38, distance: 39.3
click at [134, 40] on input "text" at bounding box center [183, 36] width 180 height 11
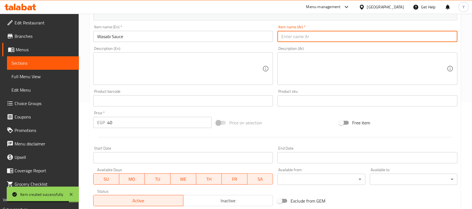
click at [324, 38] on input "text" at bounding box center [367, 36] width 180 height 11
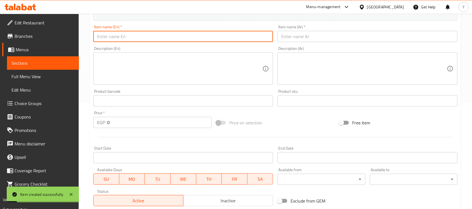
click at [157, 32] on input "text" at bounding box center [183, 36] width 180 height 11
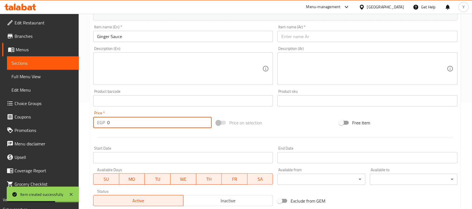
drag, startPoint x: 154, startPoint y: 120, endPoint x: 12, endPoint y: 128, distance: 142.3
click at [12, 128] on div "Edit Restaurant Branches Menus Sections Full Menu View Edit Menu Choice Groups …" at bounding box center [236, 97] width 472 height 381
drag, startPoint x: 346, startPoint y: 36, endPoint x: 417, endPoint y: 66, distance: 76.6
click at [346, 36] on input "text" at bounding box center [367, 36] width 180 height 11
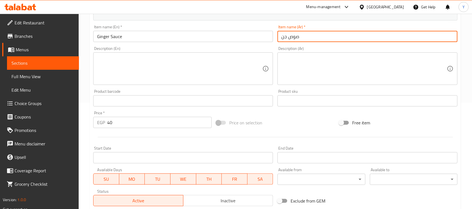
click at [121, 34] on input "Ginger Sauce" at bounding box center [183, 36] width 180 height 11
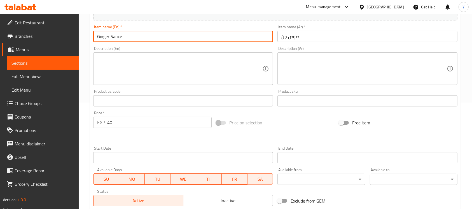
click at [121, 34] on input "Ginger Sauce" at bounding box center [183, 36] width 180 height 11
click at [324, 38] on input "صوص جن" at bounding box center [367, 36] width 180 height 11
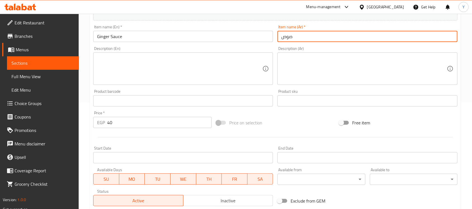
drag, startPoint x: 324, startPoint y: 38, endPoint x: 320, endPoint y: 41, distance: 4.2
paste input "الزنجبيل"
click at [293, 38] on input "صوص الزنجبيل" at bounding box center [367, 36] width 180 height 11
click at [187, 40] on input "Ginger Sauce" at bounding box center [183, 36] width 180 height 11
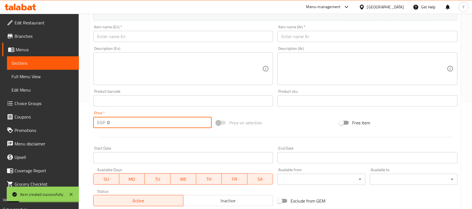
drag, startPoint x: 126, startPoint y: 125, endPoint x: 88, endPoint y: 132, distance: 39.5
click at [88, 132] on div "Home / Restaurants management / Menus / Sections / item / create Sauce section …" at bounding box center [275, 97] width 393 height 381
click at [143, 41] on input "text" at bounding box center [183, 36] width 180 height 11
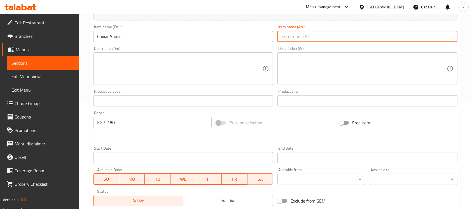
click at [302, 33] on input "text" at bounding box center [367, 36] width 180 height 11
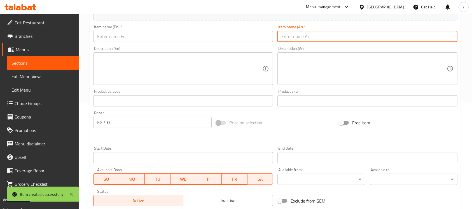
click at [164, 46] on div "Description (En) Description (En)" at bounding box center [183, 65] width 184 height 43
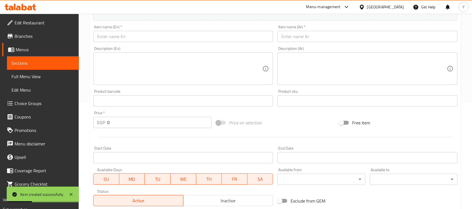
click at [164, 39] on input "text" at bounding box center [183, 36] width 180 height 11
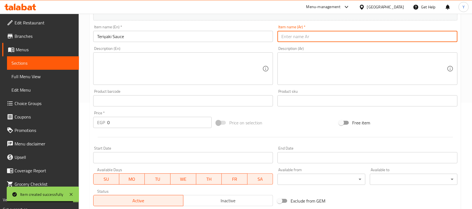
click at [300, 33] on input "text" at bounding box center [367, 36] width 180 height 11
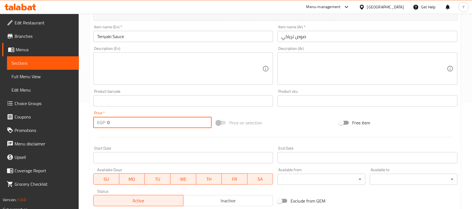
drag, startPoint x: 172, startPoint y: 116, endPoint x: 59, endPoint y: 115, distance: 112.7
click at [59, 115] on div "Edit Restaurant Branches Menus Sections Full Menu View Edit Menu Choice Groups …" at bounding box center [236, 97] width 472 height 381
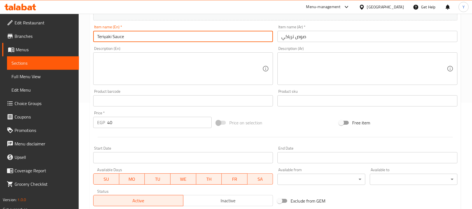
click at [136, 37] on input "Teriyaki Sauce" at bounding box center [183, 36] width 180 height 11
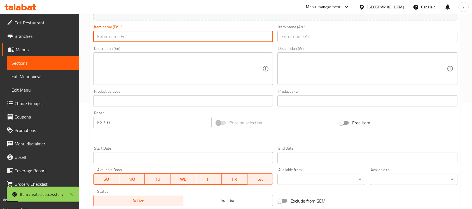
drag, startPoint x: 121, startPoint y: 123, endPoint x: 54, endPoint y: 122, distance: 67.7
click at [54, 122] on div "Edit Restaurant Branches Menus Sections Full Menu View Edit Menu Choice Groups …" at bounding box center [236, 97] width 472 height 381
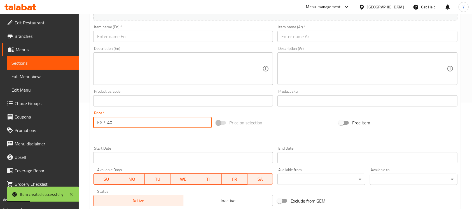
drag, startPoint x: 142, startPoint y: 40, endPoint x: 152, endPoint y: 40, distance: 9.8
click at [142, 39] on input "text" at bounding box center [183, 36] width 180 height 11
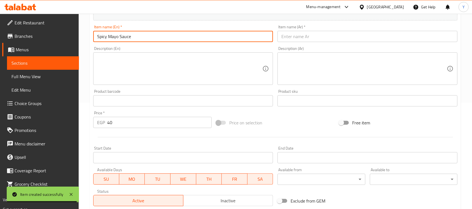
click at [309, 38] on input "text" at bounding box center [367, 36] width 180 height 11
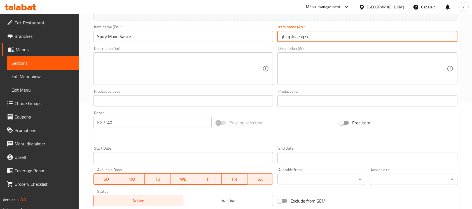
click at [154, 41] on input "Spicy Mayo Sauce" at bounding box center [183, 36] width 180 height 11
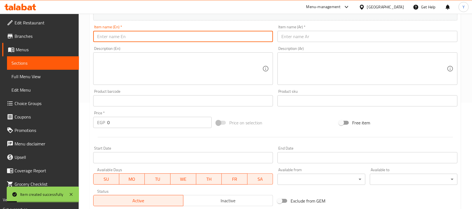
drag, startPoint x: 121, startPoint y: 125, endPoint x: 13, endPoint y: 128, distance: 108.0
click at [13, 128] on div "Edit Restaurant Branches Menus Sections Full Menu View Edit Menu Choice Groups …" at bounding box center [236, 97] width 472 height 381
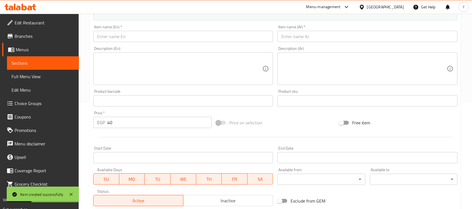
click at [116, 43] on div "Item name (En)   * Item name (En) *" at bounding box center [183, 34] width 184 height 22
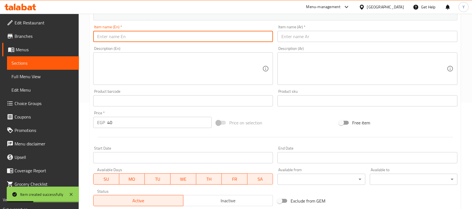
drag, startPoint x: 115, startPoint y: 39, endPoint x: 119, endPoint y: 37, distance: 4.3
click at [115, 39] on input "text" at bounding box center [183, 36] width 180 height 11
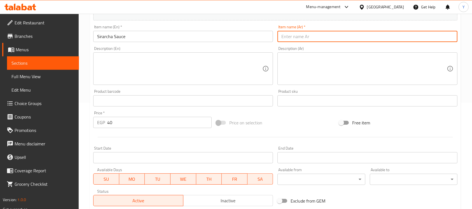
click at [291, 42] on input "text" at bounding box center [367, 36] width 180 height 11
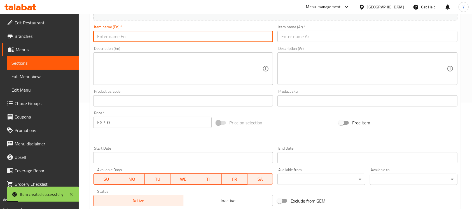
drag, startPoint x: 115, startPoint y: 41, endPoint x: 123, endPoint y: 40, distance: 8.5
click at [116, 41] on input "text" at bounding box center [183, 36] width 180 height 11
click at [0, 131] on div "Edit Restaurant Branches Menus Sections Full Menu View Edit Menu Choice Groups …" at bounding box center [236, 97] width 472 height 381
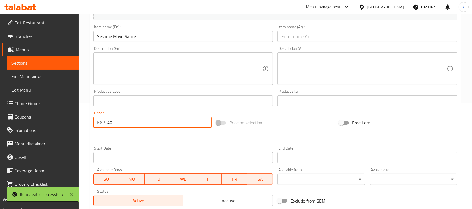
click at [121, 36] on input "Sesame Mayo Sauce" at bounding box center [183, 36] width 180 height 11
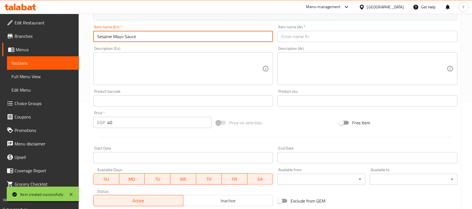
click at [121, 36] on input "Sesame Mayo Sauce" at bounding box center [183, 36] width 180 height 11
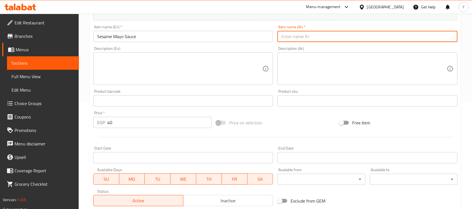
paste input "صلصة مايونيز السمسم"
click at [315, 40] on input "صلصة مايونيز السمسم" at bounding box center [367, 36] width 180 height 11
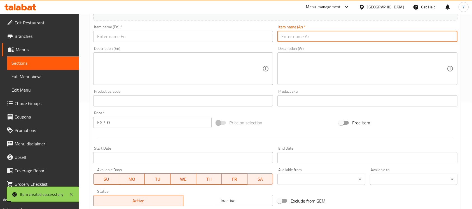
scroll to position [0, 0]
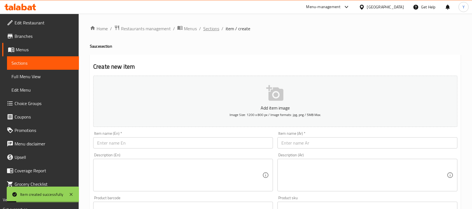
click at [215, 29] on span "Sections" at bounding box center [211, 28] width 16 height 7
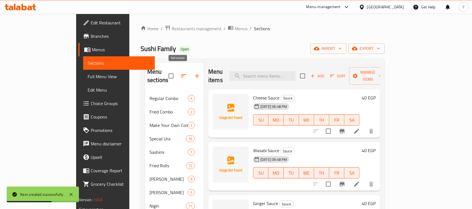
click at [190, 69] on button "button" at bounding box center [196, 75] width 13 height 13
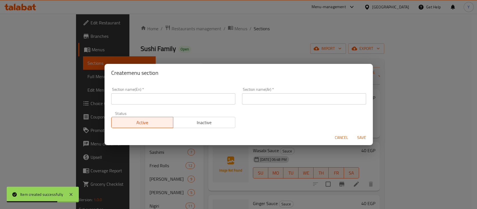
click at [168, 90] on div "Section name(En)   * Section name(En) *" at bounding box center [173, 95] width 124 height 17
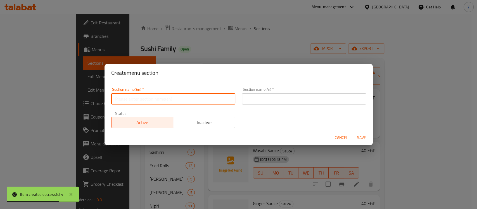
click at [162, 94] on input "text" at bounding box center [173, 98] width 124 height 11
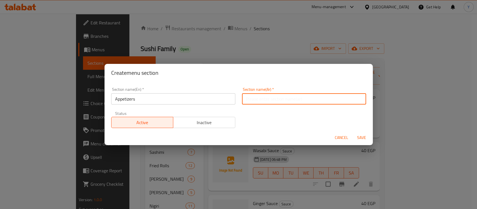
click at [291, 101] on input "text" at bounding box center [304, 98] width 124 height 11
click at [353, 132] on button "Save" at bounding box center [362, 137] width 18 height 10
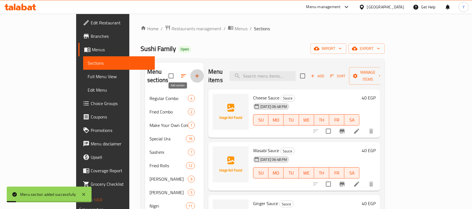
scroll to position [94, 0]
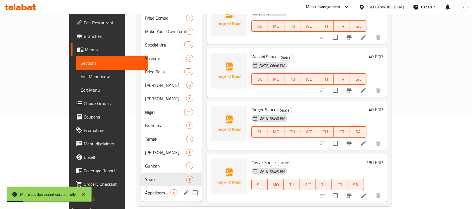
click at [140, 187] on div "Appetizers 0" at bounding box center [171, 192] width 62 height 13
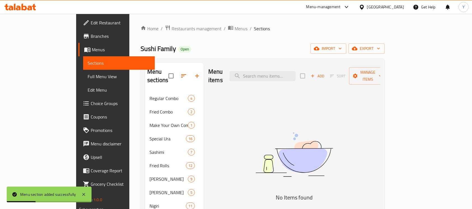
click at [315, 74] on icon "button" at bounding box center [312, 75] width 5 height 5
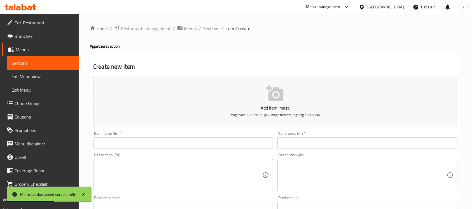
click at [164, 149] on div "Item name (En)   * Item name (En) *" at bounding box center [183, 140] width 184 height 22
drag, startPoint x: 164, startPoint y: 146, endPoint x: 242, endPoint y: 158, distance: 78.6
click at [164, 146] on input "text" at bounding box center [183, 142] width 180 height 11
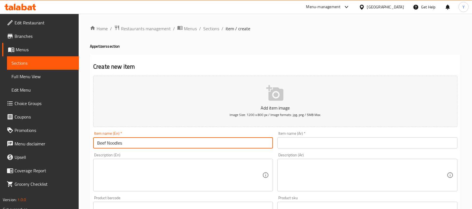
scroll to position [64, 0]
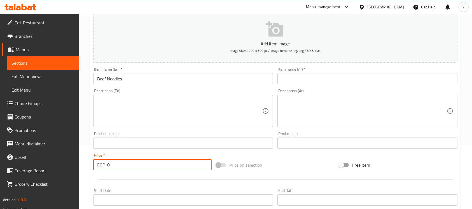
drag, startPoint x: 109, startPoint y: 170, endPoint x: 71, endPoint y: 170, distance: 37.8
click at [71, 170] on div "Edit Restaurant Branches Menus Sections Full Menu View Edit Menu Choice Groups …" at bounding box center [236, 140] width 472 height 381
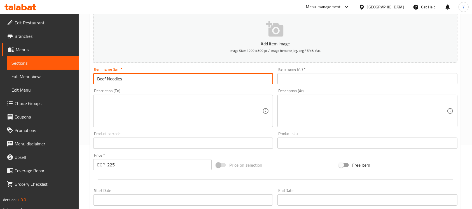
click at [154, 79] on input "Beef Noodles" at bounding box center [183, 78] width 180 height 11
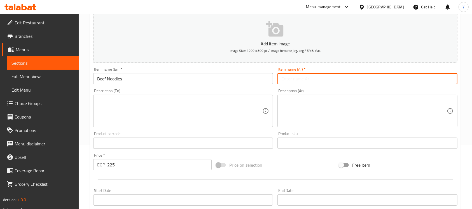
paste input "نودلز لحم البقر"
click at [288, 79] on input "نودلز لحم البقر" at bounding box center [367, 78] width 180 height 11
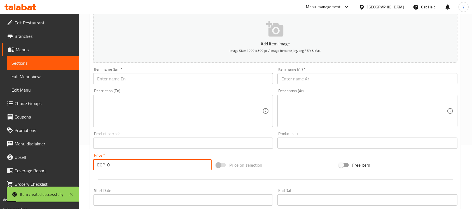
drag, startPoint x: 136, startPoint y: 161, endPoint x: 77, endPoint y: 162, distance: 59.6
click at [77, 162] on div "Edit Restaurant Branches Menus Sections Full Menu View Edit Menu Choice Groups …" at bounding box center [236, 140] width 472 height 381
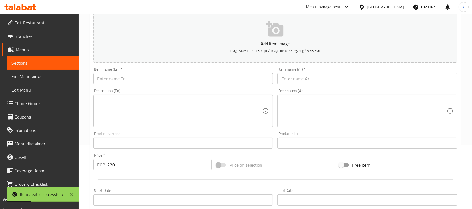
click at [135, 85] on div "Item name (En)   * Item name (En) *" at bounding box center [183, 76] width 184 height 22
click at [134, 80] on input "text" at bounding box center [183, 78] width 180 height 11
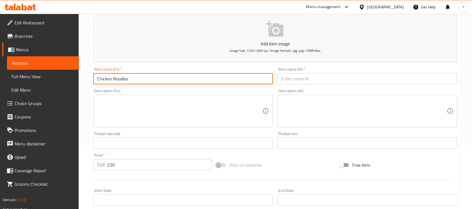
click at [210, 80] on input "Chicken Noodles" at bounding box center [183, 78] width 180 height 11
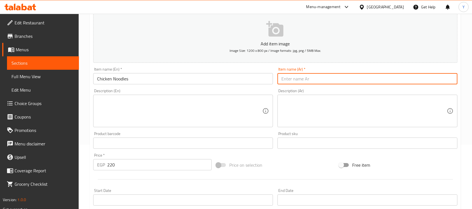
paste input "نودلز الدجاج"
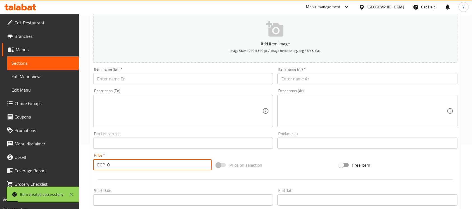
drag, startPoint x: 143, startPoint y: 164, endPoint x: 63, endPoint y: 170, distance: 79.9
click at [63, 170] on div "Edit Restaurant Branches Menus Sections Full Menu View Edit Menu Choice Groups …" at bounding box center [236, 140] width 472 height 381
drag, startPoint x: 175, startPoint y: 76, endPoint x: 366, endPoint y: 118, distance: 195.6
click at [175, 76] on input "text" at bounding box center [183, 78] width 180 height 11
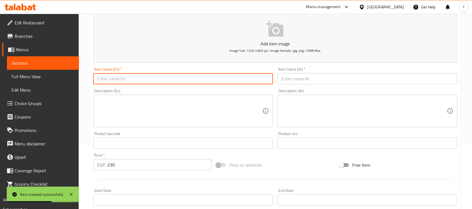
click at [246, 77] on input "text" at bounding box center [183, 78] width 180 height 11
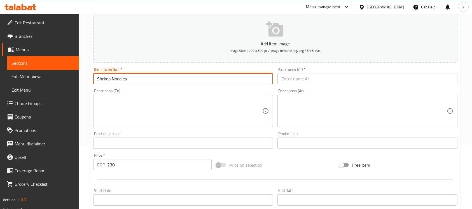
click at [104, 75] on input "Shrimp Noodles" at bounding box center [183, 78] width 180 height 11
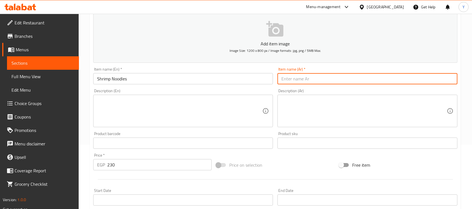
paste input "نودلز"
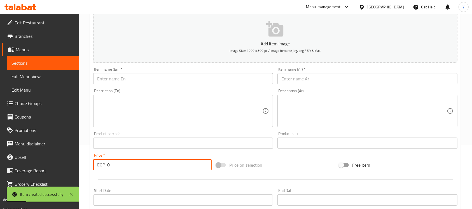
drag, startPoint x: 116, startPoint y: 170, endPoint x: 89, endPoint y: 173, distance: 26.3
click at [89, 173] on div "Home / Restaurants management / Menus / Sections / item / create Appetizers sec…" at bounding box center [275, 140] width 393 height 381
drag, startPoint x: 130, startPoint y: 79, endPoint x: 234, endPoint y: 99, distance: 106.2
click at [130, 79] on input "text" at bounding box center [183, 78] width 180 height 11
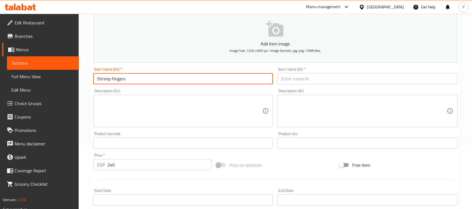
click at [314, 75] on input "text" at bounding box center [367, 78] width 180 height 11
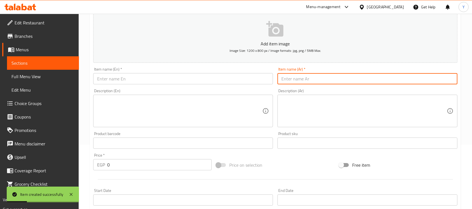
drag, startPoint x: 131, startPoint y: 76, endPoint x: 202, endPoint y: 85, distance: 72.0
click at [131, 76] on input "text" at bounding box center [183, 78] width 180 height 11
click at [288, 84] on input "text" at bounding box center [367, 78] width 180 height 11
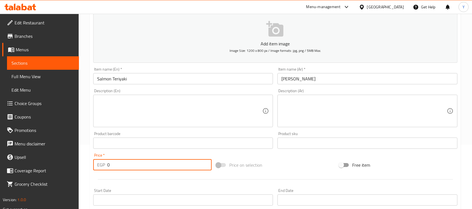
drag, startPoint x: 119, startPoint y: 165, endPoint x: 79, endPoint y: 167, distance: 40.0
click at [79, 167] on div "Home / Restaurants management / Menus / Sections / item / create Appetizers sec…" at bounding box center [275, 140] width 393 height 381
click at [164, 77] on input "Salmon Teriyaki" at bounding box center [183, 78] width 180 height 11
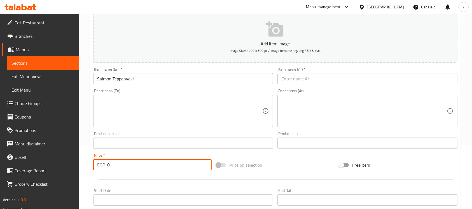
drag, startPoint x: 123, startPoint y: 164, endPoint x: 86, endPoint y: 169, distance: 37.3
click at [86, 169] on div "Home / Restaurants management / Menus / Sections / item / create Appetizers sec…" at bounding box center [275, 140] width 393 height 381
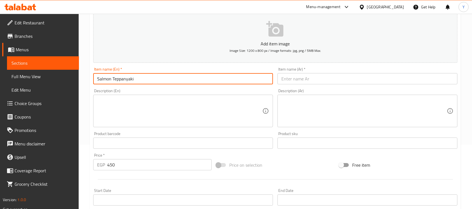
click at [120, 79] on input "Salmon Teppanyaki" at bounding box center [183, 78] width 180 height 11
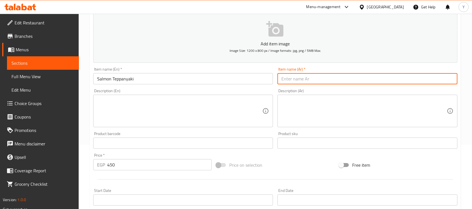
paste input "سمك السلمون تيبانياكي"
click at [320, 79] on input "سمك السلمون تيبانياكي" at bounding box center [367, 78] width 180 height 11
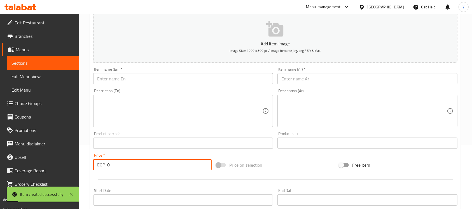
click at [70, 164] on div "Edit Restaurant Branches Menus Sections Full Menu View Edit Menu Choice Groups …" at bounding box center [236, 140] width 472 height 381
click at [118, 76] on input "text" at bounding box center [183, 78] width 180 height 11
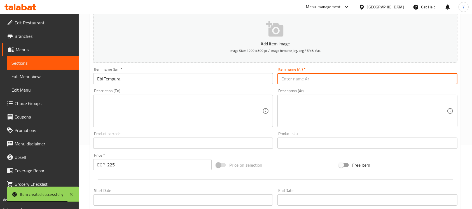
click at [326, 78] on input "text" at bounding box center [367, 78] width 180 height 11
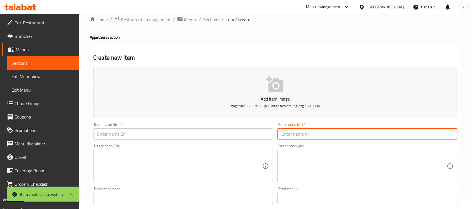
scroll to position [0, 0]
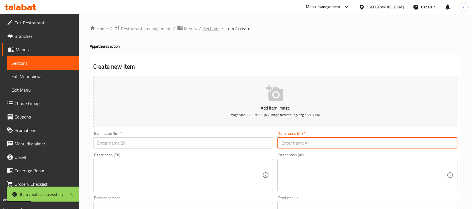
click at [211, 27] on span "Sections" at bounding box center [211, 28] width 16 height 7
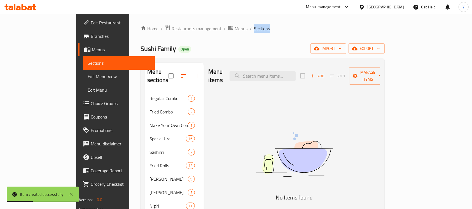
click at [278, 26] on ol "Home / Restaurants management / Menus / Sections" at bounding box center [262, 28] width 244 height 7
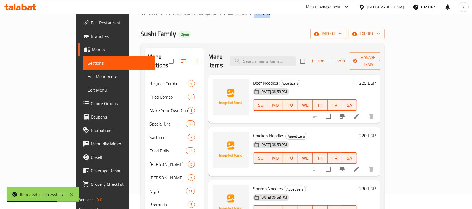
scroll to position [12, 0]
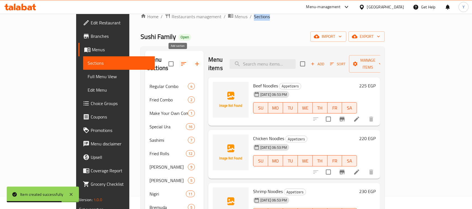
click at [194, 60] on icon "button" at bounding box center [197, 63] width 7 height 7
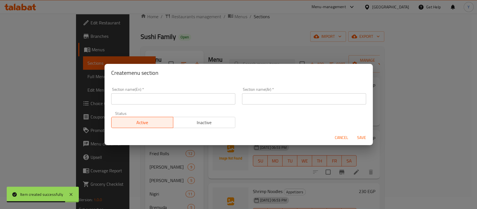
click at [171, 101] on input "text" at bounding box center [173, 98] width 124 height 11
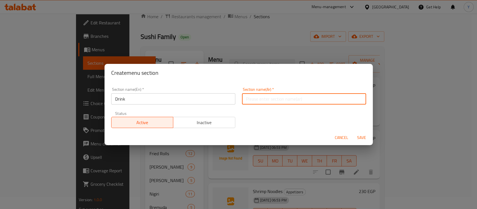
click at [290, 103] on input "text" at bounding box center [304, 98] width 124 height 11
click at [353, 132] on button "Save" at bounding box center [362, 137] width 18 height 10
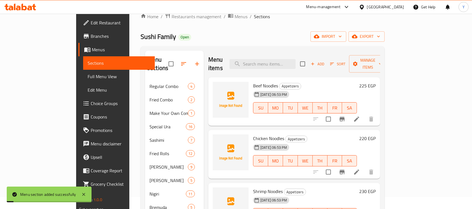
scroll to position [94, 0]
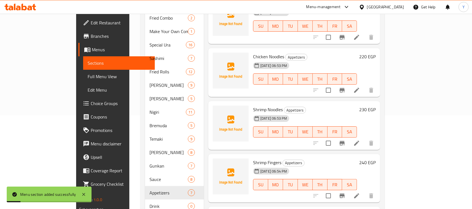
click at [145, 202] on div "Drink 0" at bounding box center [174, 205] width 59 height 13
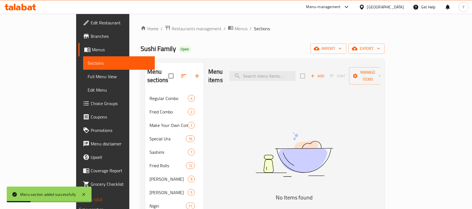
click at [325, 73] on span "Add" at bounding box center [317, 76] width 15 height 6
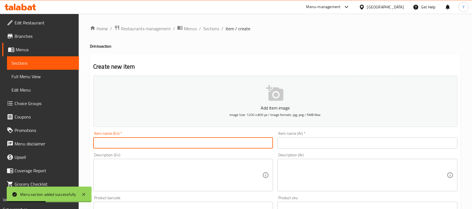
drag, startPoint x: 104, startPoint y: 142, endPoint x: 234, endPoint y: 153, distance: 130.2
click at [104, 142] on input "text" at bounding box center [183, 142] width 180 height 11
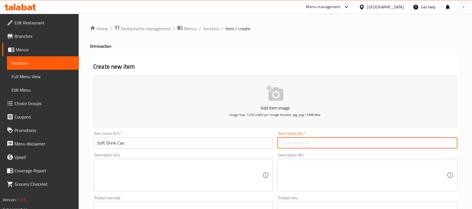
click at [387, 143] on input "text" at bounding box center [367, 142] width 180 height 11
paste input "سمك السلمون تيبانياكي"
click at [141, 143] on input "Soft Drink Can" at bounding box center [183, 142] width 180 height 11
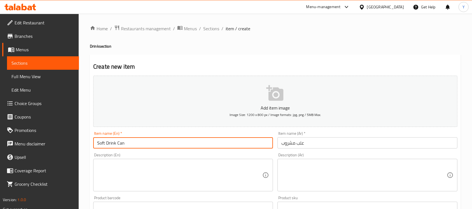
click at [141, 143] on input "Soft Drink Can" at bounding box center [183, 142] width 180 height 11
click at [320, 140] on input "علب مشروب" at bounding box center [367, 142] width 180 height 11
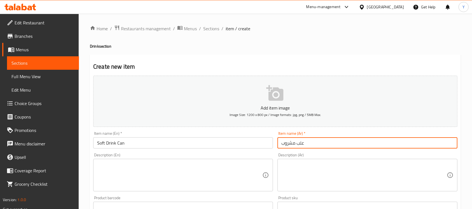
paste input "غازي"
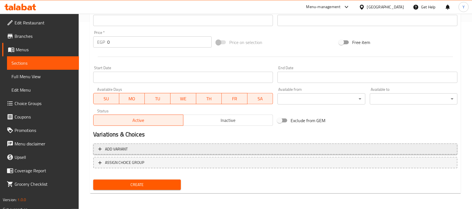
click at [258, 151] on span "Add variant" at bounding box center [275, 148] width 354 height 7
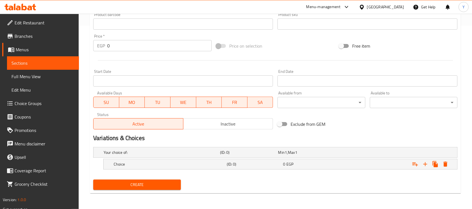
scroll to position [183, 0]
click at [426, 163] on icon "Expand" at bounding box center [424, 164] width 7 height 7
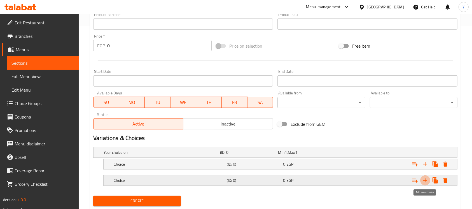
click at [420, 178] on button "Expand" at bounding box center [425, 180] width 10 height 10
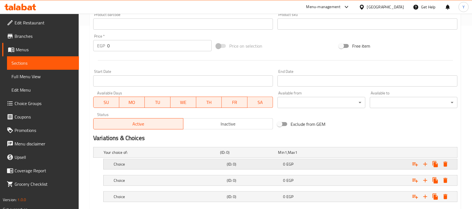
click at [354, 153] on div "Expand" at bounding box center [393, 152] width 116 height 2
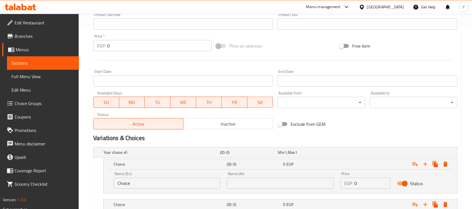
drag, startPoint x: 363, startPoint y: 182, endPoint x: 326, endPoint y: 184, distance: 37.8
click at [326, 184] on div "Name (En) Choice Name (En) Name (Ar) Name (Ar) Price EGP 0 Price Status" at bounding box center [280, 180] width 340 height 24
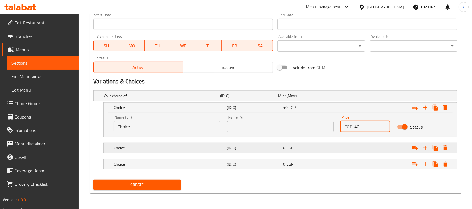
drag, startPoint x: 362, startPoint y: 152, endPoint x: 362, endPoint y: 167, distance: 15.1
click at [362, 97] on div "Expand" at bounding box center [393, 96] width 116 height 2
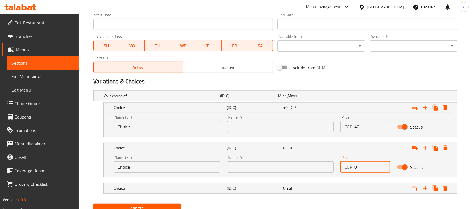
drag, startPoint x: 363, startPoint y: 165, endPoint x: 314, endPoint y: 168, distance: 48.5
click at [313, 168] on div "Name (En) Choice Name (En) Name (Ar) Name (Ar) Price EGP 0 Price Status" at bounding box center [280, 164] width 340 height 24
click at [334, 102] on div "Choice (ID: 0) 0 EGP" at bounding box center [276, 95] width 349 height 12
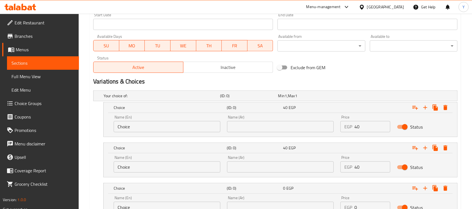
scroll to position [287, 0]
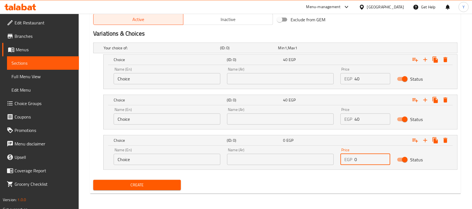
drag, startPoint x: 361, startPoint y: 157, endPoint x: 266, endPoint y: 162, distance: 95.8
click at [266, 162] on div "Name (En) Choice Name (En) Name (Ar) Name (Ar) Price EGP 0 Price Status" at bounding box center [280, 156] width 340 height 24
click at [151, 81] on input "Choice" at bounding box center [167, 78] width 107 height 11
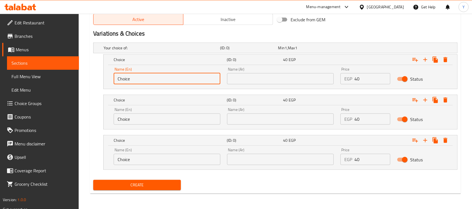
click at [151, 81] on input "Choice" at bounding box center [167, 78] width 107 height 11
click at [156, 118] on input "Choice" at bounding box center [167, 118] width 107 height 11
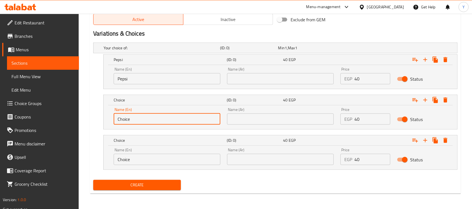
click at [156, 118] on input "Choice" at bounding box center [167, 118] width 107 height 11
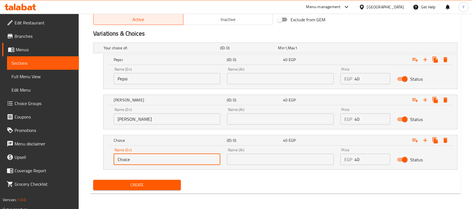
click at [161, 162] on input "Choice" at bounding box center [167, 159] width 107 height 11
click at [162, 162] on input "Choice" at bounding box center [167, 159] width 107 height 11
click at [162, 161] on input "Choice" at bounding box center [167, 159] width 107 height 11
click at [303, 165] on div "Name (Ar) Name (Ar)" at bounding box center [279, 156] width 113 height 24
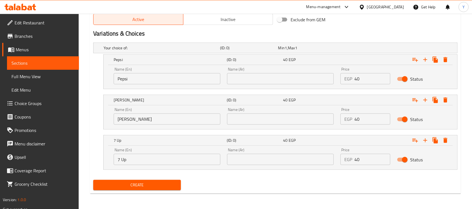
click at [298, 162] on input "text" at bounding box center [280, 159] width 107 height 11
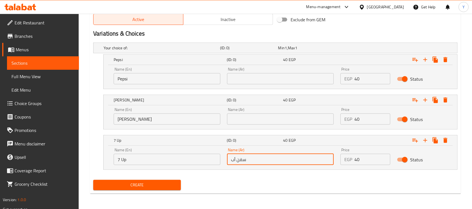
click at [276, 119] on input "text" at bounding box center [280, 118] width 107 height 11
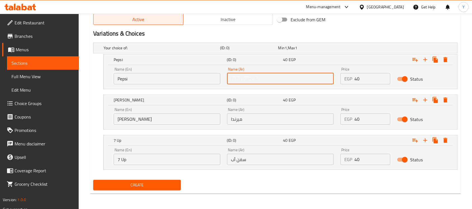
click at [276, 83] on input "text" at bounding box center [280, 78] width 107 height 11
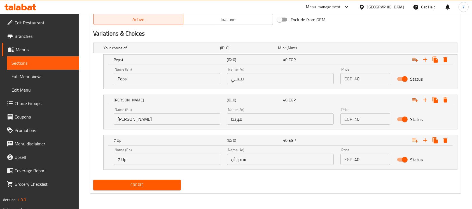
click at [417, 28] on div "Variations & Choices" at bounding box center [275, 33] width 368 height 13
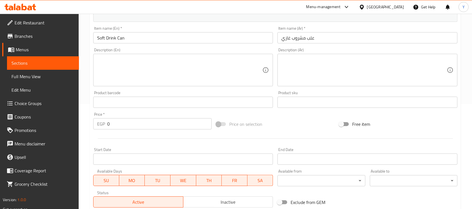
click at [142, 41] on input "Soft Drink Can" at bounding box center [183, 37] width 180 height 11
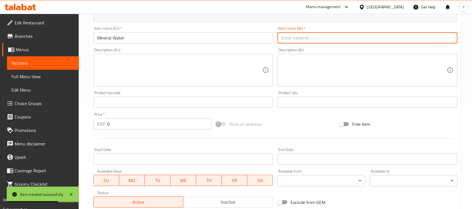
click at [326, 43] on input "text" at bounding box center [367, 37] width 180 height 11
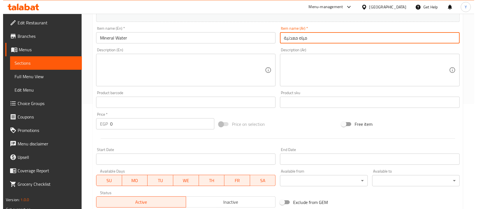
scroll to position [270, 0]
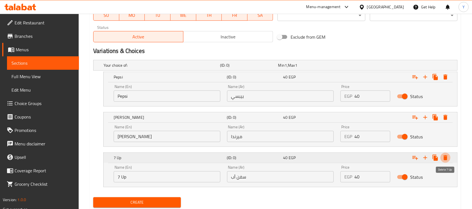
click at [445, 154] on icon "Expand" at bounding box center [445, 157] width 7 height 7
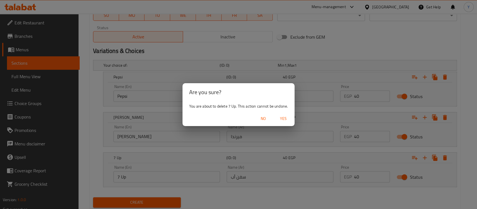
click at [282, 114] on button "Yes" at bounding box center [284, 118] width 18 height 10
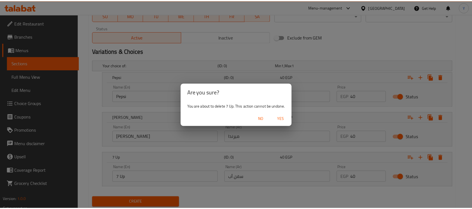
scroll to position [247, 0]
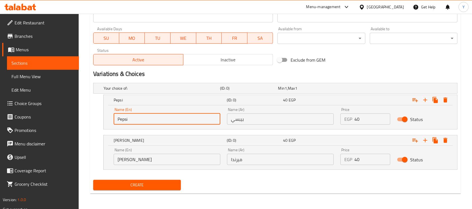
click at [173, 115] on input "Pepsi" at bounding box center [167, 118] width 107 height 11
drag, startPoint x: 231, startPoint y: 111, endPoint x: 243, endPoint y: 119, distance: 14.0
click at [231, 113] on div "Name (Ar) بيبسي Name (Ar)" at bounding box center [280, 115] width 107 height 17
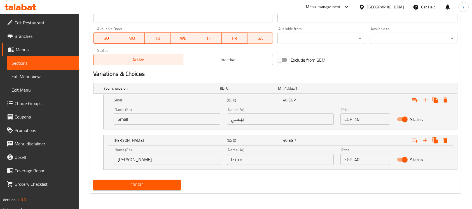
click at [243, 119] on input "بيبسي" at bounding box center [280, 118] width 107 height 11
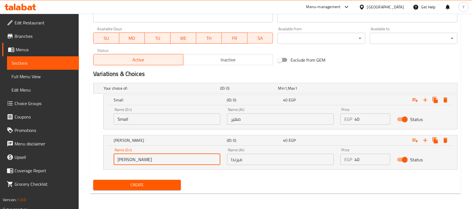
click at [186, 159] on input "Mirinda" at bounding box center [167, 159] width 107 height 11
click at [241, 157] on input "ميرندا" at bounding box center [280, 159] width 107 height 11
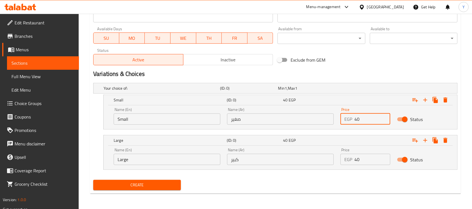
drag, startPoint x: 368, startPoint y: 121, endPoint x: 319, endPoint y: 126, distance: 48.6
click at [319, 126] on div "Name (En) Small Name (En) Name (Ar) صغير Name (Ar) Price EGP 40 Price Status" at bounding box center [280, 116] width 340 height 24
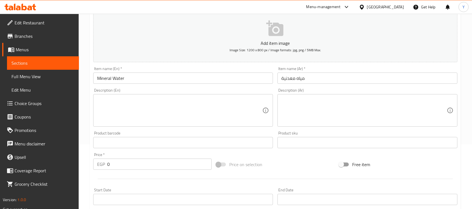
click at [166, 85] on div "Item name (En)   * Mineral Water Item name (En) *" at bounding box center [183, 75] width 184 height 22
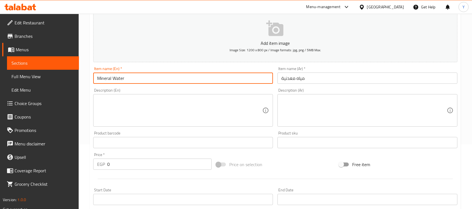
click at [164, 79] on input "Mineral Water" at bounding box center [183, 77] width 180 height 11
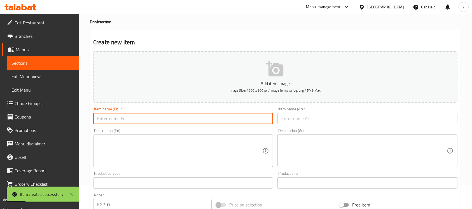
scroll to position [0, 0]
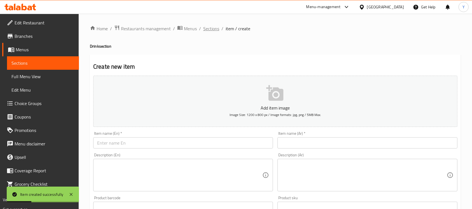
click at [214, 27] on span "Sections" at bounding box center [211, 28] width 16 height 7
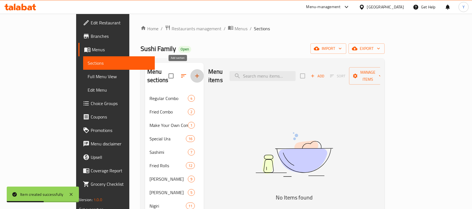
click at [190, 71] on button "button" at bounding box center [196, 75] width 13 height 13
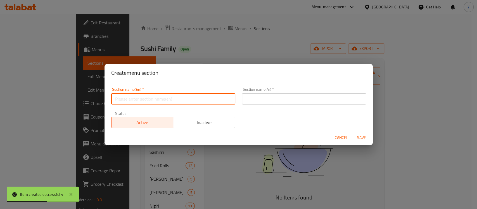
drag, startPoint x: 147, startPoint y: 100, endPoint x: 208, endPoint y: 101, distance: 61.0
click at [147, 100] on input "text" at bounding box center [173, 98] width 124 height 11
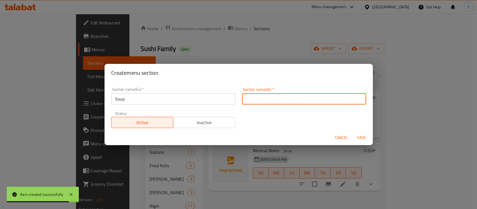
click at [289, 102] on input "text" at bounding box center [304, 98] width 124 height 11
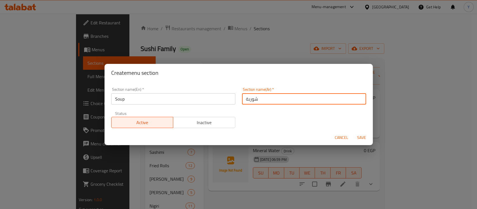
click at [353, 132] on button "Save" at bounding box center [362, 137] width 18 height 10
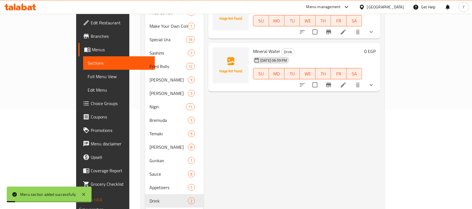
scroll to position [103, 0]
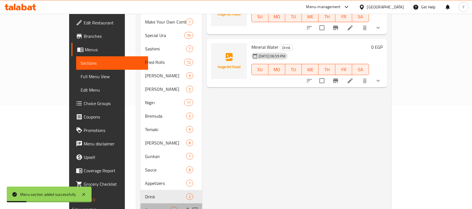
click at [140, 203] on div "Soup 0" at bounding box center [171, 209] width 62 height 13
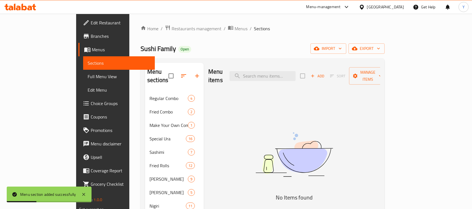
click at [315, 73] on icon "button" at bounding box center [312, 75] width 5 height 5
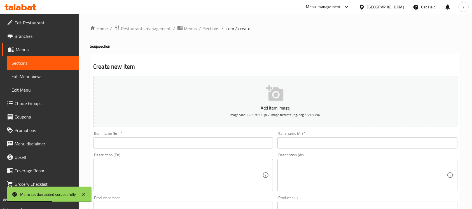
click at [150, 144] on input "text" at bounding box center [183, 142] width 180 height 11
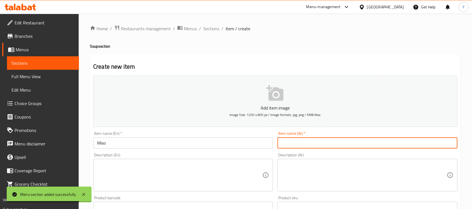
click at [313, 144] on input "text" at bounding box center [367, 142] width 180 height 11
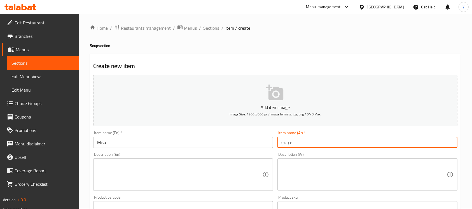
scroll to position [53, 0]
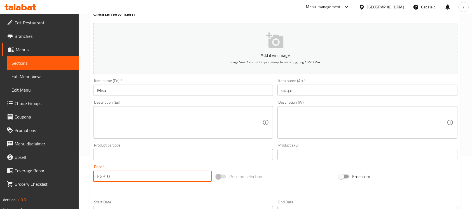
drag, startPoint x: 126, startPoint y: 175, endPoint x: 34, endPoint y: 179, distance: 91.8
click at [34, 179] on div "Edit Restaurant Branches Menus Sections Full Menu View Edit Menu Choice Groups …" at bounding box center [236, 151] width 472 height 381
click at [118, 96] on div "Item name (En)   * Miso Item name (En) *" at bounding box center [183, 87] width 184 height 22
click at [119, 91] on input "Miso" at bounding box center [183, 89] width 180 height 11
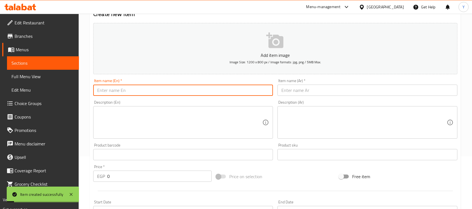
drag, startPoint x: 123, startPoint y: 178, endPoint x: 25, endPoint y: 184, distance: 98.7
click at [25, 184] on div "Edit Restaurant Branches Menus Sections Full Menu View Edit Menu Choice Groups …" at bounding box center [236, 151] width 472 height 381
drag, startPoint x: 128, startPoint y: 90, endPoint x: 265, endPoint y: 147, distance: 148.6
click at [128, 90] on input "text" at bounding box center [183, 89] width 180 height 11
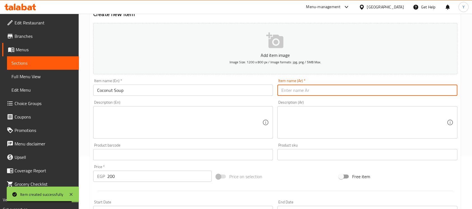
click at [326, 89] on input "text" at bounding box center [367, 89] width 180 height 11
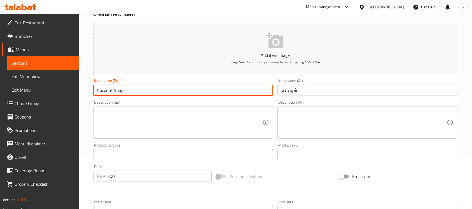
click at [192, 90] on input "Coconut Soup" at bounding box center [183, 89] width 180 height 11
click at [192, 89] on input "Coconut Soup" at bounding box center [183, 89] width 180 height 11
click at [311, 91] on input "شوربة ج" at bounding box center [367, 89] width 180 height 11
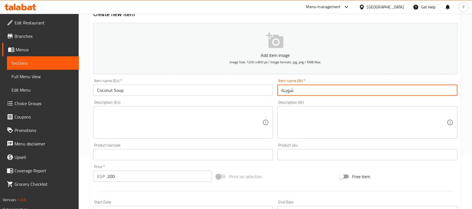
paste input "حساء جوز الهند"
click at [304, 92] on input "شوربة حساء جوز الهند" at bounding box center [367, 89] width 180 height 11
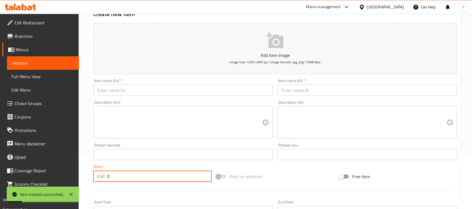
drag, startPoint x: 119, startPoint y: 173, endPoint x: 47, endPoint y: 176, distance: 72.0
click at [47, 176] on div "Edit Restaurant Branches Menus Sections Full Menu View Edit Menu Choice Groups …" at bounding box center [236, 151] width 472 height 381
click at [121, 85] on input "text" at bounding box center [183, 89] width 180 height 11
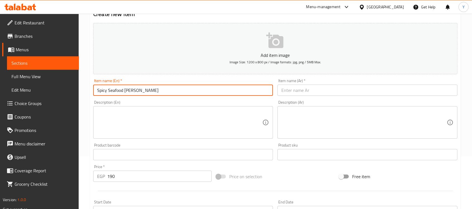
click at [354, 91] on input "text" at bounding box center [367, 89] width 180 height 11
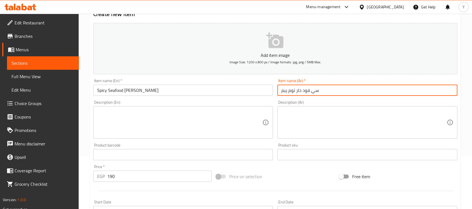
click at [286, 94] on input "سي فود حار توم ييم" at bounding box center [367, 89] width 180 height 11
click at [209, 93] on input "Spicy Seafood Tom Yum" at bounding box center [183, 89] width 180 height 11
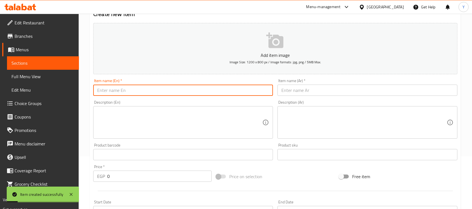
scroll to position [0, 0]
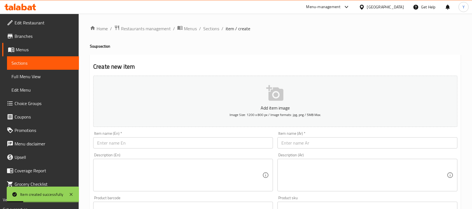
drag, startPoint x: 210, startPoint y: 24, endPoint x: 388, endPoint y: 33, distance: 178.6
click at [210, 25] on span "Sections" at bounding box center [211, 28] width 16 height 7
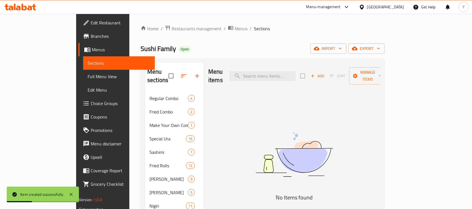
click at [194, 72] on icon "button" at bounding box center [197, 75] width 7 height 7
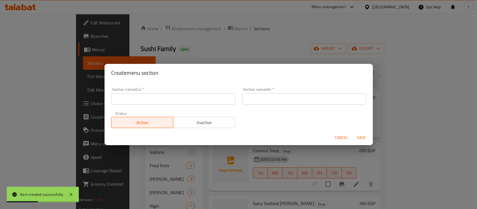
drag, startPoint x: 157, startPoint y: 96, endPoint x: 158, endPoint y: 99, distance: 3.1
click at [158, 99] on input "text" at bounding box center [173, 98] width 124 height 11
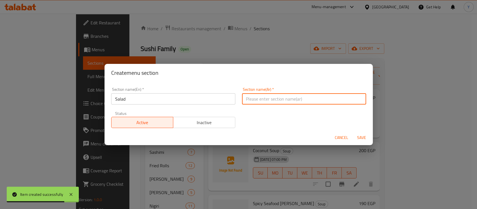
click at [297, 103] on input "text" at bounding box center [304, 98] width 124 height 11
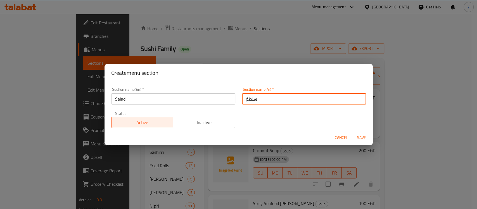
click at [353, 132] on button "Save" at bounding box center [362, 137] width 18 height 10
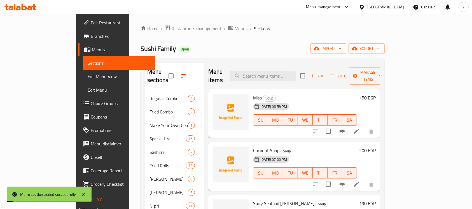
scroll to position [121, 0]
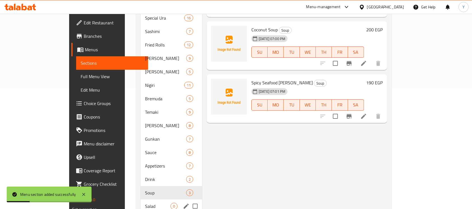
click at [145, 202] on span "Salad" at bounding box center [157, 205] width 25 height 7
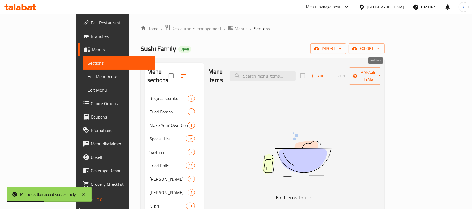
click at [325, 73] on span "Add" at bounding box center [317, 76] width 15 height 6
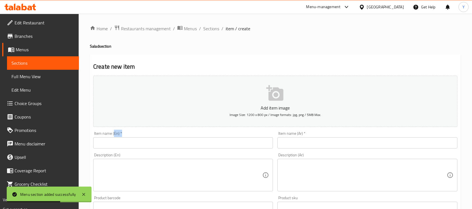
click at [114, 137] on div "Item name (En)   * Item name (En) *" at bounding box center [183, 139] width 180 height 17
click at [116, 138] on input "text" at bounding box center [183, 142] width 180 height 11
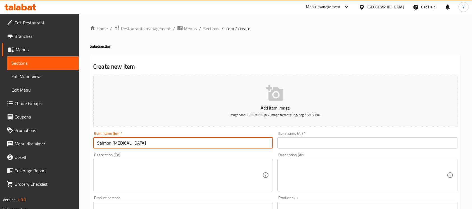
scroll to position [182, 0]
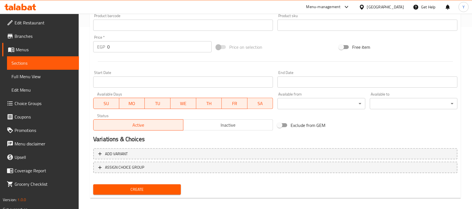
drag, startPoint x: 128, startPoint y: 47, endPoint x: 26, endPoint y: 49, distance: 101.8
click at [26, 49] on div "Edit Restaurant Branches Menus Sections Full Menu View Edit Menu Choice Groups …" at bounding box center [236, 22] width 472 height 381
click at [123, 60] on div at bounding box center [275, 62] width 368 height 14
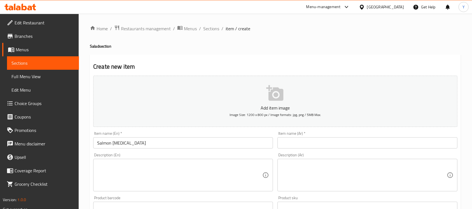
click at [124, 142] on input "Salmon Tartar" at bounding box center [183, 142] width 180 height 11
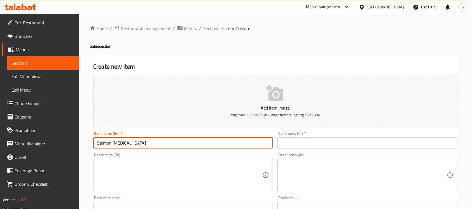
click at [124, 142] on input "Salmon Tartar" at bounding box center [183, 142] width 180 height 11
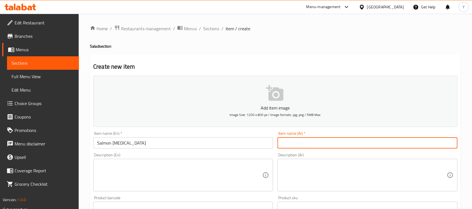
paste input "تارتار السلمون"
drag, startPoint x: 297, startPoint y: 144, endPoint x: 318, endPoint y: 144, distance: 20.4
click at [318, 144] on input "تارتار السلمون" at bounding box center [367, 142] width 180 height 11
click at [316, 142] on input "السلمون" at bounding box center [367, 142] width 180 height 11
paste input "تارتار"
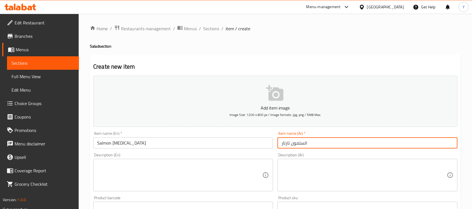
click at [304, 143] on input "السلمون تارتار" at bounding box center [367, 142] width 180 height 11
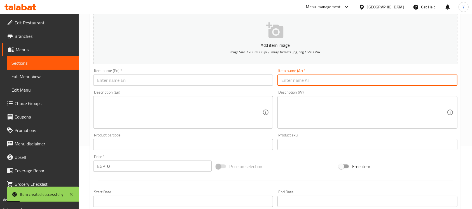
scroll to position [63, 0]
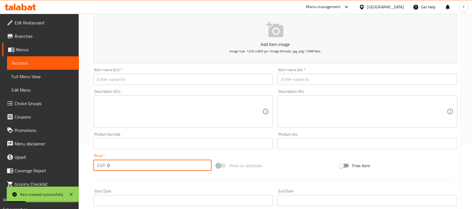
drag, startPoint x: 85, startPoint y: 167, endPoint x: 81, endPoint y: 167, distance: 4.8
click at [81, 167] on div "Home / Restaurants management / Menus / Sections / item / create Salad section …" at bounding box center [275, 140] width 393 height 381
click at [120, 84] on input "text" at bounding box center [183, 79] width 180 height 11
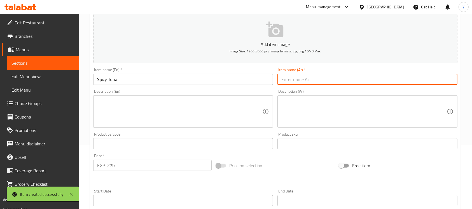
click at [304, 82] on input "text" at bounding box center [367, 79] width 180 height 11
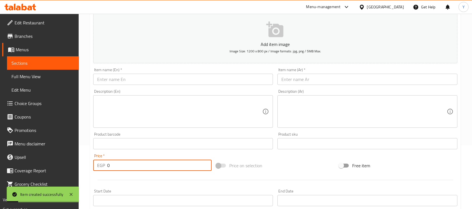
drag, startPoint x: 115, startPoint y: 164, endPoint x: 70, endPoint y: 166, distance: 44.5
click at [70, 166] on div "Edit Restaurant Branches Menus Sections Full Menu View Edit Menu Choice Groups …" at bounding box center [236, 140] width 472 height 381
drag, startPoint x: 166, startPoint y: 74, endPoint x: 267, endPoint y: 94, distance: 102.1
click at [166, 74] on input "text" at bounding box center [183, 79] width 180 height 11
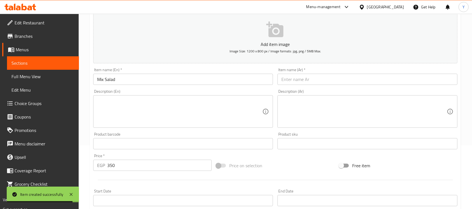
drag, startPoint x: 288, startPoint y: 86, endPoint x: 289, endPoint y: 83, distance: 3.6
click at [289, 83] on div "Item name (Ar)   * Item name (Ar) *" at bounding box center [367, 76] width 184 height 22
click at [289, 83] on input "text" at bounding box center [367, 79] width 180 height 11
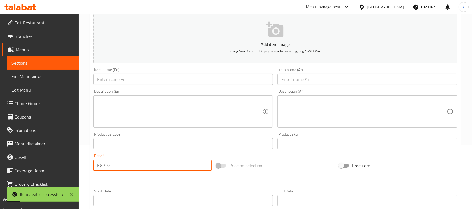
drag, startPoint x: 128, startPoint y: 167, endPoint x: 67, endPoint y: 168, distance: 60.4
click at [57, 169] on div "Edit Restaurant Branches Menus Sections Full Menu View Edit Menu Choice Groups …" at bounding box center [236, 140] width 472 height 381
drag, startPoint x: 150, startPoint y: 78, endPoint x: 208, endPoint y: 76, distance: 57.7
click at [150, 78] on input "text" at bounding box center [183, 79] width 180 height 11
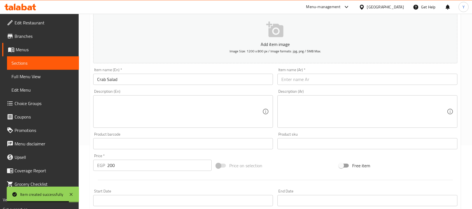
click at [376, 86] on div "Item name (Ar)   * Item name (Ar) *" at bounding box center [367, 76] width 184 height 22
drag, startPoint x: 374, startPoint y: 80, endPoint x: 385, endPoint y: 79, distance: 11.5
click at [374, 80] on input "text" at bounding box center [367, 79] width 180 height 11
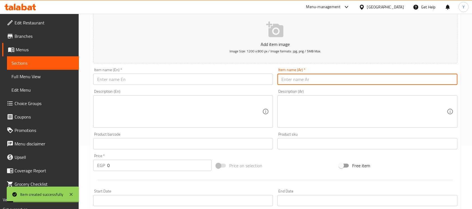
scroll to position [0, 0]
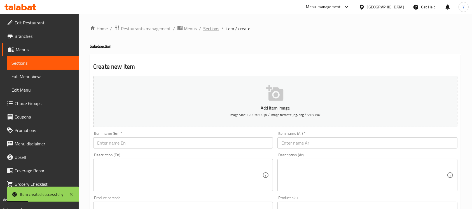
click at [206, 28] on span "Sections" at bounding box center [211, 28] width 16 height 7
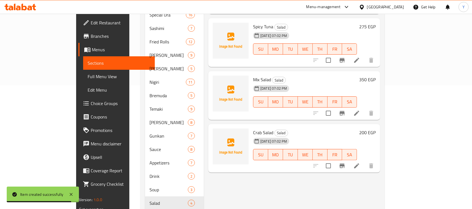
scroll to position [134, 0]
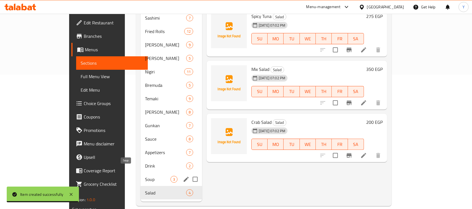
click at [145, 176] on span "Soup" at bounding box center [157, 179] width 25 height 7
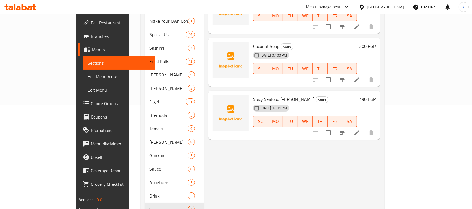
scroll to position [104, 0]
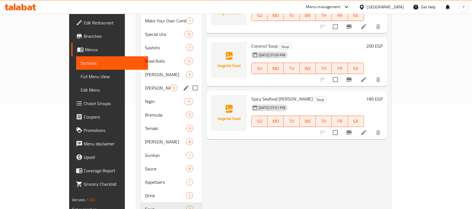
click at [140, 84] on div "Ura Maki 5" at bounding box center [171, 87] width 62 height 13
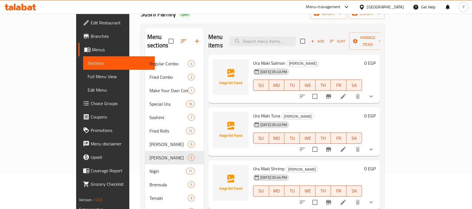
scroll to position [22, 0]
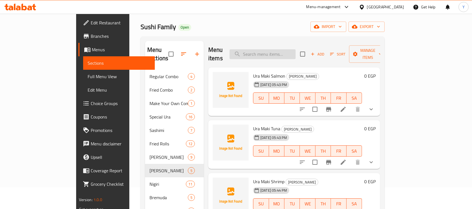
click at [291, 50] on input "search" at bounding box center [262, 54] width 66 height 10
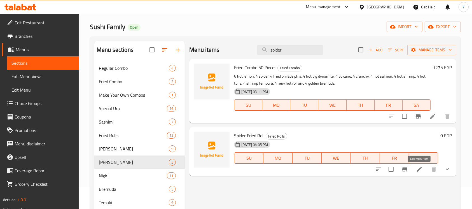
click at [421, 170] on icon at bounding box center [419, 169] width 7 height 7
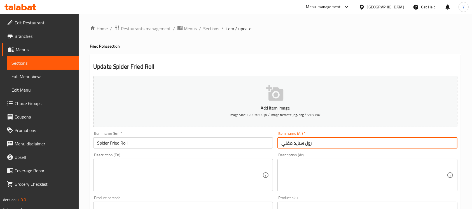
click at [293, 145] on input "رول سبايد مقلي" at bounding box center [367, 142] width 180 height 11
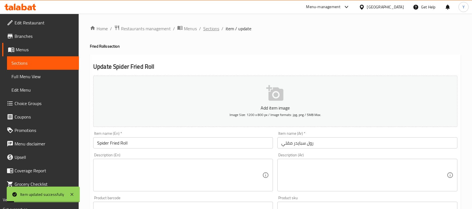
click at [214, 32] on span "Sections" at bounding box center [211, 28] width 16 height 7
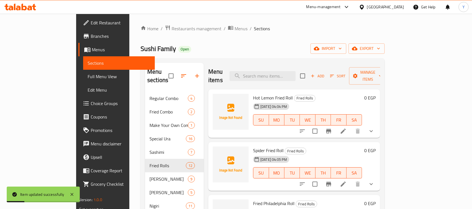
scroll to position [134, 0]
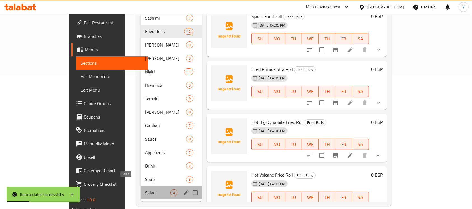
click at [145, 189] on span "Salad" at bounding box center [157, 192] width 25 height 7
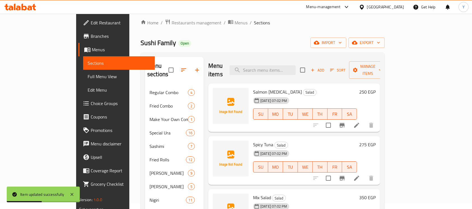
scroll to position [134, 0]
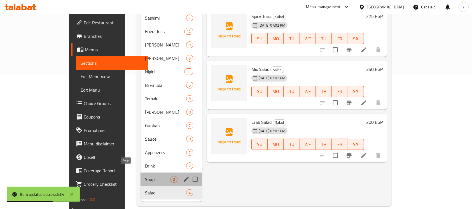
click at [145, 176] on span "Soup" at bounding box center [157, 179] width 25 height 7
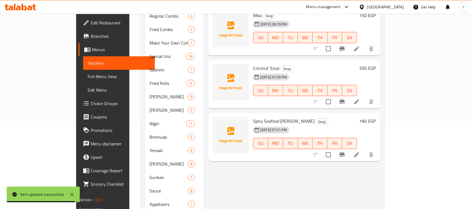
scroll to position [134, 0]
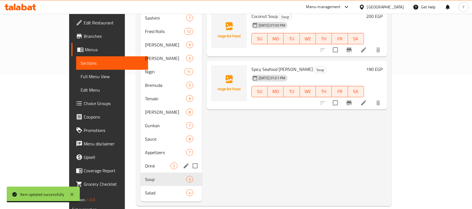
drag, startPoint x: 111, startPoint y: 154, endPoint x: 128, endPoint y: 151, distance: 16.7
click at [145, 162] on span "Drink" at bounding box center [157, 165] width 25 height 7
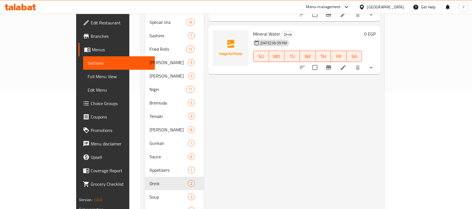
scroll to position [120, 0]
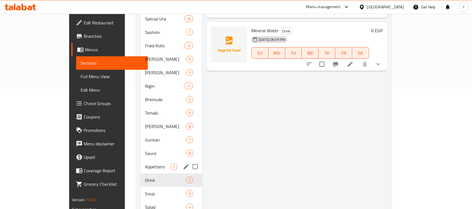
click at [140, 160] on div "Appetizers 7" at bounding box center [171, 166] width 62 height 13
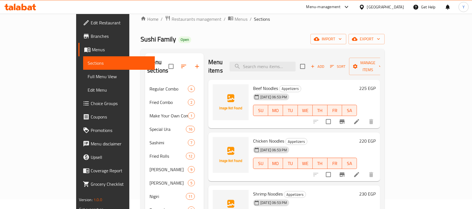
scroll to position [134, 0]
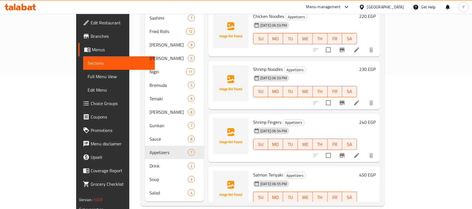
drag, startPoint x: 458, startPoint y: 90, endPoint x: 458, endPoint y: 104, distance: 13.7
click at [384, 104] on div "Menu sections Regular Combo 4 Fried Combo 2 Make Your Own Combos 1 Special Ura …" at bounding box center [262, 65] width 244 height 282
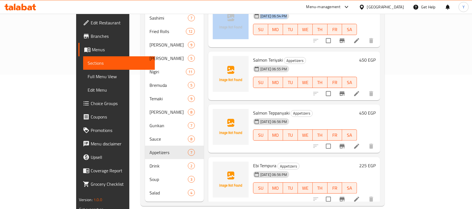
scroll to position [119, 0]
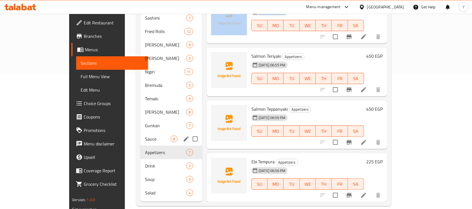
click at [140, 135] on div "Sauce 8" at bounding box center [171, 138] width 62 height 13
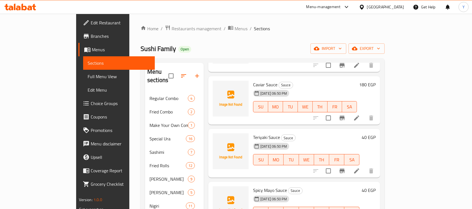
click at [270, 49] on div "Sushi Family Open import export" at bounding box center [262, 48] width 244 height 10
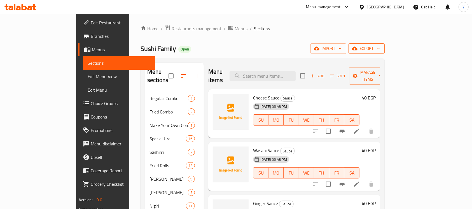
click at [380, 49] on span "export" at bounding box center [366, 48] width 27 height 7
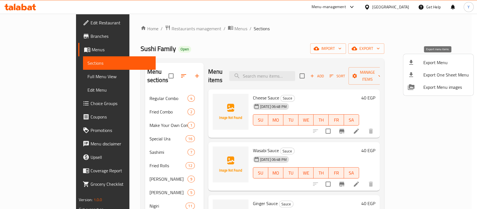
click at [433, 62] on span "Export Menu" at bounding box center [447, 62] width 46 height 7
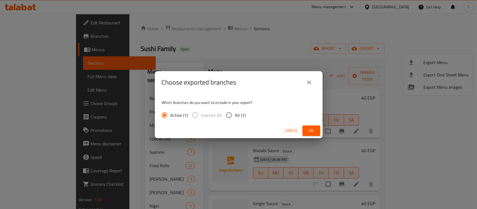
drag, startPoint x: 238, startPoint y: 113, endPoint x: 253, endPoint y: 114, distance: 15.4
click at [238, 113] on span "All (1)" at bounding box center [240, 115] width 11 height 7
click at [235, 113] on input "All (1)" at bounding box center [229, 115] width 12 height 12
click at [307, 131] on span "Ok" at bounding box center [311, 130] width 9 height 7
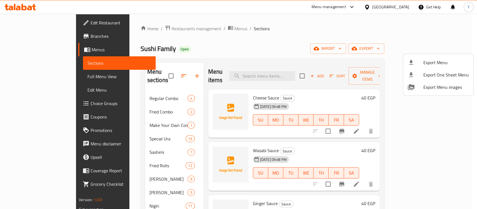
click at [186, 28] on div at bounding box center [238, 104] width 477 height 209
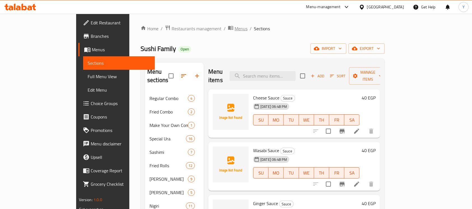
click at [234, 28] on span "Menus" at bounding box center [240, 28] width 13 height 7
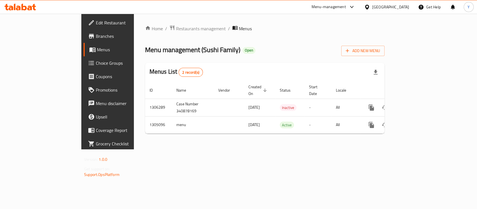
click at [245, 25] on ol "Home / Restaurants management / Menus" at bounding box center [265, 28] width 240 height 7
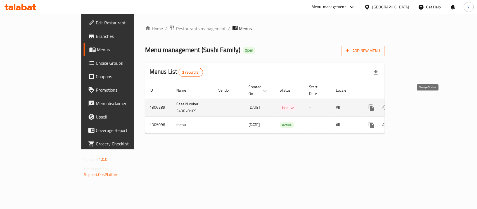
click at [388, 105] on icon "enhanced table" at bounding box center [385, 107] width 6 height 4
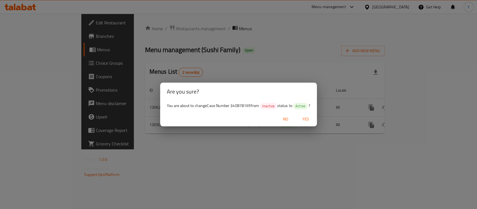
click at [304, 114] on button "Yes" at bounding box center [306, 119] width 18 height 10
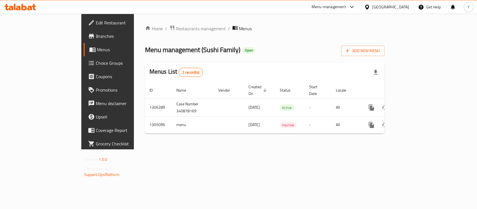
click at [364, 66] on div "Menus List 2 record(s)" at bounding box center [265, 72] width 240 height 19
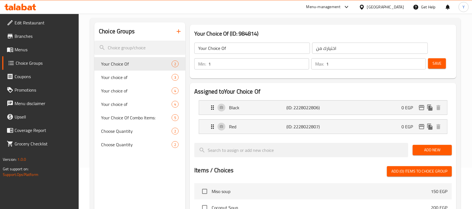
scroll to position [41, 0]
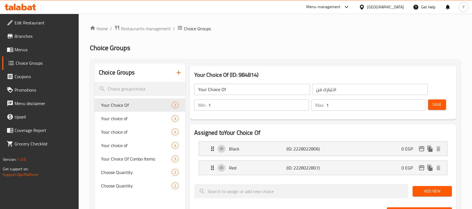
scroll to position [41, 0]
